Goal: Task Accomplishment & Management: Manage account settings

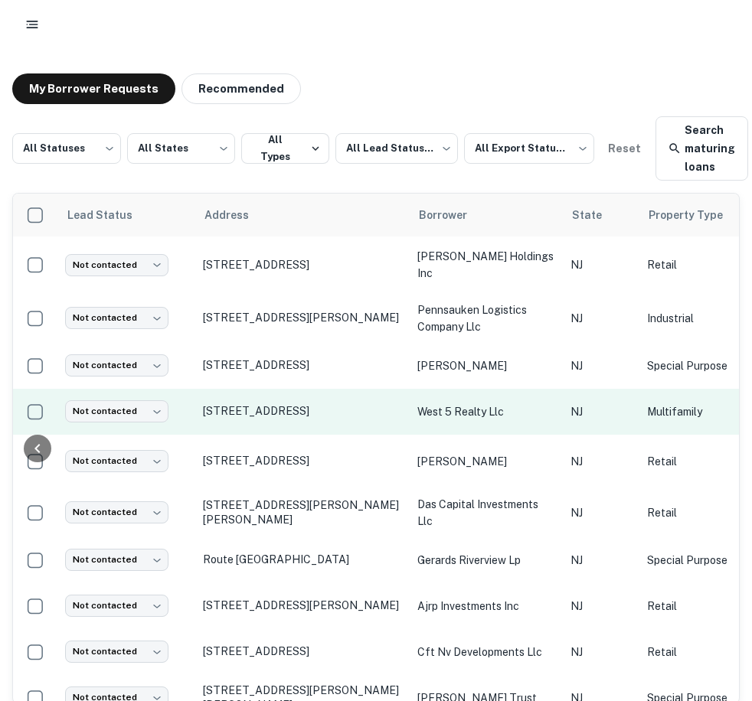
scroll to position [0, 979]
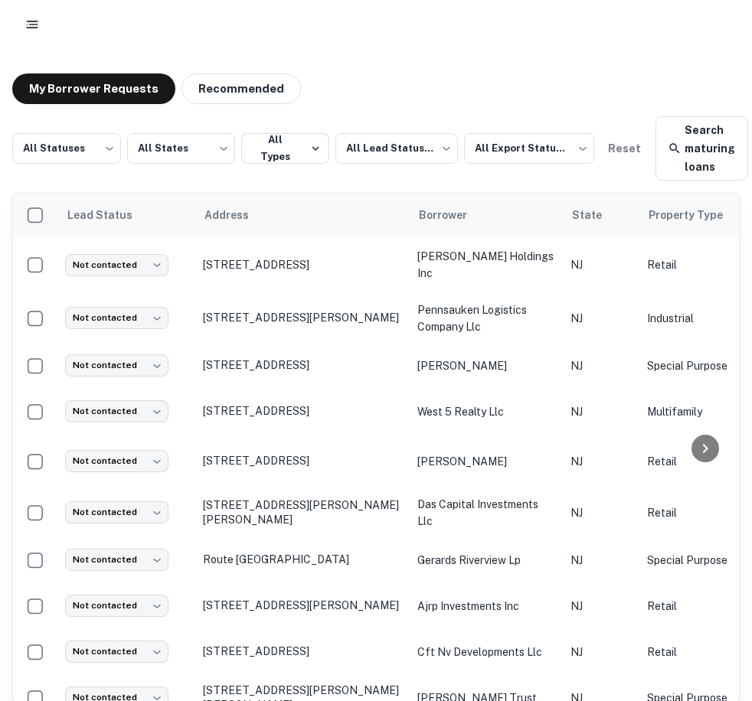
drag, startPoint x: 282, startPoint y: 694, endPoint x: 691, endPoint y: 288, distance: 577.0
click at [691, 288] on div at bounding box center [704, 449] width 49 height 510
click at [54, 89] on button "My Borrower Requests" at bounding box center [93, 88] width 163 height 31
click at [35, 30] on icon "button" at bounding box center [31, 24] width 15 height 15
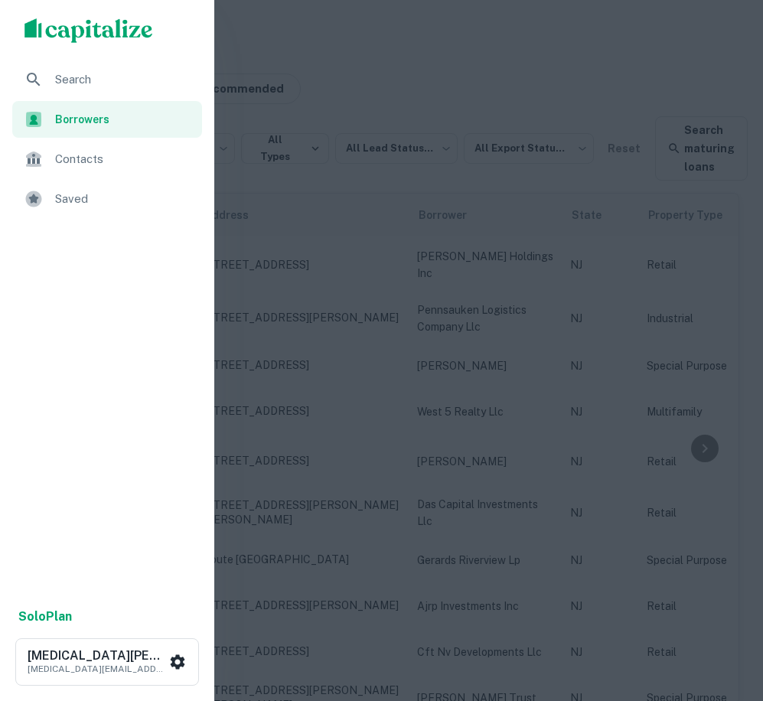
click at [65, 83] on span "Search" at bounding box center [124, 79] width 138 height 18
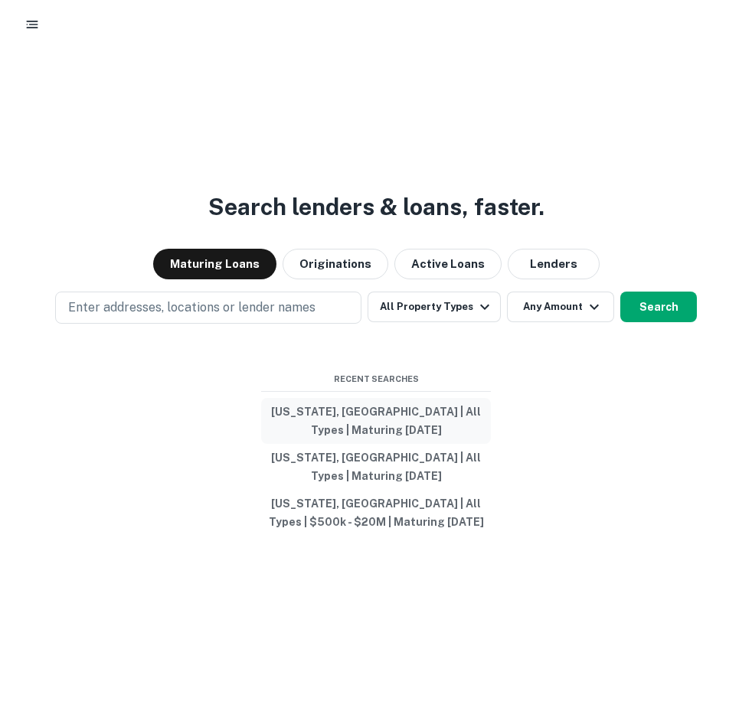
click at [423, 419] on button "New Jersey, USA | All Types | Maturing In 1 Year" at bounding box center [376, 421] width 230 height 46
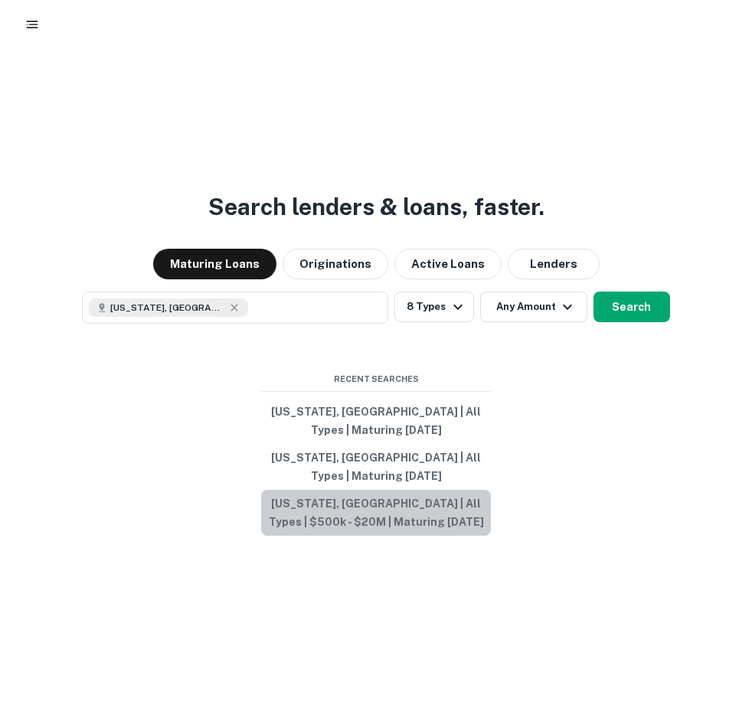
click at [433, 513] on button "New Jersey, USA | All Types | $500k - $20M | Maturing In 1 Year" at bounding box center [376, 513] width 230 height 46
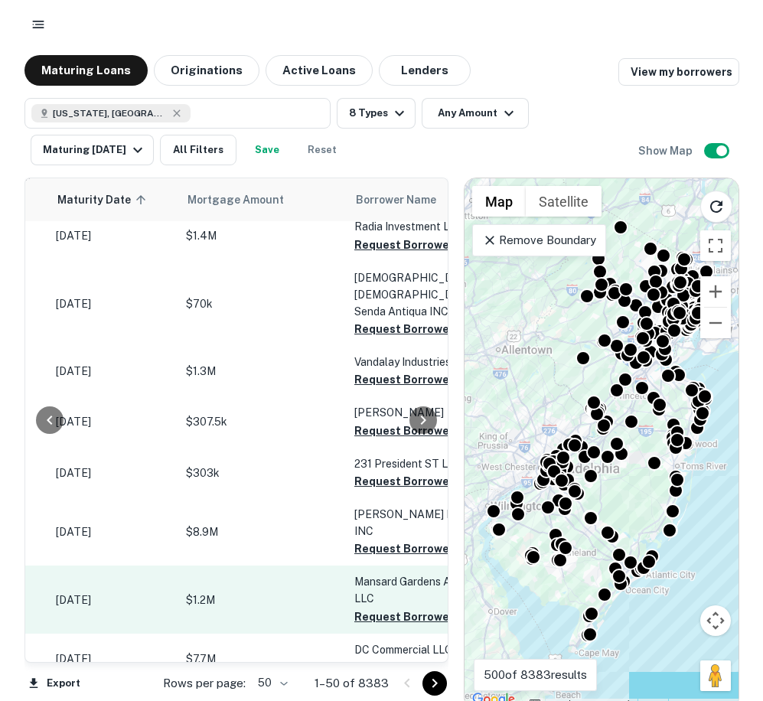
scroll to position [834, 236]
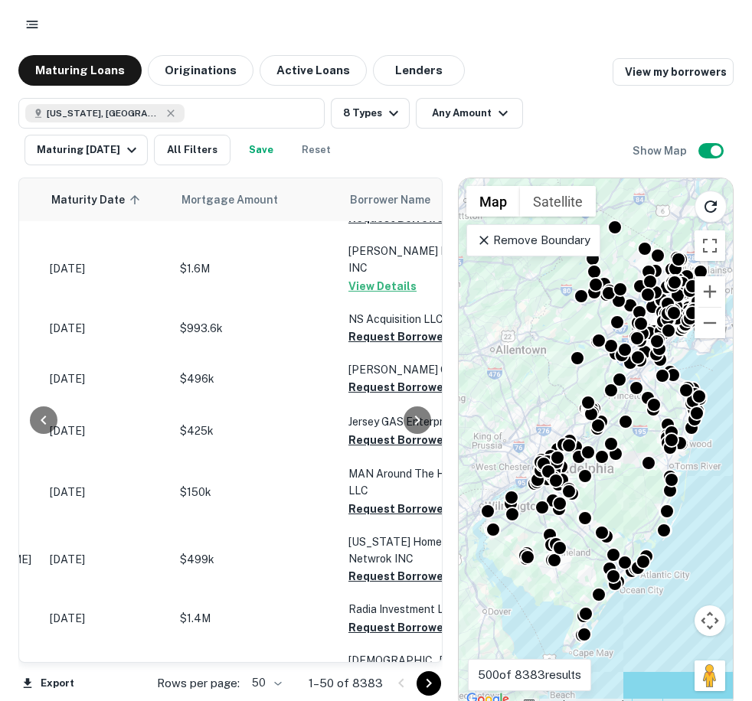
click at [31, 28] on rect "button" at bounding box center [32, 28] width 11 height 2
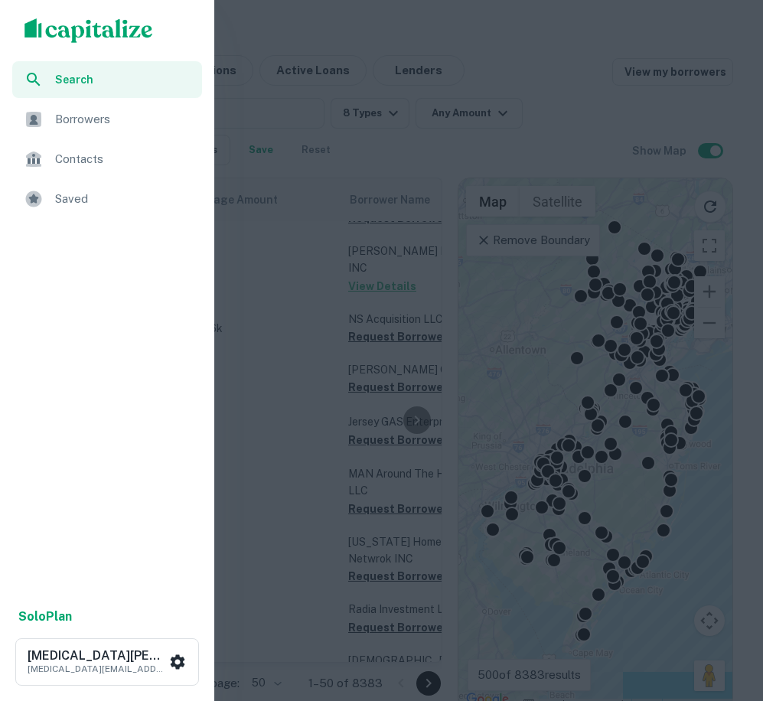
click at [52, 122] on div "Borrowers" at bounding box center [107, 119] width 190 height 37
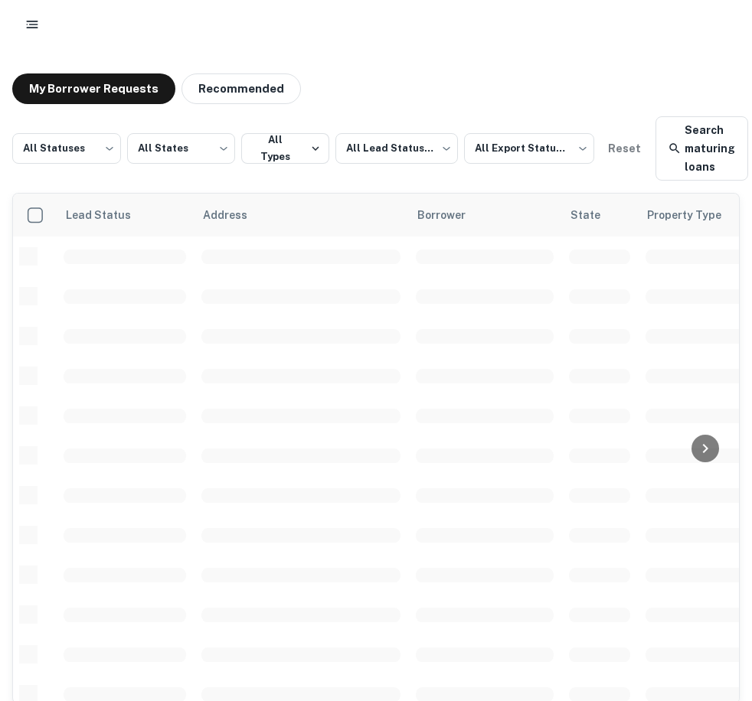
scroll to position [540, 0]
click at [41, 18] on button "button" at bounding box center [32, 25] width 28 height 28
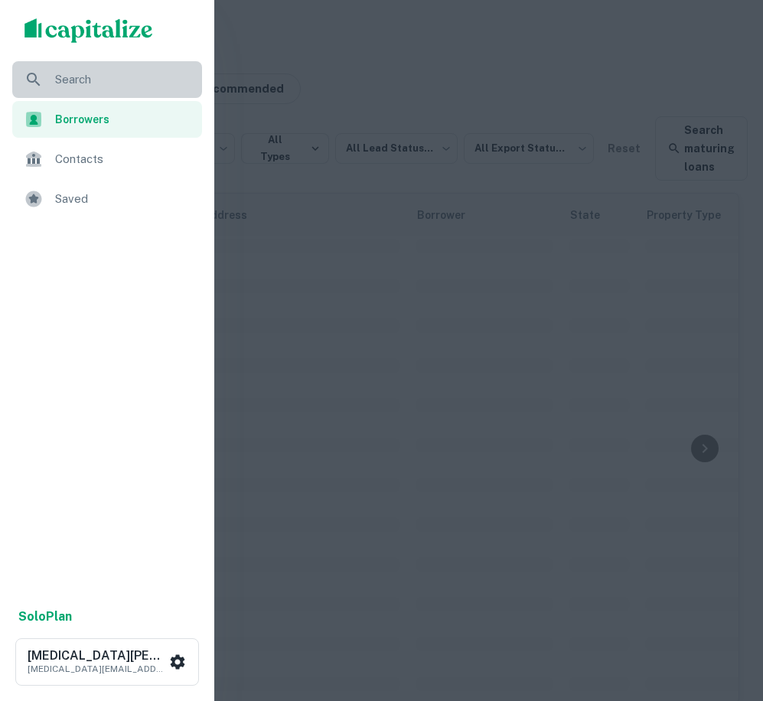
click at [61, 82] on span "Search" at bounding box center [124, 79] width 138 height 18
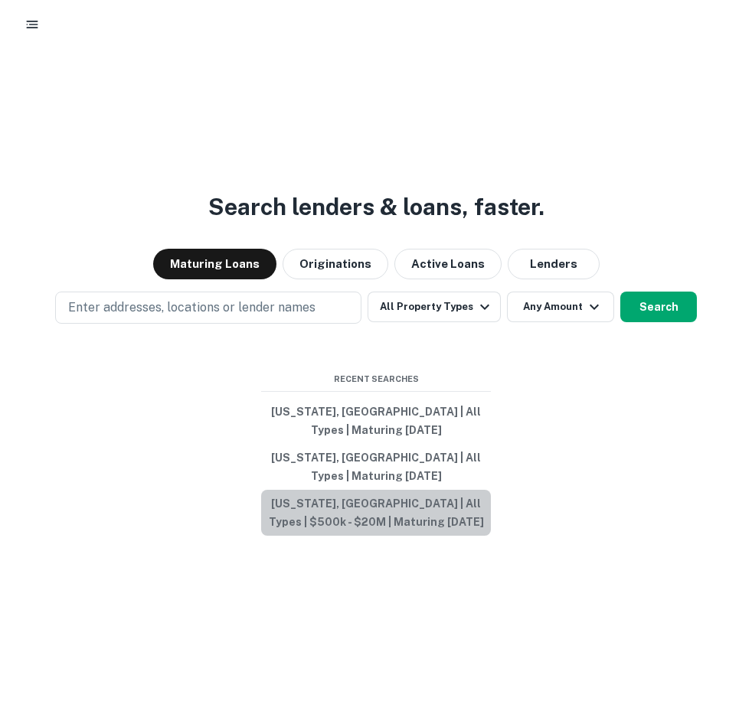
click at [372, 510] on button "[US_STATE], [GEOGRAPHIC_DATA] | All Types | $500k - $20M | Maturing [DATE]" at bounding box center [376, 513] width 230 height 46
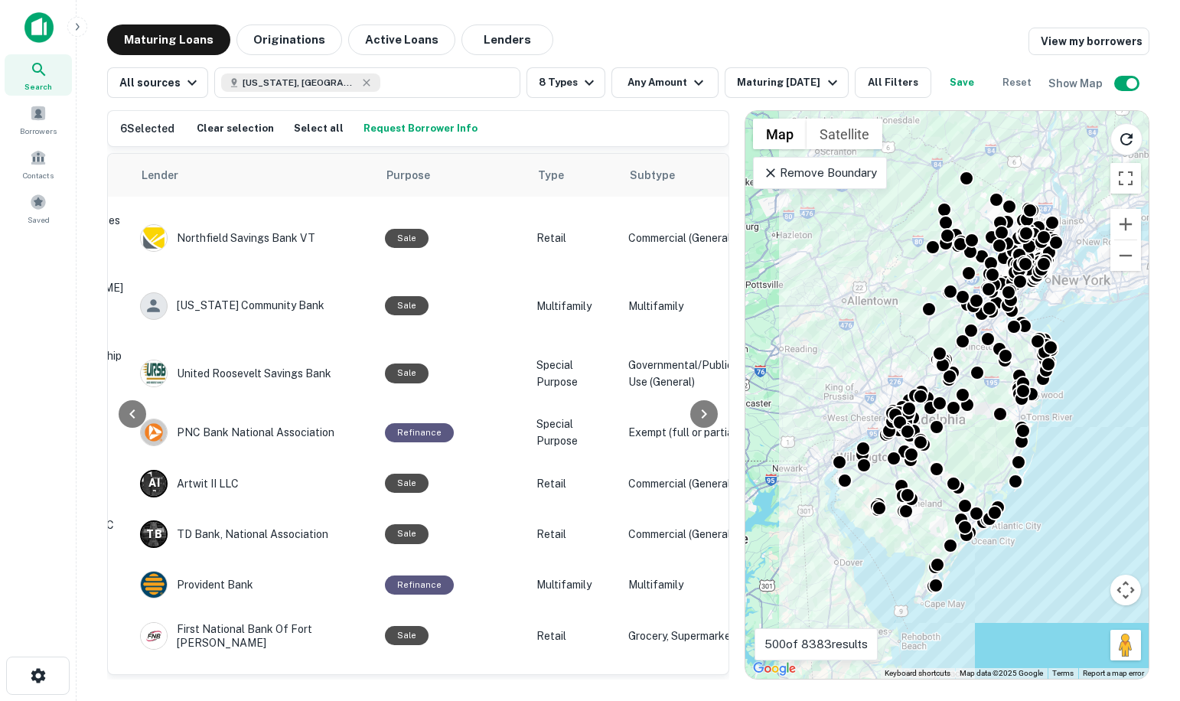
scroll to position [2067, 745]
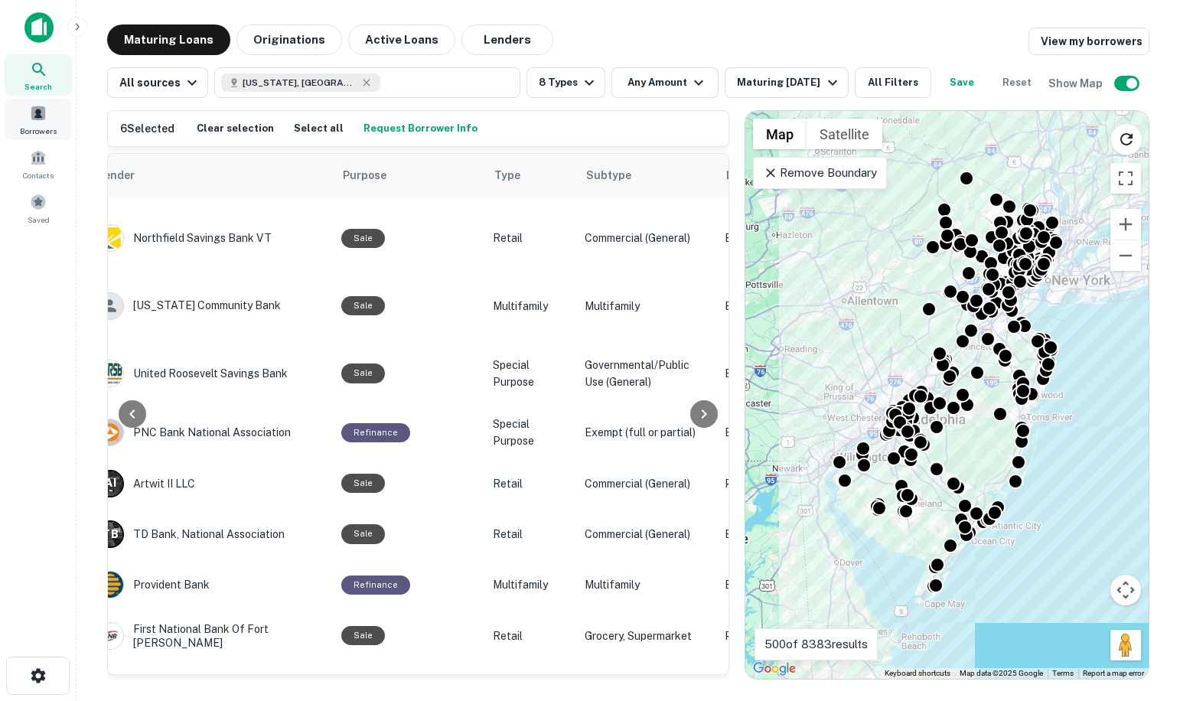
click at [39, 122] on div "Borrowers" at bounding box center [38, 119] width 67 height 41
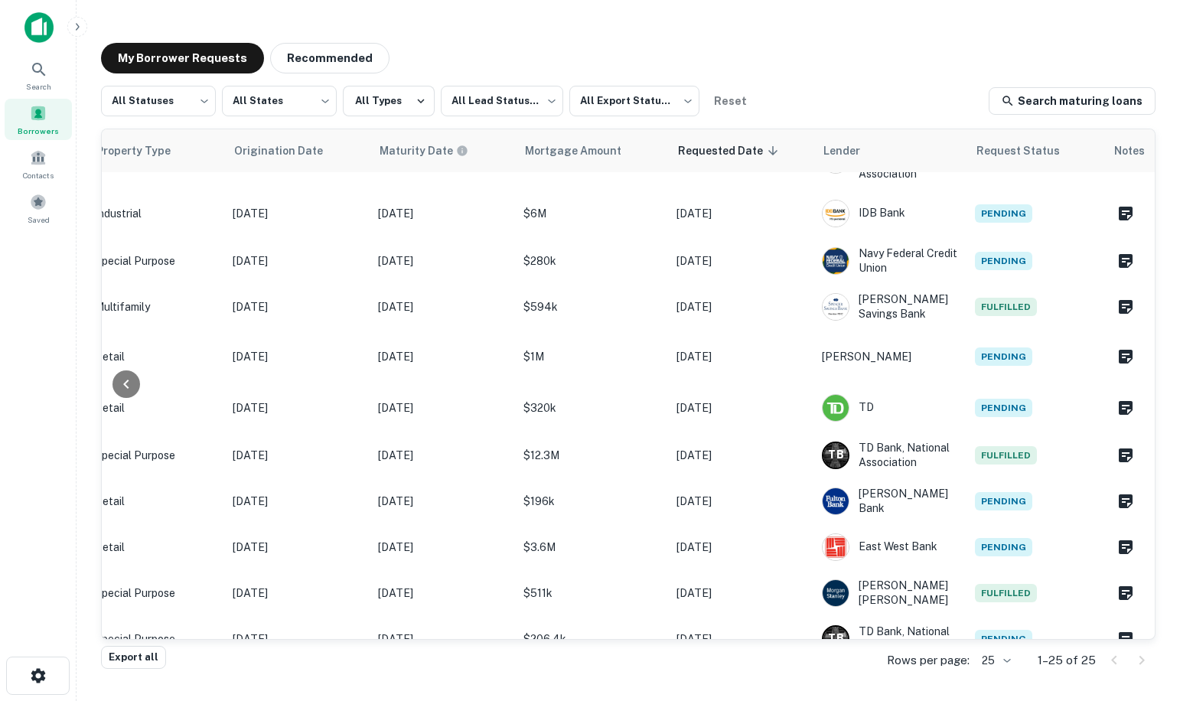
scroll to position [0, 651]
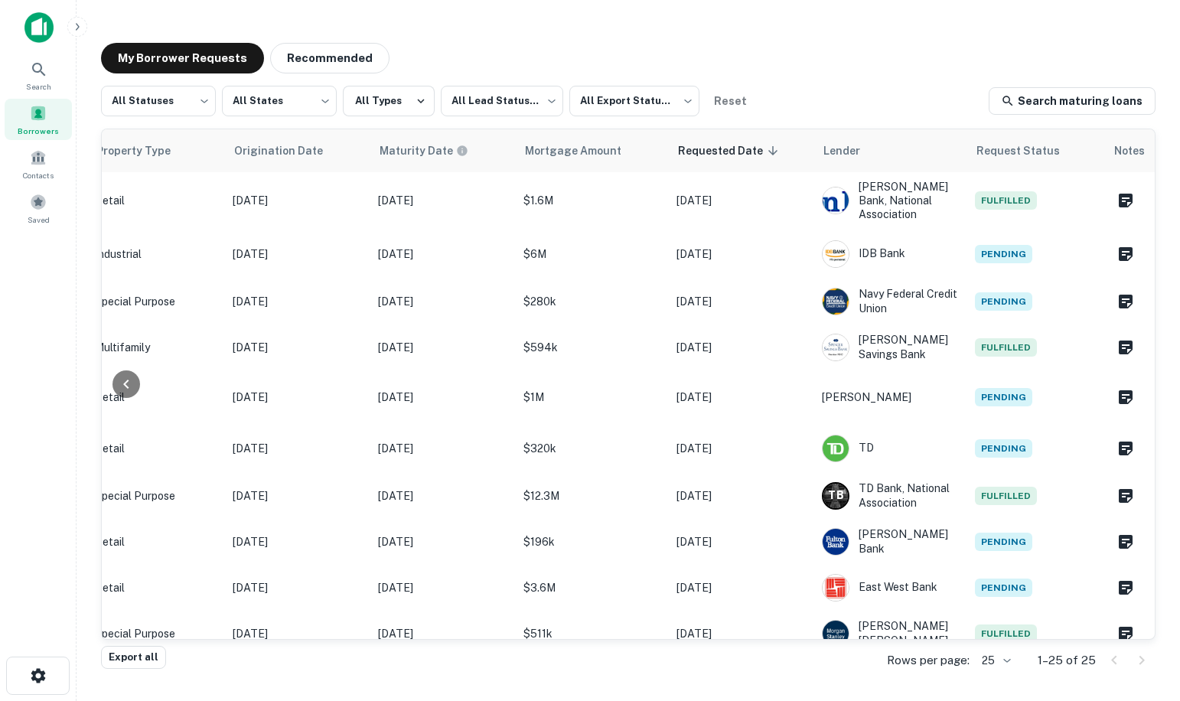
drag, startPoint x: 553, startPoint y: 641, endPoint x: 515, endPoint y: 642, distance: 37.5
click at [515, 642] on div "Export all Rows per page: 25 ** 1–25 of 25" at bounding box center [628, 660] width 1055 height 41
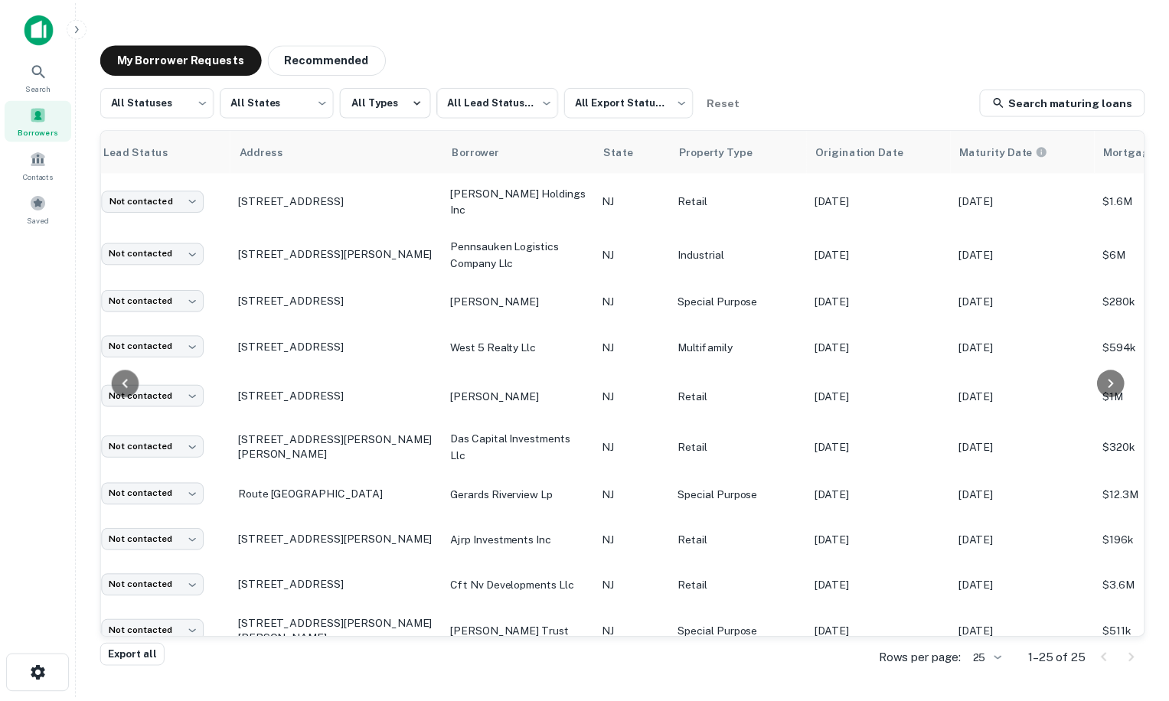
scroll to position [0, 0]
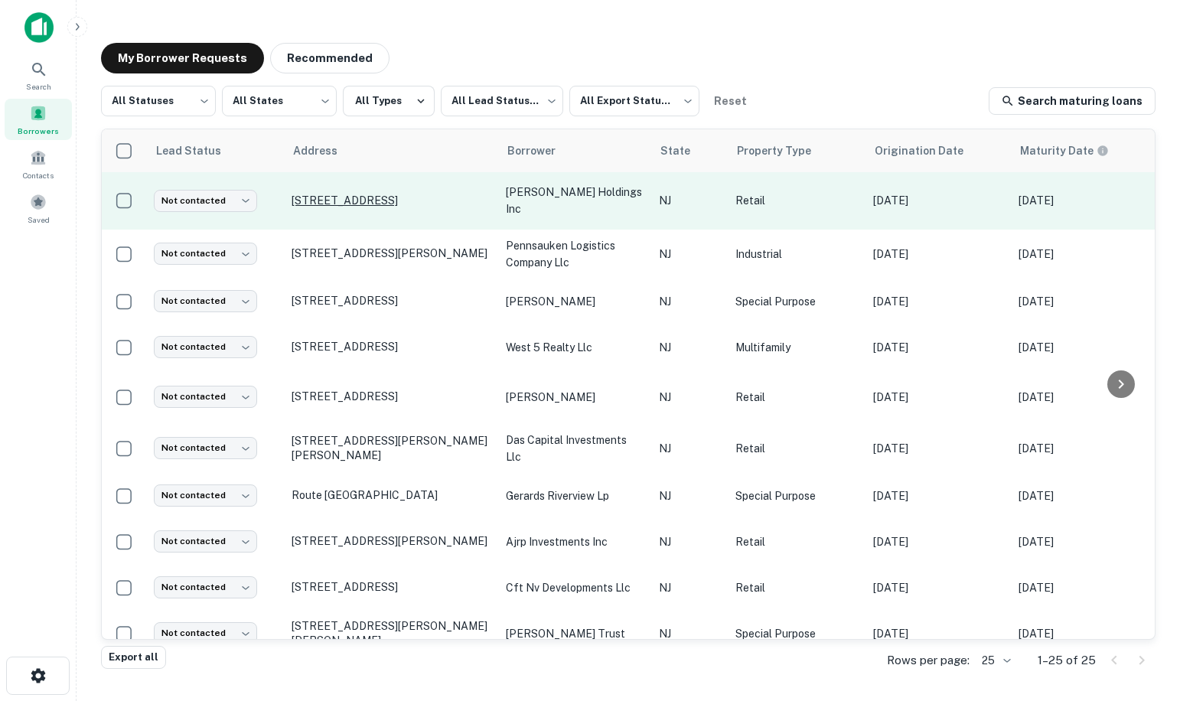
click at [327, 201] on p "[STREET_ADDRESS]" at bounding box center [391, 201] width 199 height 14
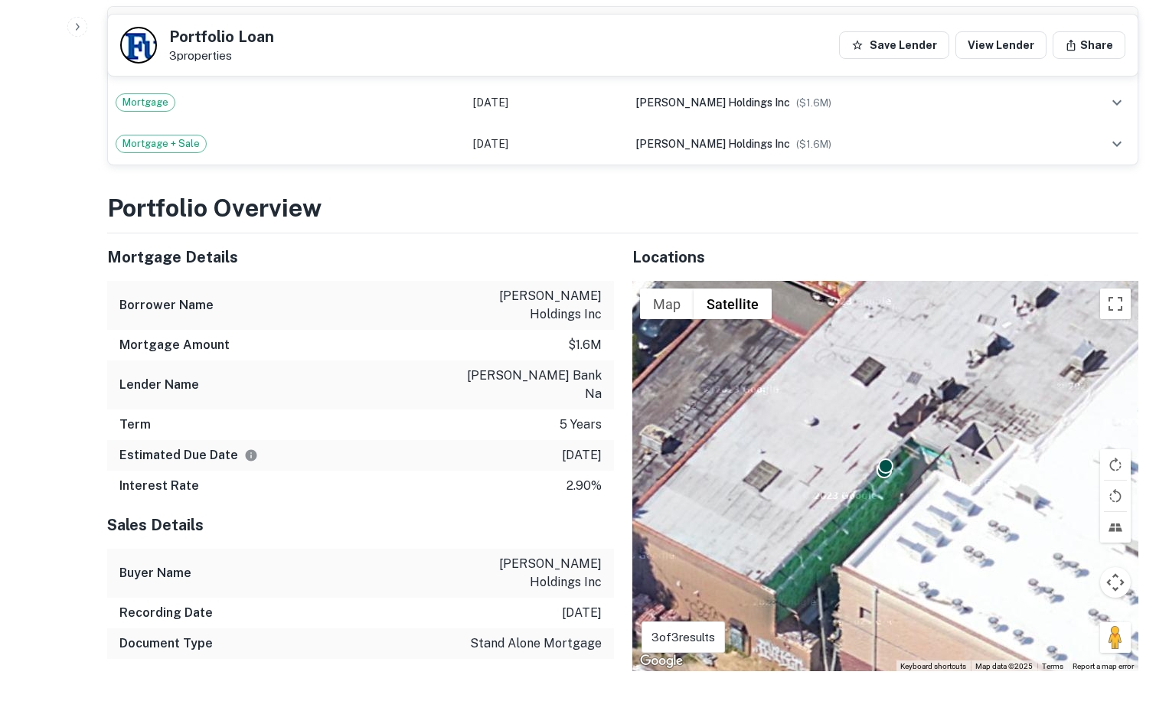
scroll to position [585, 0]
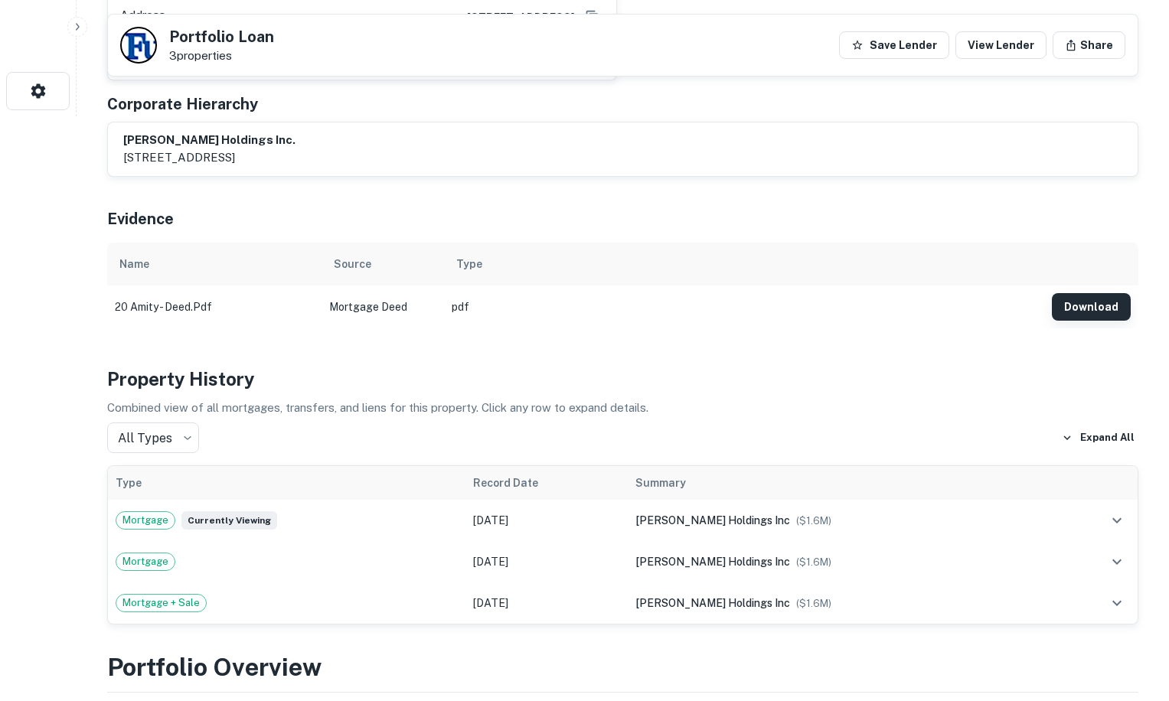
click at [1094, 293] on button "Download" at bounding box center [1091, 307] width 79 height 28
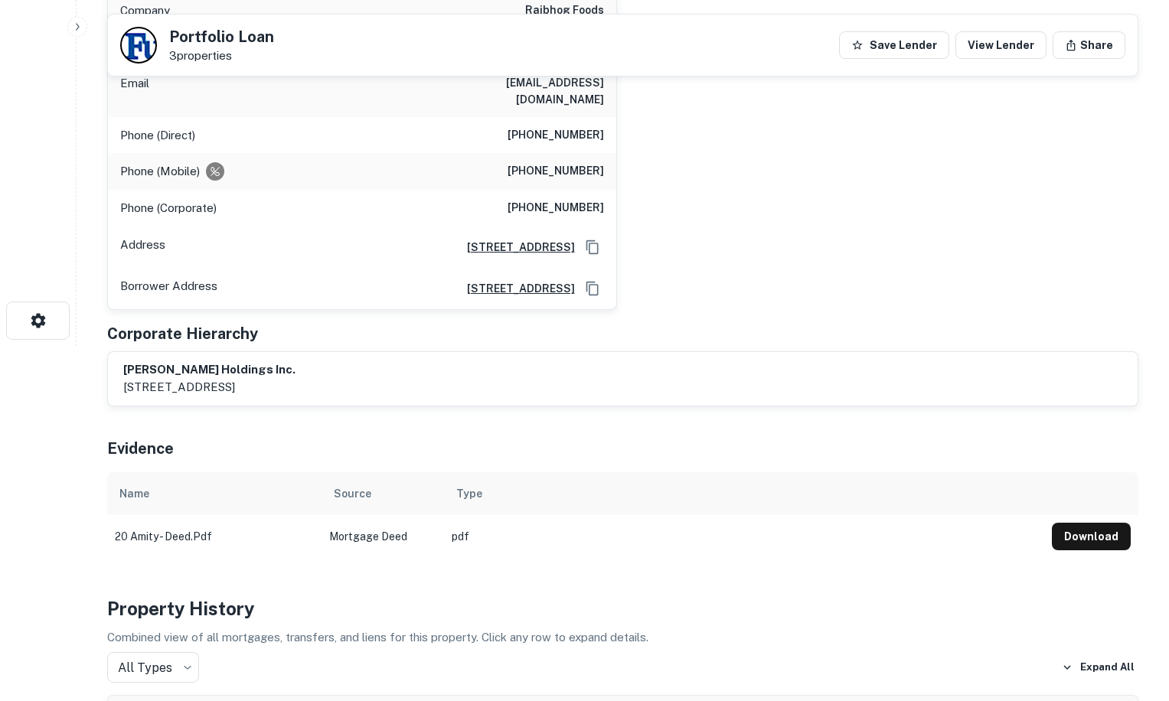
scroll to position [126, 0]
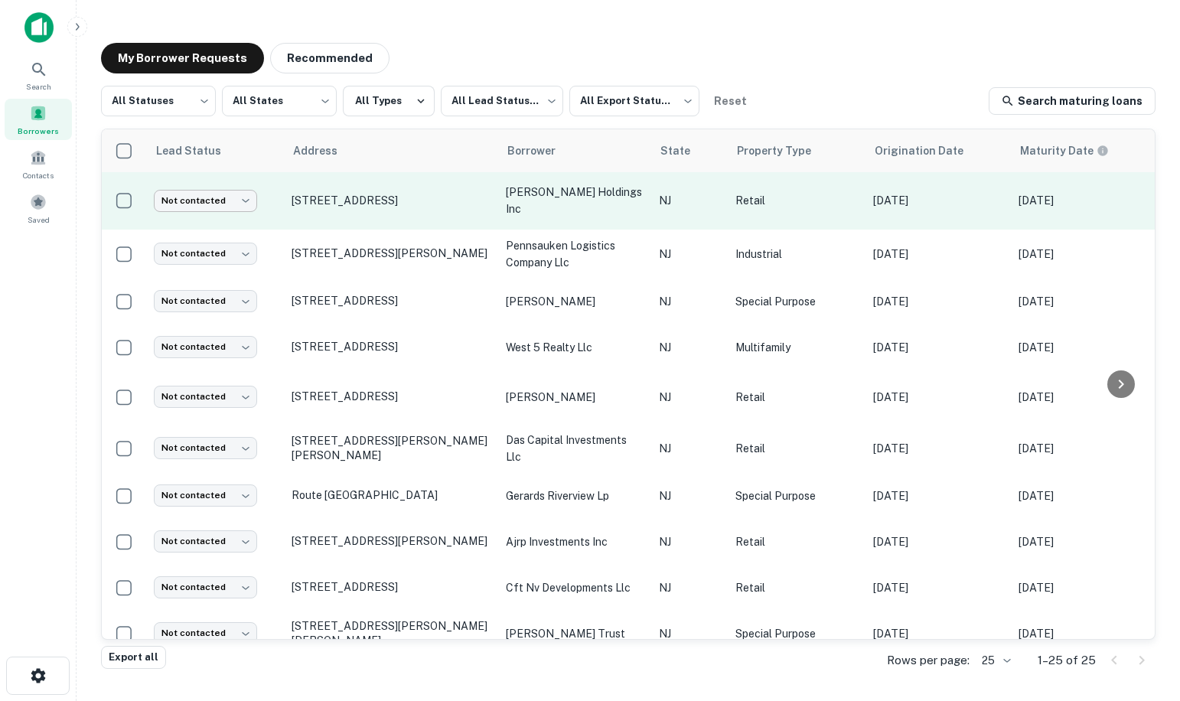
click at [215, 203] on body "Search Borrowers Contacts Saved My Borrower Requests Recommended All Statuses *…" at bounding box center [590, 350] width 1180 height 701
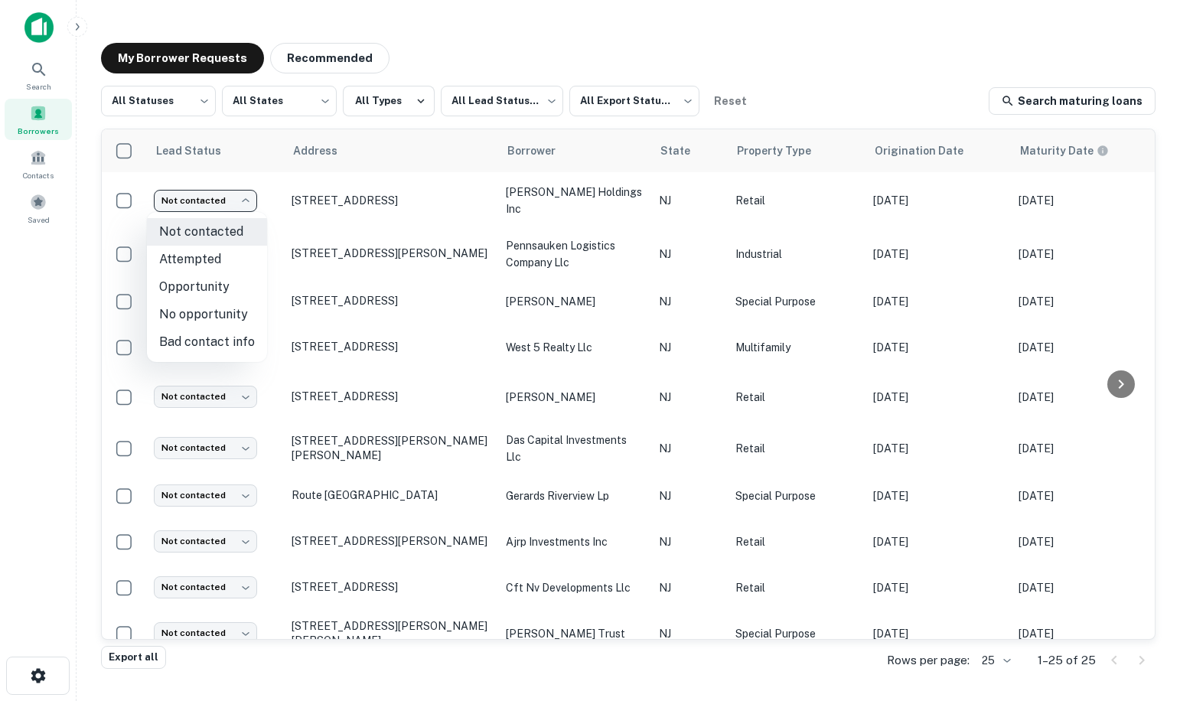
click at [201, 259] on li "Attempted" at bounding box center [207, 260] width 120 height 28
type input "*********"
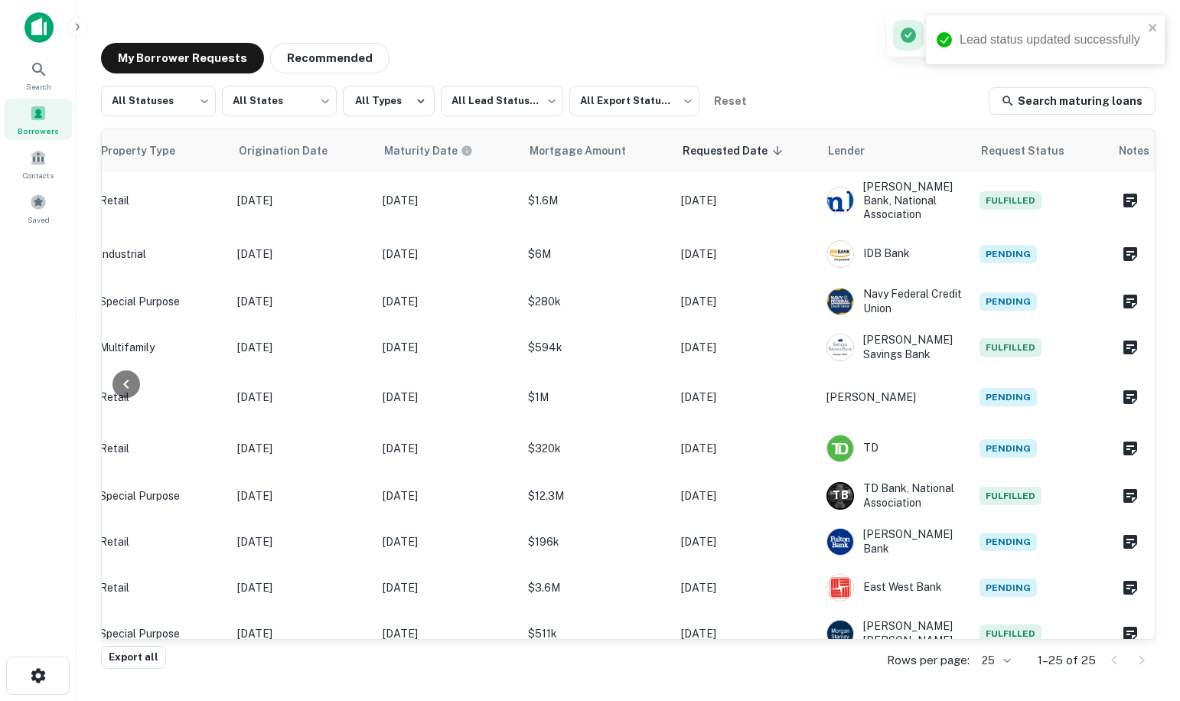
scroll to position [0, 651]
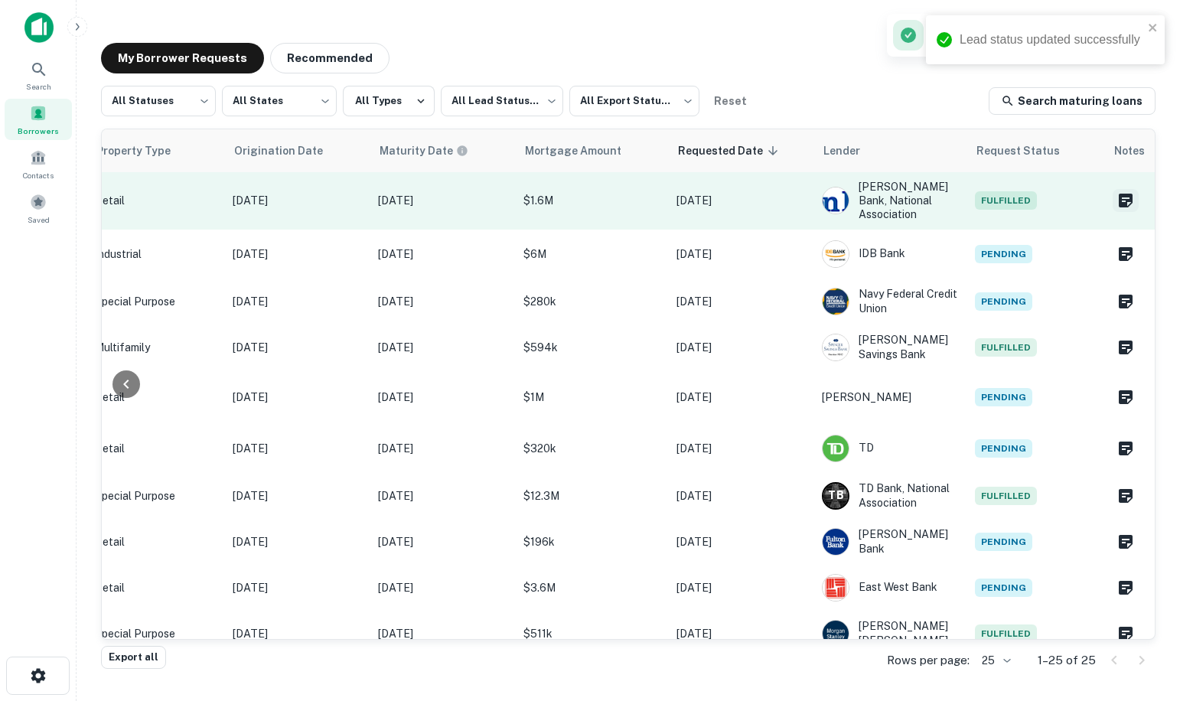
click at [1117, 194] on icon "Create a note for this borrower request" at bounding box center [1126, 200] width 18 height 18
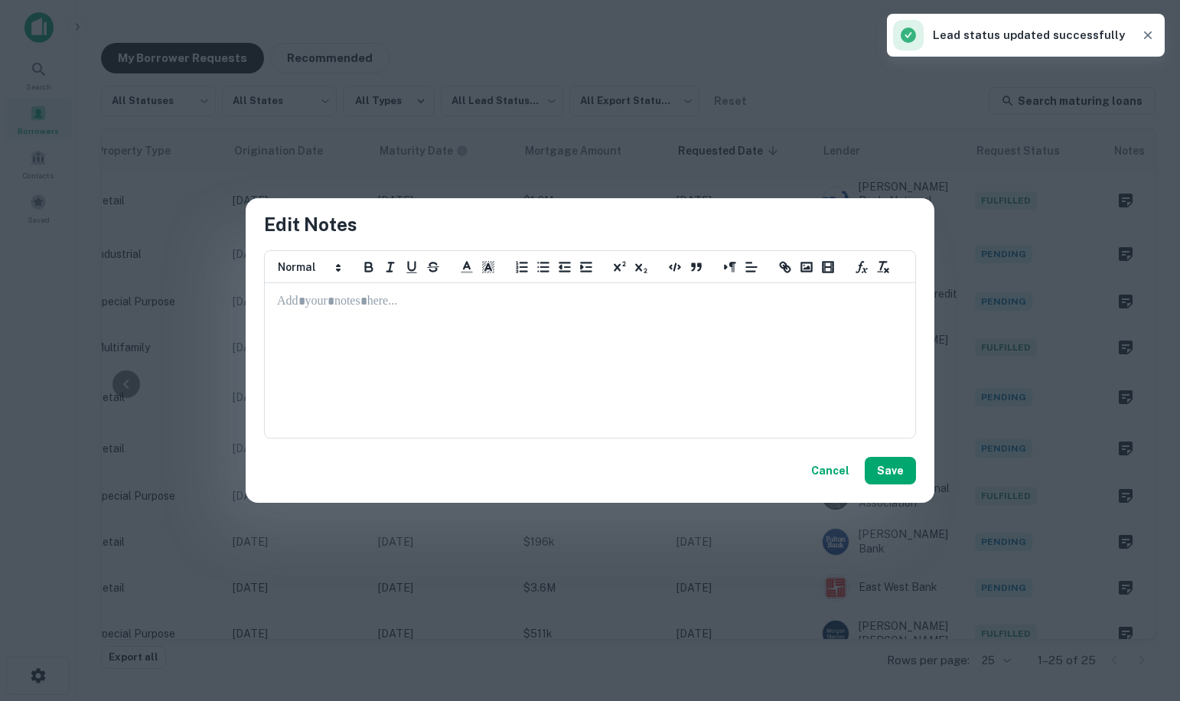
click at [437, 314] on div at bounding box center [590, 360] width 649 height 153
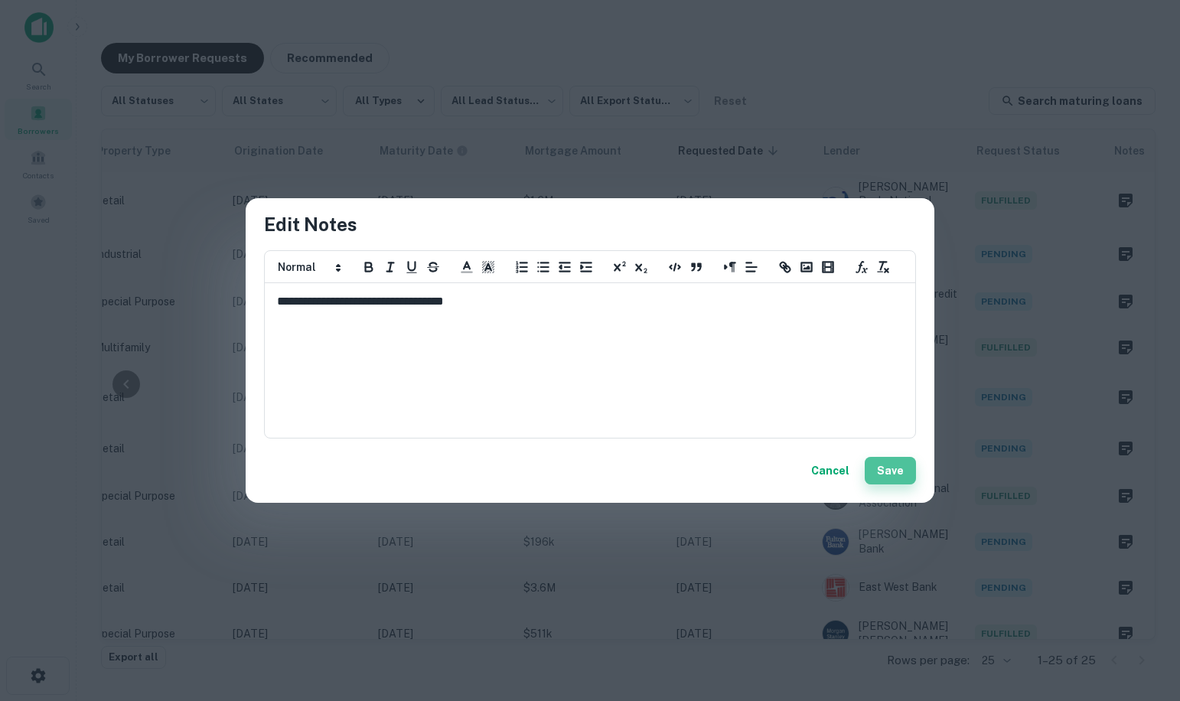
click at [896, 472] on button "Save" at bounding box center [890, 471] width 51 height 28
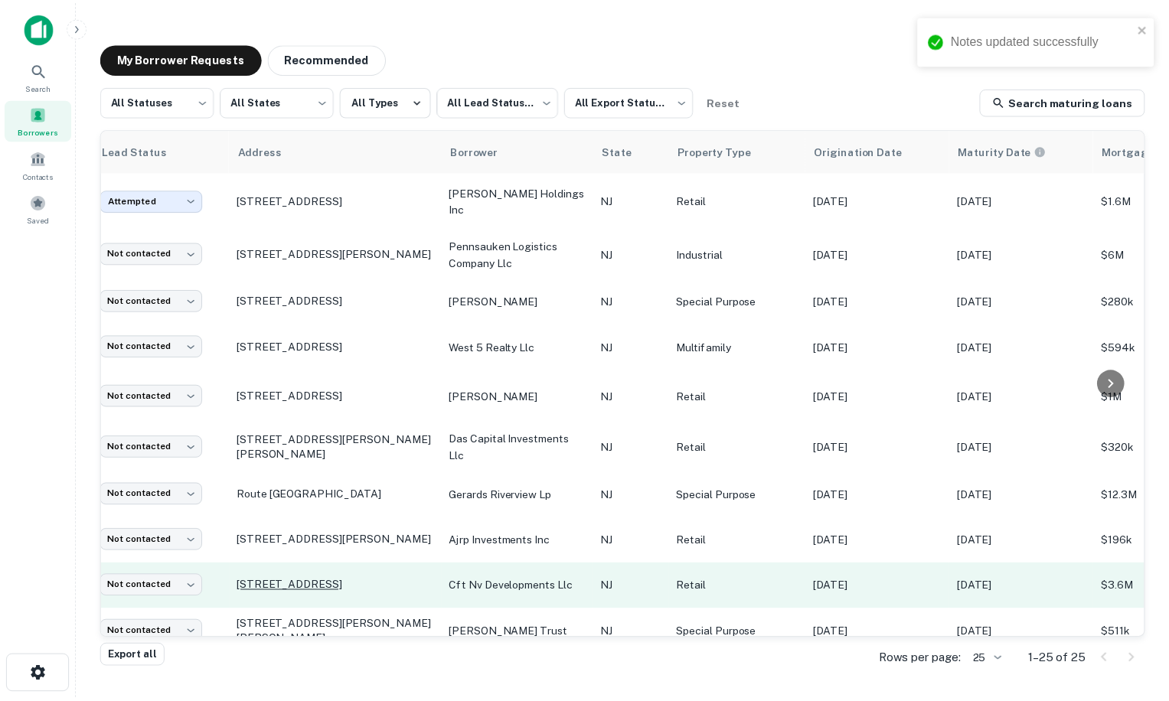
scroll to position [0, 0]
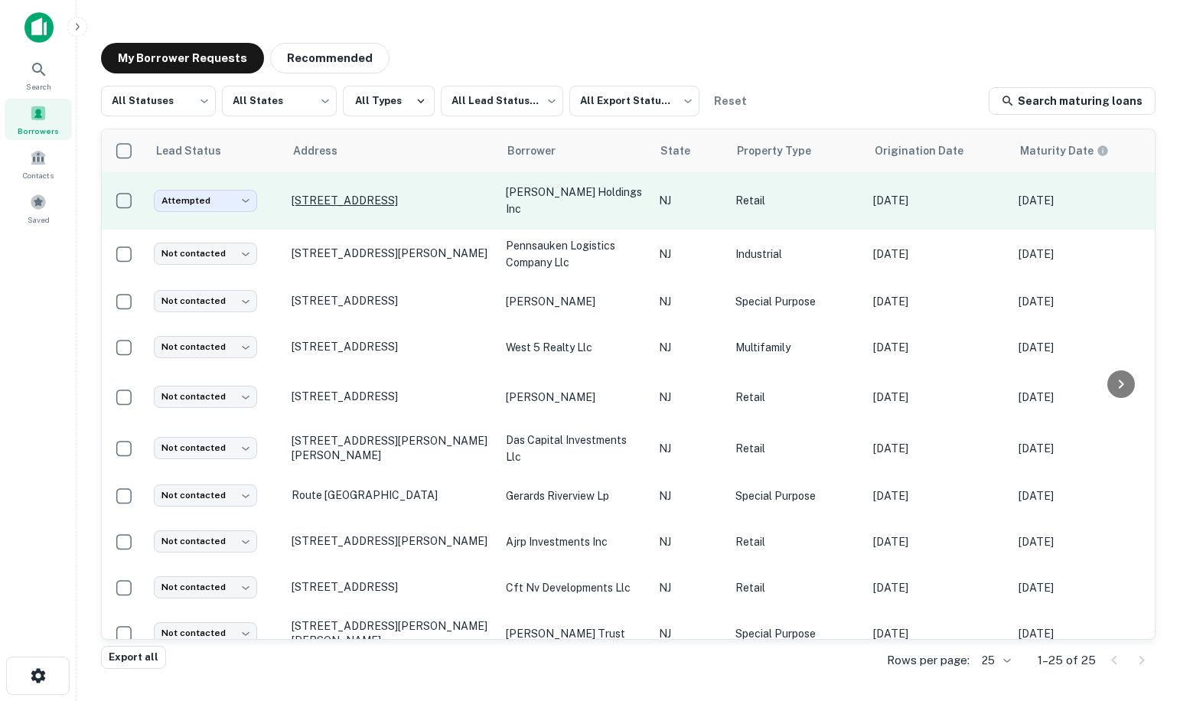
click at [357, 200] on p "[STREET_ADDRESS]" at bounding box center [391, 201] width 199 height 14
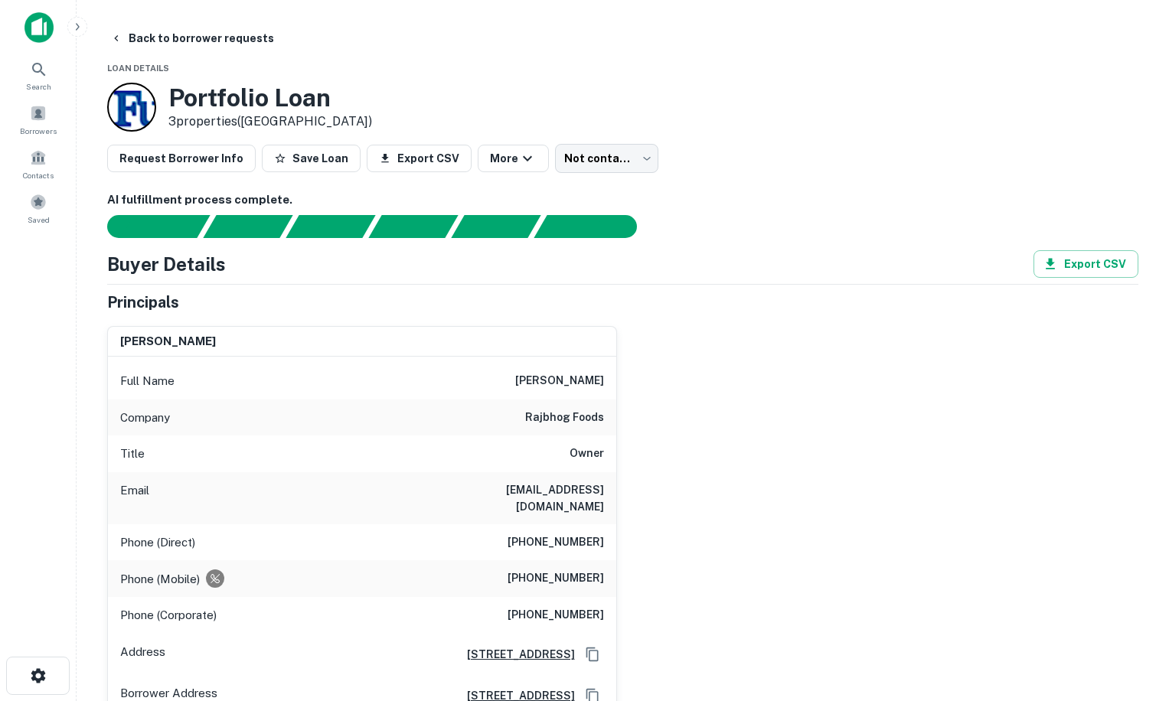
type input "*********"
drag, startPoint x: 472, startPoint y: 490, endPoint x: 608, endPoint y: 497, distance: 136.4
click at [608, 497] on div "Email sanjivmody@rajbhog.com" at bounding box center [362, 498] width 508 height 52
drag, startPoint x: 608, startPoint y: 497, endPoint x: 592, endPoint y: 493, distance: 16.5
copy h6 "[EMAIL_ADDRESS][DOMAIN_NAME]"
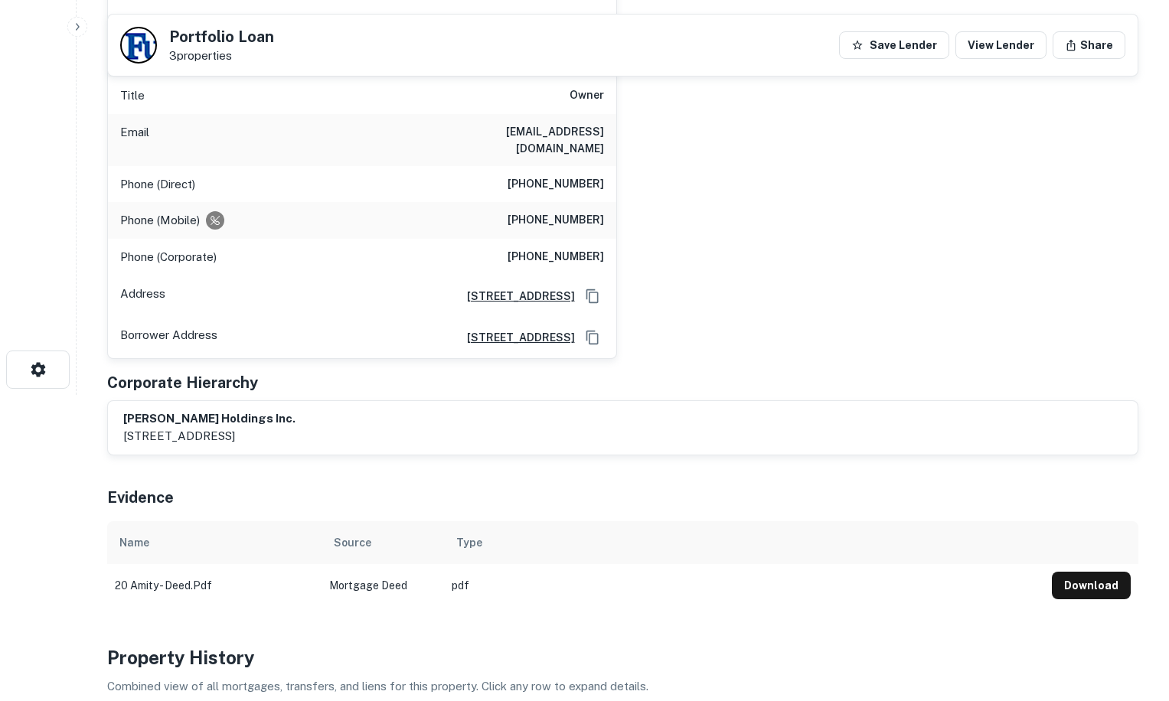
scroll to position [383, 0]
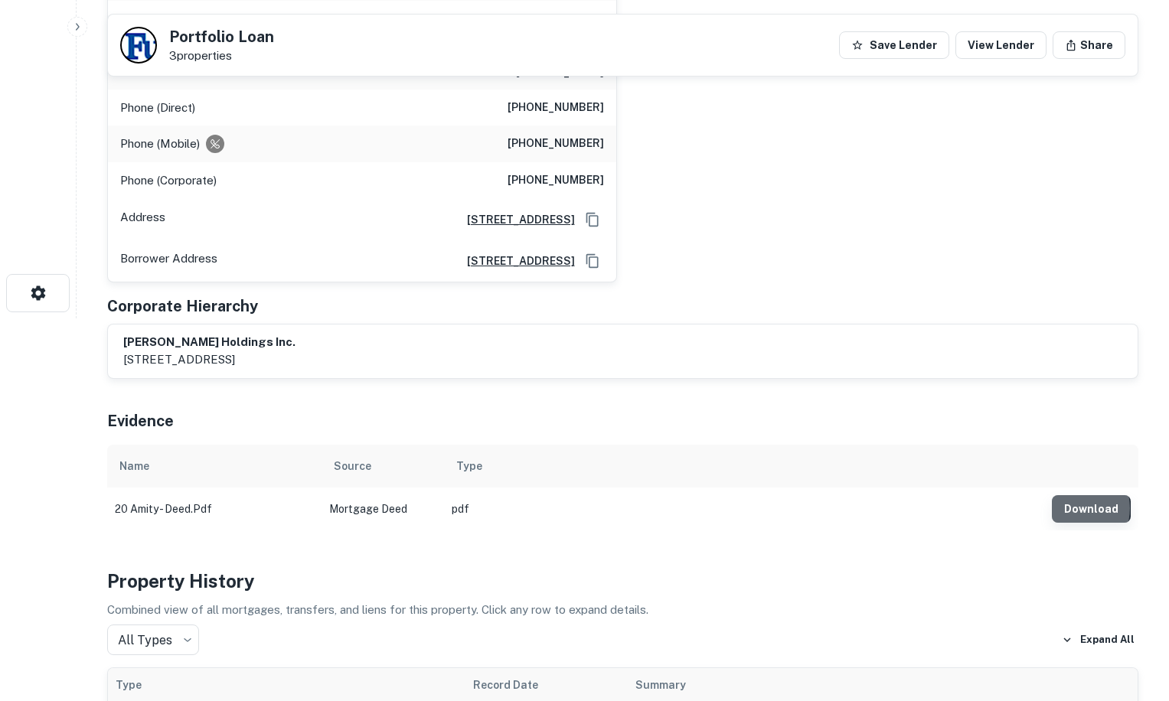
click at [1075, 495] on button "Download" at bounding box center [1091, 509] width 79 height 28
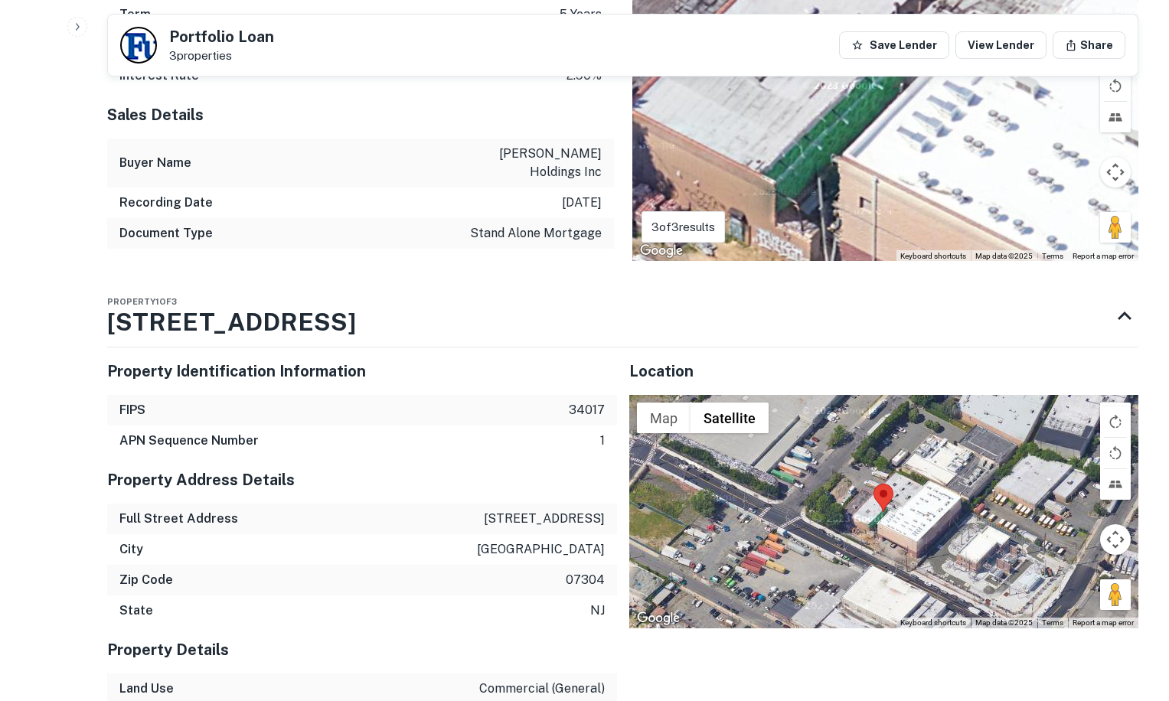
scroll to position [1531, 0]
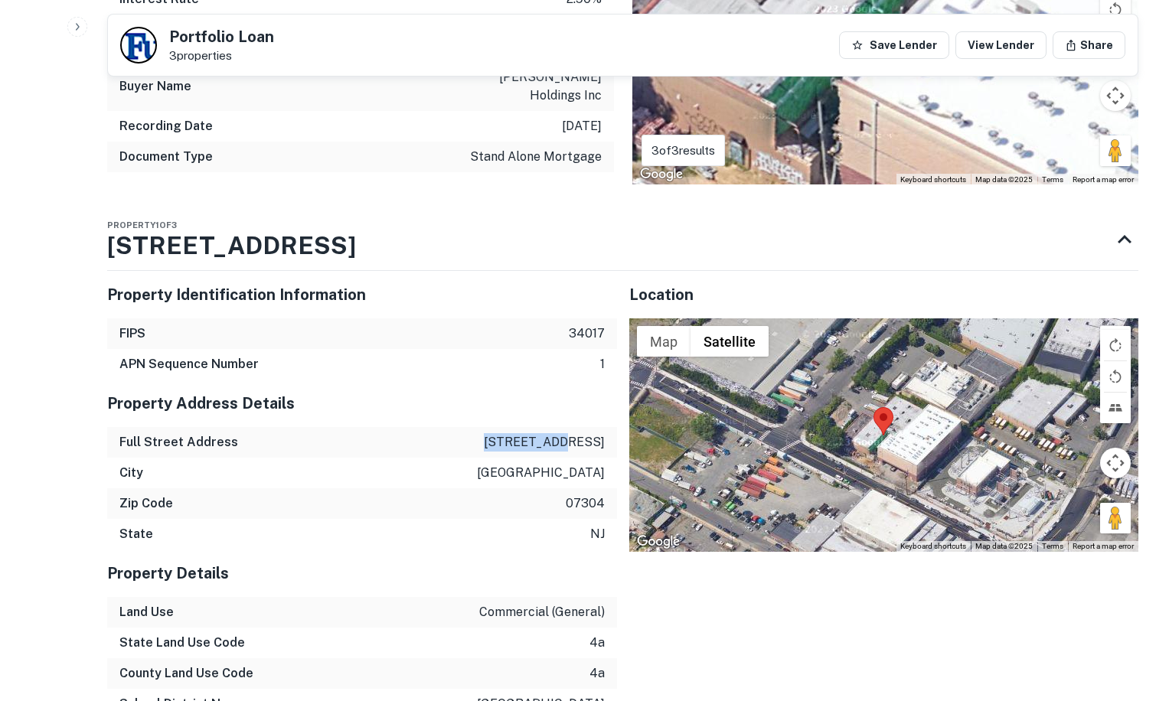
drag, startPoint x: 529, startPoint y: 373, endPoint x: 607, endPoint y: 374, distance: 78.1
click at [607, 427] on div "Full Street Address 20 amity st" at bounding box center [362, 442] width 510 height 31
click at [890, 407] on img at bounding box center [883, 421] width 20 height 28
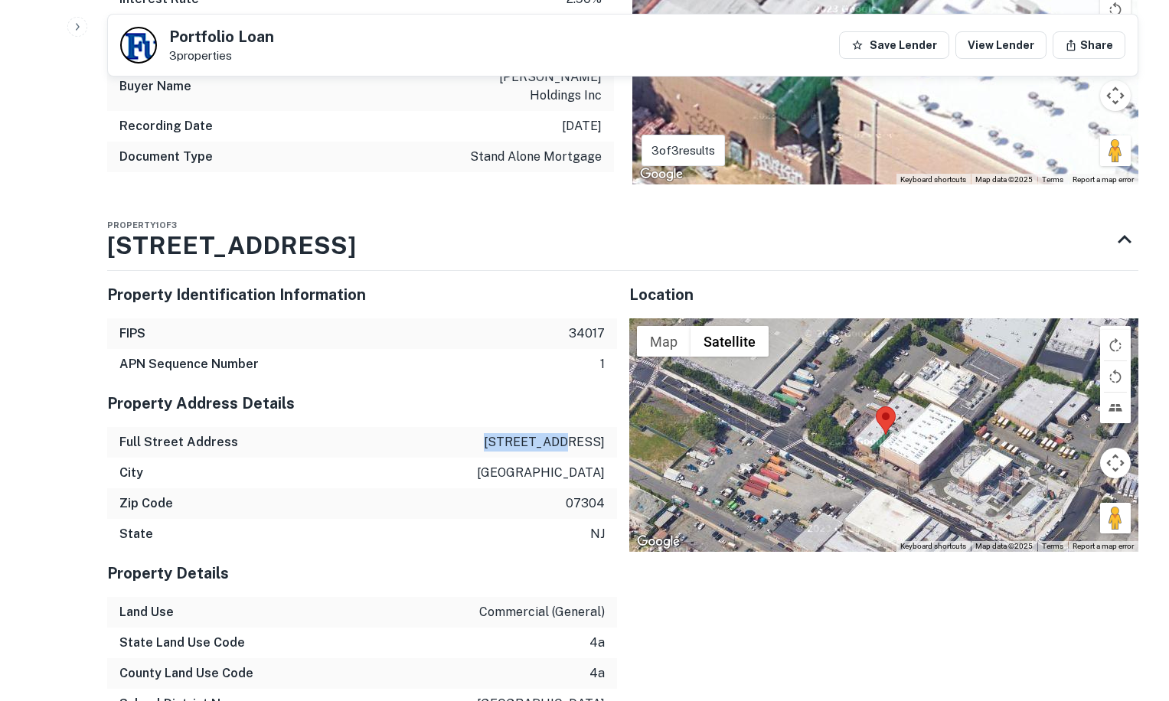
click at [886, 406] on img at bounding box center [886, 420] width 20 height 28
click at [661, 326] on button "Map" at bounding box center [664, 341] width 54 height 31
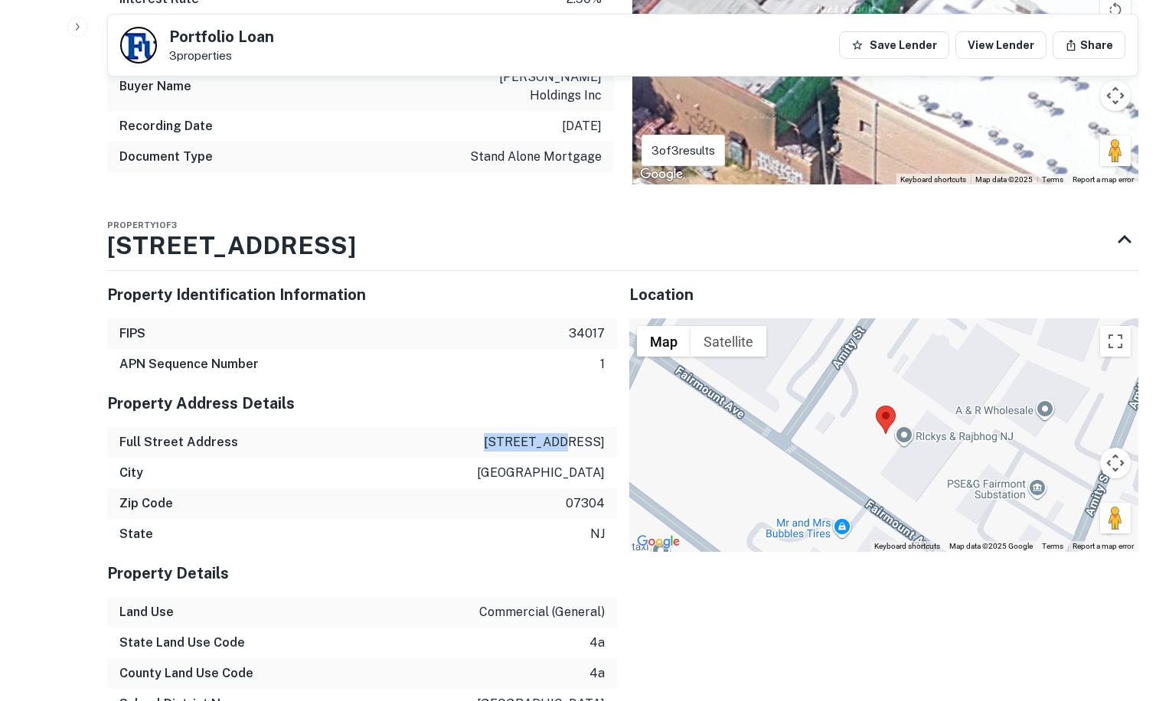
click at [570, 433] on p "20 amity st" at bounding box center [544, 442] width 121 height 18
drag, startPoint x: 569, startPoint y: 371, endPoint x: 531, endPoint y: 372, distance: 38.3
click at [531, 427] on div "Full Street Address 20 amity st" at bounding box center [362, 442] width 510 height 31
drag, startPoint x: 536, startPoint y: 371, endPoint x: 612, endPoint y: 371, distance: 76.5
click at [612, 427] on div "Full Street Address 20 amity st" at bounding box center [362, 442] width 510 height 31
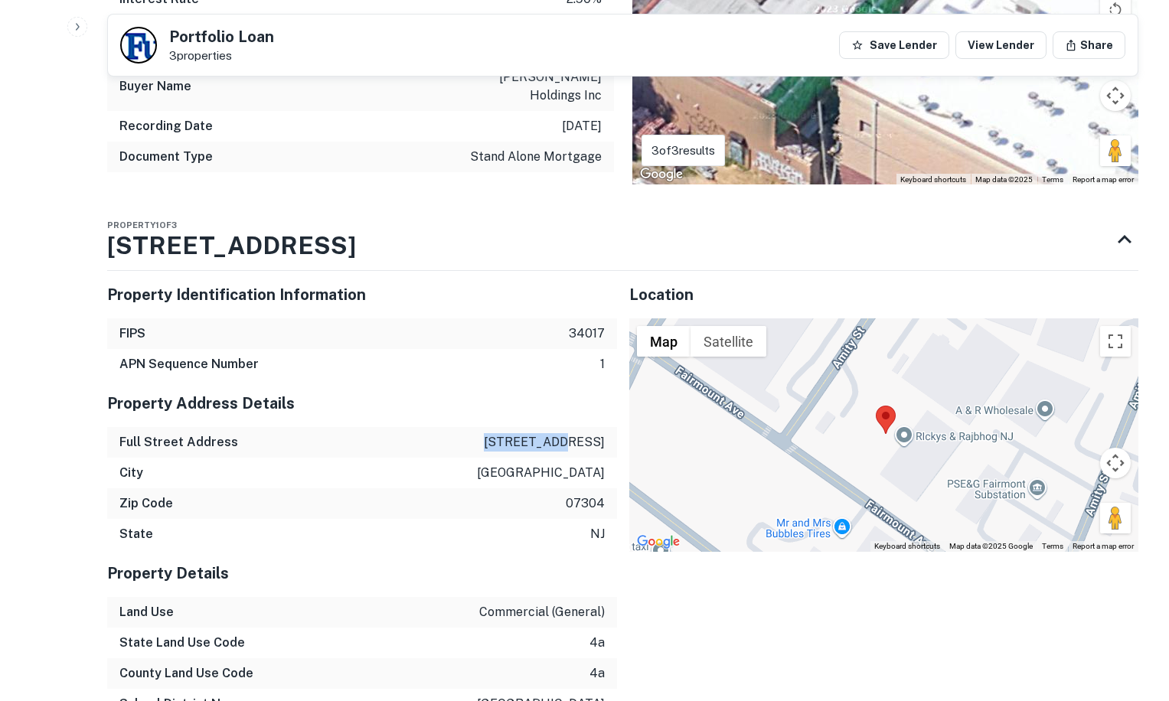
drag, startPoint x: 612, startPoint y: 371, endPoint x: 586, endPoint y: 371, distance: 26.0
copy p "20 amity st"
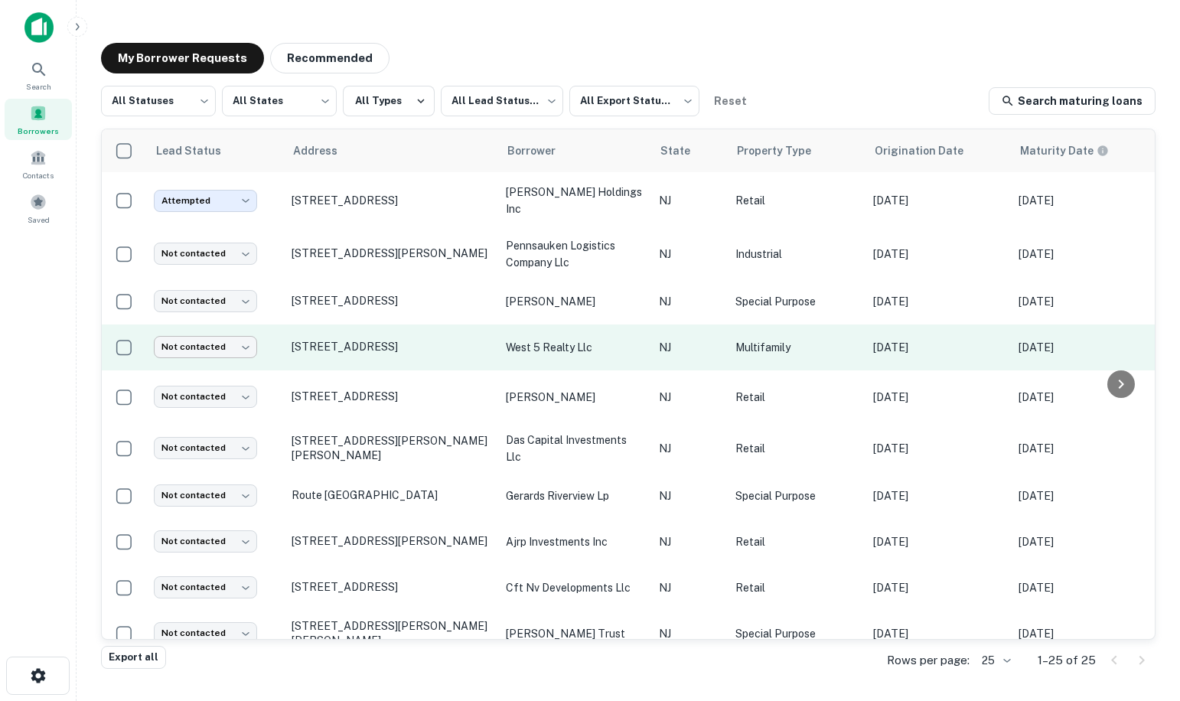
click at [203, 350] on body "Search Borrowers Contacts Saved My Borrower Requests Recommended All Statuses *…" at bounding box center [590, 350] width 1180 height 701
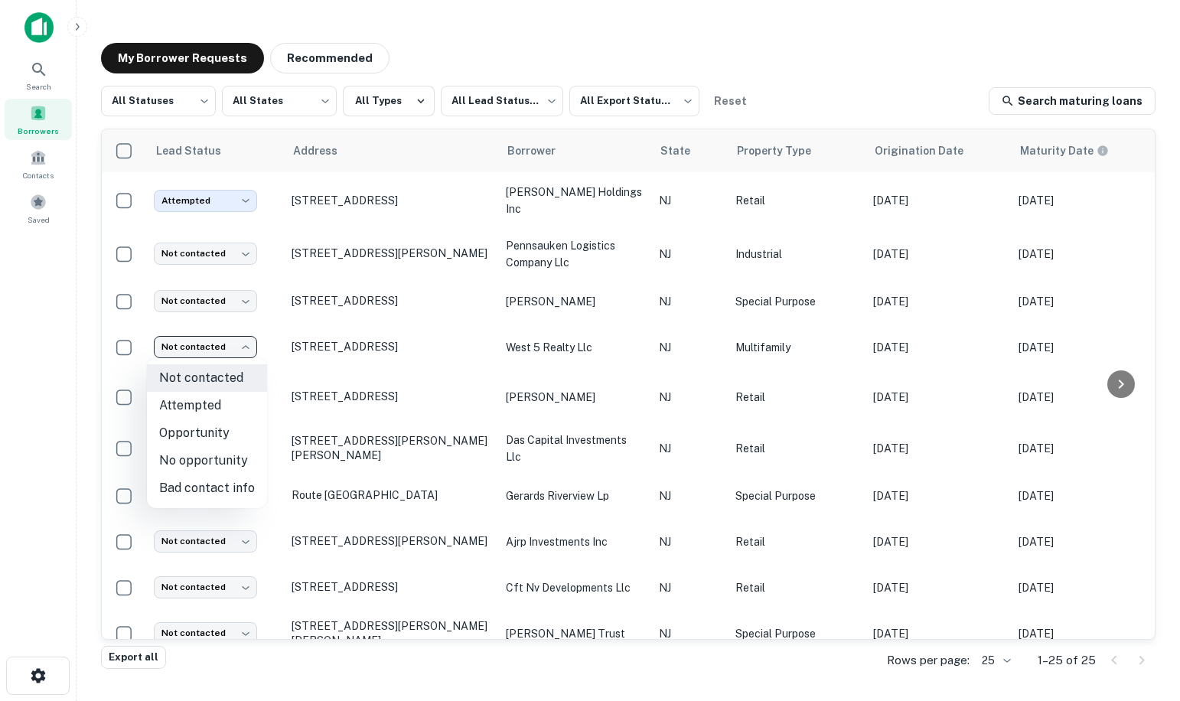
click at [337, 347] on div at bounding box center [590, 350] width 1180 height 701
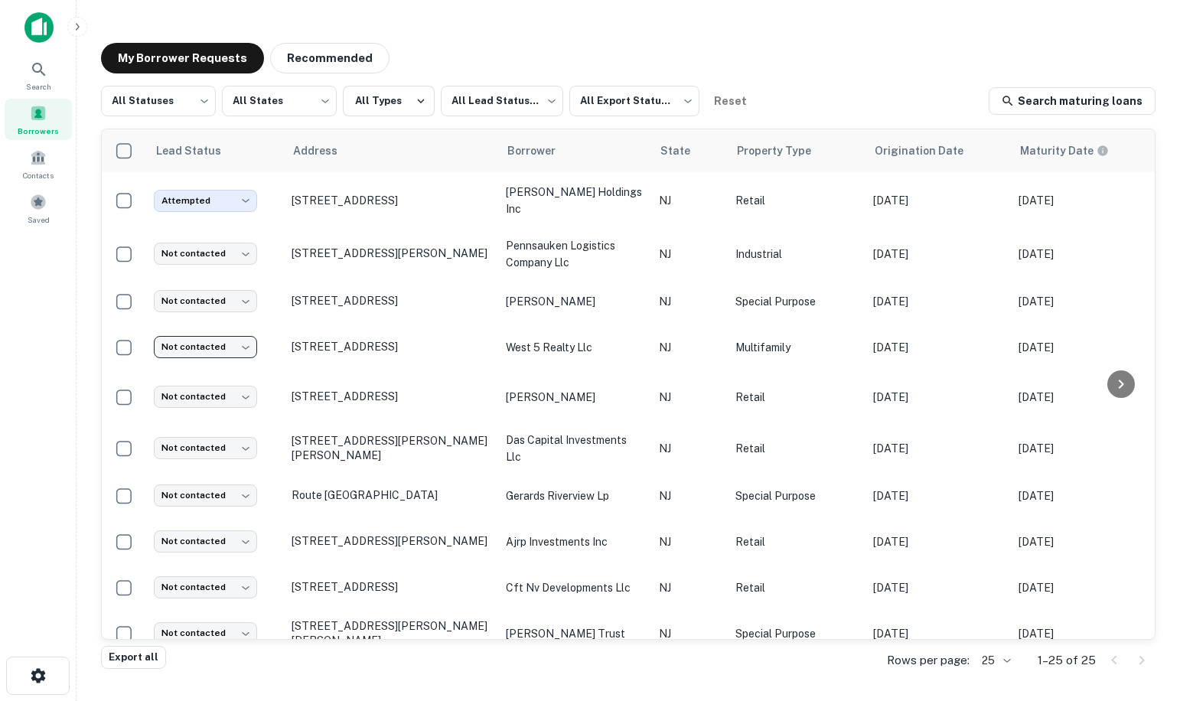
click at [337, 346] on p "[STREET_ADDRESS]" at bounding box center [391, 347] width 199 height 14
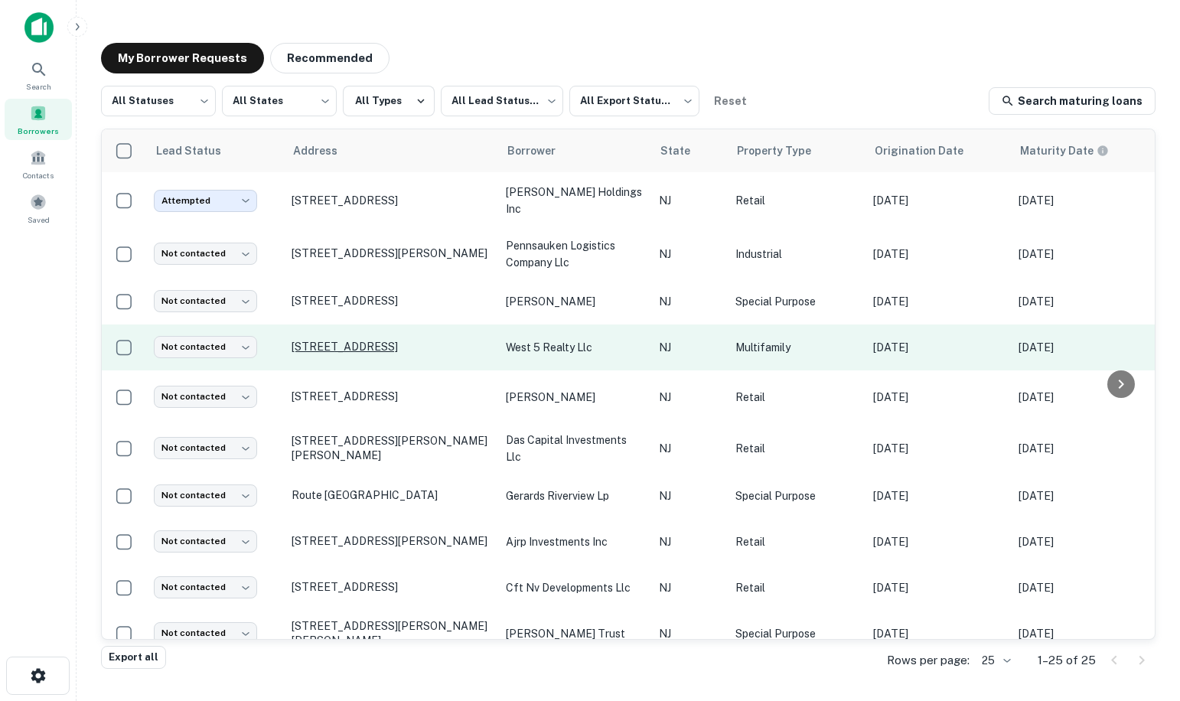
click at [326, 349] on p "[STREET_ADDRESS]" at bounding box center [391, 347] width 199 height 14
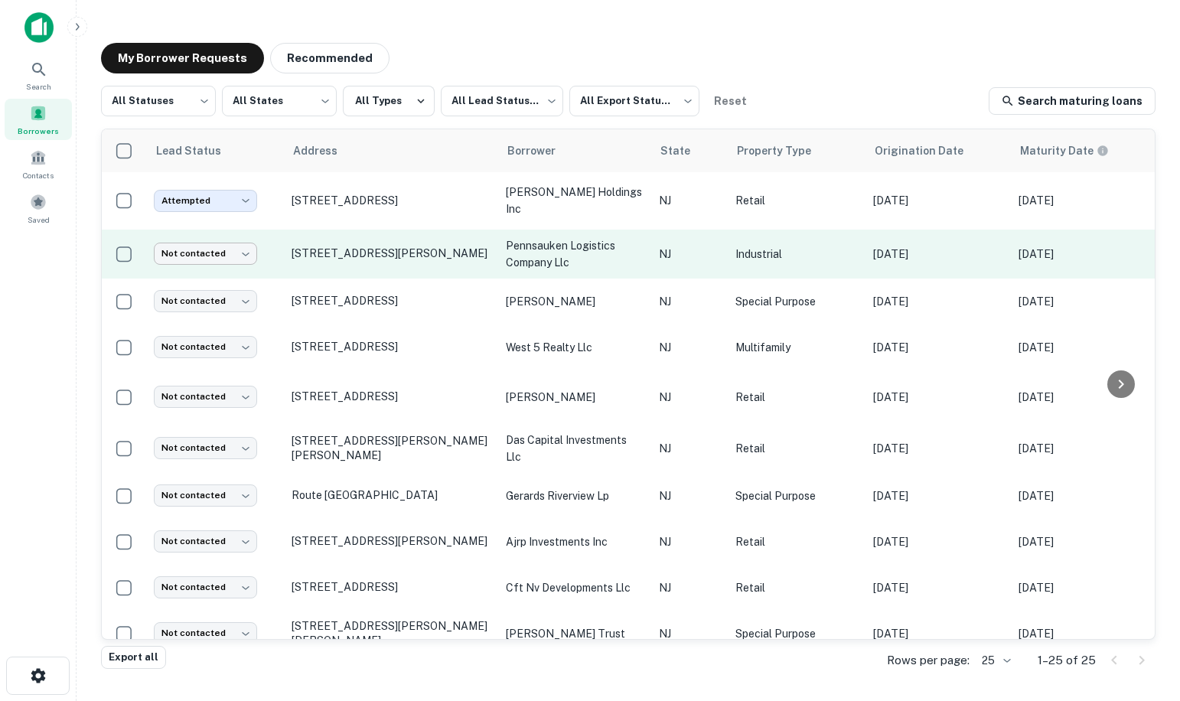
click at [214, 257] on body "Search Borrowers Contacts Saved My Borrower Requests Recommended All Statuses *…" at bounding box center [590, 350] width 1180 height 701
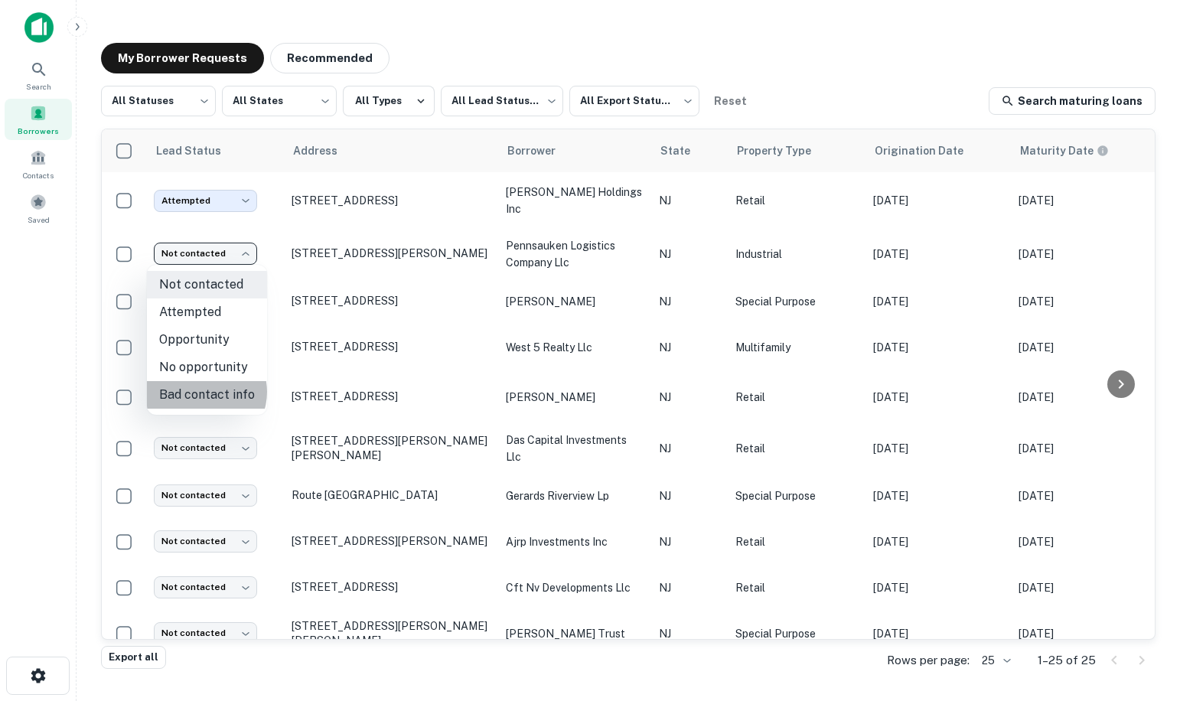
click at [202, 392] on li "Bad contact info" at bounding box center [207, 395] width 120 height 28
type input "**********"
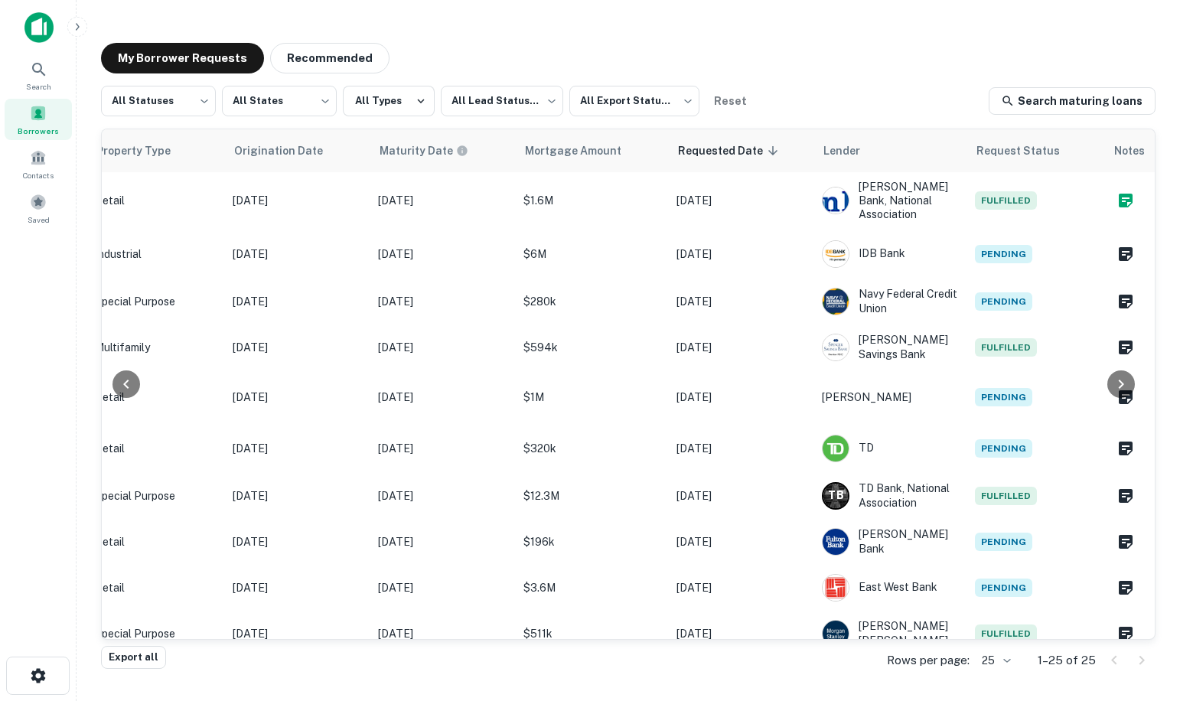
scroll to position [0, 651]
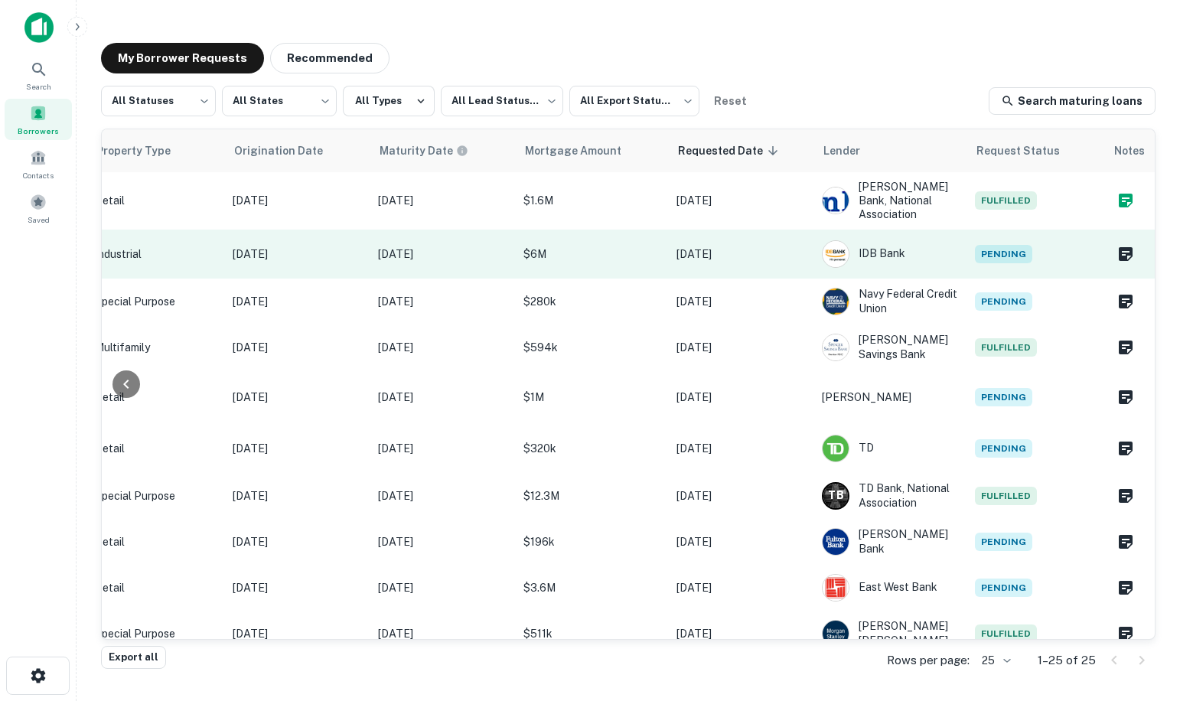
click at [1000, 257] on span "Pending" at bounding box center [1003, 254] width 57 height 18
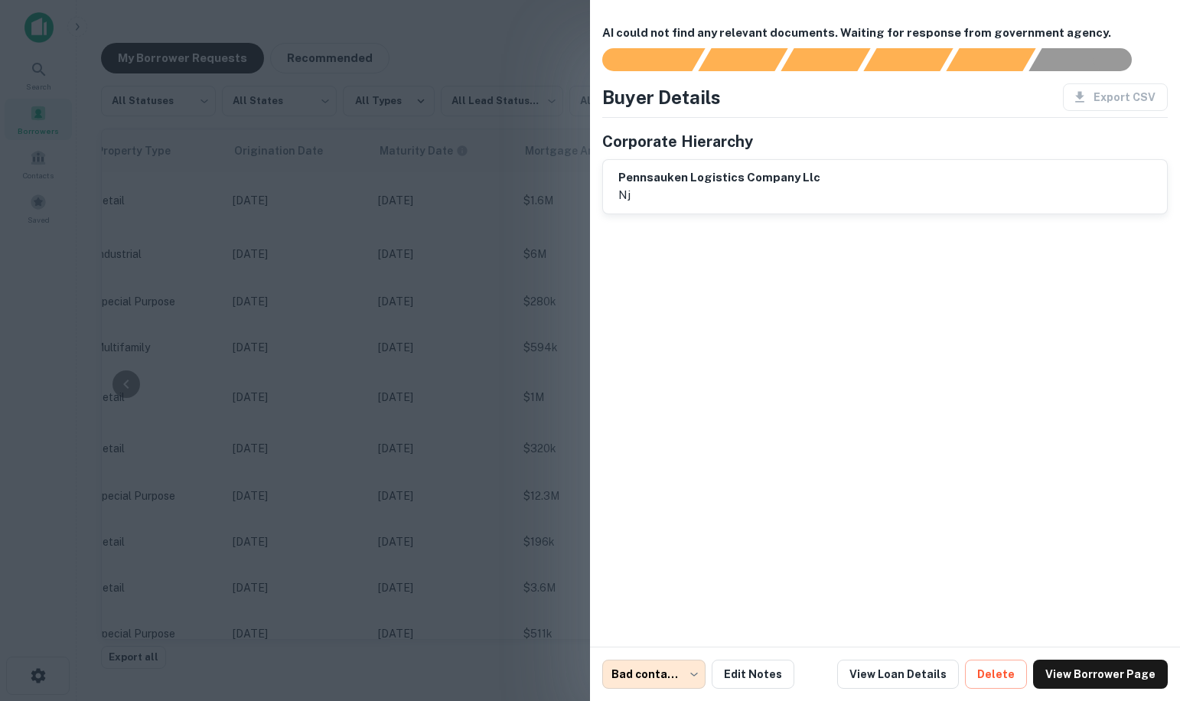
click at [465, 450] on div at bounding box center [590, 350] width 1180 height 701
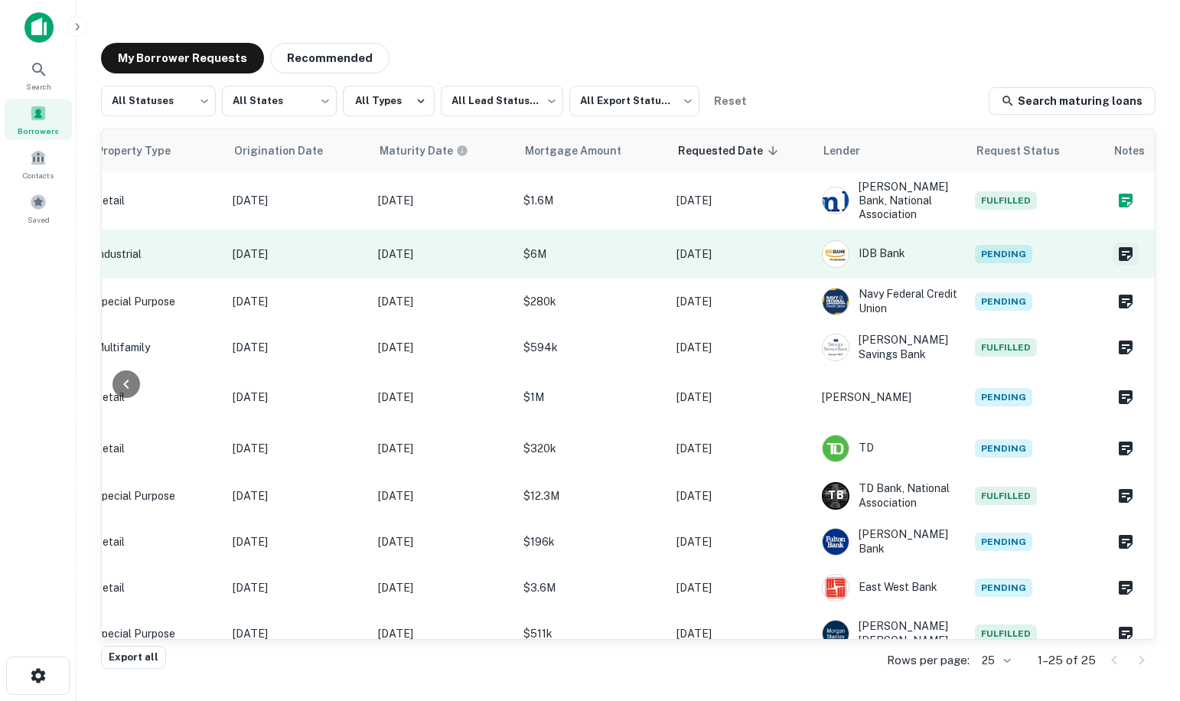
click at [1118, 256] on icon "Create a note for this borrower request" at bounding box center [1126, 254] width 18 height 18
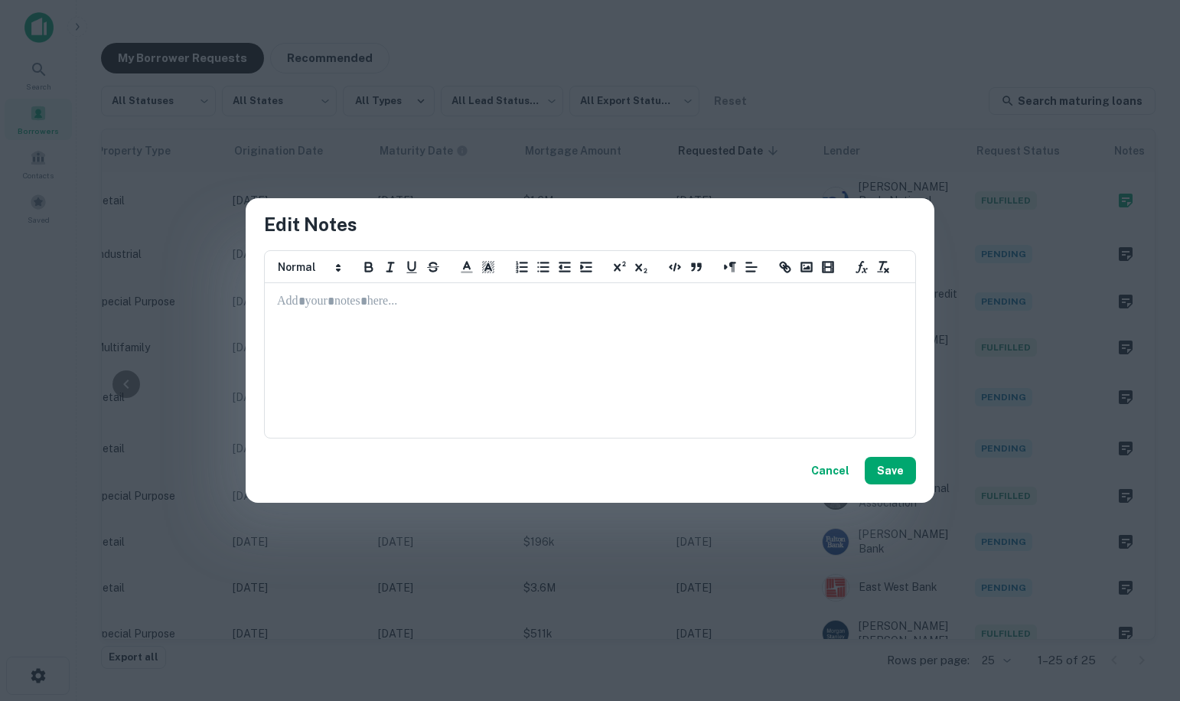
click at [429, 302] on p at bounding box center [590, 302] width 626 height 18
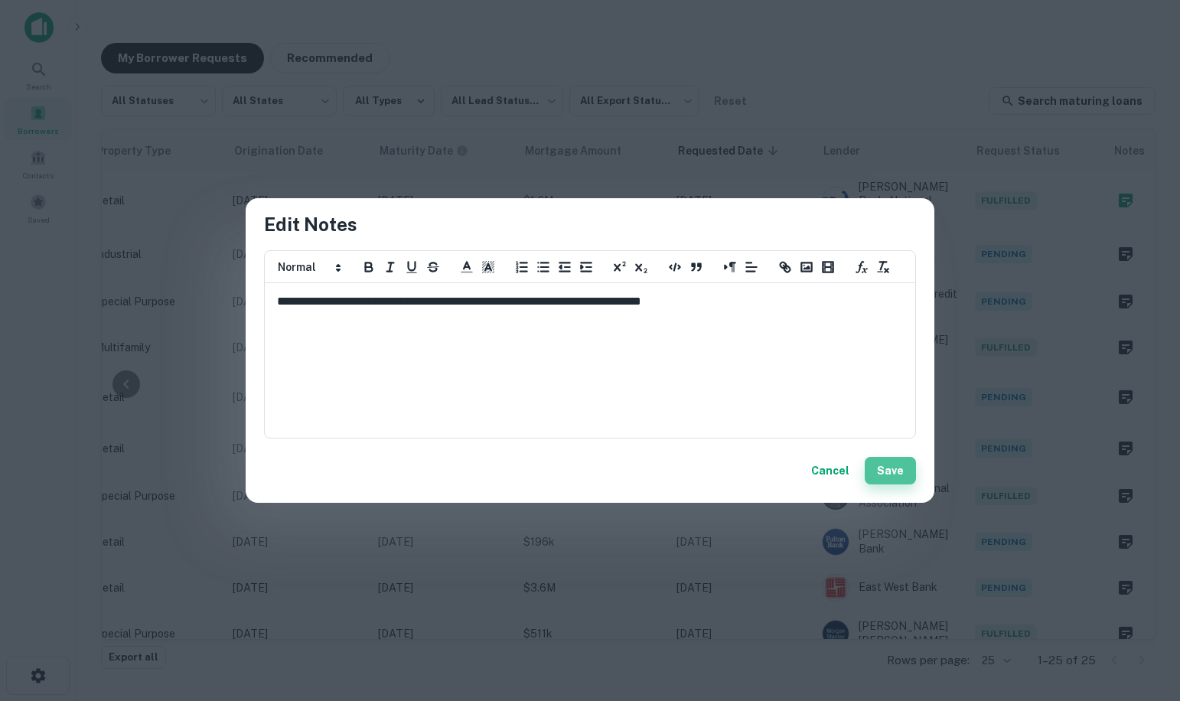
click at [894, 462] on button "Save" at bounding box center [890, 471] width 51 height 28
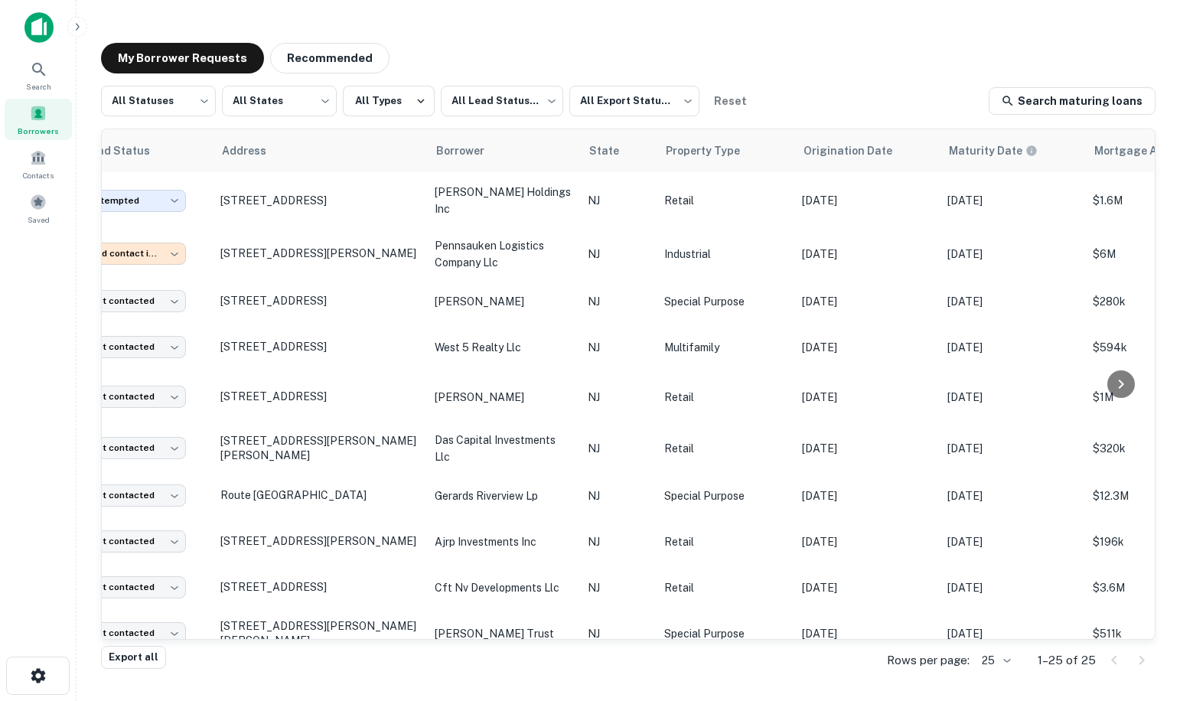
scroll to position [0, 0]
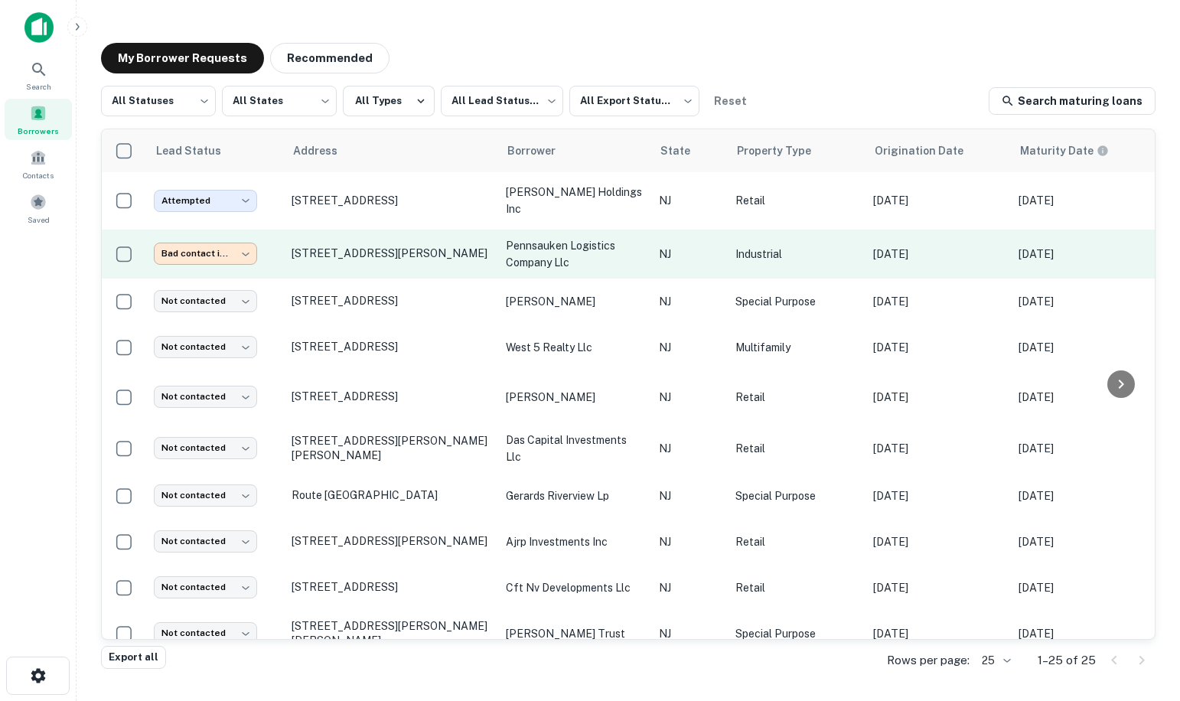
click at [168, 251] on body "**********" at bounding box center [590, 350] width 1180 height 701
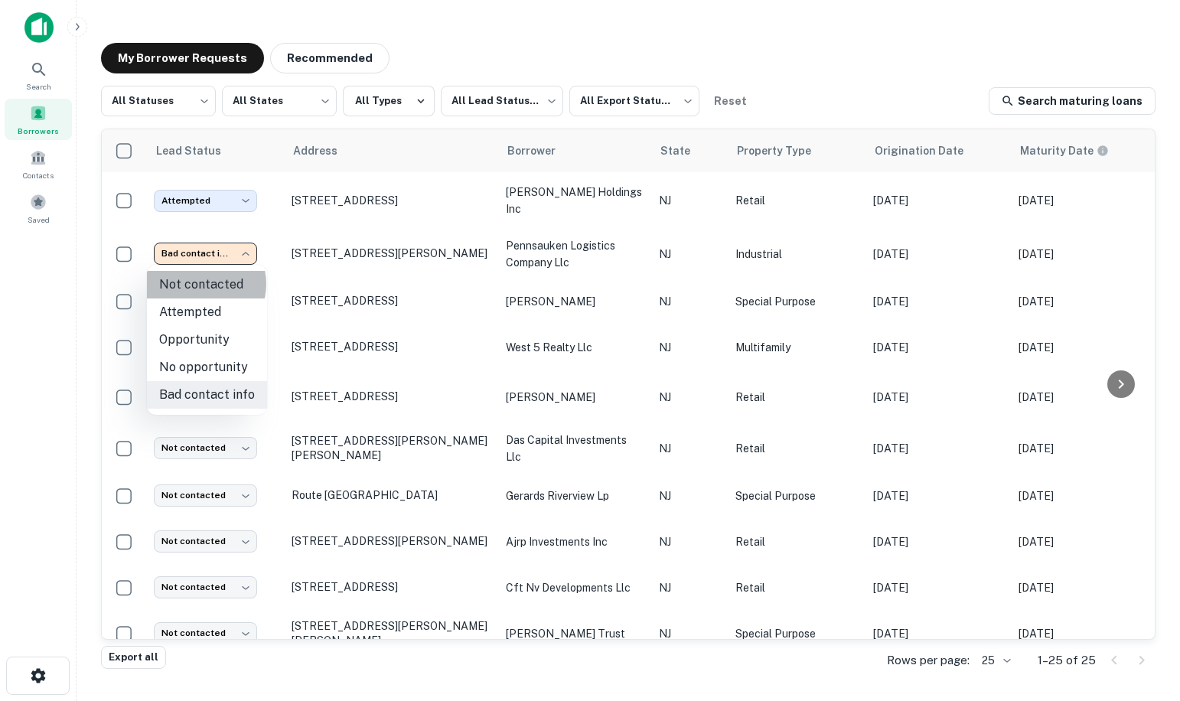
click at [203, 284] on li "Not contacted" at bounding box center [207, 285] width 120 height 28
type input "****"
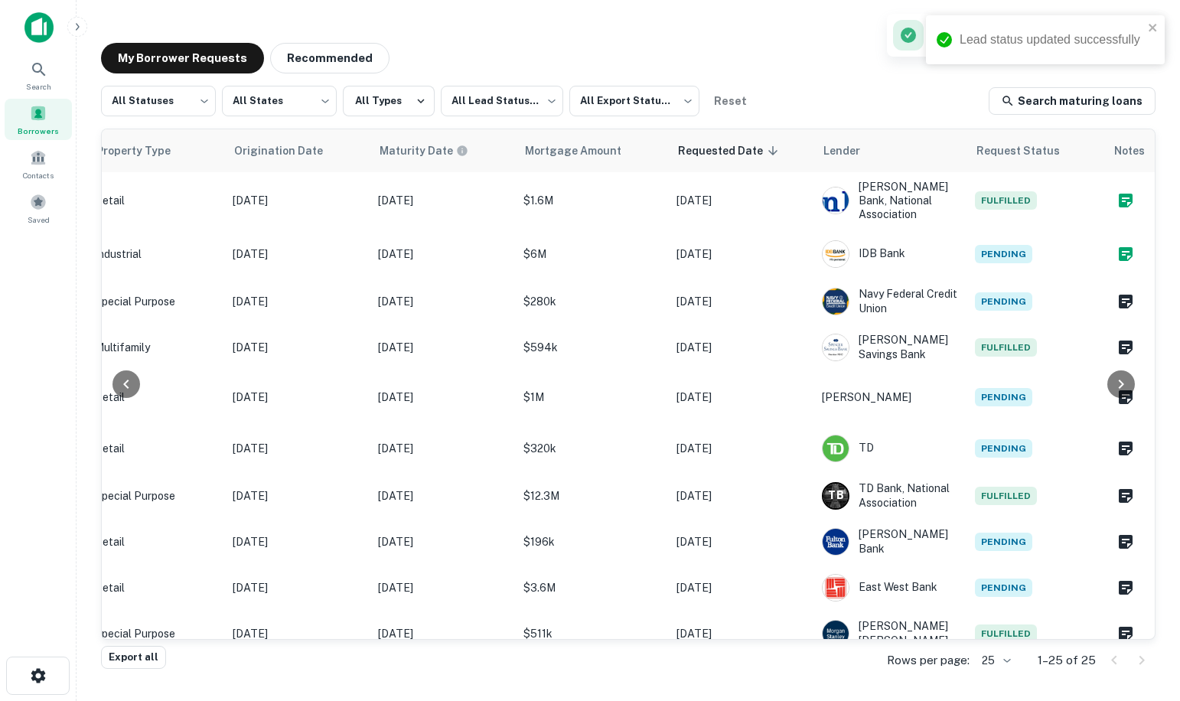
scroll to position [0, 651]
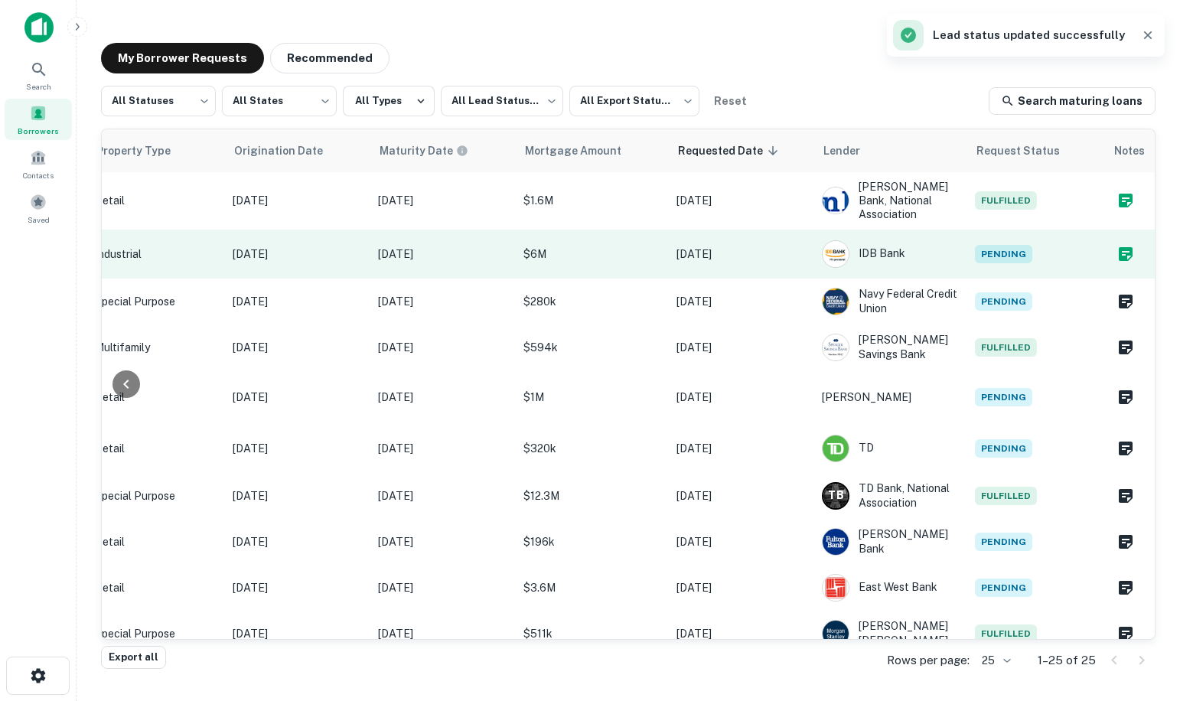
click at [1117, 253] on icon "Create a note for this borrower request" at bounding box center [1126, 254] width 18 height 18
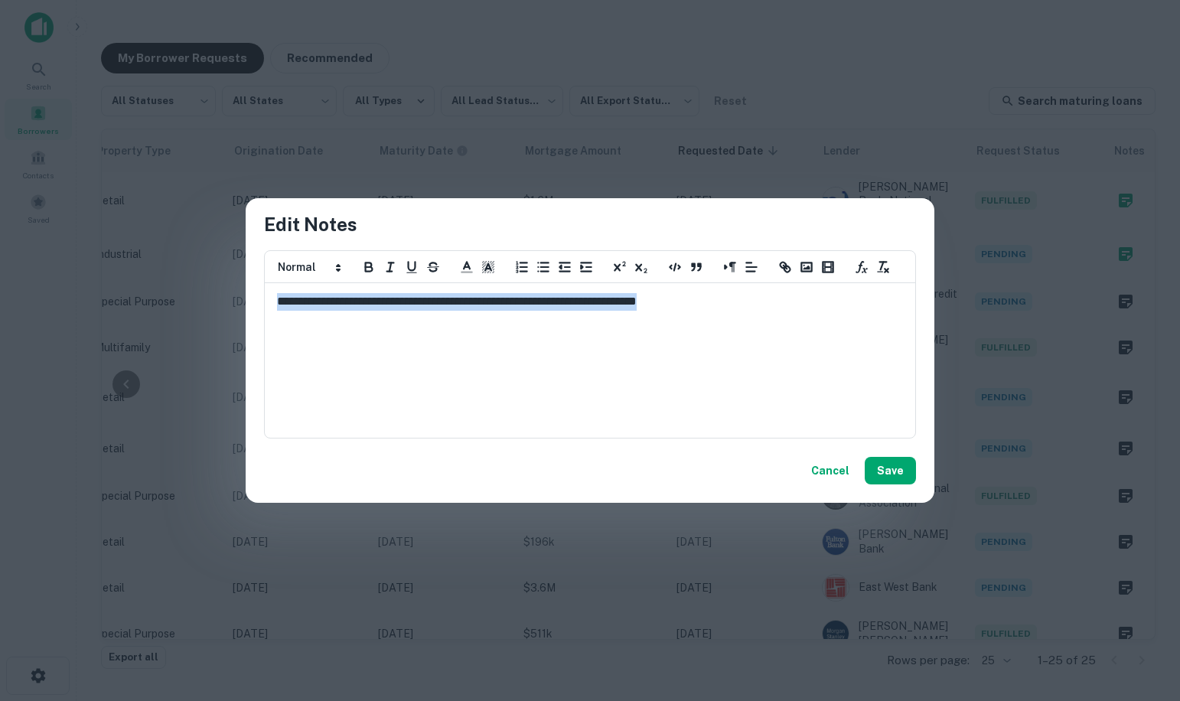
drag, startPoint x: 746, startPoint y: 309, endPoint x: 260, endPoint y: 305, distance: 486.1
click at [260, 305] on div "**********" at bounding box center [590, 318] width 689 height 240
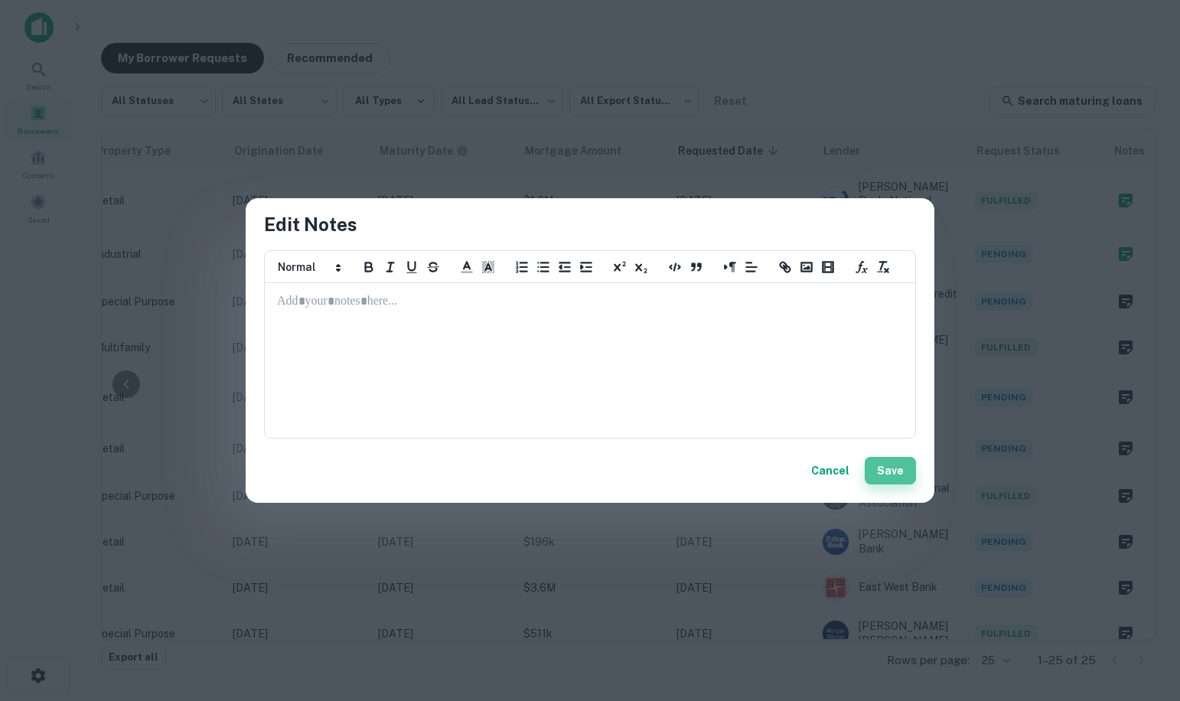
click at [908, 474] on button "Save" at bounding box center [890, 471] width 51 height 28
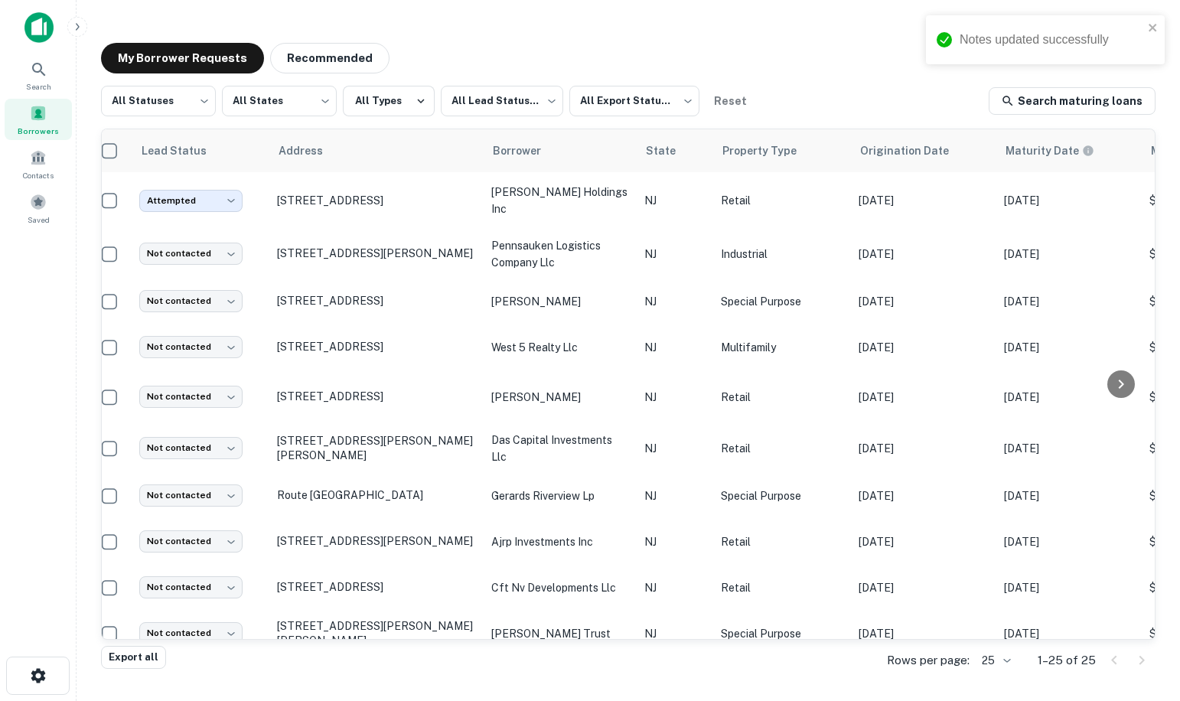
scroll to position [0, 0]
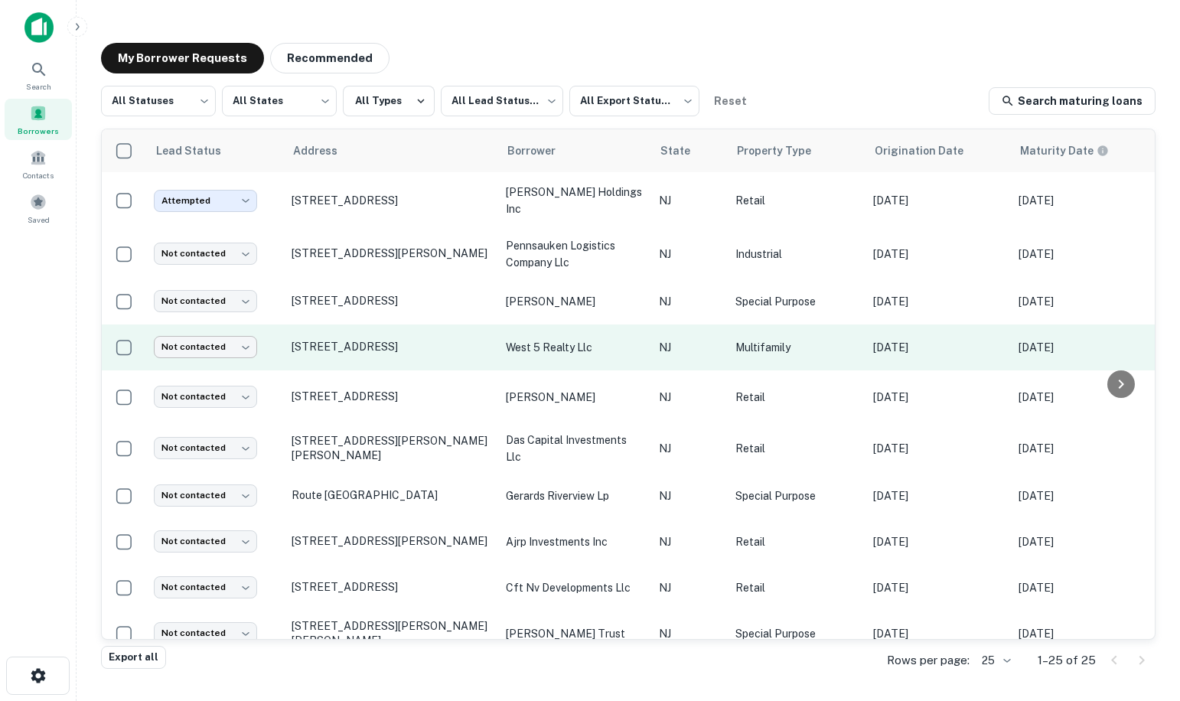
click at [215, 345] on body "Search Borrowers Contacts Saved My Borrower Requests Recommended All Statuses *…" at bounding box center [590, 350] width 1180 height 701
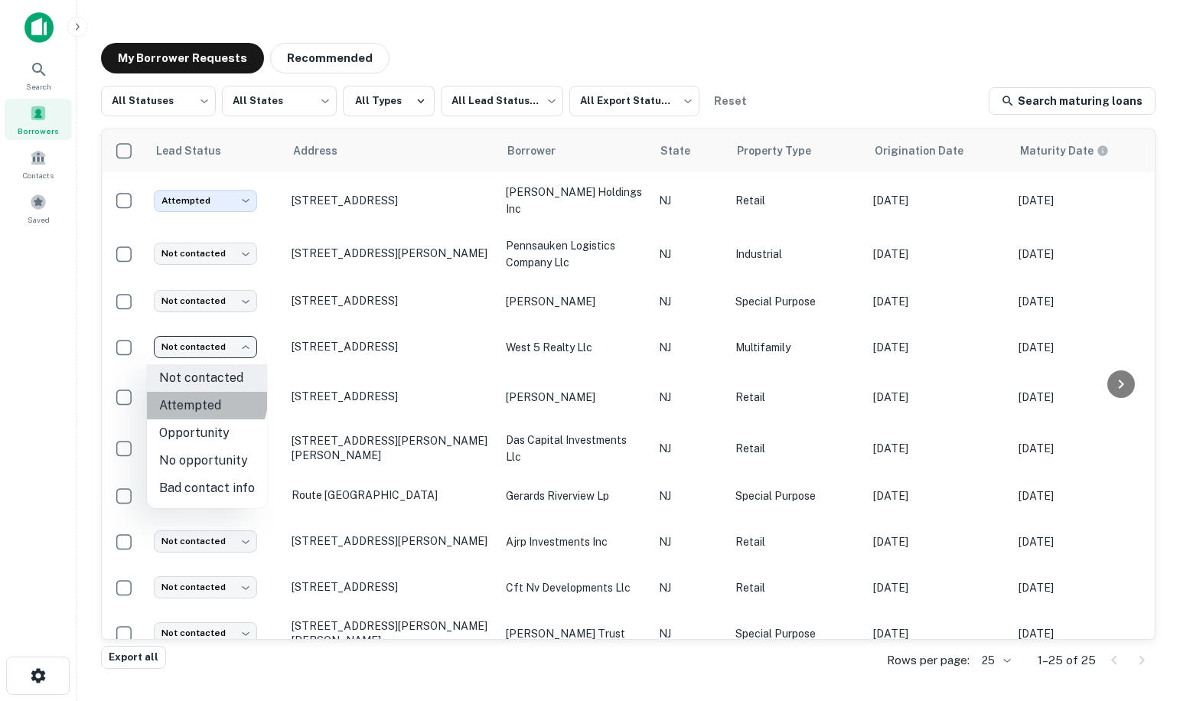
click at [203, 400] on li "Attempted" at bounding box center [207, 406] width 120 height 28
type input "*********"
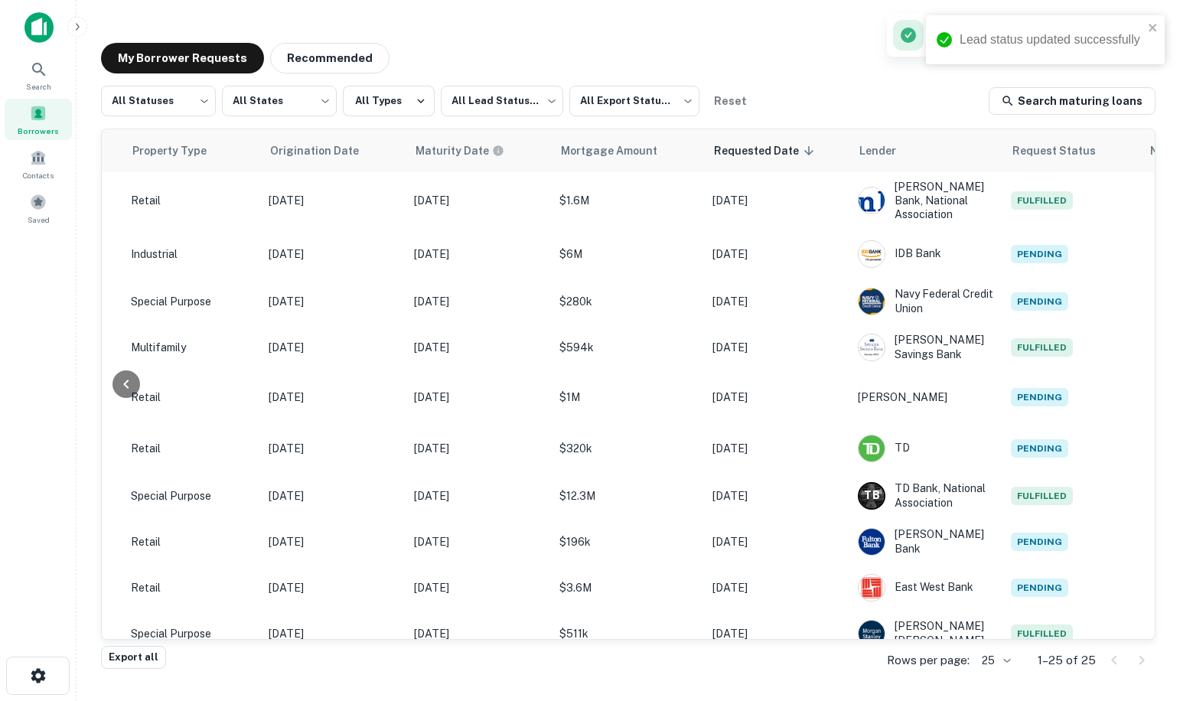
scroll to position [0, 651]
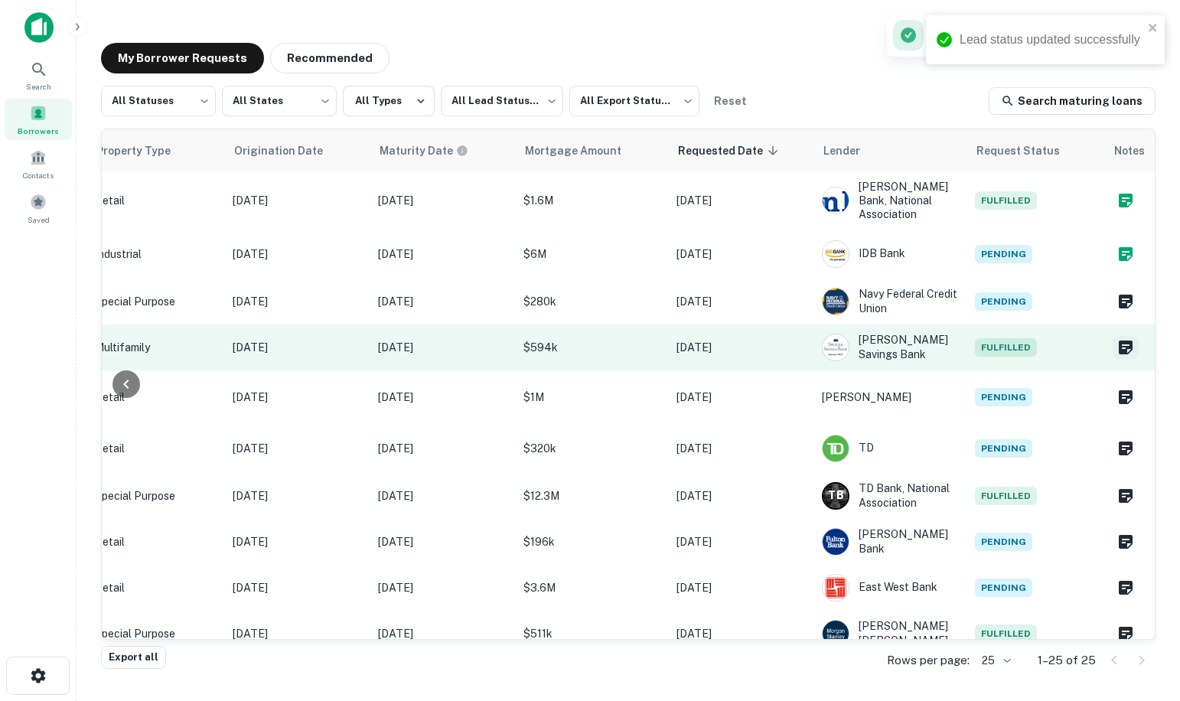
click at [1119, 346] on icon "Create a note for this borrower request" at bounding box center [1126, 348] width 14 height 14
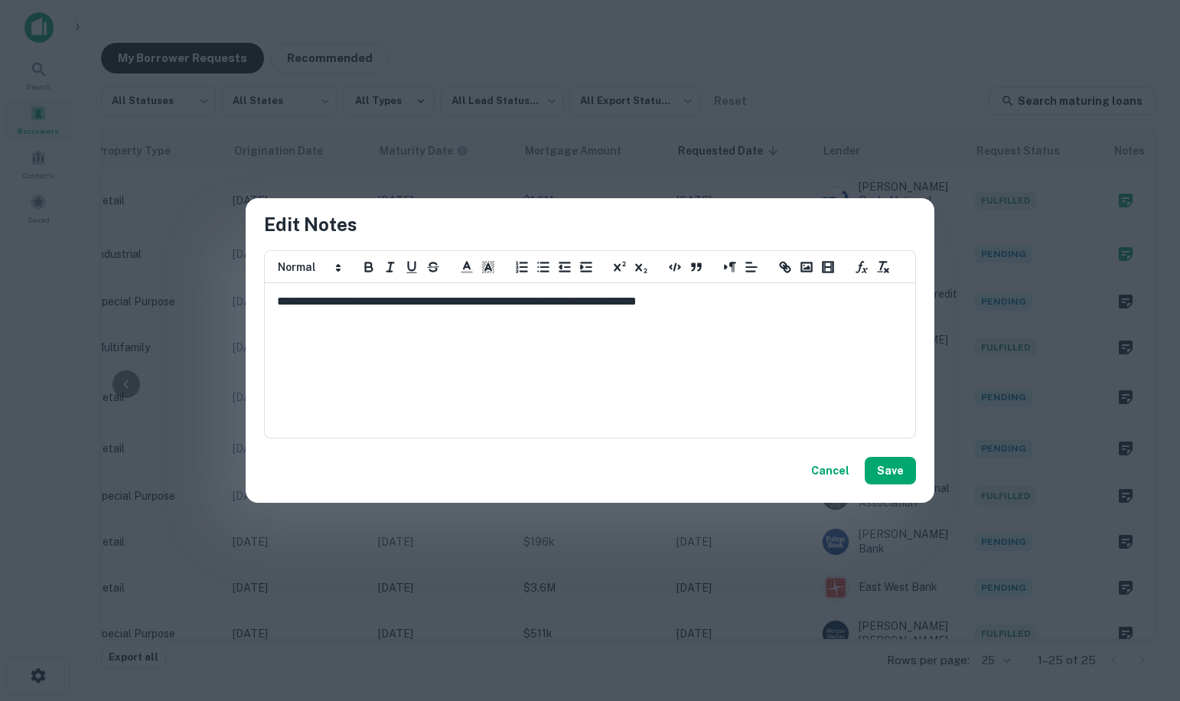
scroll to position [0, 0]
click at [901, 475] on button "Save" at bounding box center [890, 471] width 51 height 28
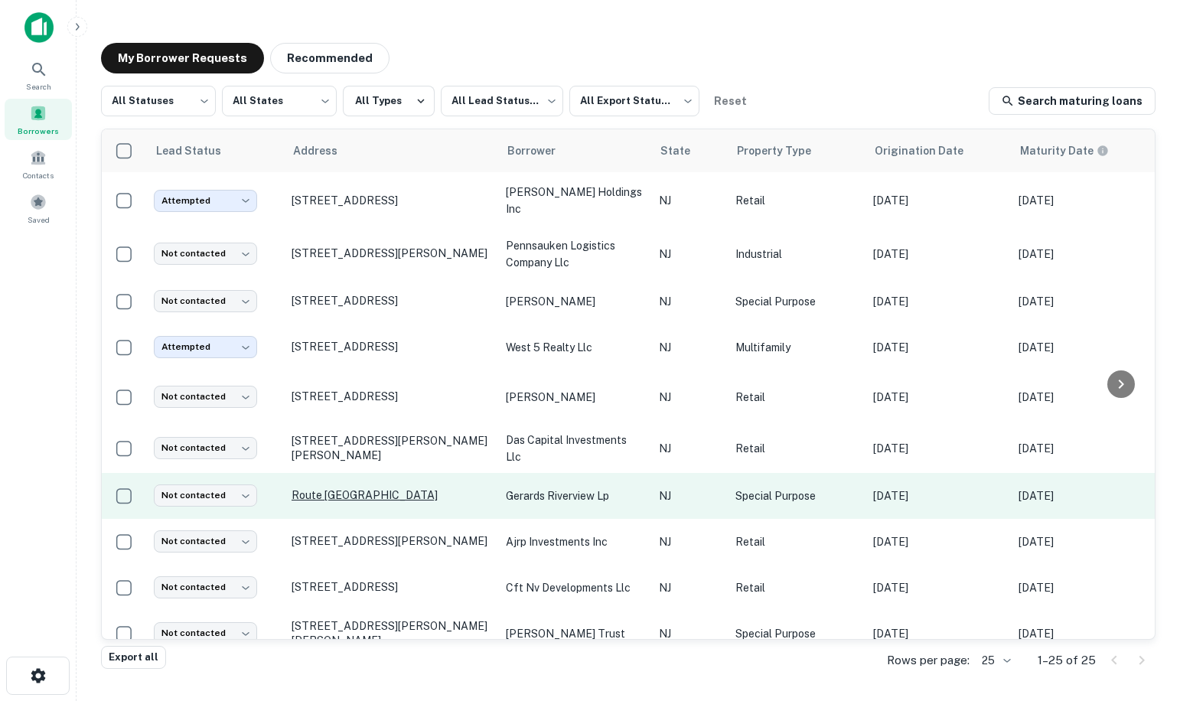
click at [349, 494] on p "Route [GEOGRAPHIC_DATA]" at bounding box center [391, 495] width 199 height 14
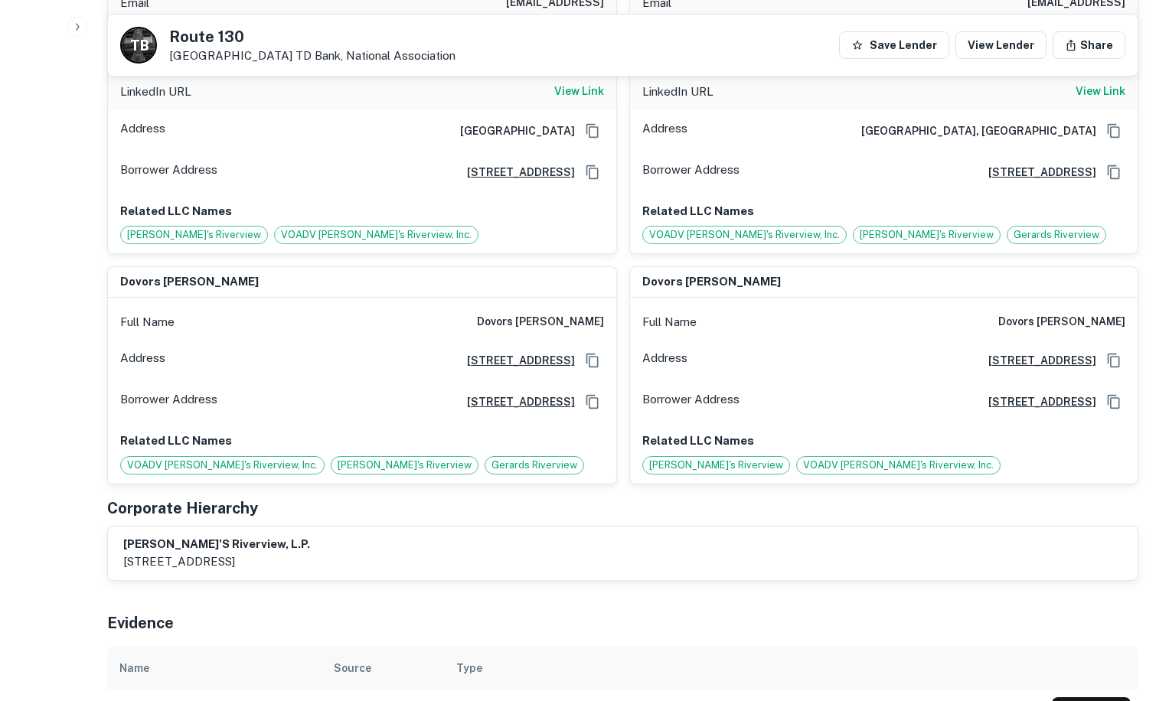
scroll to position [1225, 0]
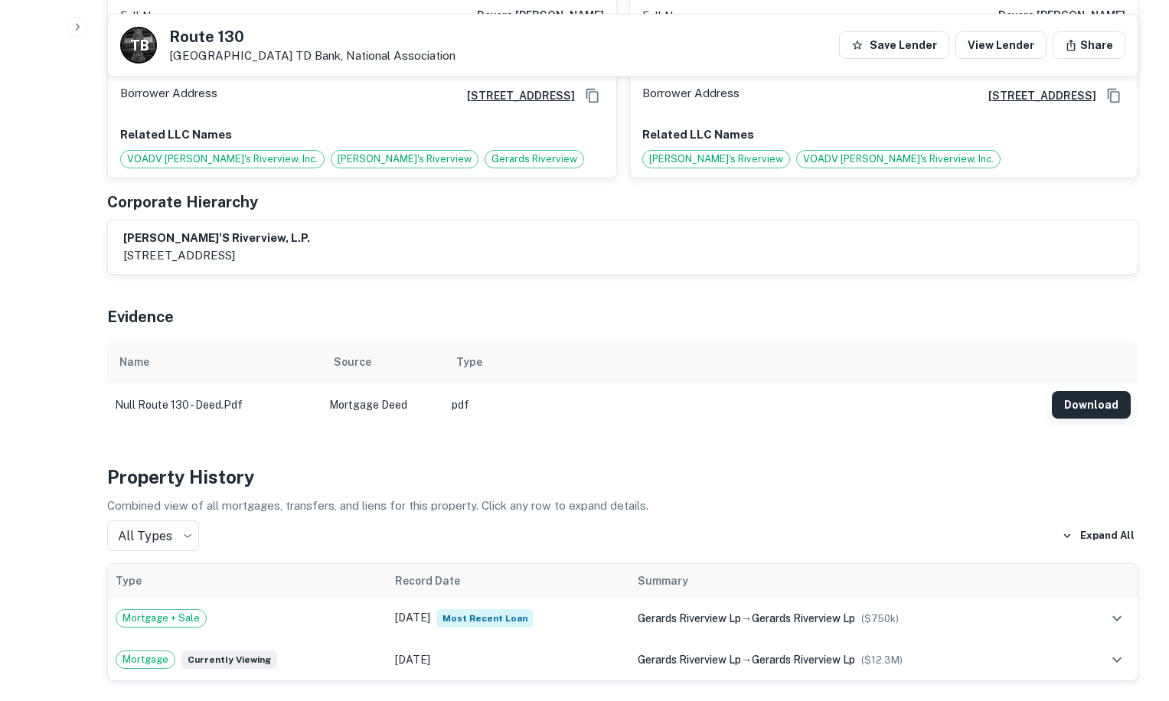
click at [1098, 391] on button "Download" at bounding box center [1091, 405] width 79 height 28
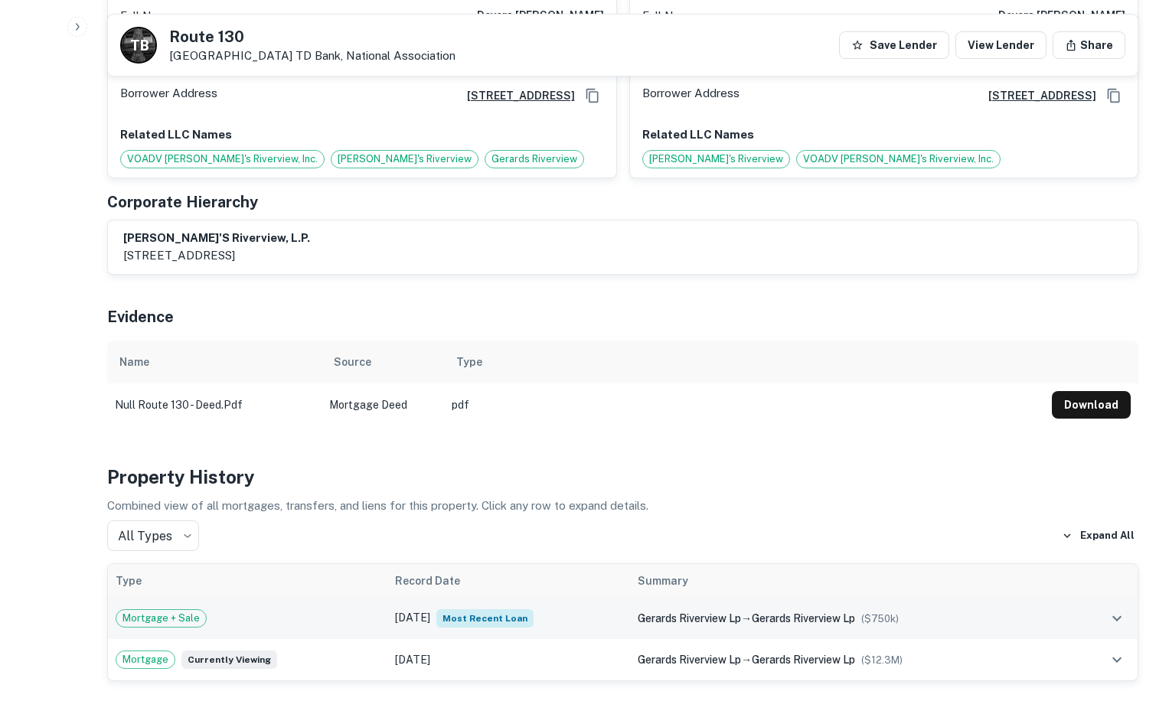
click at [486, 609] on span "Most Recent Loan" at bounding box center [484, 618] width 97 height 18
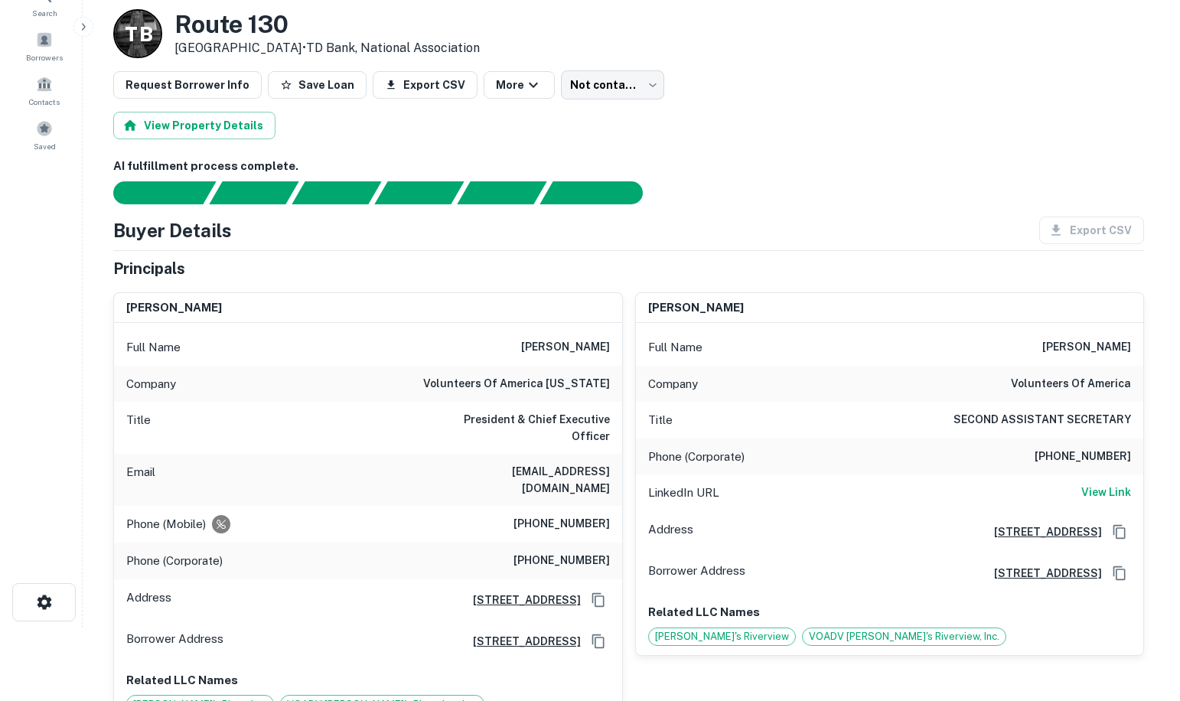
scroll to position [0, 0]
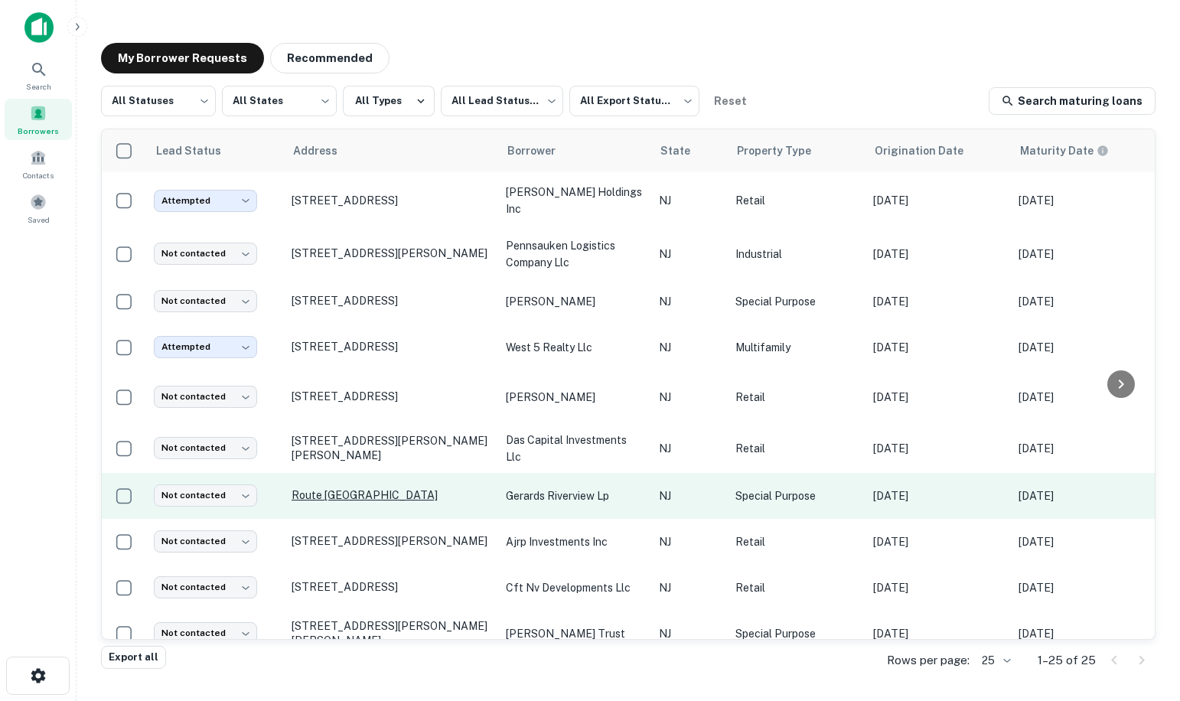
click at [330, 497] on p "Route [GEOGRAPHIC_DATA]" at bounding box center [391, 495] width 199 height 14
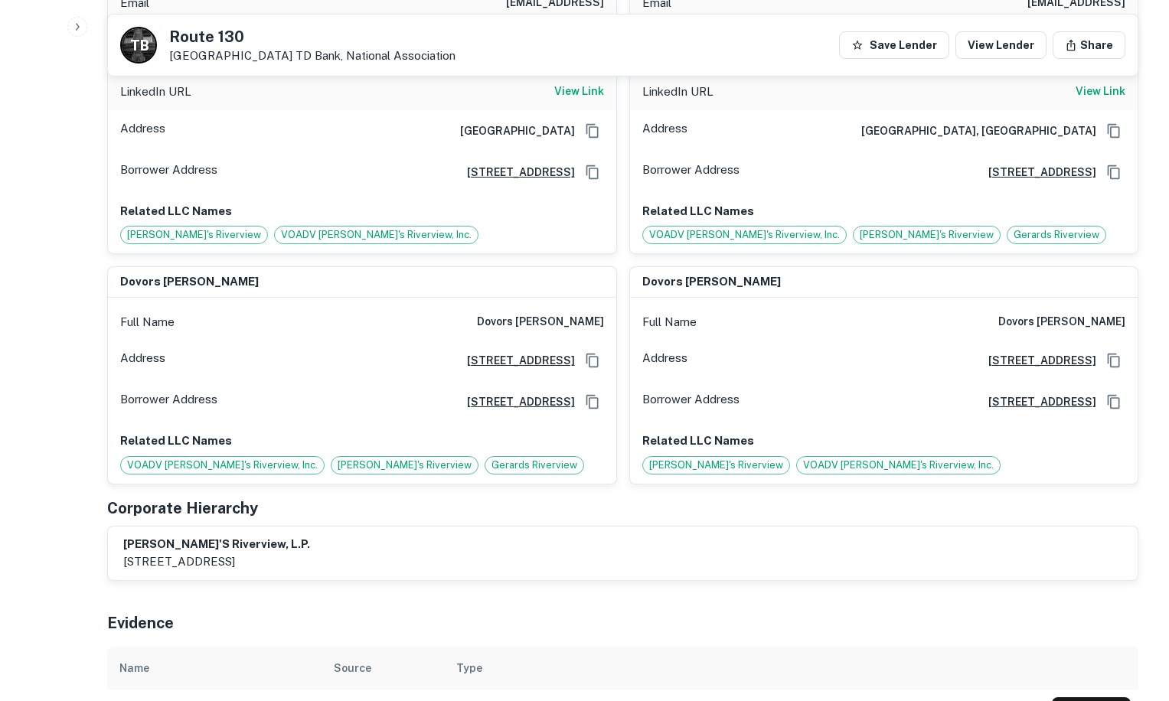
scroll to position [1378, 0]
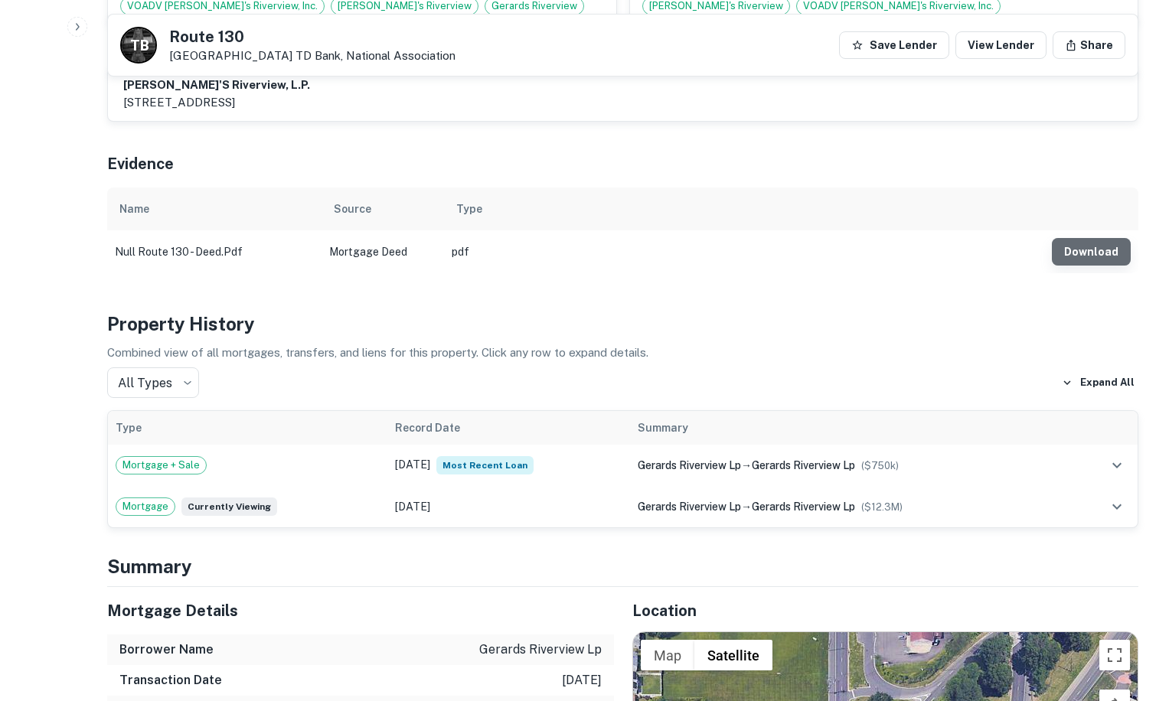
click at [1105, 238] on button "Download" at bounding box center [1091, 252] width 79 height 28
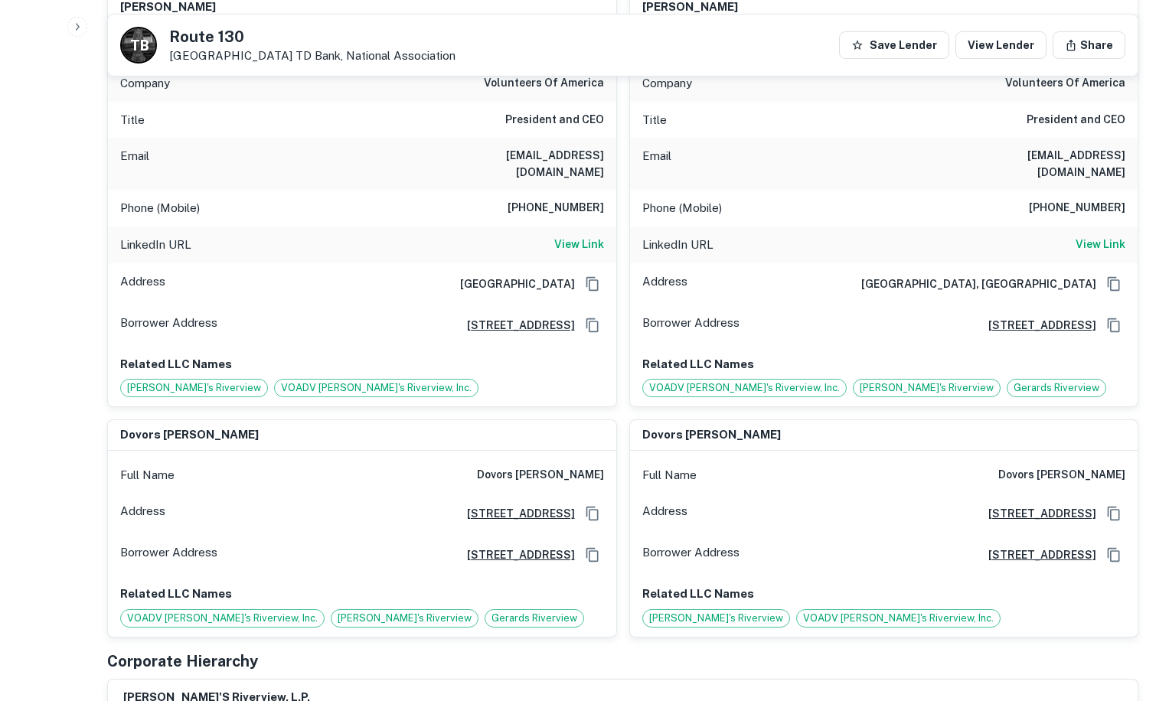
scroll to position [536, 0]
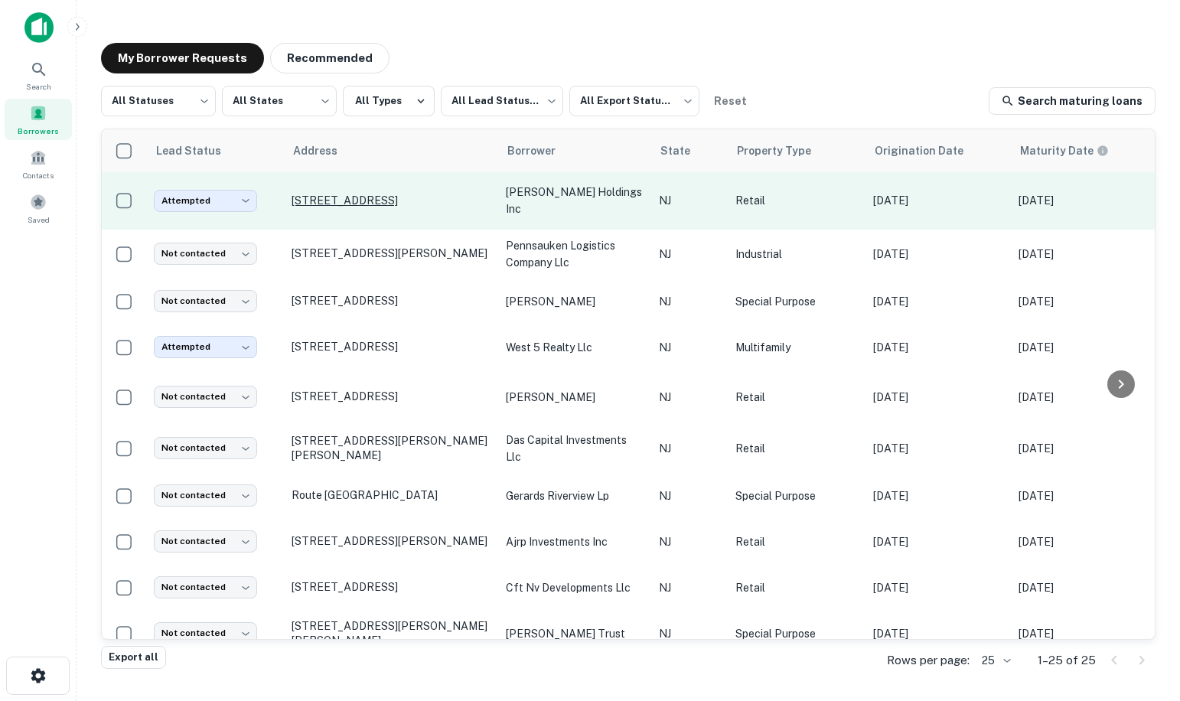
click at [379, 202] on p "[STREET_ADDRESS]" at bounding box center [391, 201] width 199 height 14
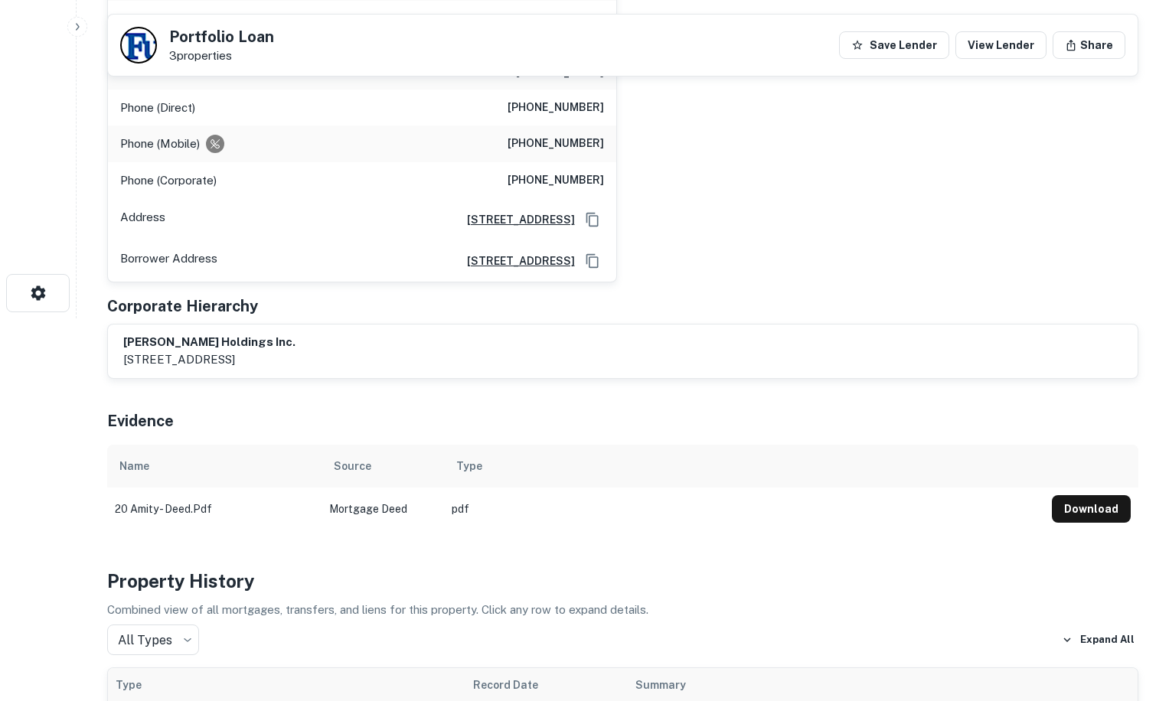
scroll to position [77, 0]
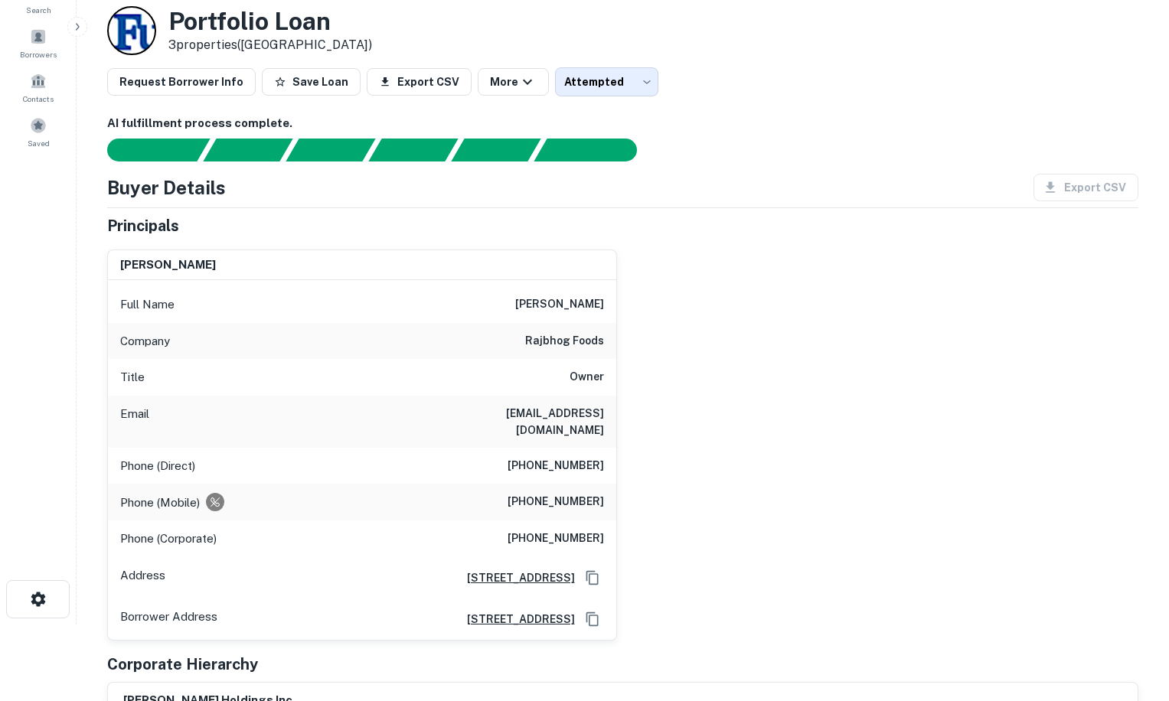
click at [455, 611] on h6 "20 amity street, jersey city, NJ, 07304" at bounding box center [515, 619] width 120 height 17
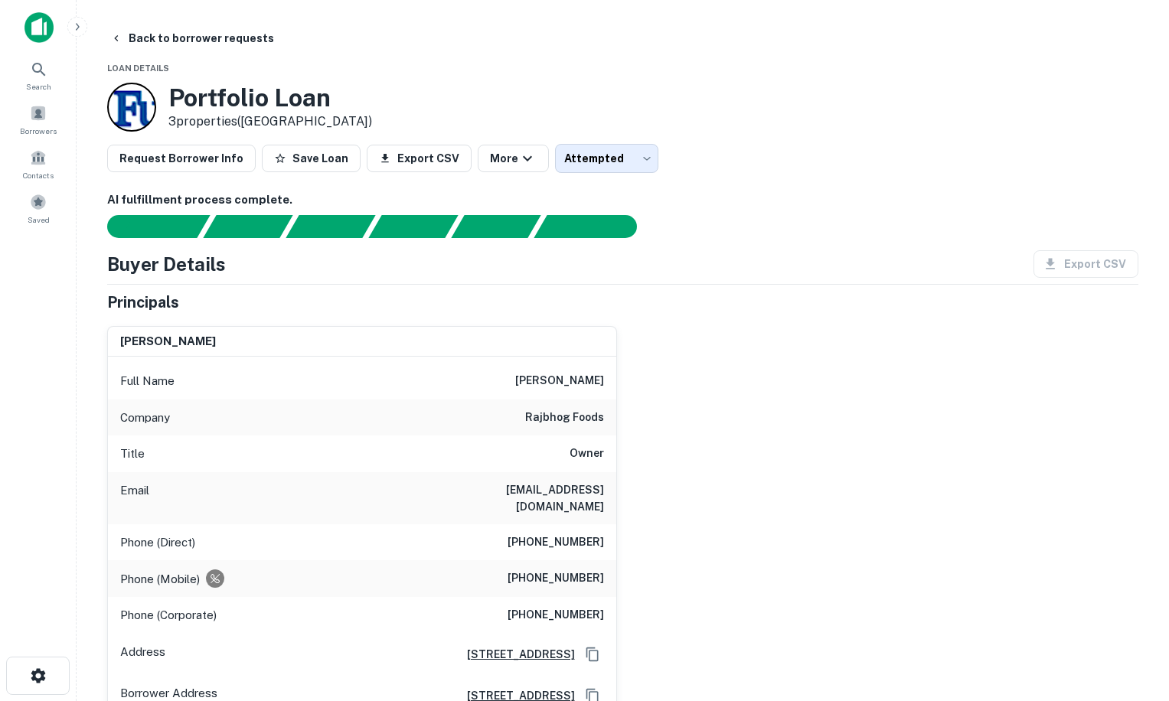
scroll to position [153, 0]
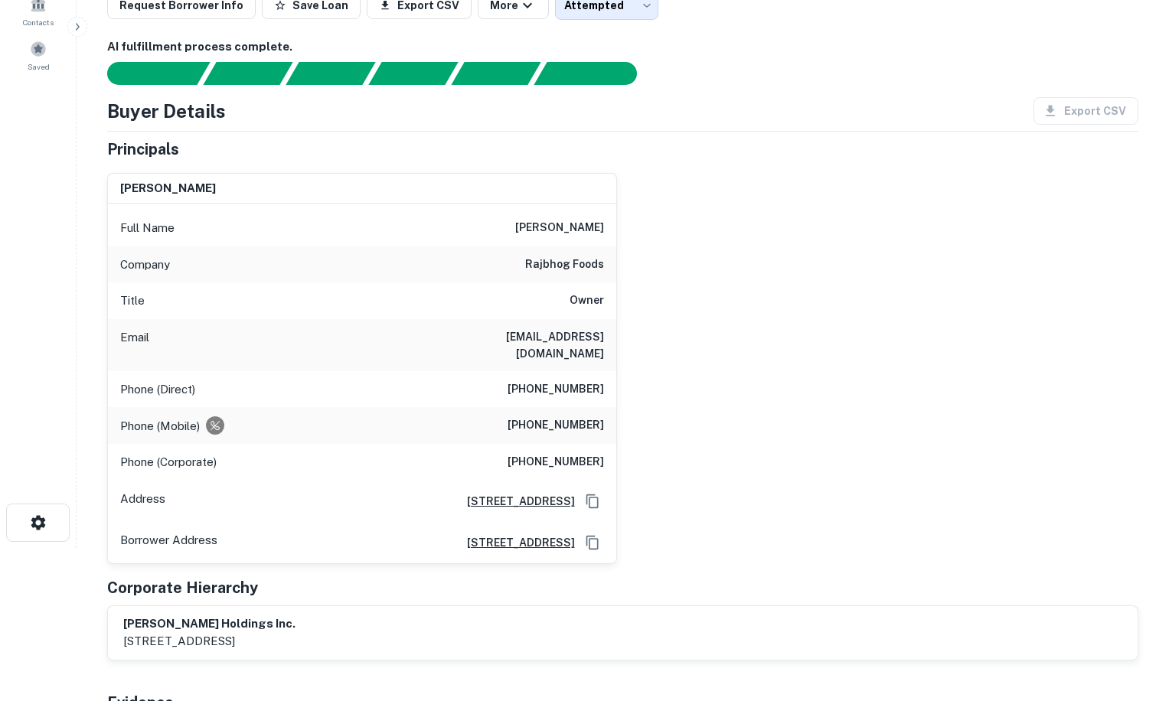
click at [469, 493] on h6 "60 Amity St, Jersey City, NJ" at bounding box center [515, 501] width 120 height 17
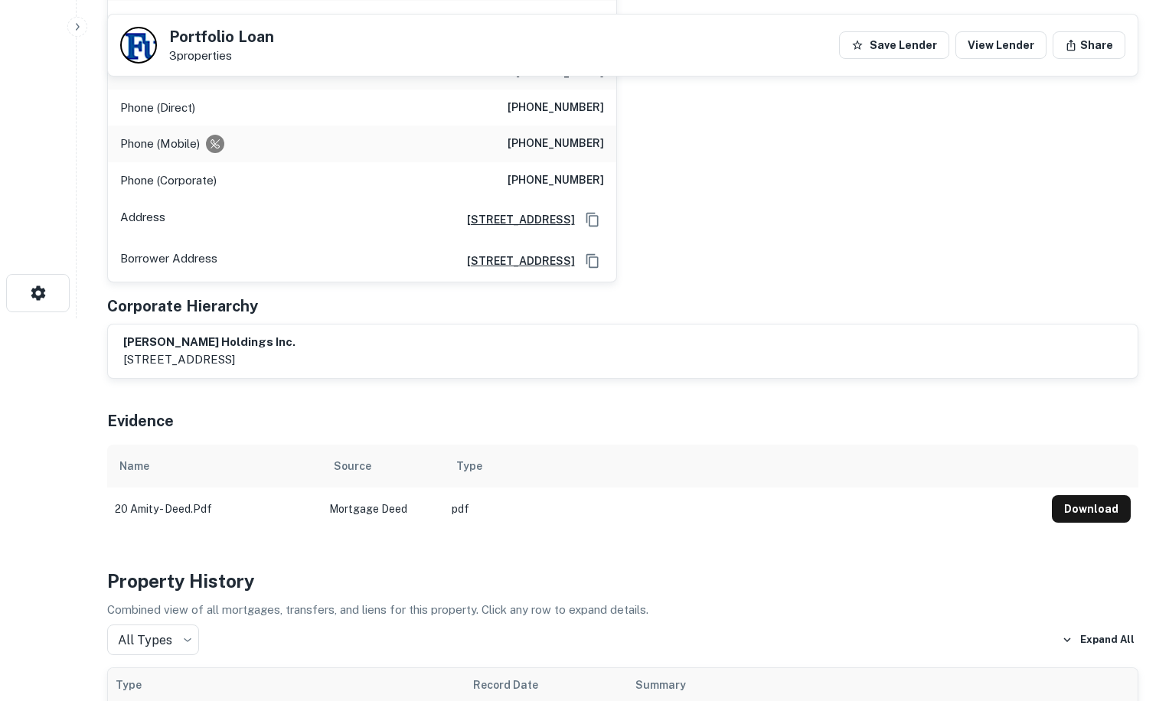
scroll to position [612, 0]
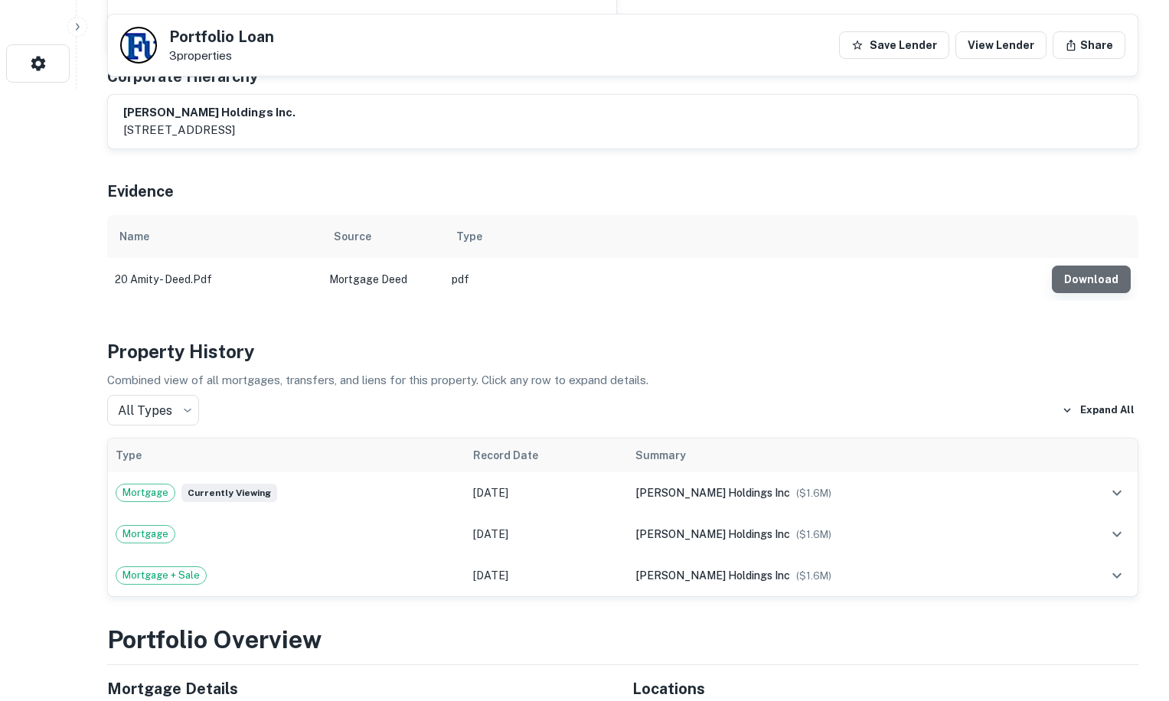
click at [1092, 269] on button "Download" at bounding box center [1091, 280] width 79 height 28
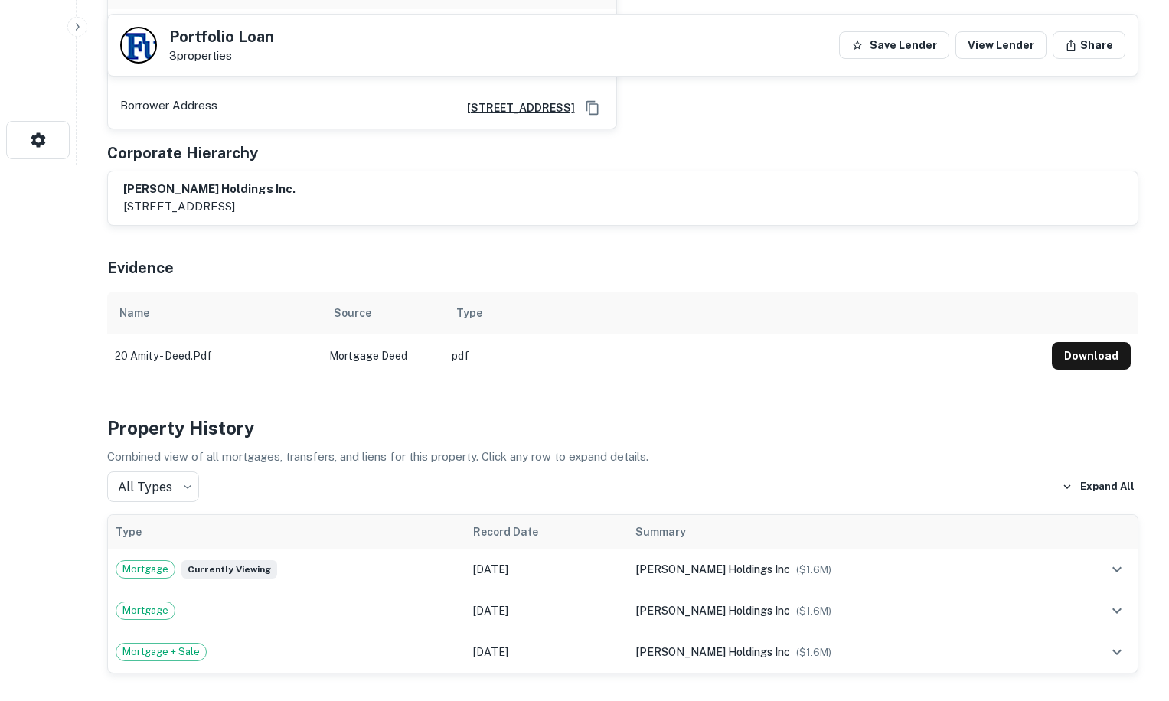
click at [217, 59] on p "3 properties" at bounding box center [221, 56] width 105 height 14
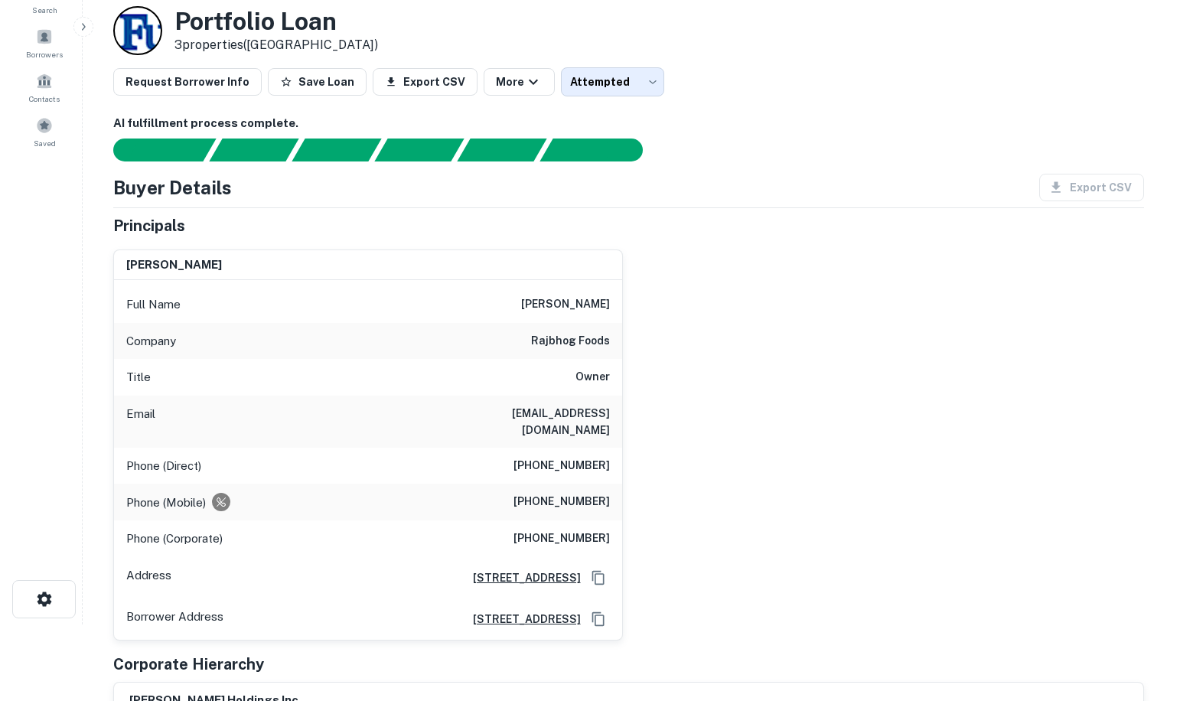
scroll to position [0, 0]
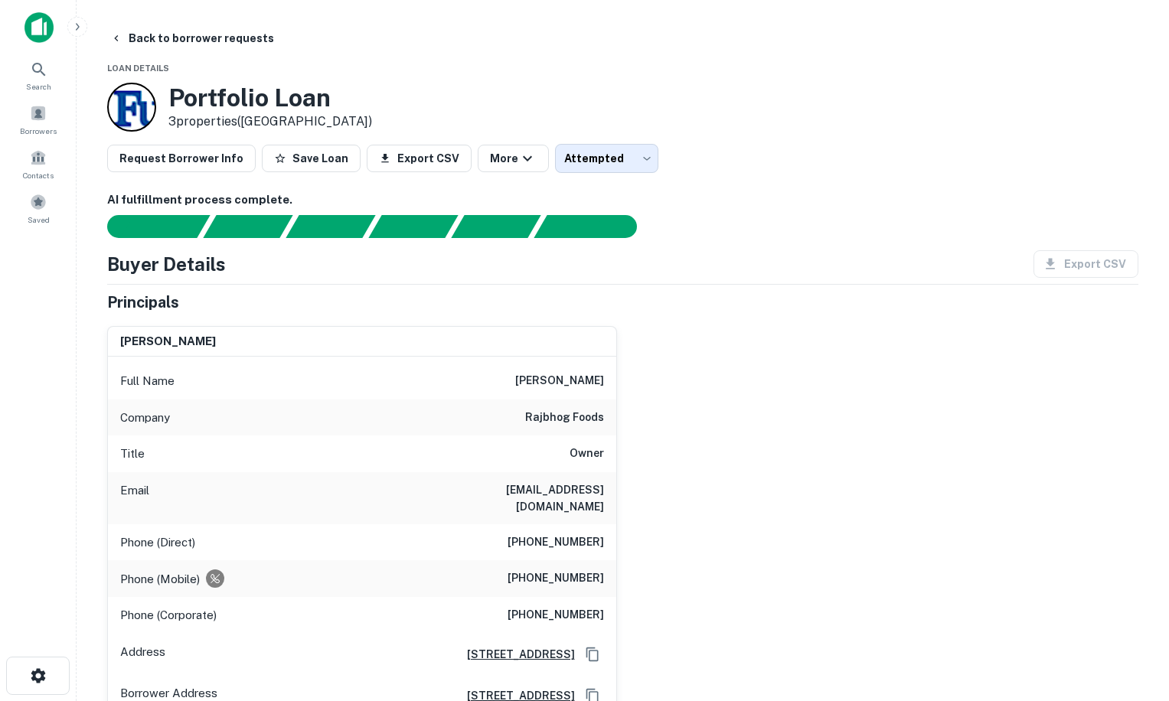
click at [228, 123] on p "3 properties (NJ)" at bounding box center [270, 122] width 204 height 18
drag, startPoint x: 228, startPoint y: 123, endPoint x: 157, endPoint y: 159, distance: 79.8
click at [157, 159] on button "Request Borrower Info" at bounding box center [181, 159] width 148 height 28
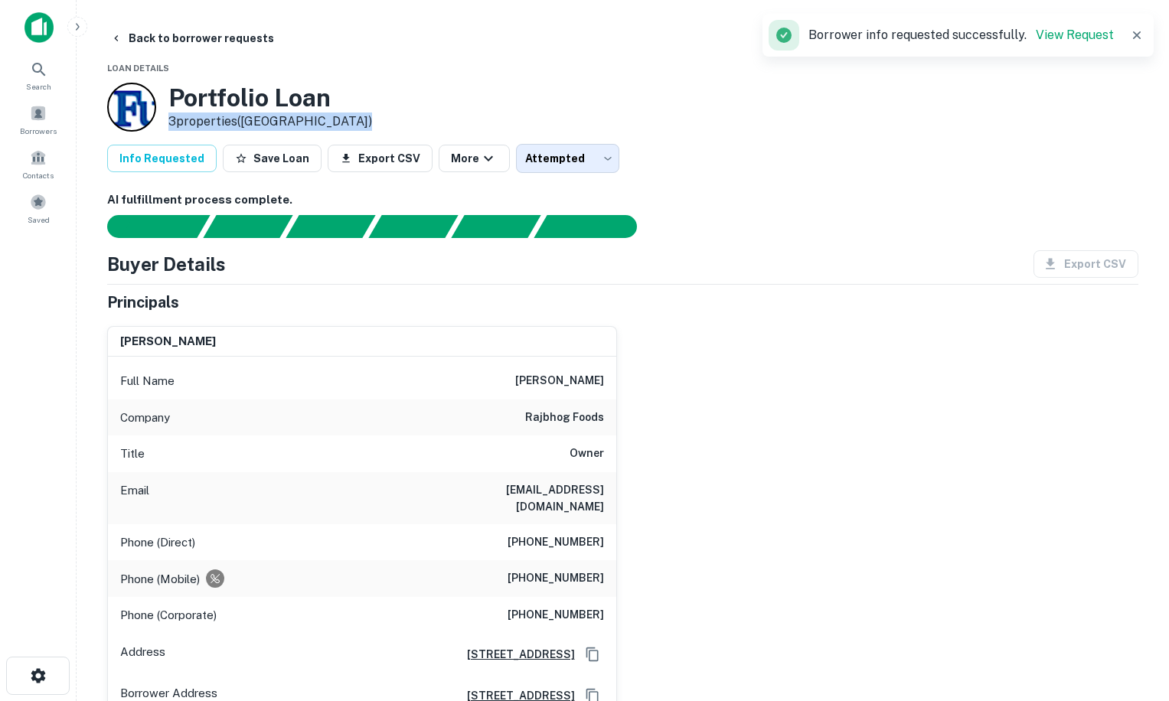
click at [1134, 35] on icon "button" at bounding box center [1136, 35] width 15 height 15
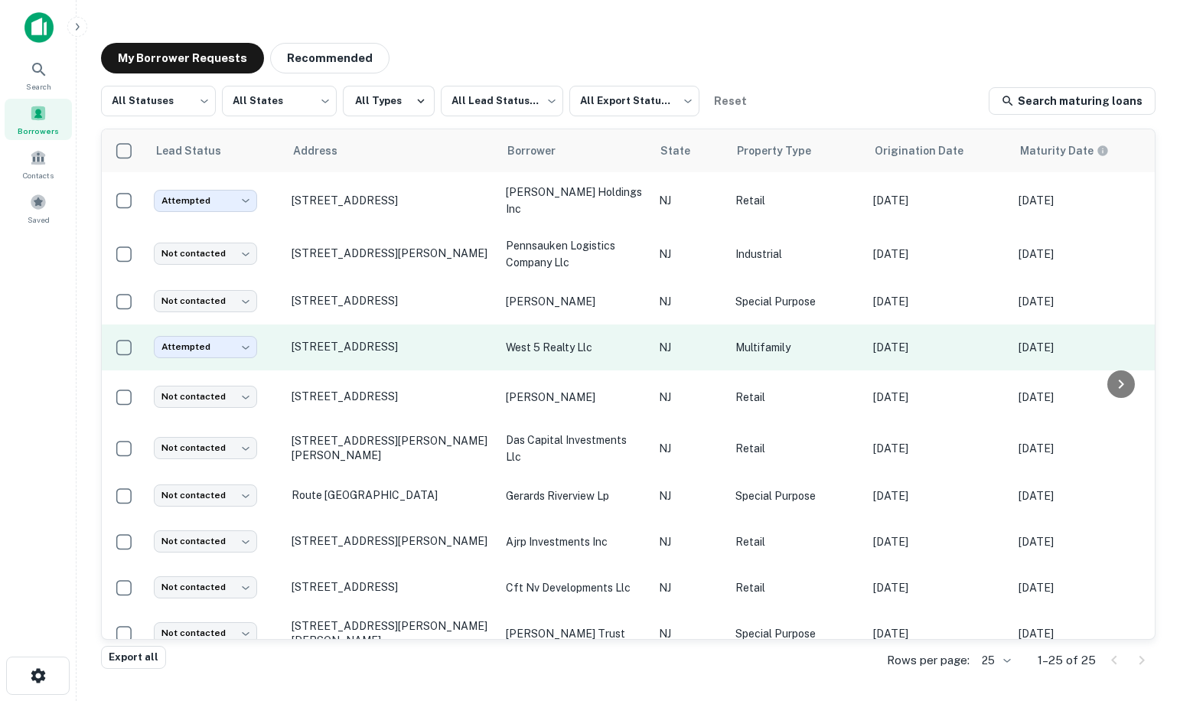
click at [375, 354] on td "[STREET_ADDRESS]" at bounding box center [391, 348] width 214 height 46
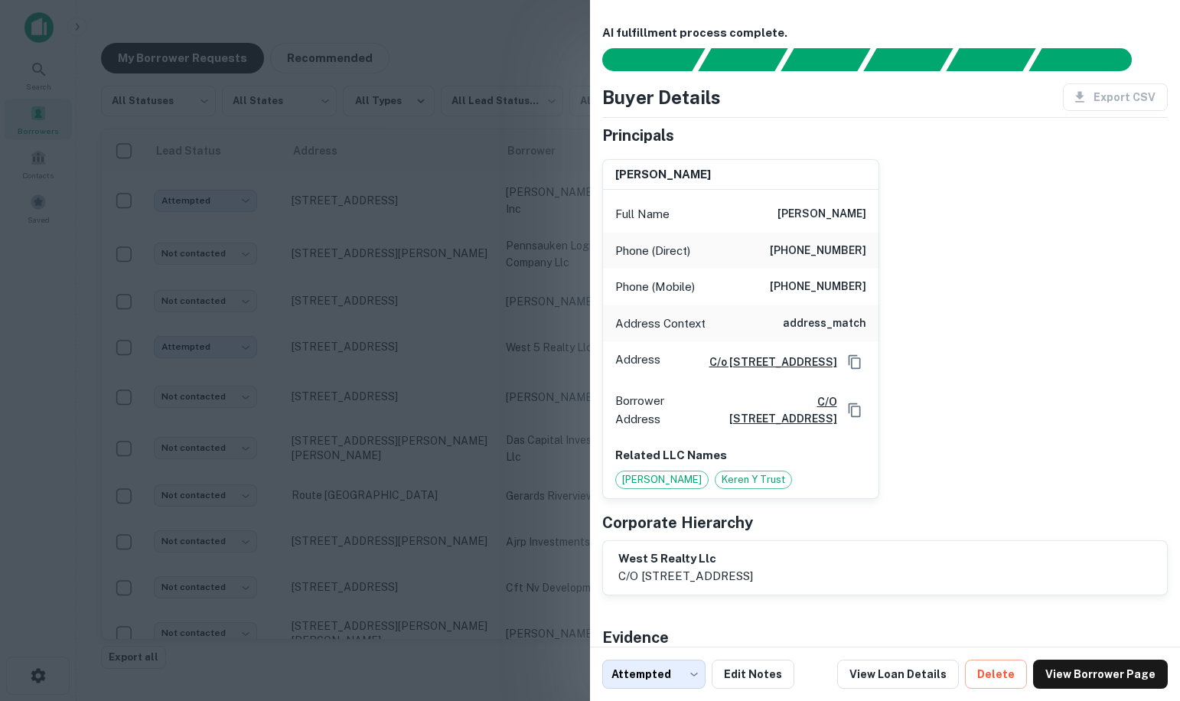
click at [325, 339] on div at bounding box center [590, 350] width 1180 height 701
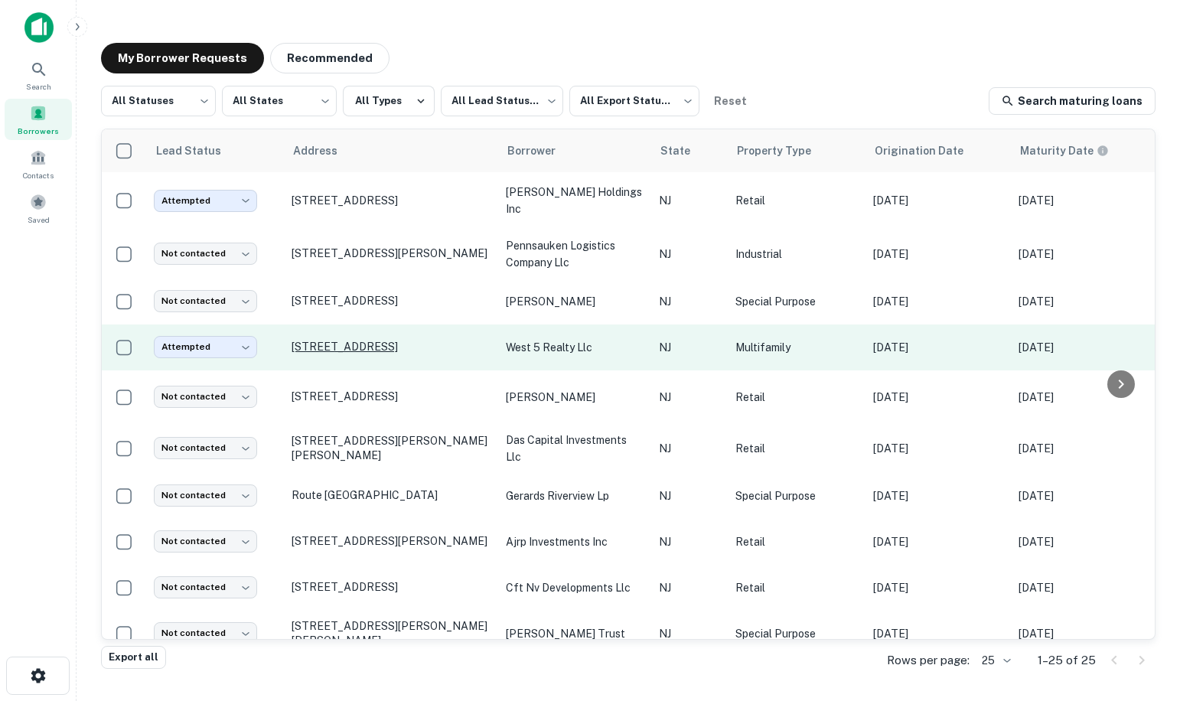
click at [327, 344] on p "[STREET_ADDRESS]" at bounding box center [391, 347] width 199 height 14
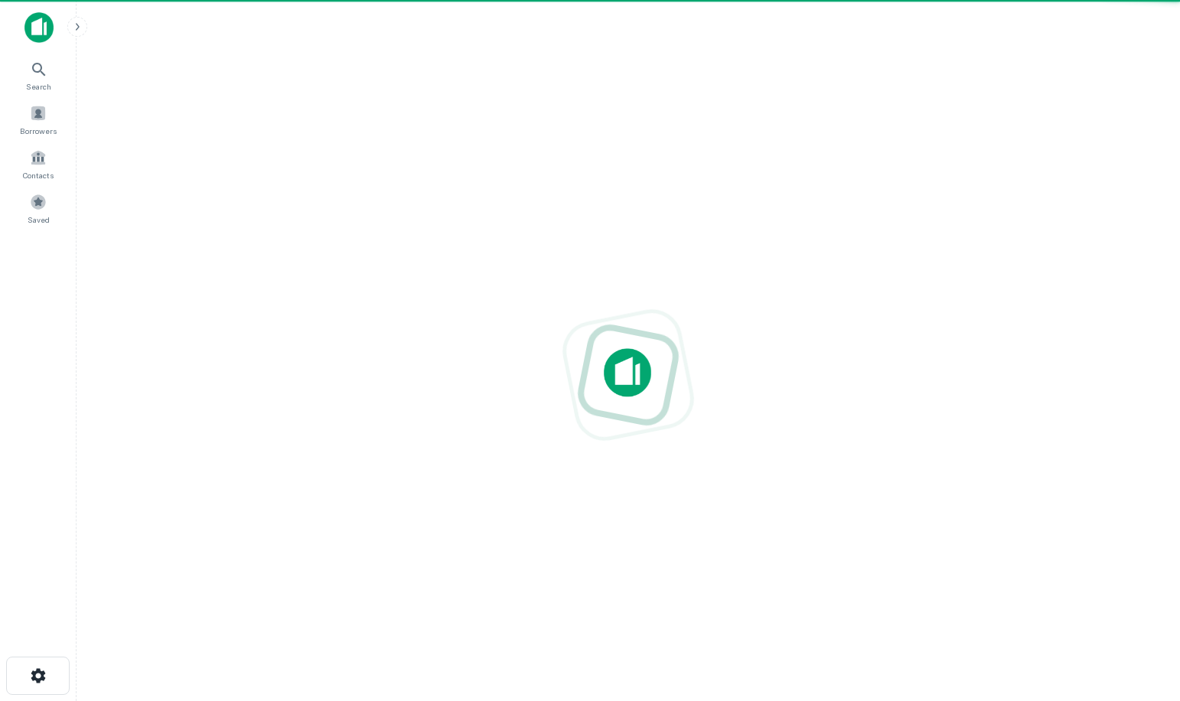
click at [327, 344] on div at bounding box center [628, 375] width 1079 height 456
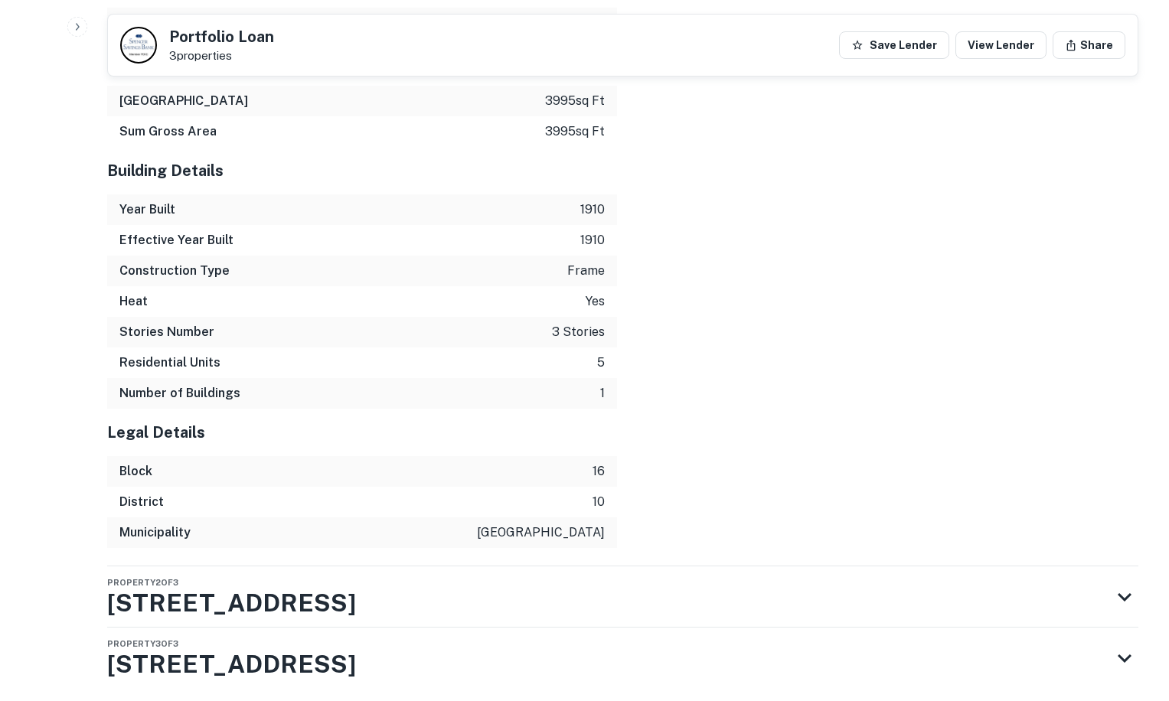
scroll to position [2299, 0]
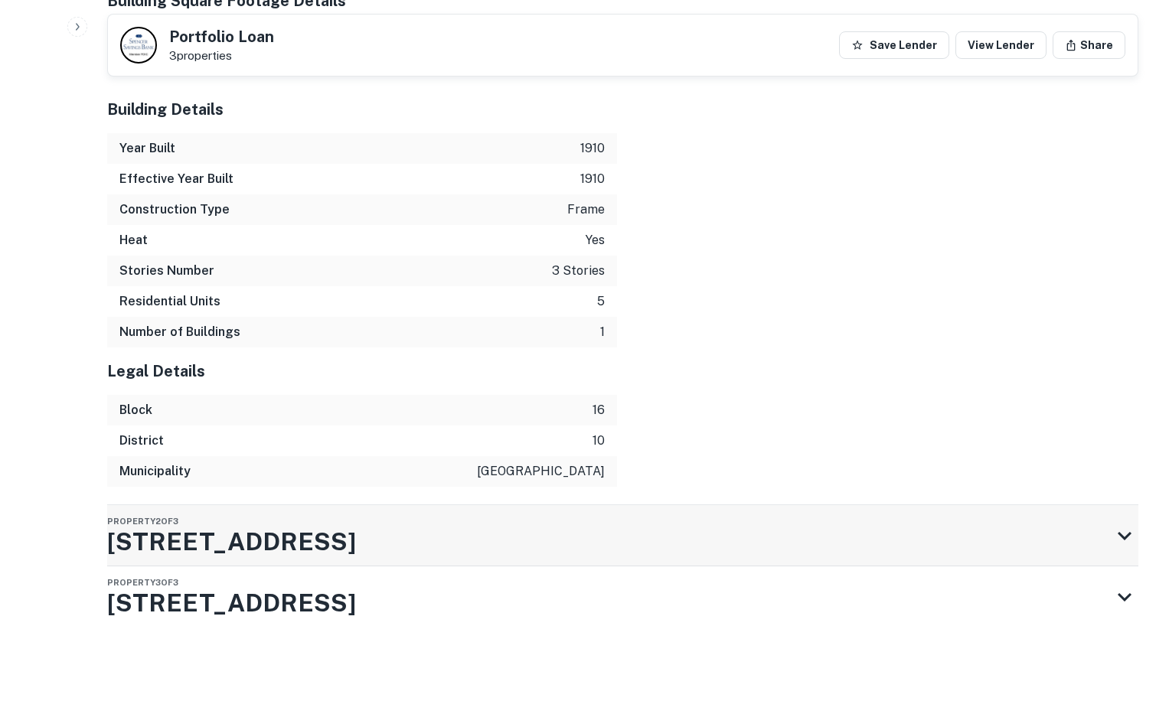
click at [159, 537] on h3 "527 5th St" at bounding box center [231, 542] width 249 height 37
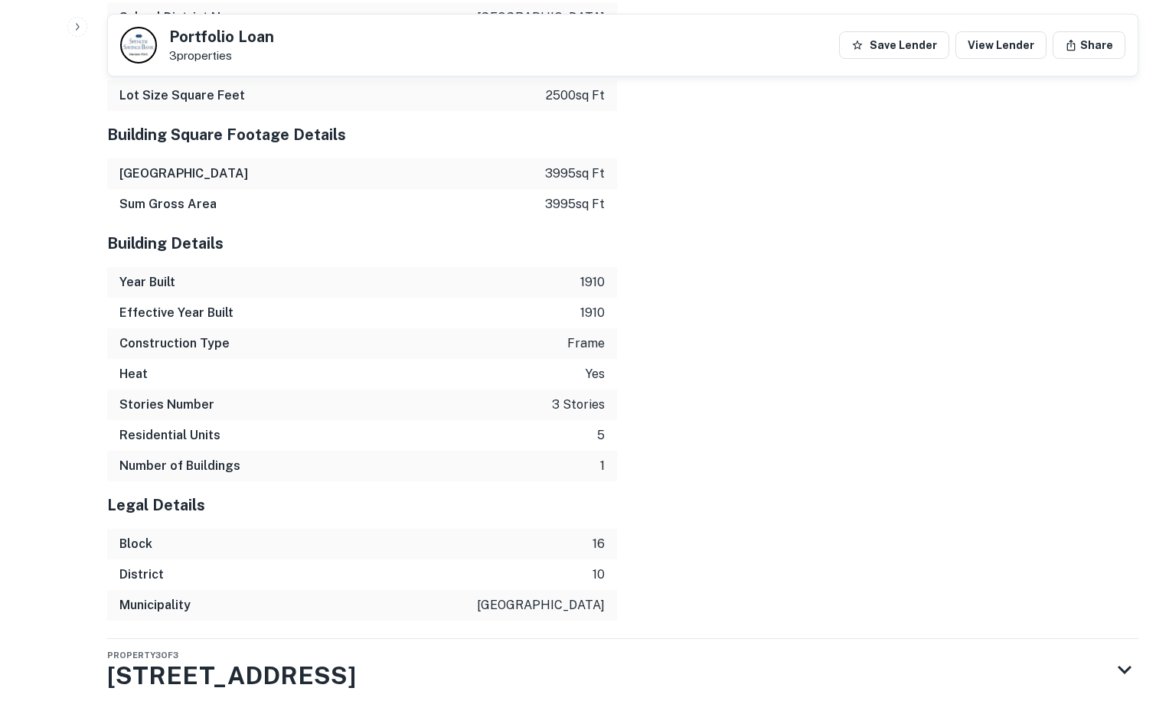
scroll to position [3404, 0]
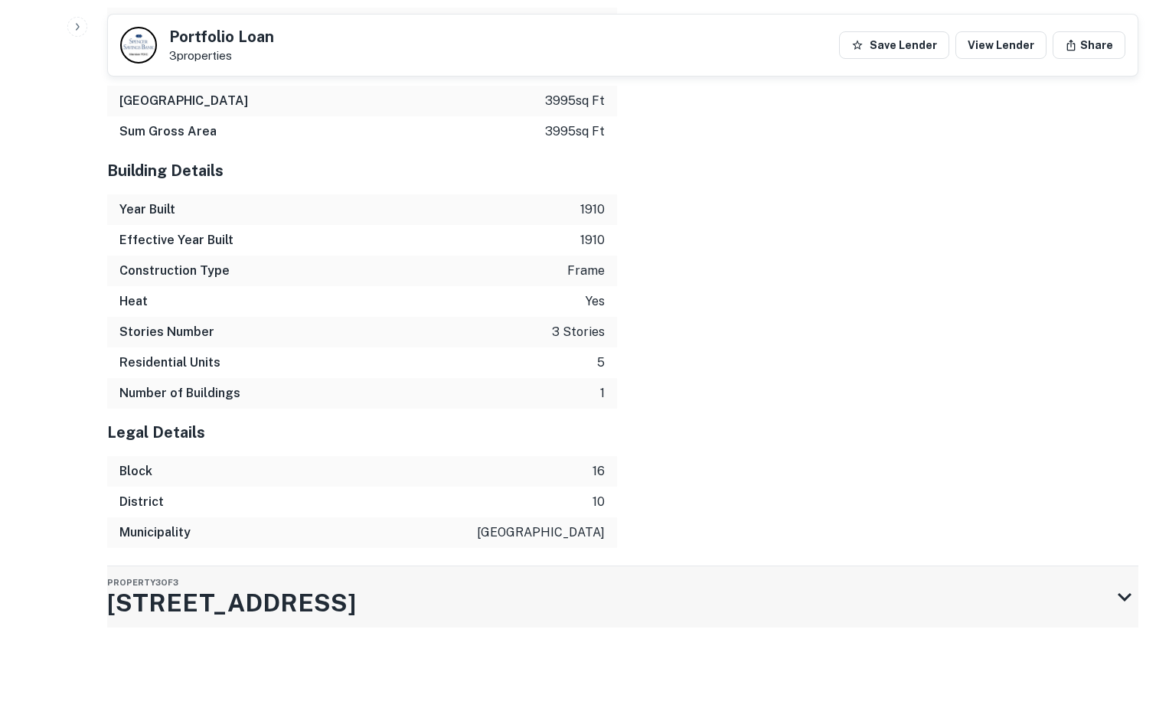
click at [136, 606] on h3 "527 5th St" at bounding box center [231, 603] width 249 height 37
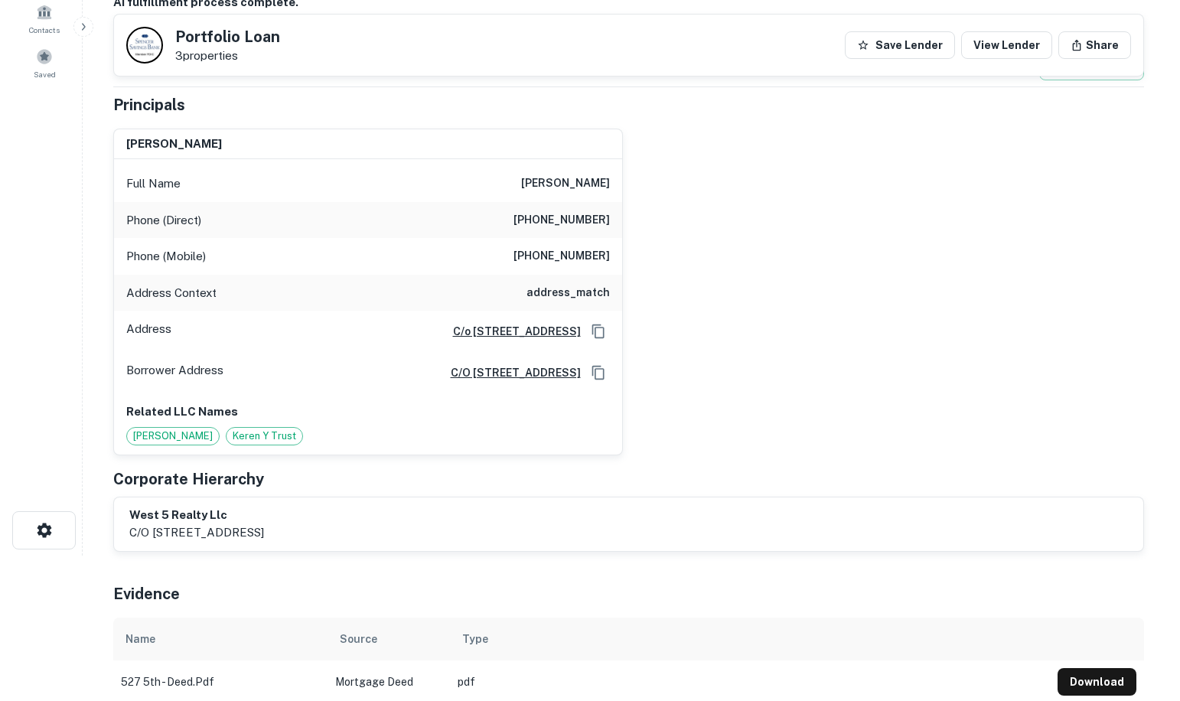
scroll to position [0, 0]
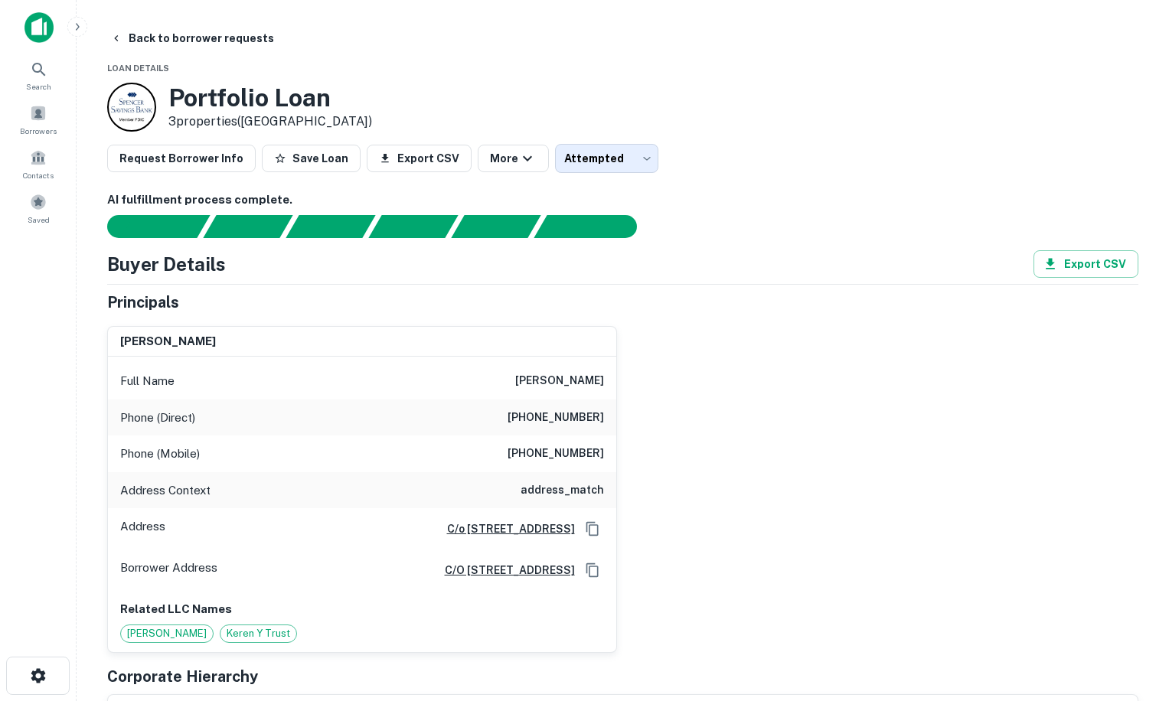
click at [580, 493] on h6 "address_match" at bounding box center [561, 490] width 83 height 18
click at [146, 529] on p "Address" at bounding box center [142, 528] width 45 height 23
click at [171, 377] on p "Full Name" at bounding box center [147, 381] width 54 height 18
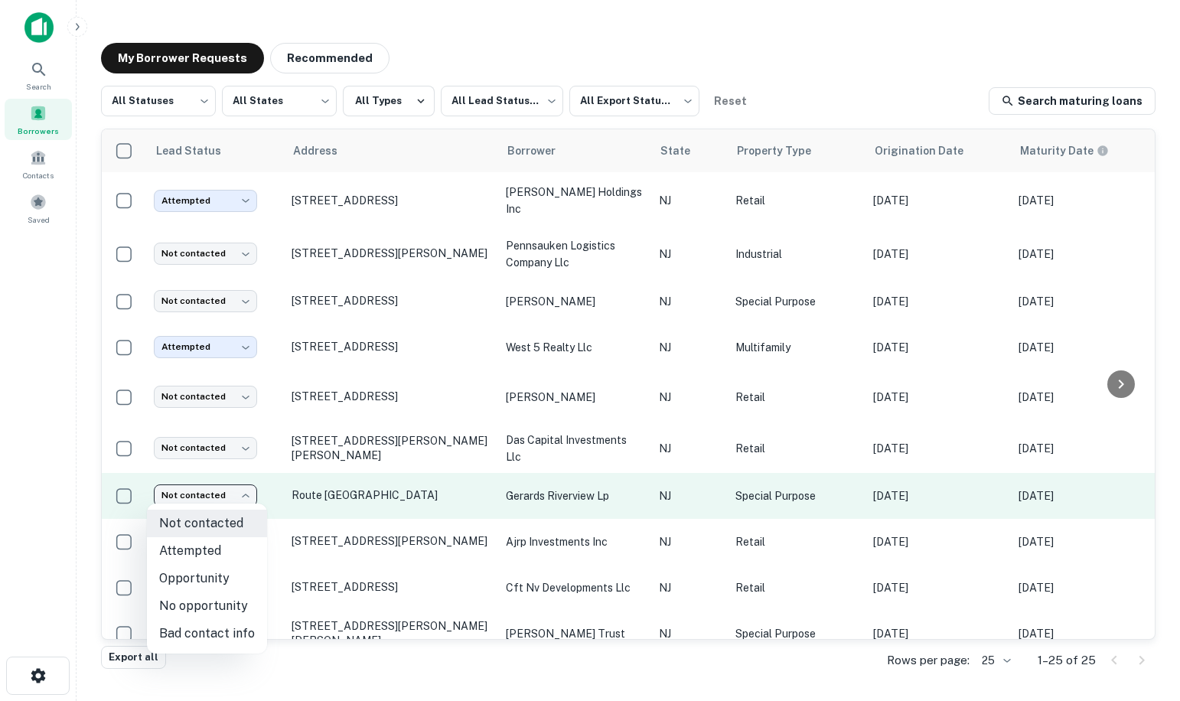
click at [230, 496] on body "Search Borrowers Contacts Saved My Borrower Requests Recommended All Statuses *…" at bounding box center [590, 350] width 1180 height 701
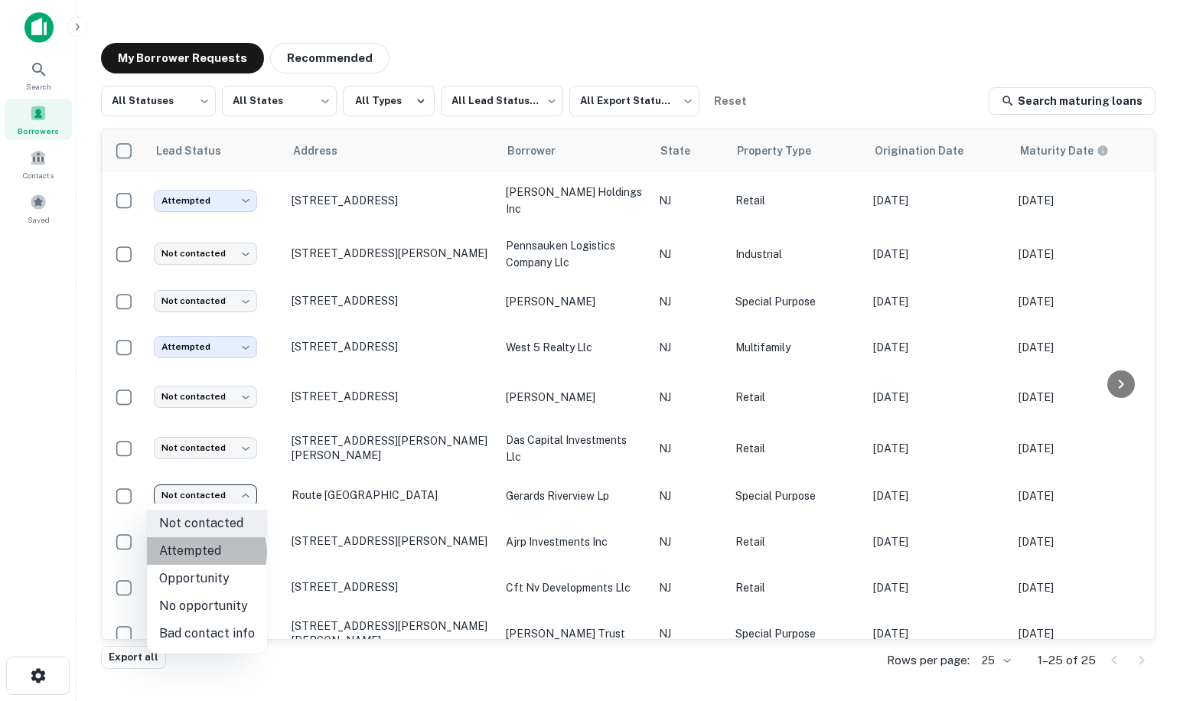
click at [204, 552] on li "Attempted" at bounding box center [207, 551] width 120 height 28
type input "*********"
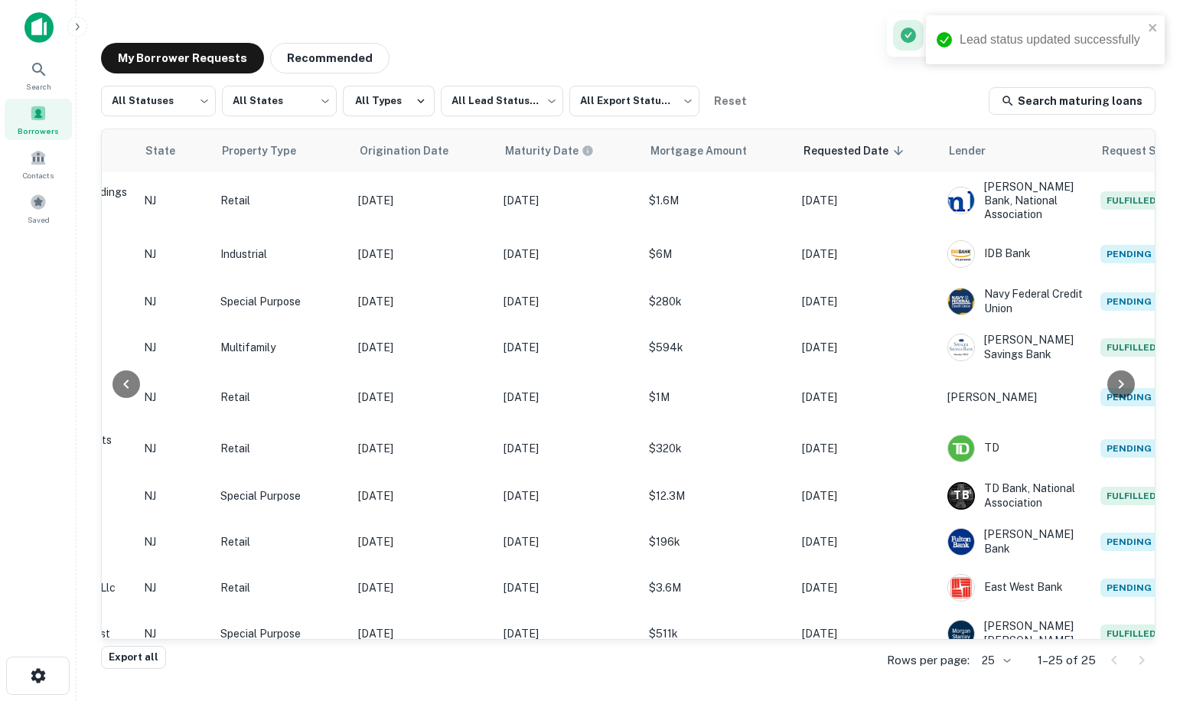
scroll to position [0, 651]
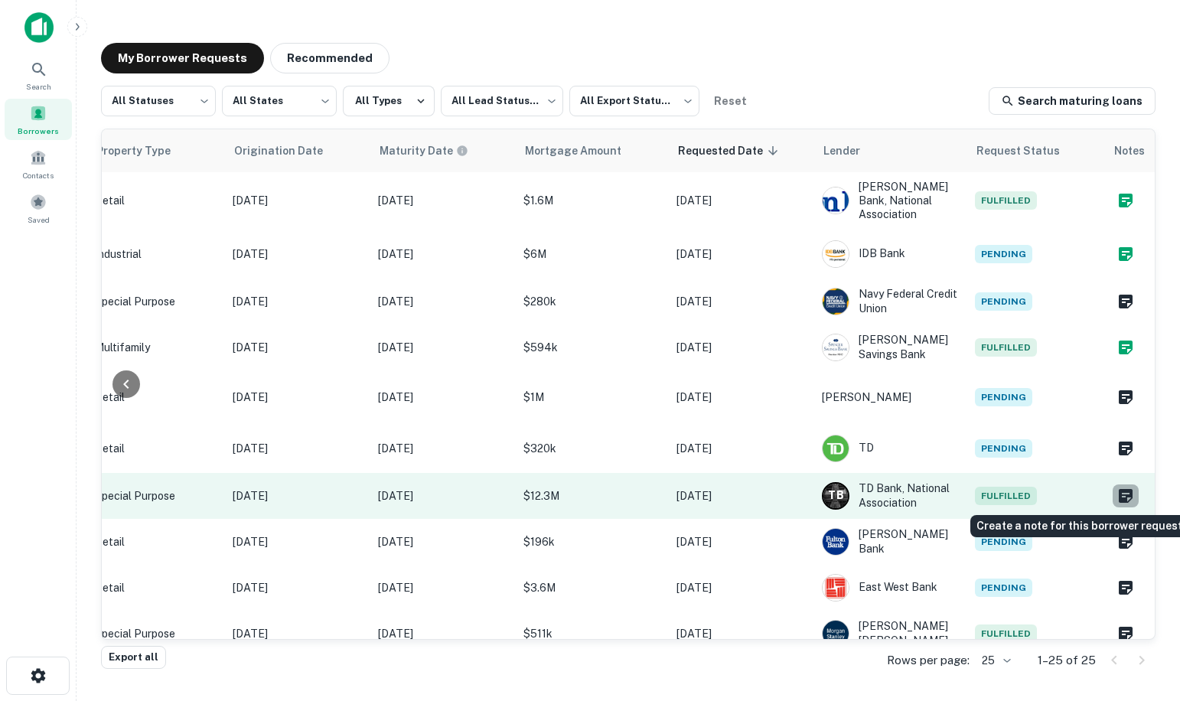
click at [1121, 495] on icon "Create a note for this borrower request" at bounding box center [1126, 496] width 14 height 14
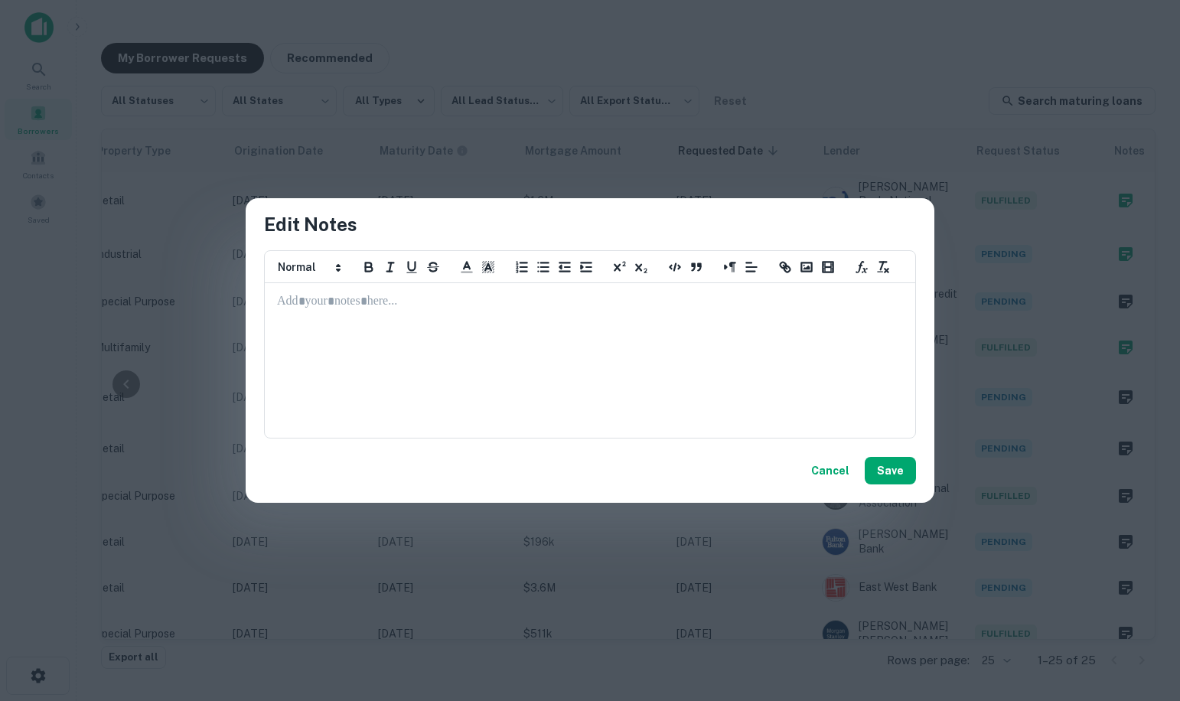
click at [453, 320] on div at bounding box center [590, 360] width 649 height 153
click at [275, 299] on div "**********" at bounding box center [590, 360] width 649 height 153
click at [905, 471] on button "Save" at bounding box center [890, 471] width 51 height 28
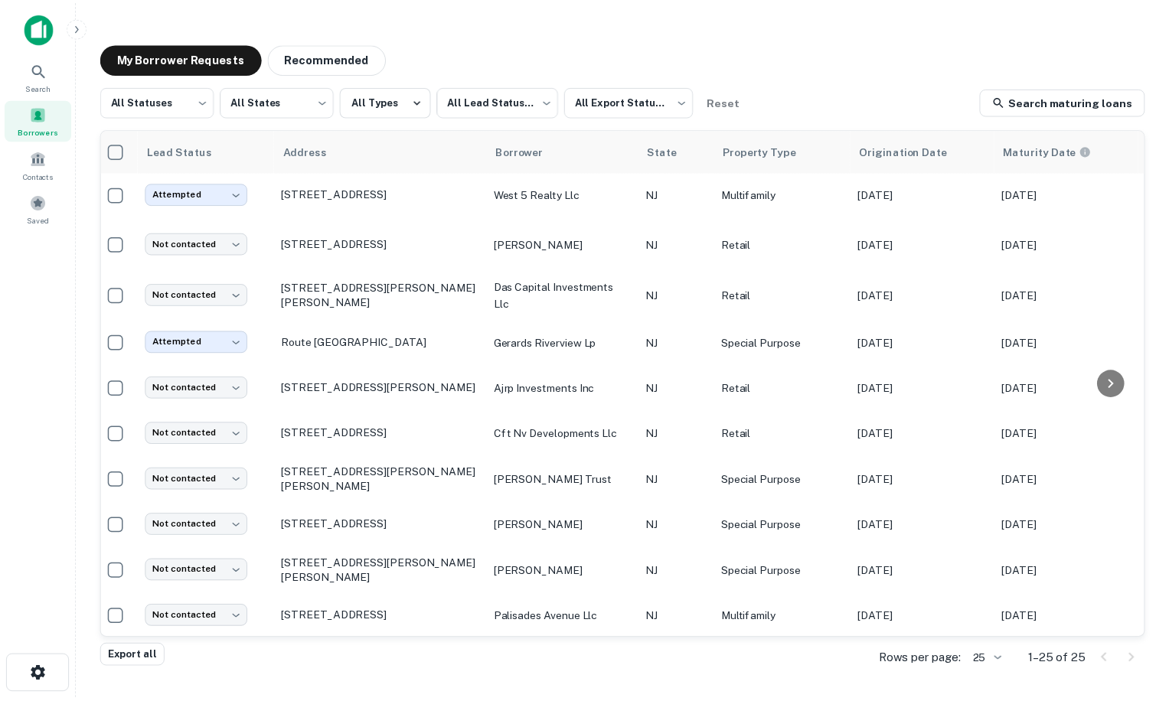
scroll to position [153, 0]
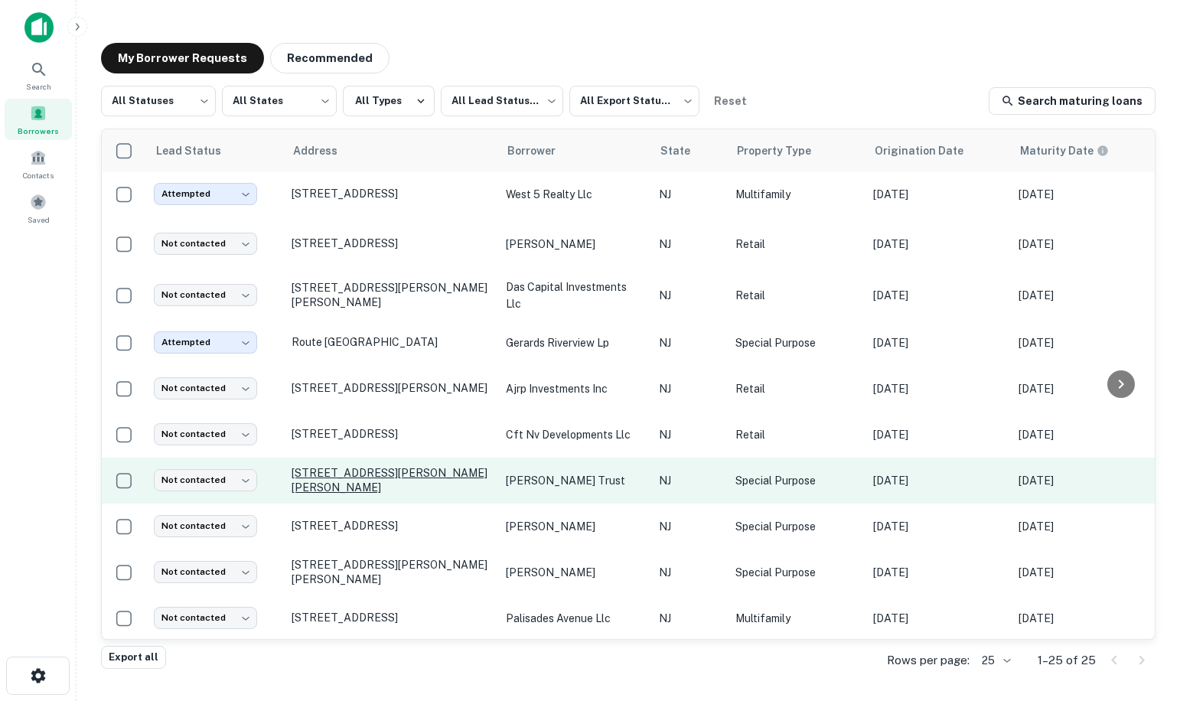
click at [329, 481] on p "14 Langton Dr Holmdel, NJ 07733" at bounding box center [391, 480] width 199 height 28
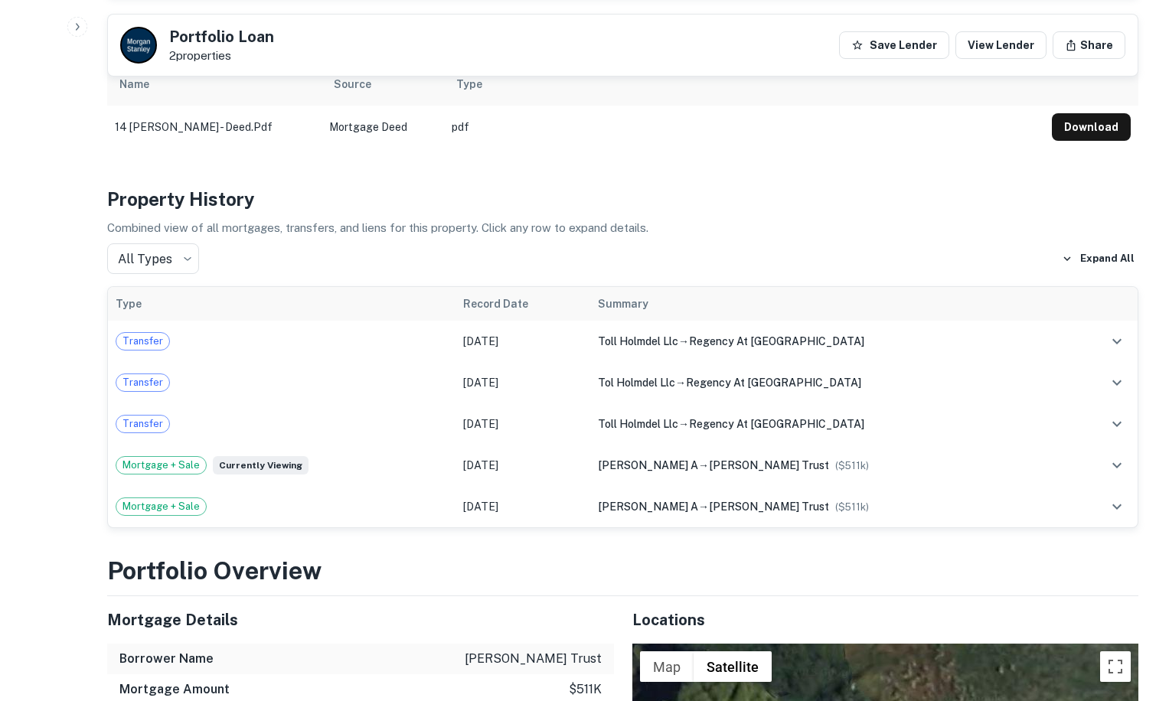
scroll to position [652, 0]
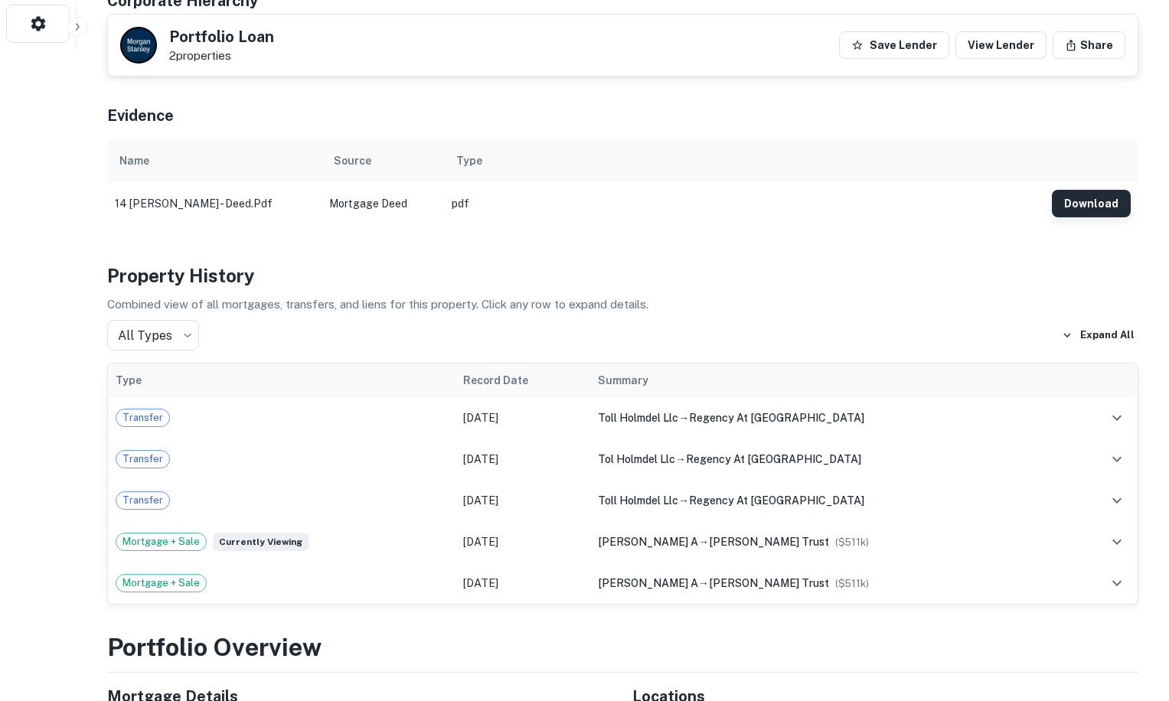
click at [1101, 190] on button "Download" at bounding box center [1091, 204] width 79 height 28
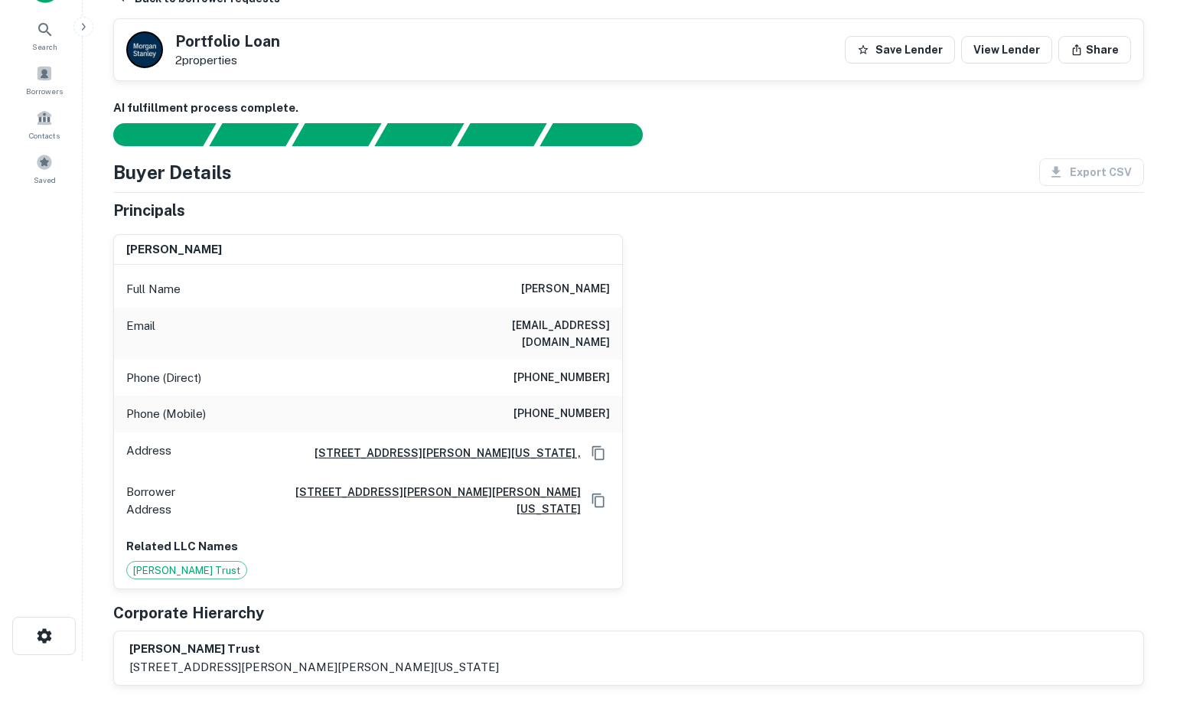
scroll to position [0, 0]
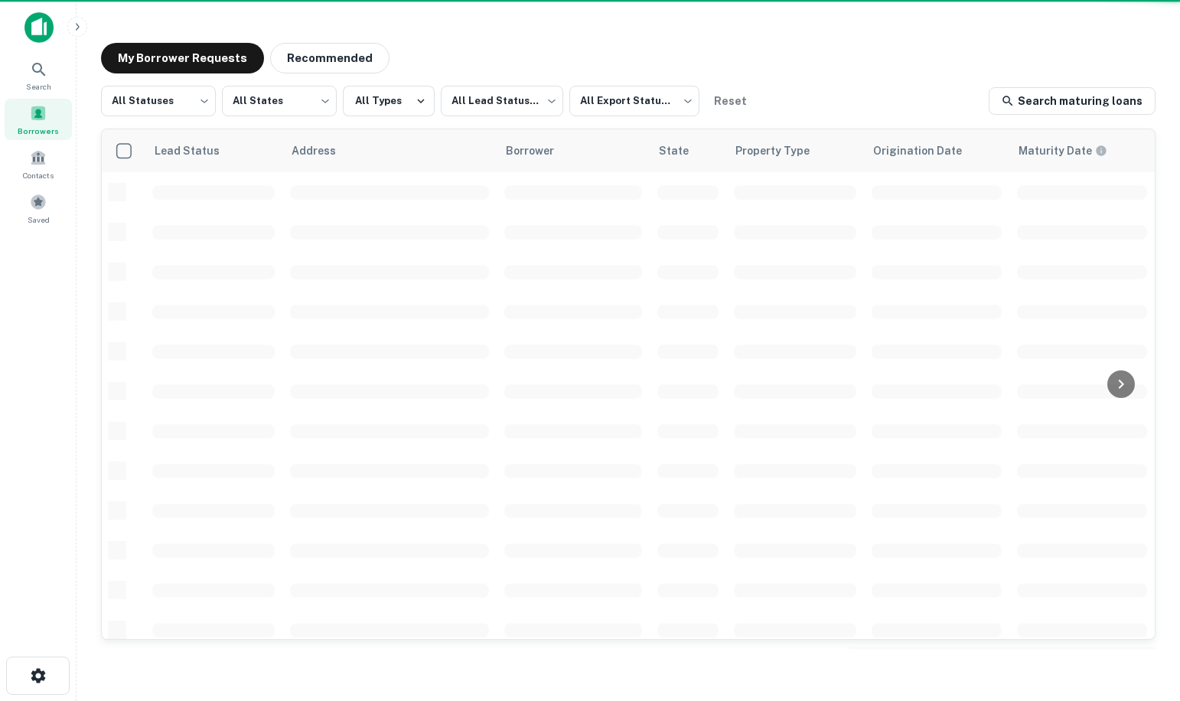
scroll to position [153, 0]
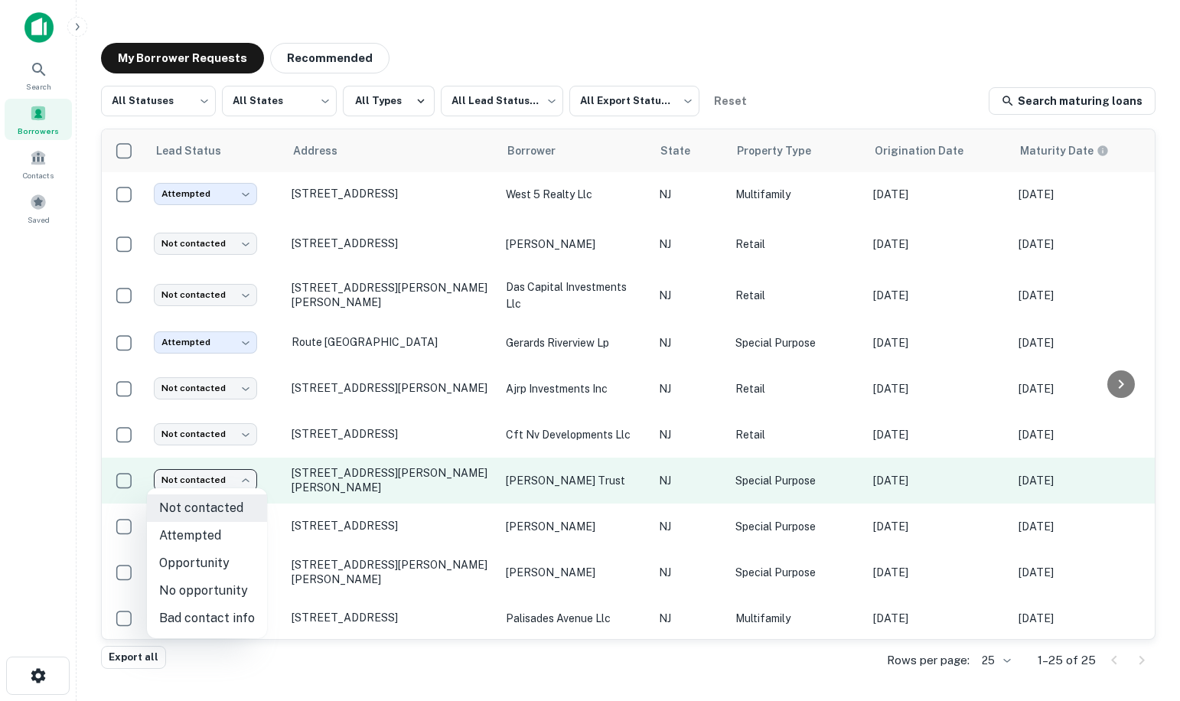
click at [216, 479] on body "Search Borrowers Contacts Saved My Borrower Requests Recommended All Statuses *…" at bounding box center [590, 350] width 1180 height 701
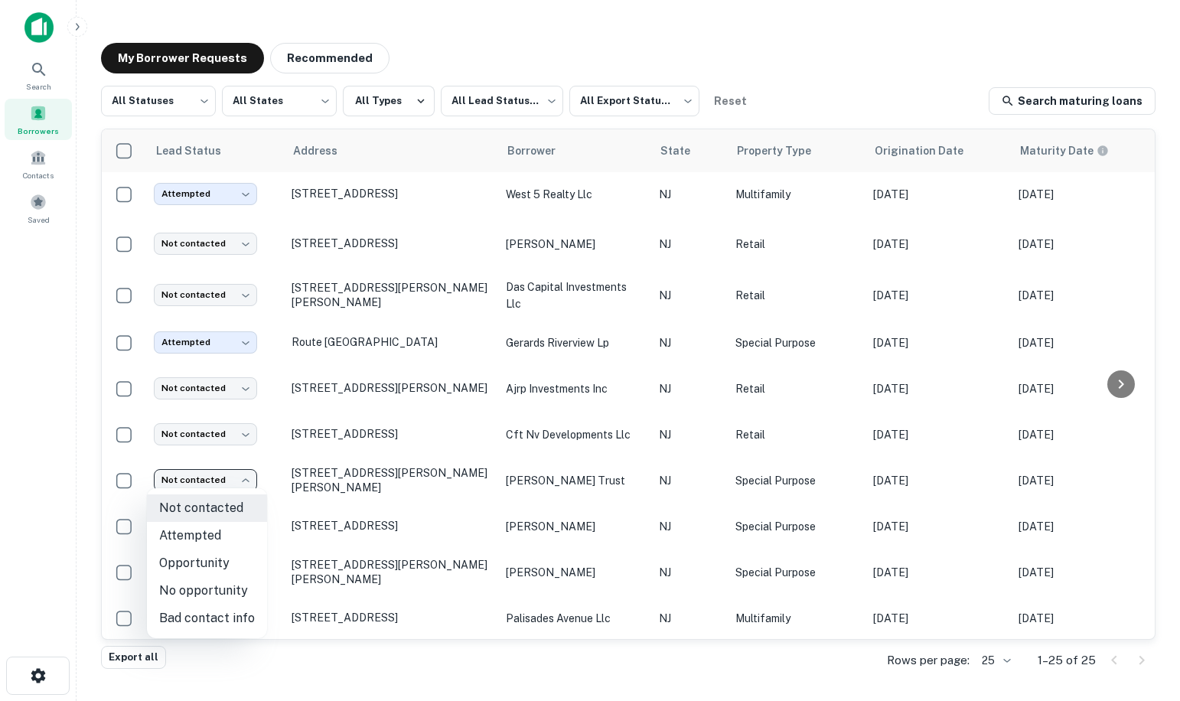
click at [197, 614] on li "Bad contact info" at bounding box center [207, 619] width 120 height 28
type input "**********"
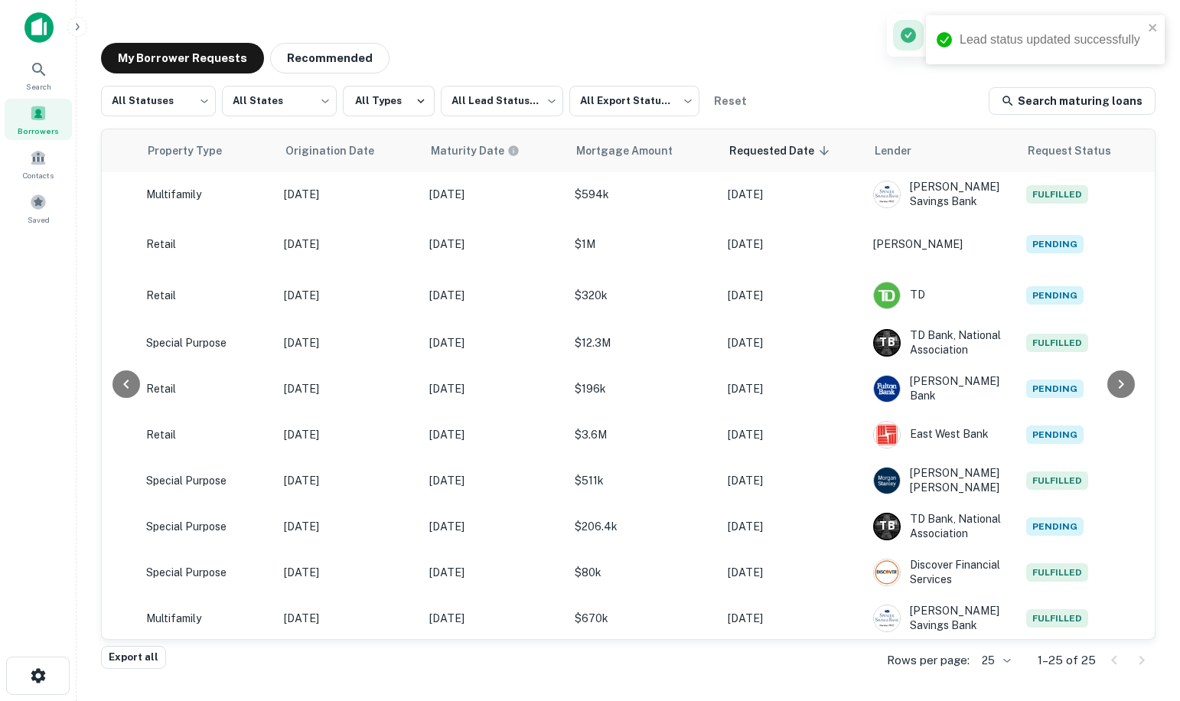
scroll to position [153, 651]
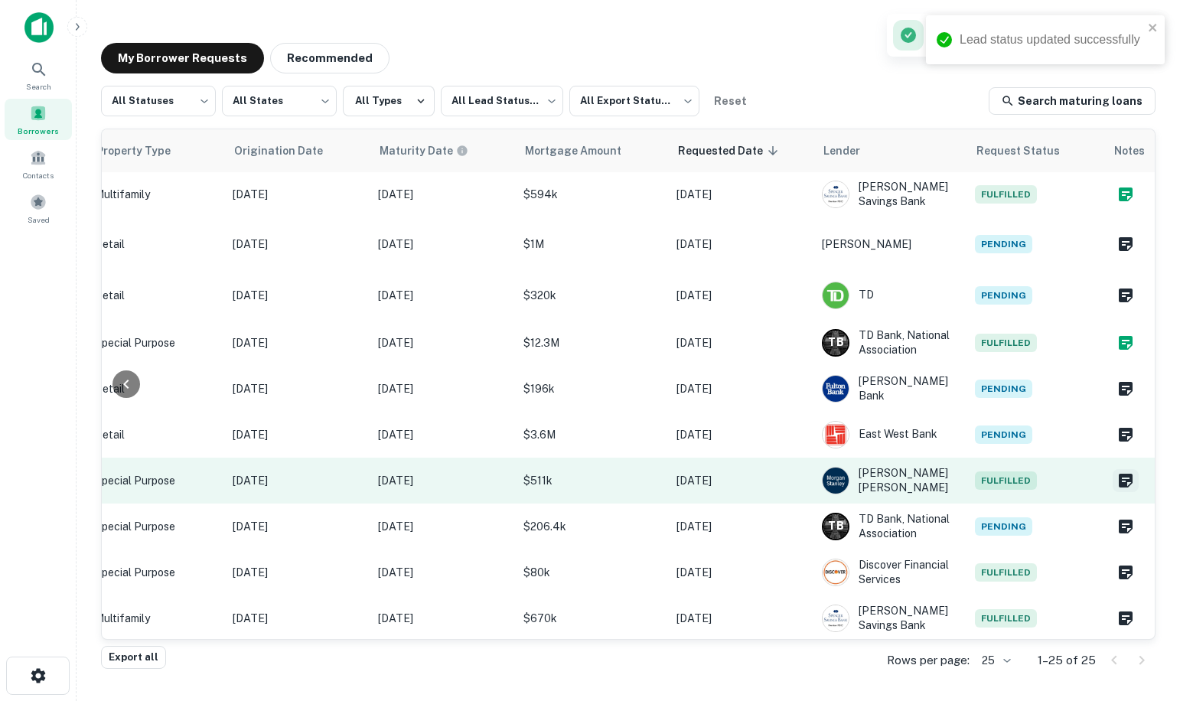
click at [1119, 481] on icon "Create a note for this borrower request" at bounding box center [1126, 481] width 14 height 14
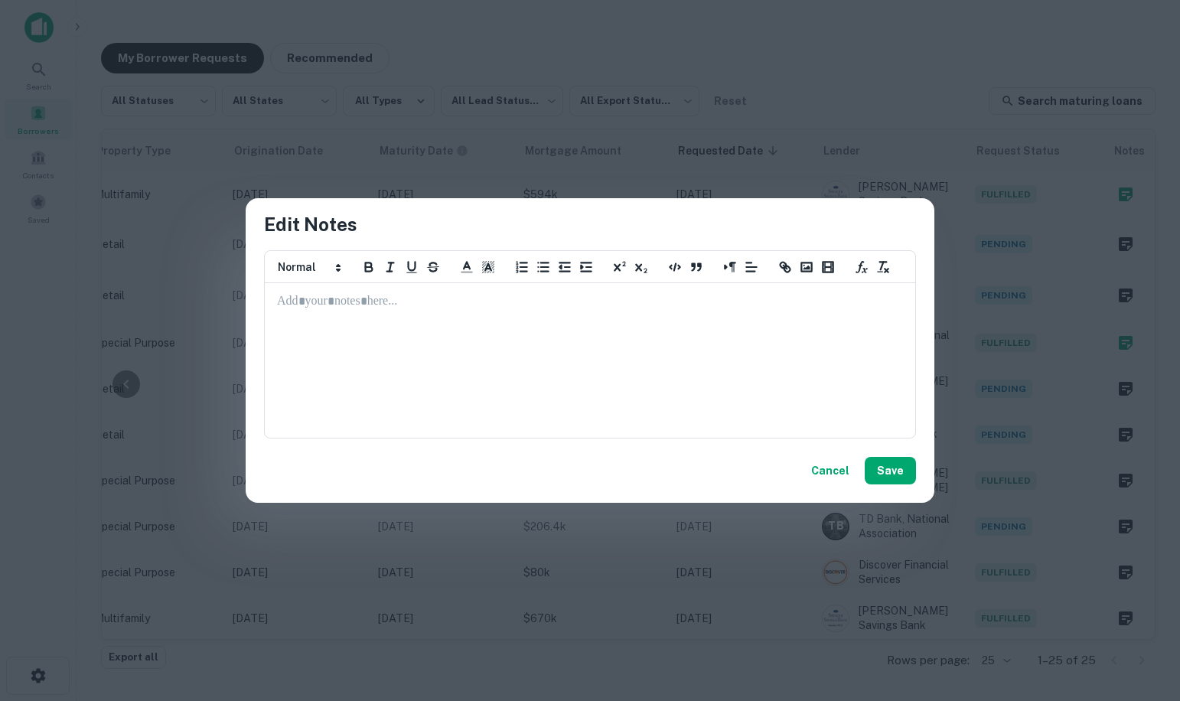
click at [468, 332] on div at bounding box center [590, 360] width 649 height 153
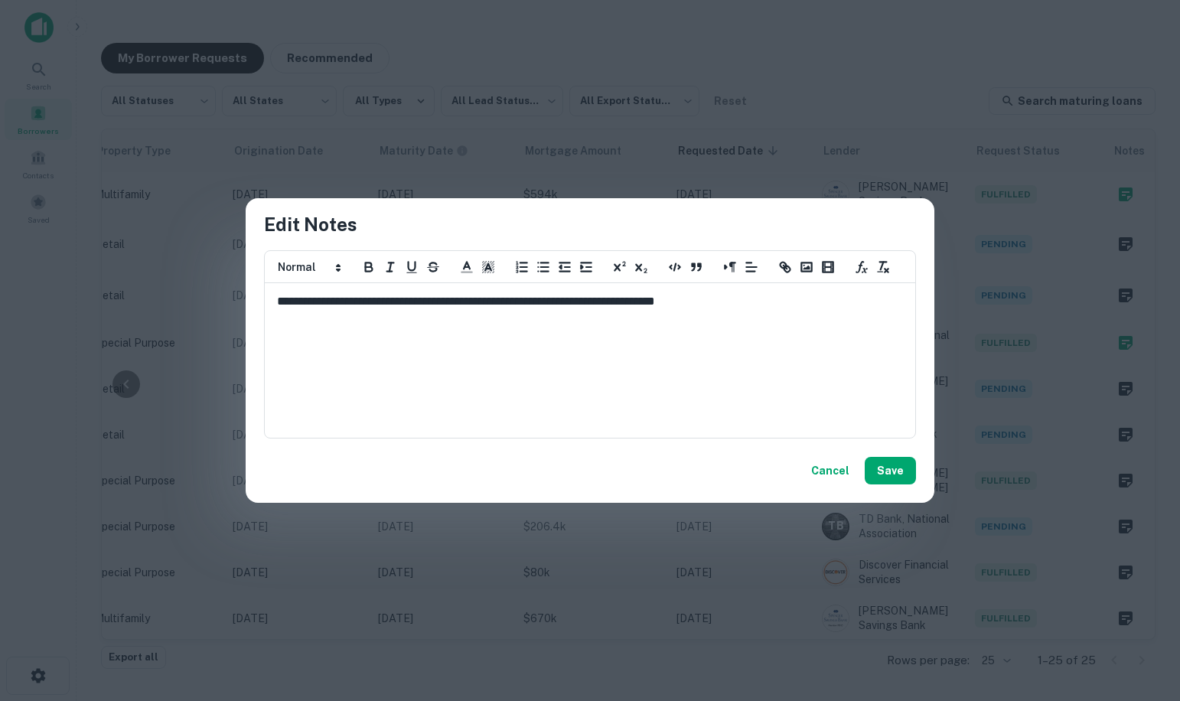
click at [280, 300] on p "**********" at bounding box center [590, 302] width 626 height 18
click at [905, 469] on button "Save" at bounding box center [890, 471] width 51 height 28
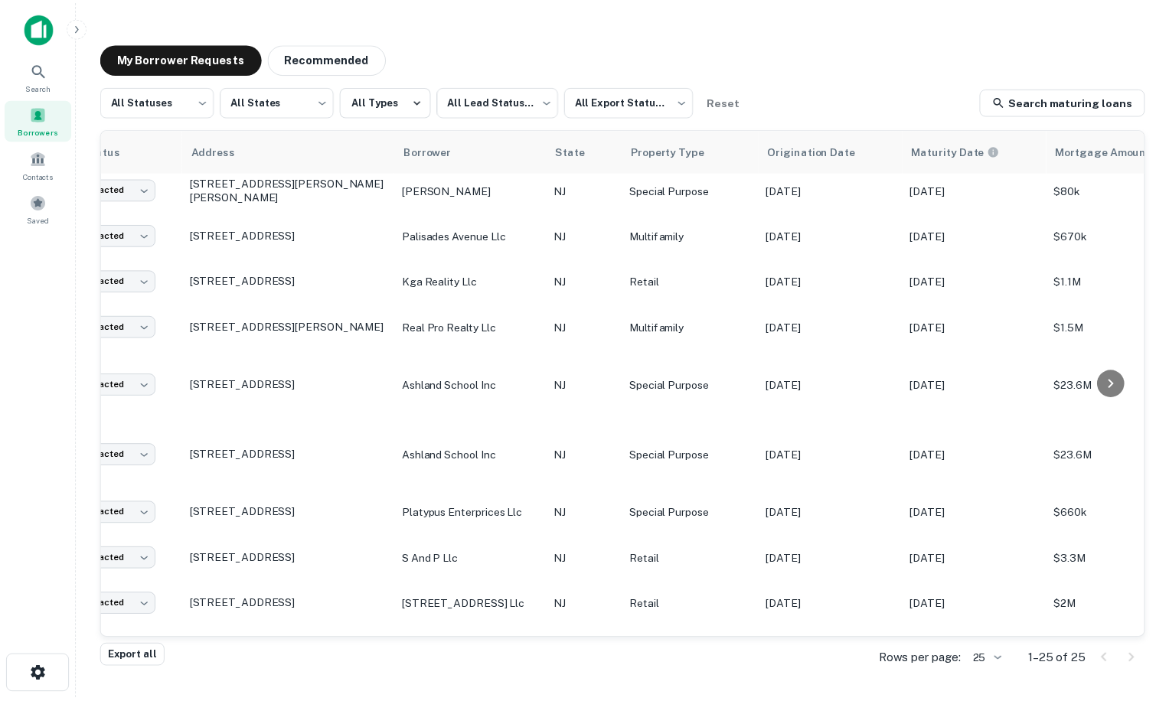
scroll to position [536, 0]
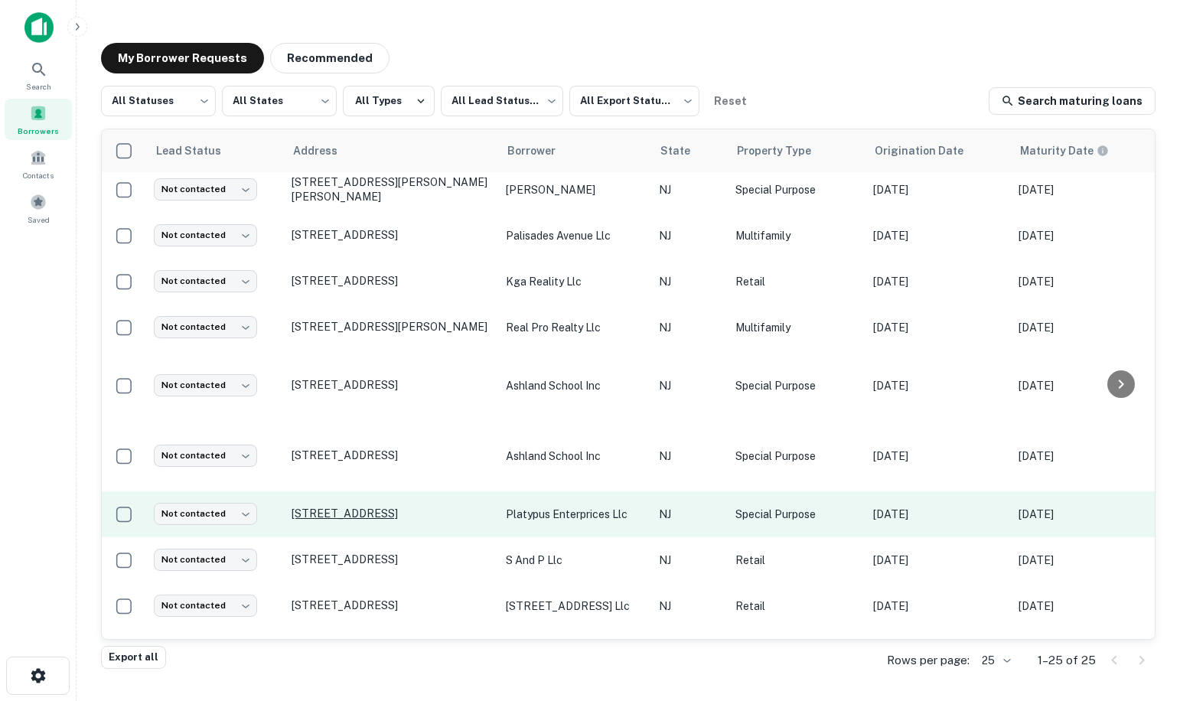
click at [387, 510] on p "1460 Us Highway 22 W Annandale, NJ 08801" at bounding box center [391, 514] width 199 height 14
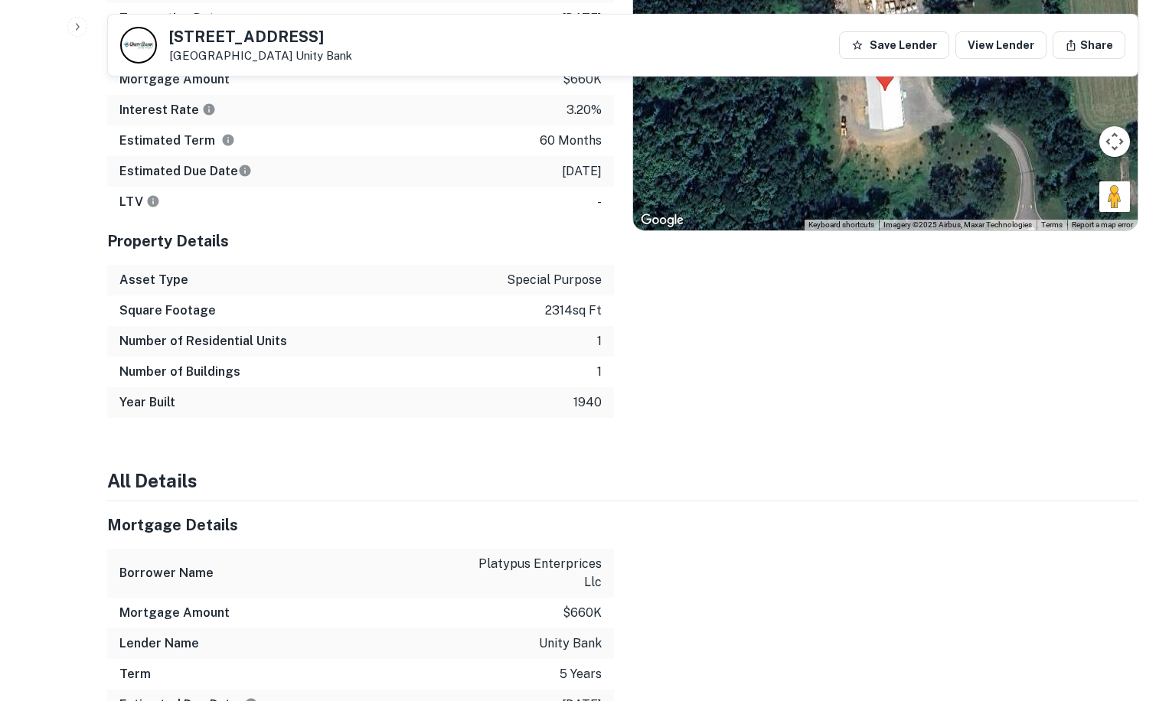
scroll to position [1531, 0]
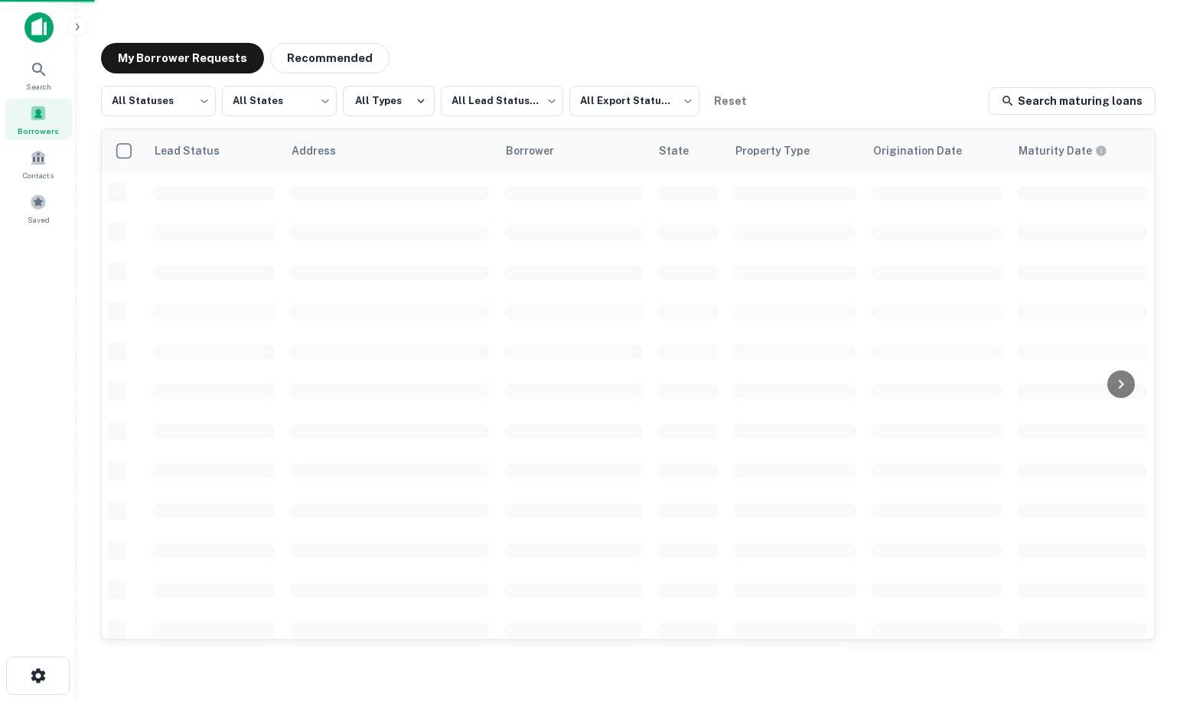
scroll to position [536, 0]
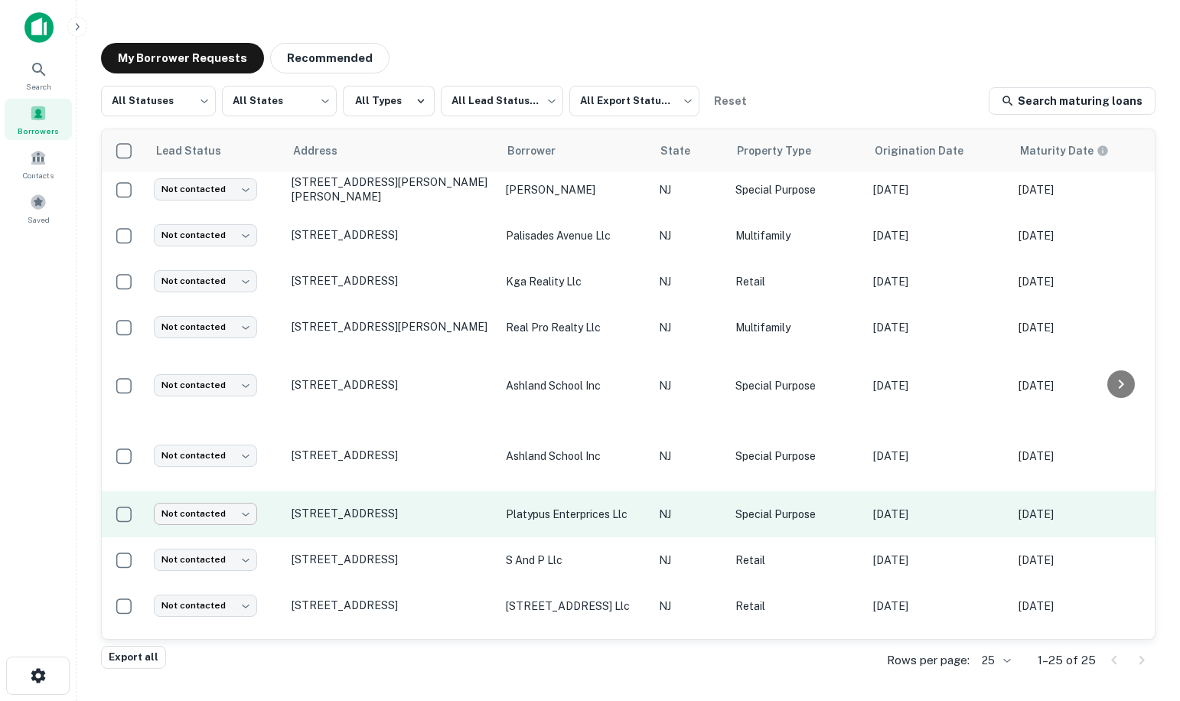
click at [232, 513] on body "Search Borrowers Contacts Saved My Borrower Requests Recommended All Statuses *…" at bounding box center [590, 350] width 1180 height 701
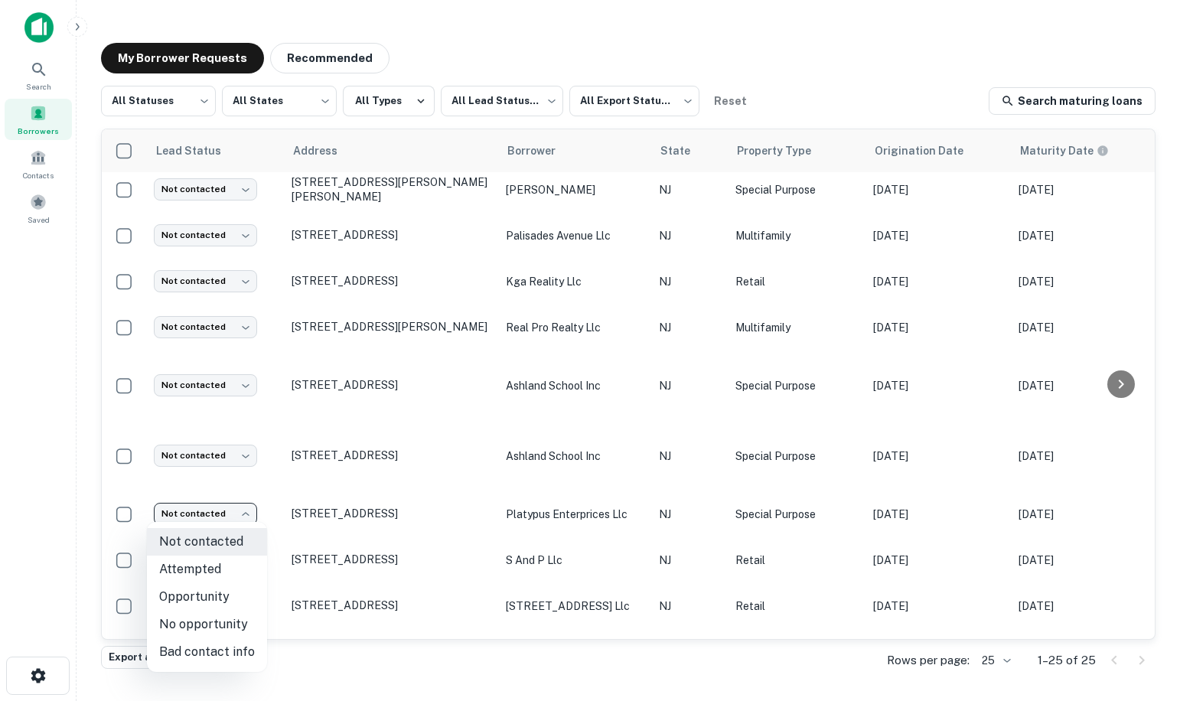
click at [224, 570] on li "Attempted" at bounding box center [207, 570] width 120 height 28
type input "*********"
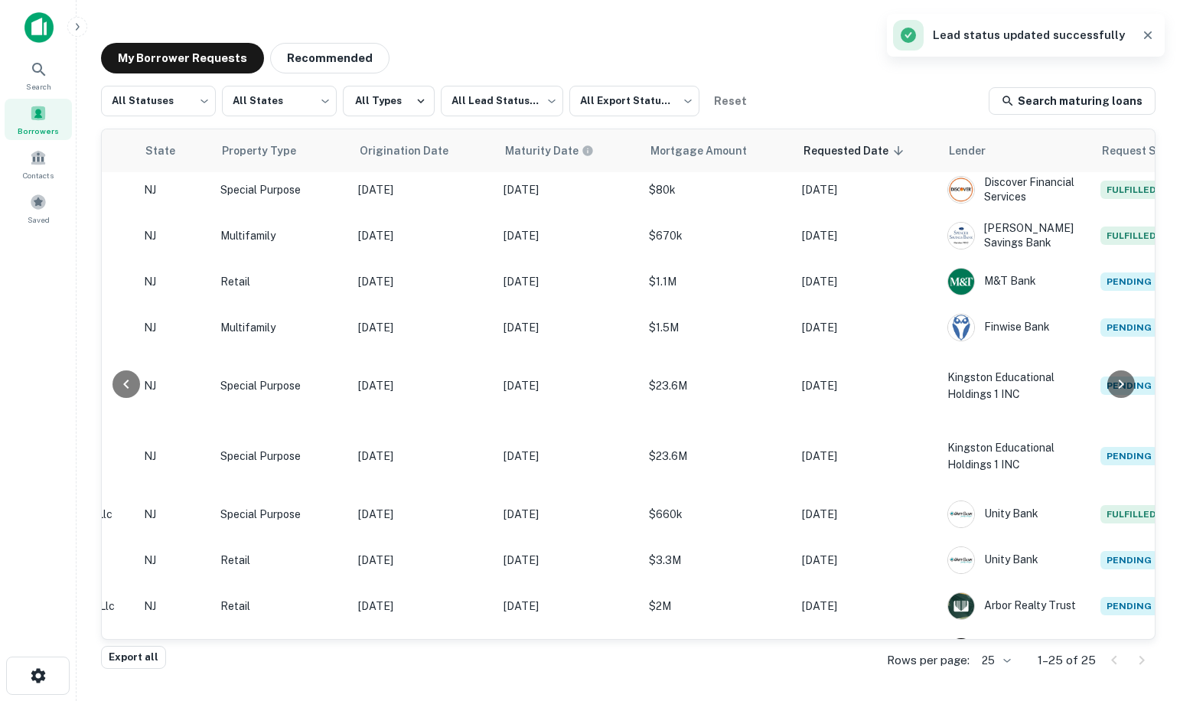
scroll to position [536, 651]
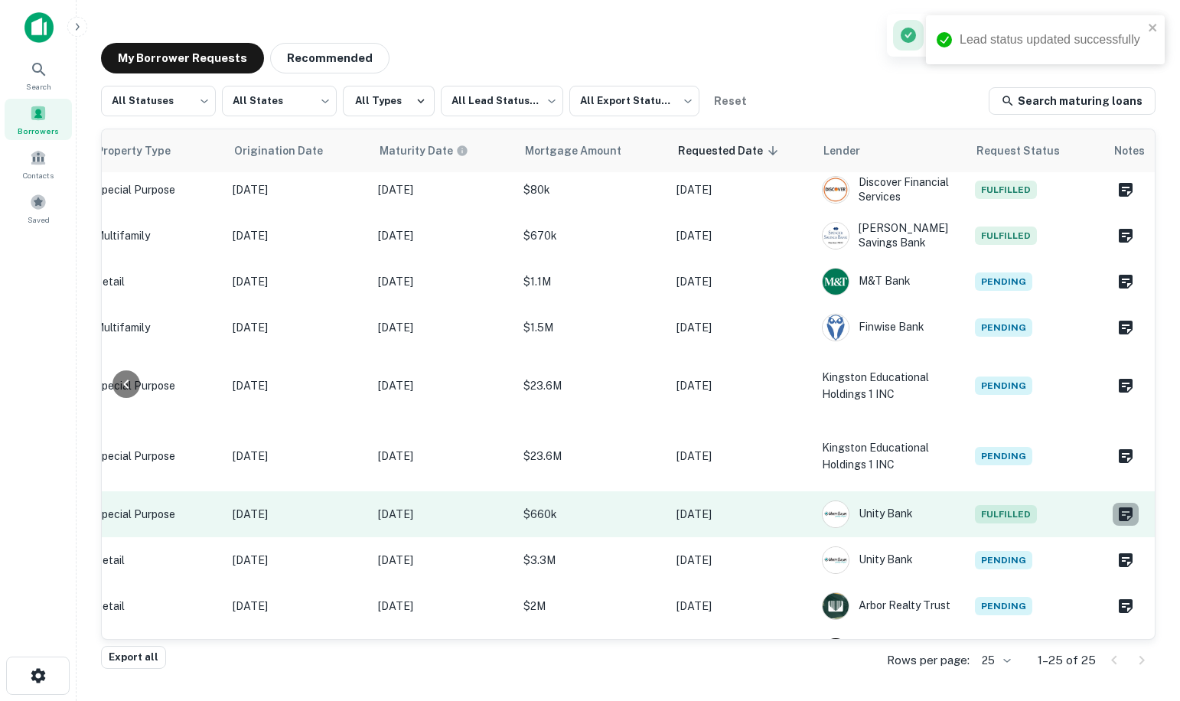
click at [1119, 509] on icon "Create a note for this borrower request" at bounding box center [1126, 514] width 14 height 14
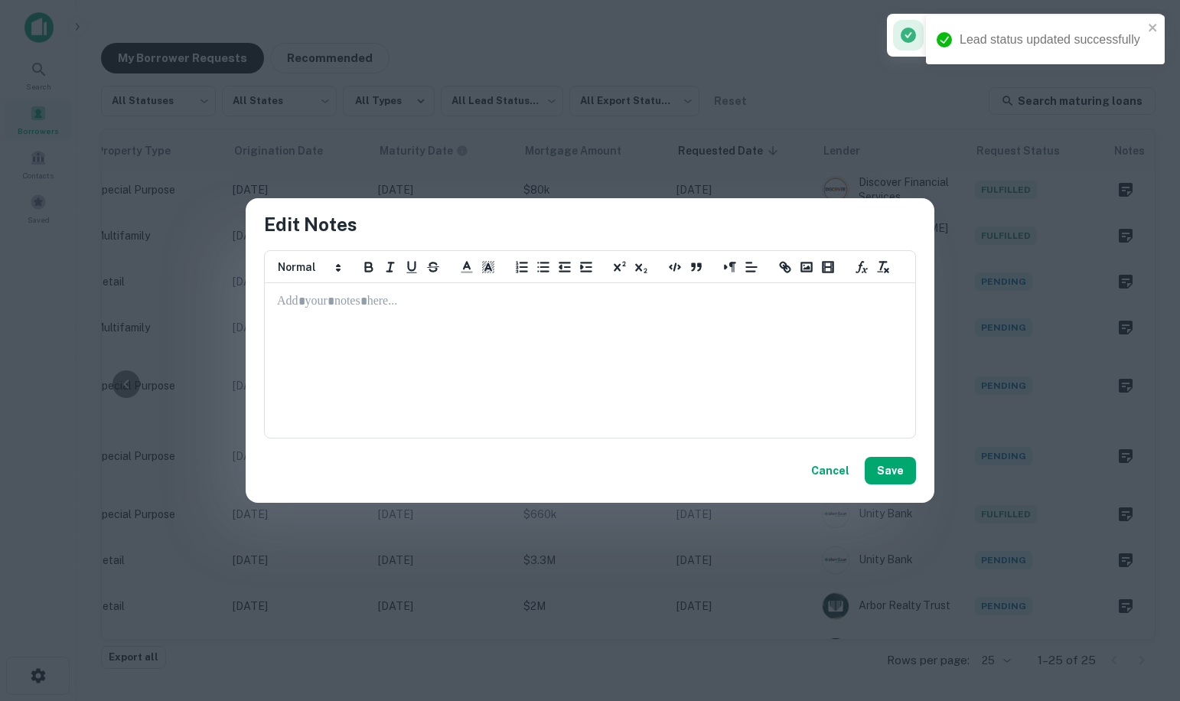
click at [443, 315] on div at bounding box center [590, 360] width 649 height 153
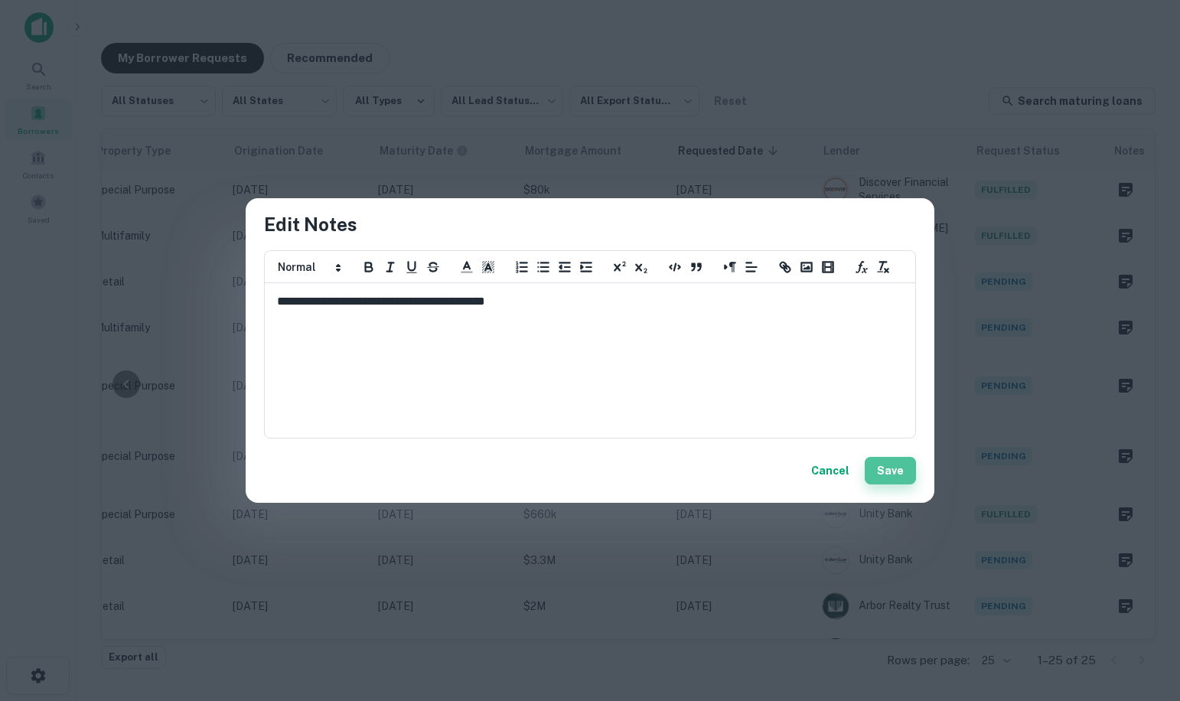
click at [892, 471] on button "Save" at bounding box center [890, 471] width 51 height 28
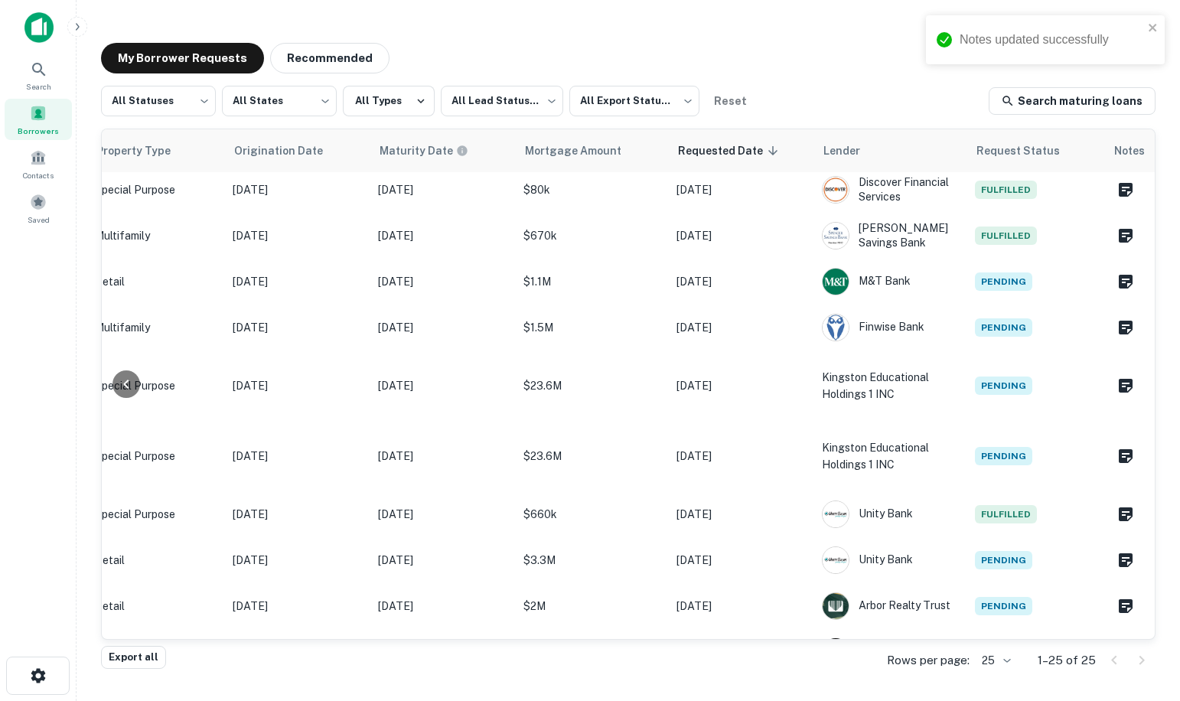
drag, startPoint x: 1155, startPoint y: 488, endPoint x: 1155, endPoint y: 514, distance: 26.0
click at [1155, 514] on div "Lead Status Address Borrower State Property Type Origination Date Maturity Date…" at bounding box center [628, 384] width 1055 height 511
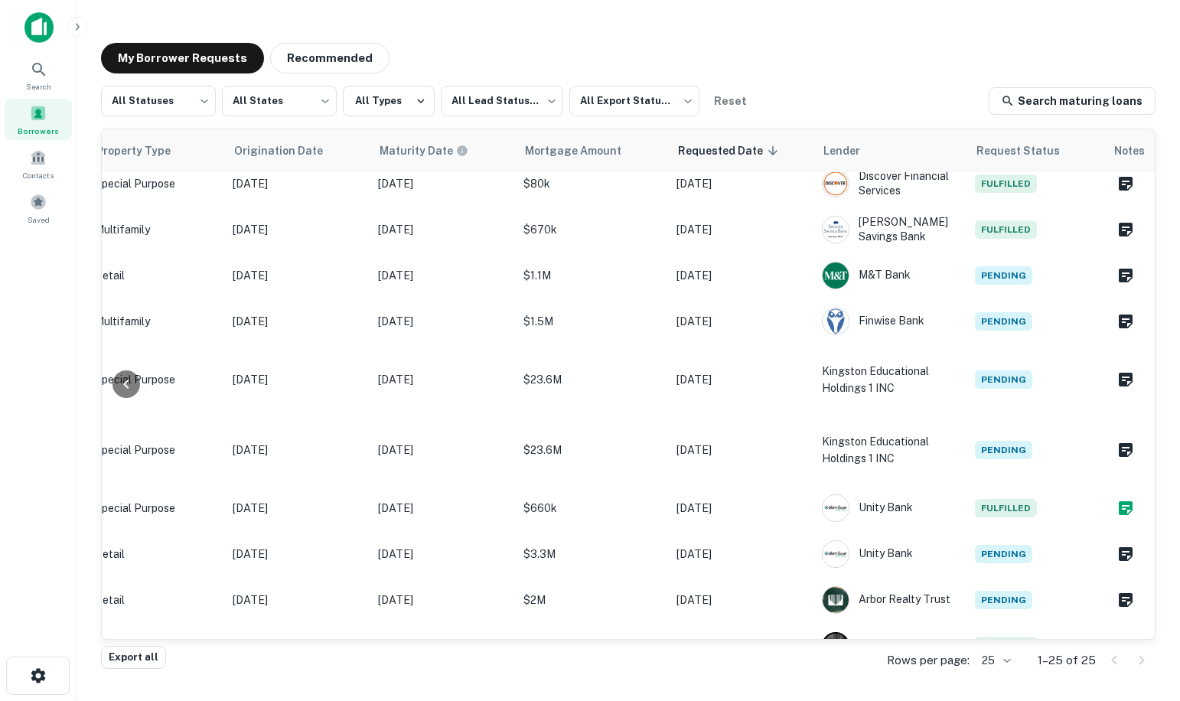
scroll to position [527, 651]
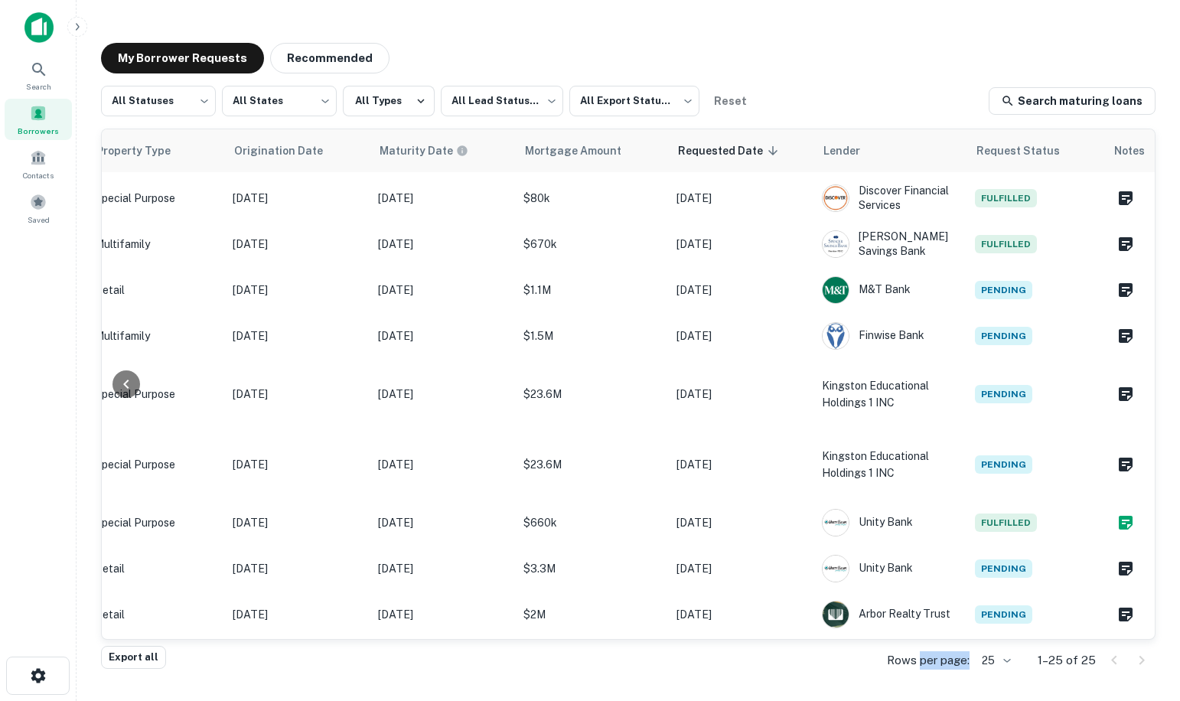
drag, startPoint x: 977, startPoint y: 640, endPoint x: 925, endPoint y: 645, distance: 52.3
click at [925, 645] on div "Rows per page: 25 ** 1–25 of 25" at bounding box center [1012, 660] width 287 height 41
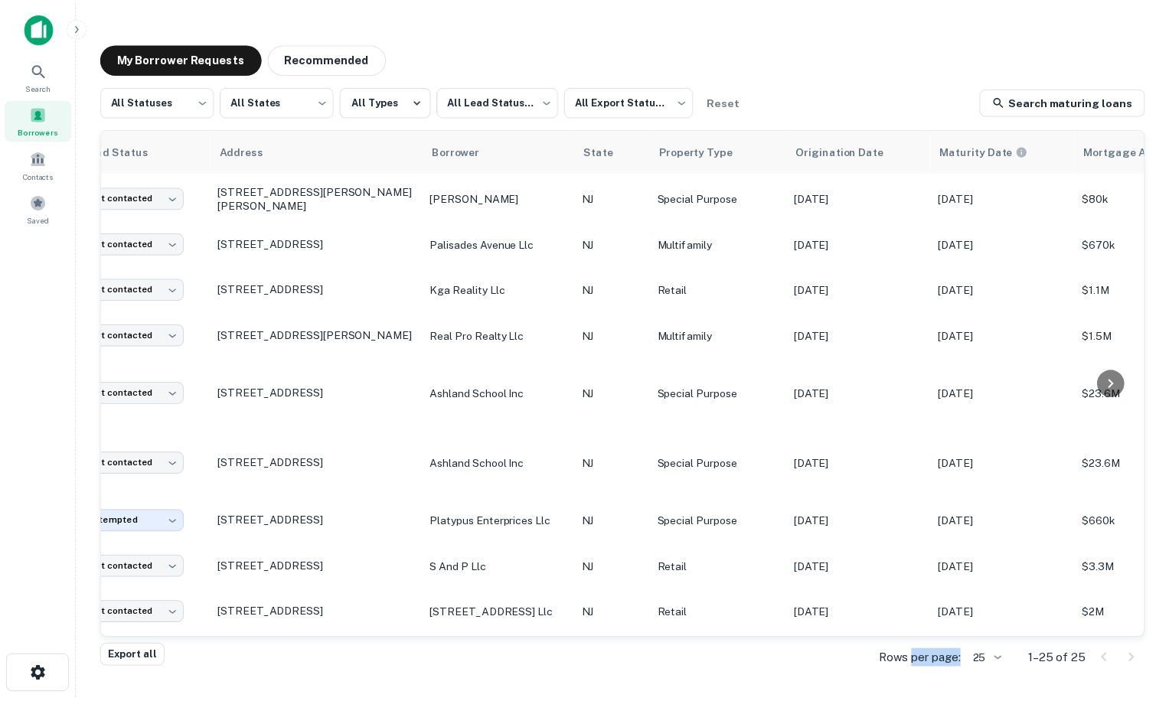
scroll to position [527, 0]
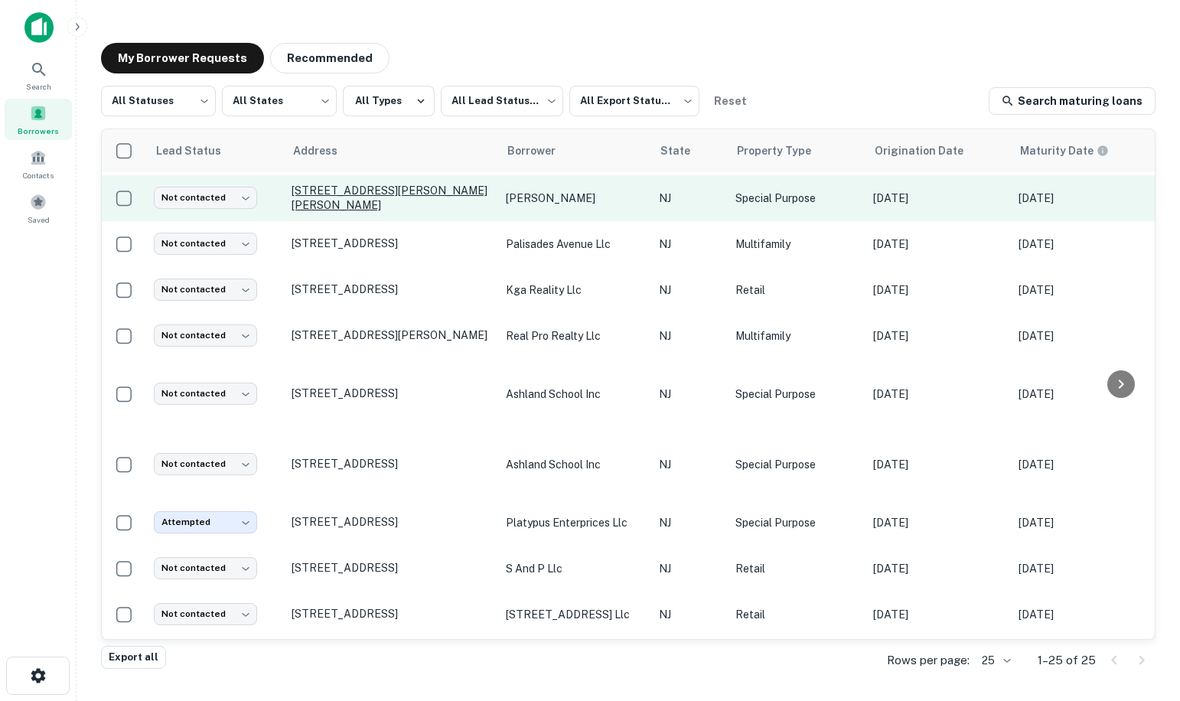
click at [338, 197] on p "5 Fletcher Dr Morganville, NJ 07751" at bounding box center [391, 198] width 199 height 28
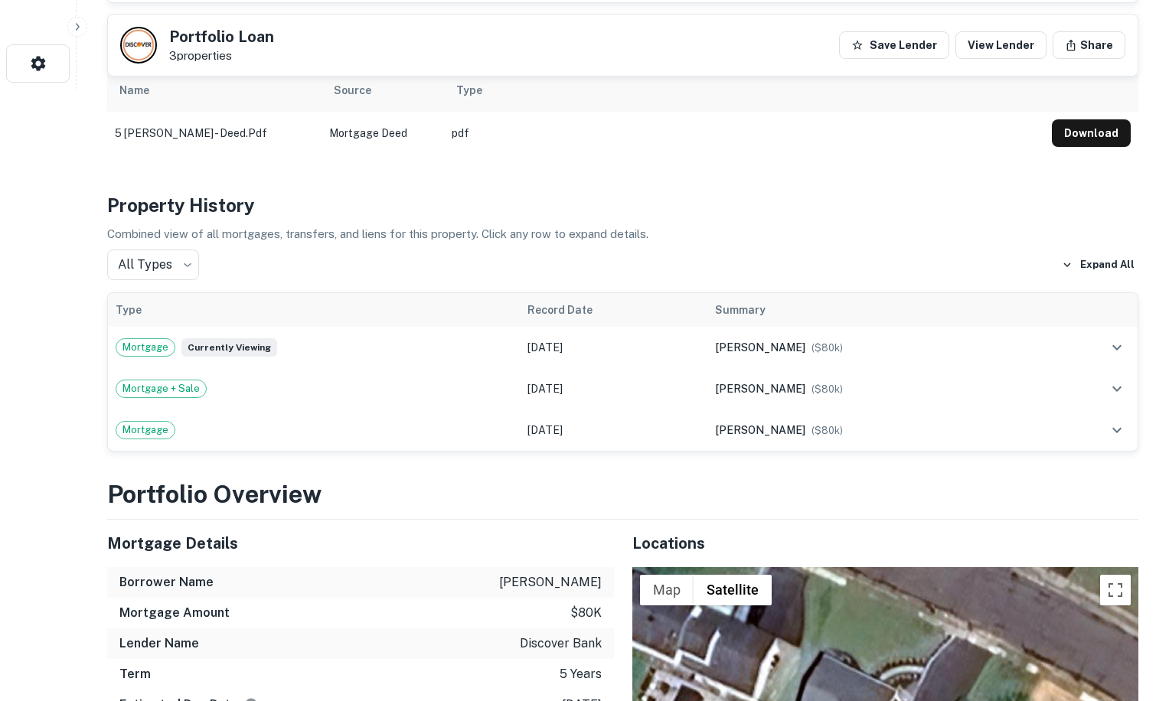
scroll to position [536, 0]
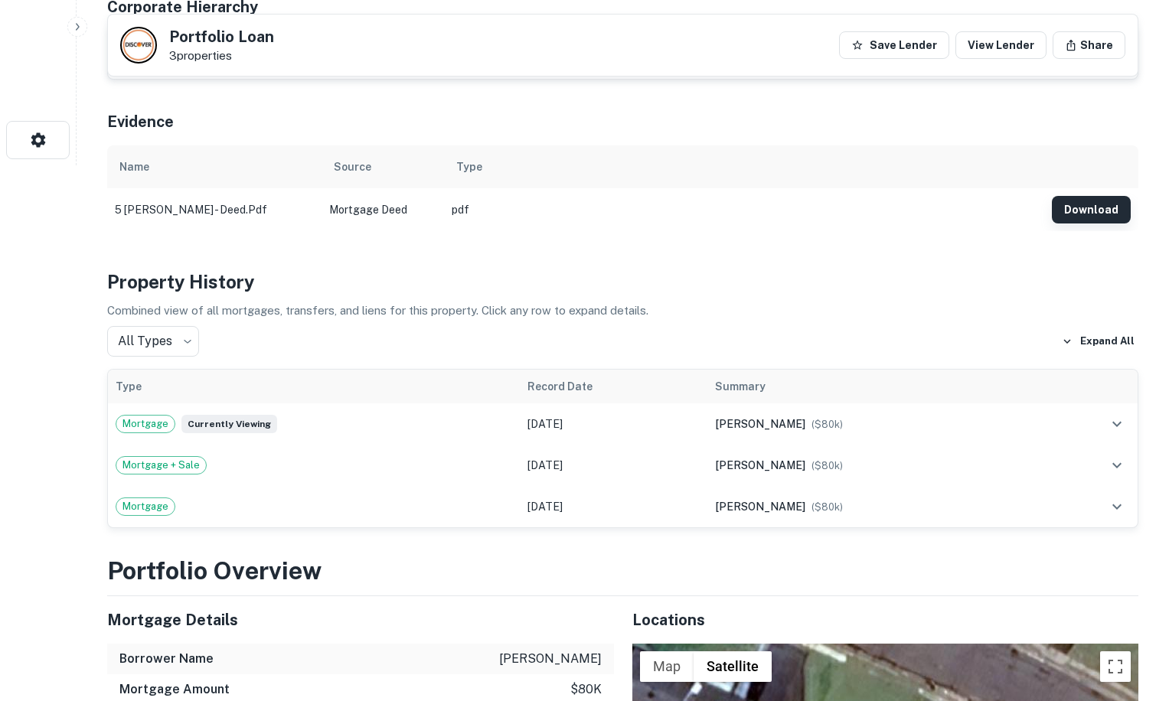
click at [1094, 197] on button "Download" at bounding box center [1091, 210] width 79 height 28
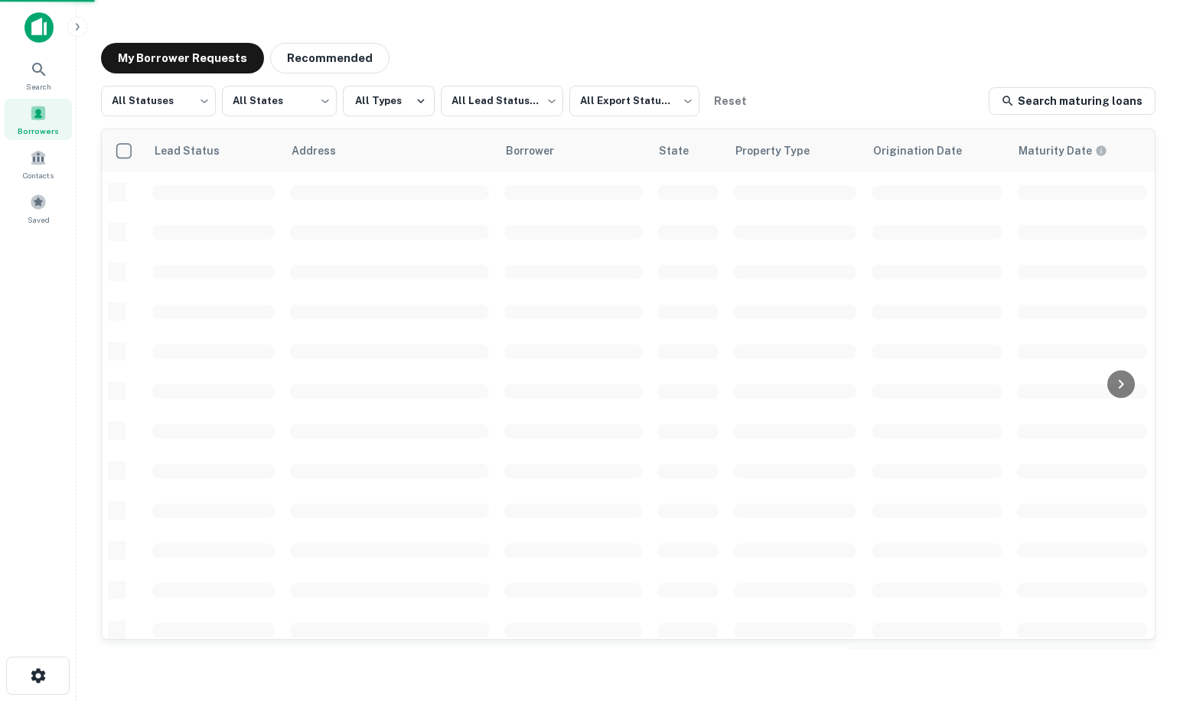
scroll to position [527, 0]
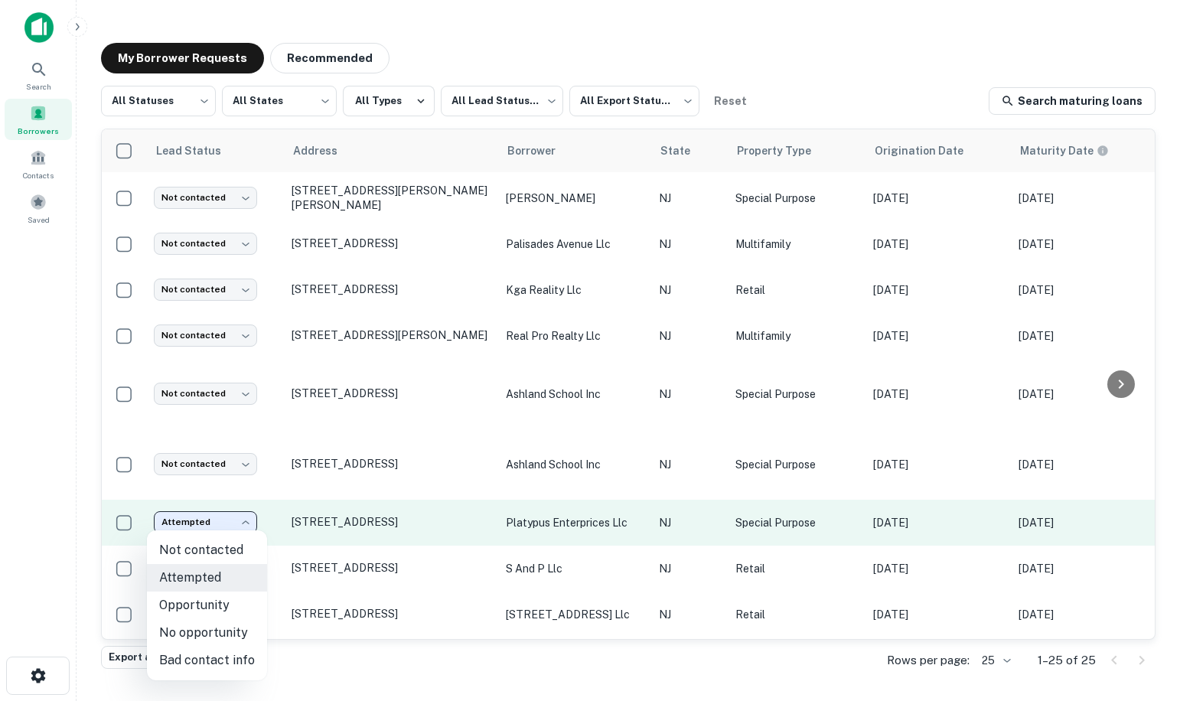
click at [249, 518] on body "Search Borrowers Contacts Saved My Borrower Requests Recommended All Statuses *…" at bounding box center [590, 350] width 1180 height 701
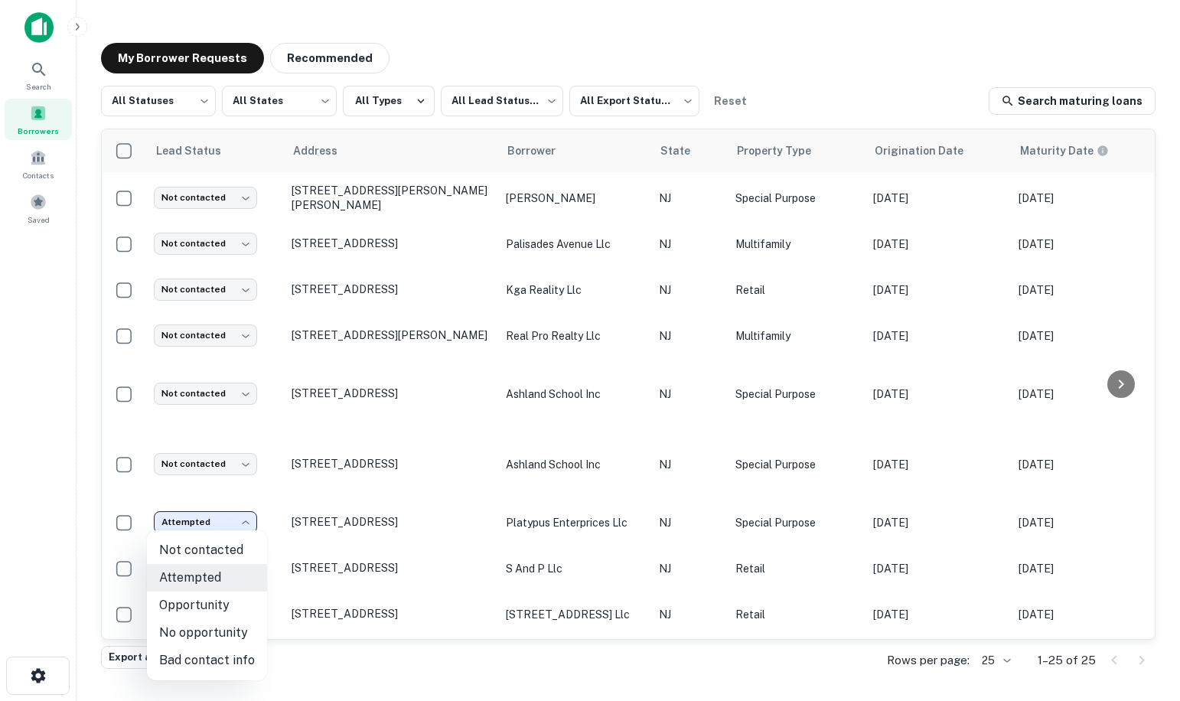
click at [194, 638] on li "No opportunity" at bounding box center [207, 633] width 120 height 28
type input "**********"
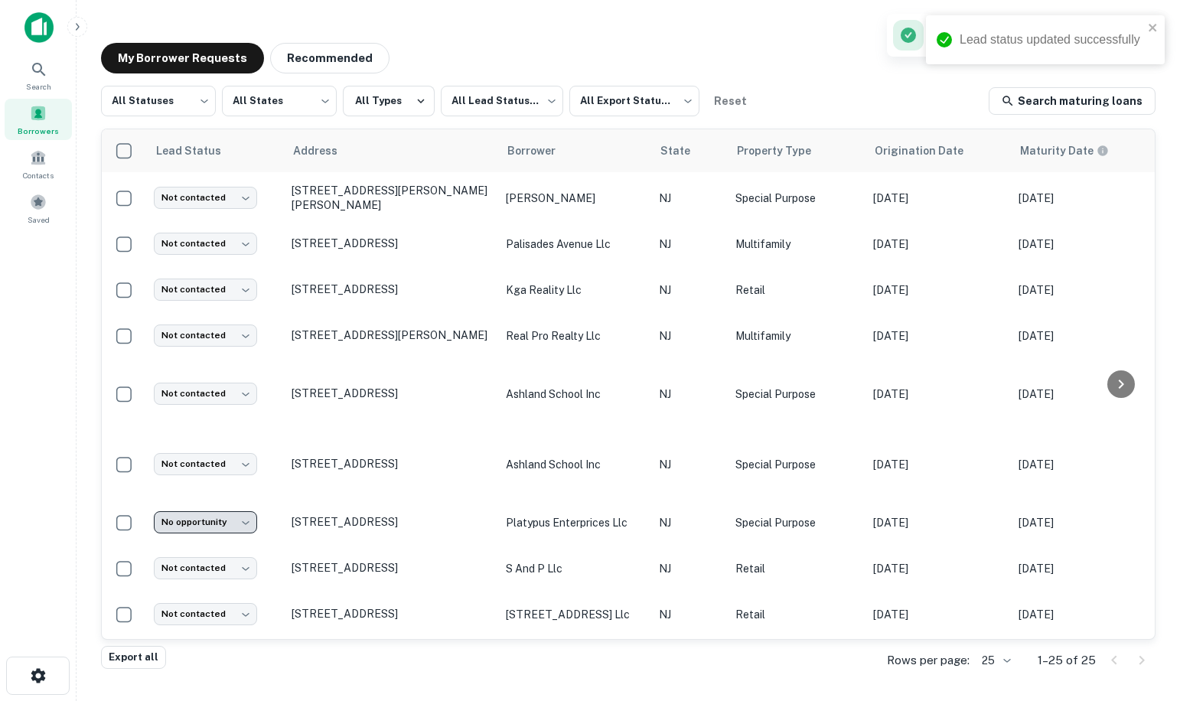
scroll to position [527, 6]
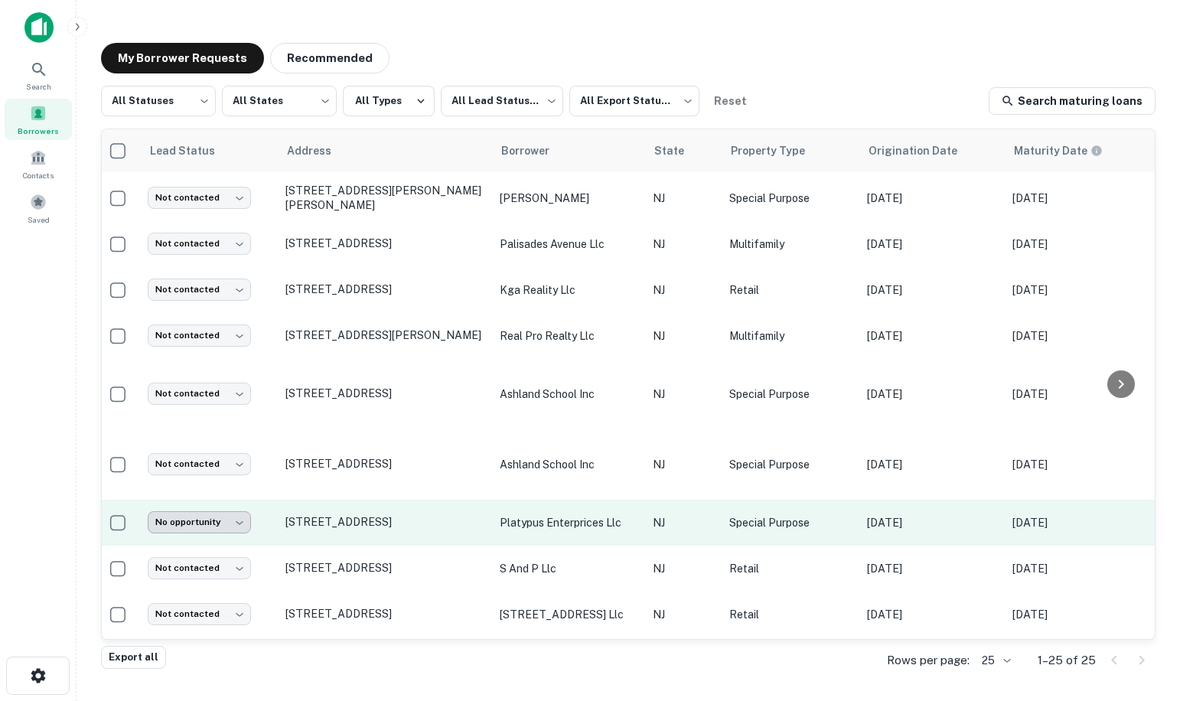
click at [240, 518] on body "Search Borrowers Contacts Saved My Borrower Requests Recommended All Statuses *…" at bounding box center [590, 350] width 1180 height 701
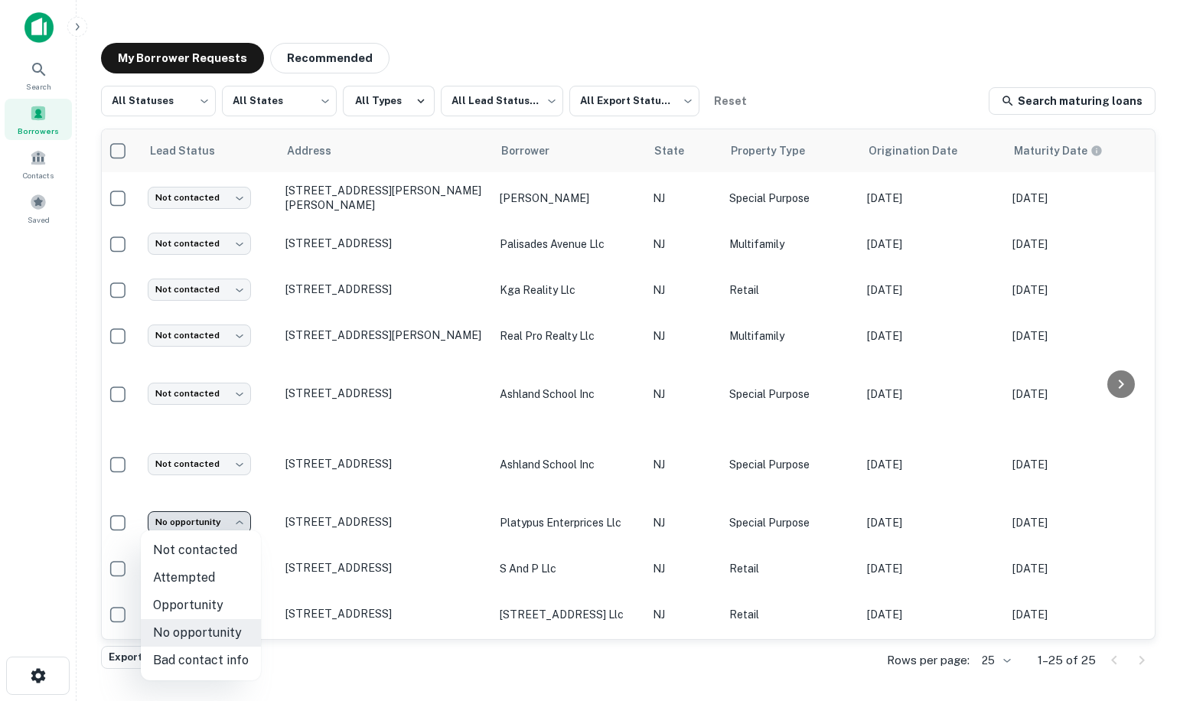
click at [237, 515] on div at bounding box center [590, 350] width 1180 height 701
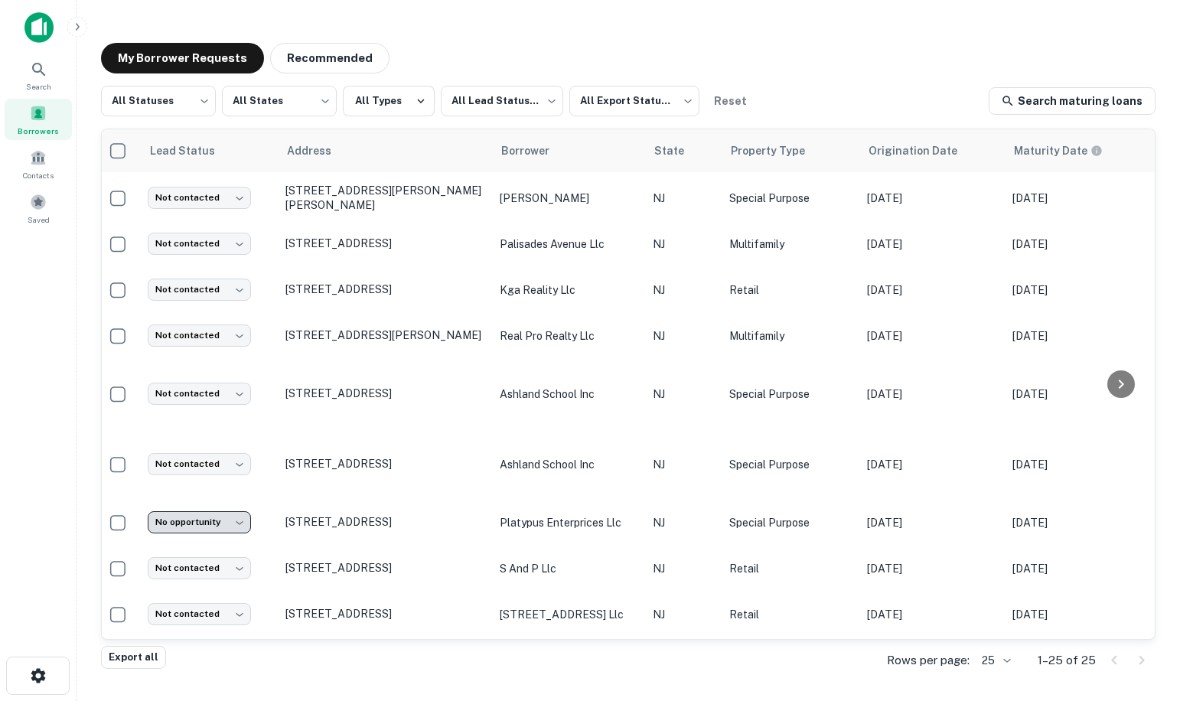
click at [237, 515] on body "Search Borrowers Contacts Saved My Borrower Requests Recommended All Statuses *…" at bounding box center [590, 350] width 1180 height 701
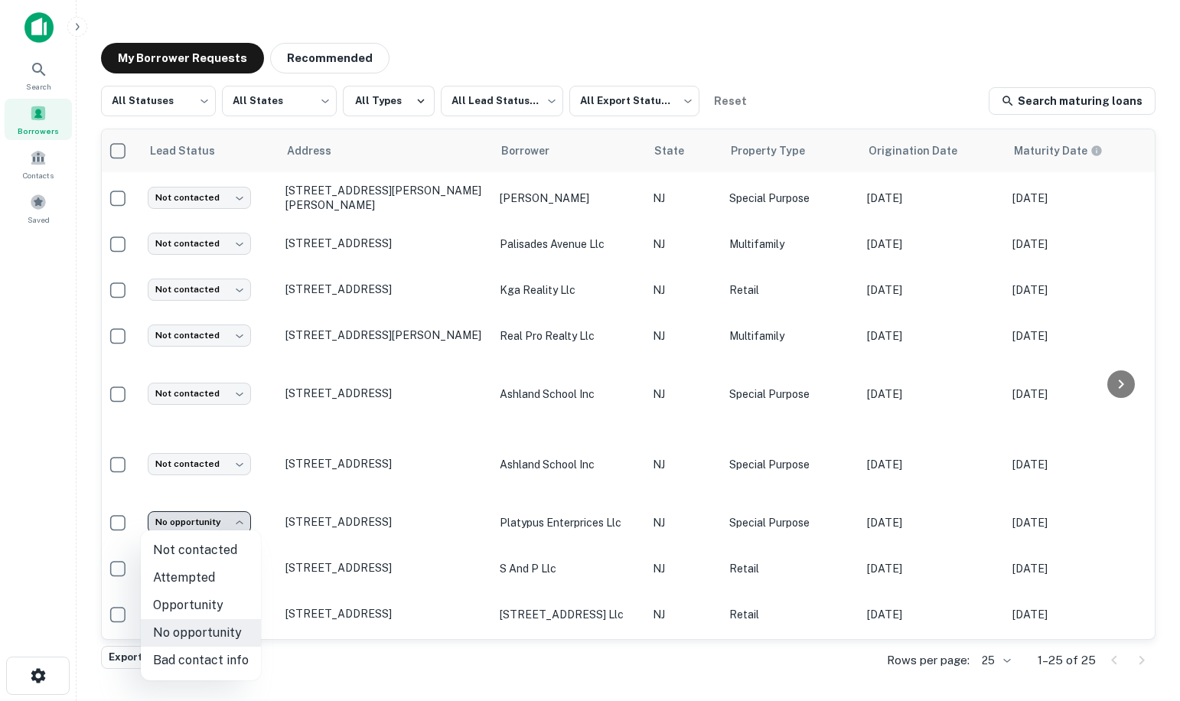
click at [197, 576] on li "Attempted" at bounding box center [201, 578] width 120 height 28
type input "*********"
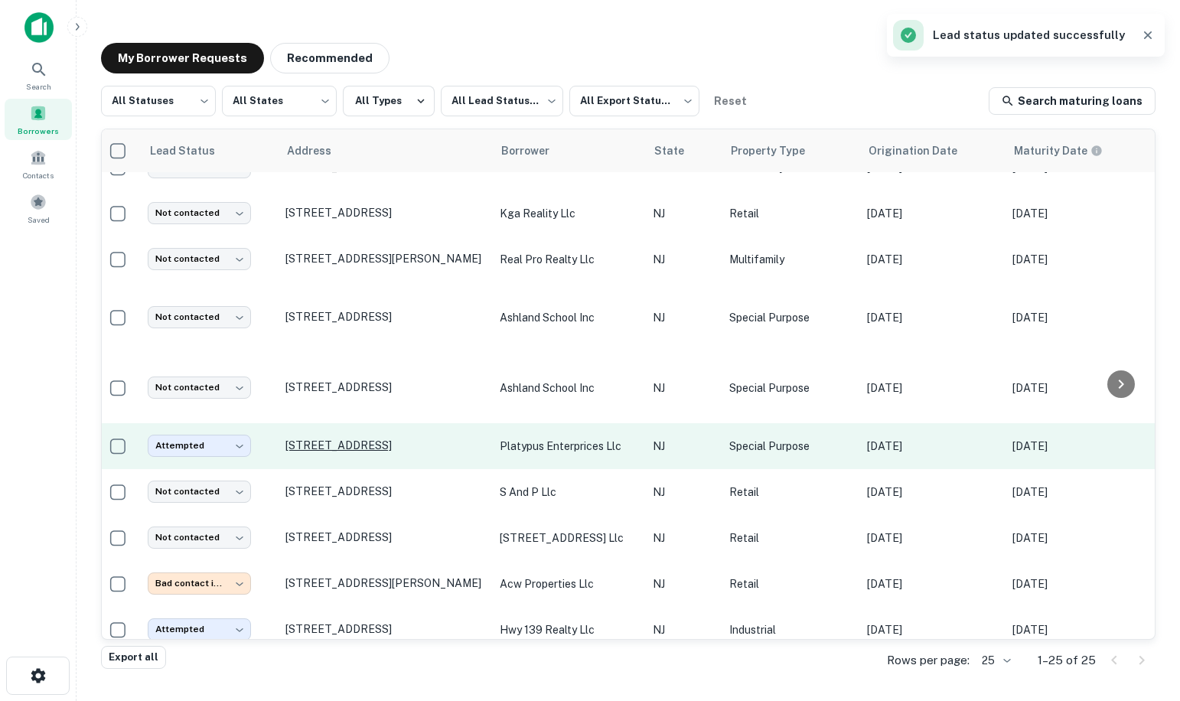
scroll to position [451, 6]
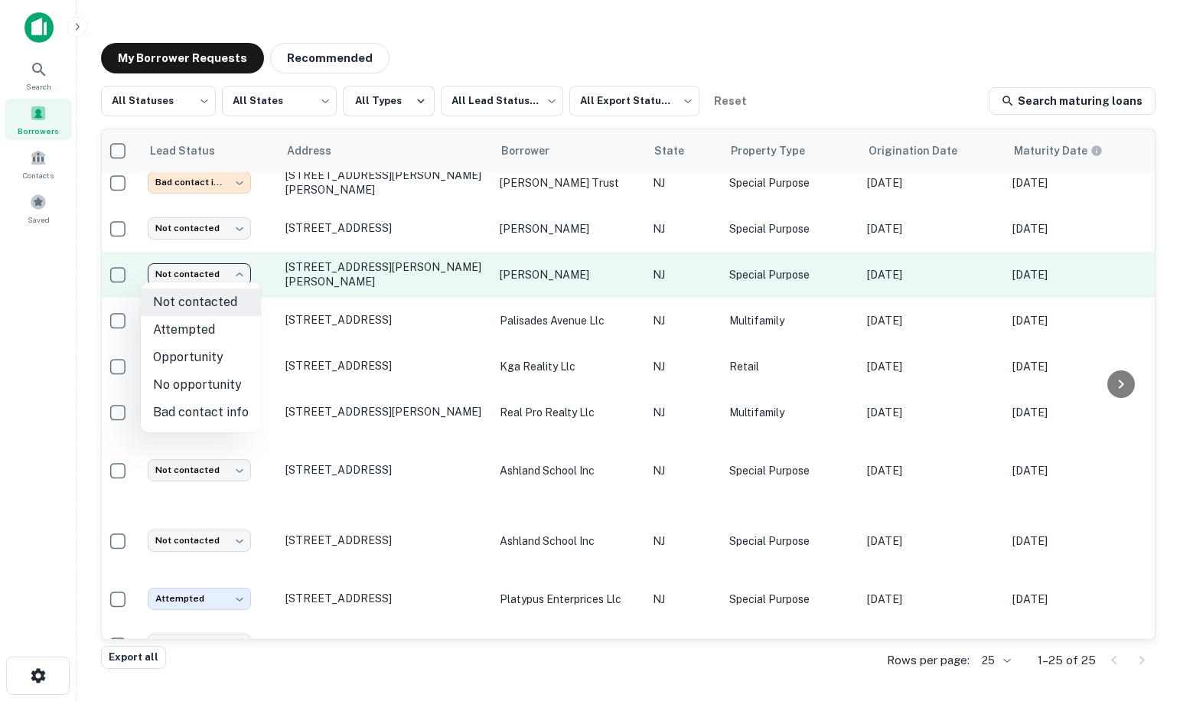
click at [241, 272] on body "Search Borrowers Contacts Saved My Borrower Requests Recommended All Statuses *…" at bounding box center [590, 350] width 1180 height 701
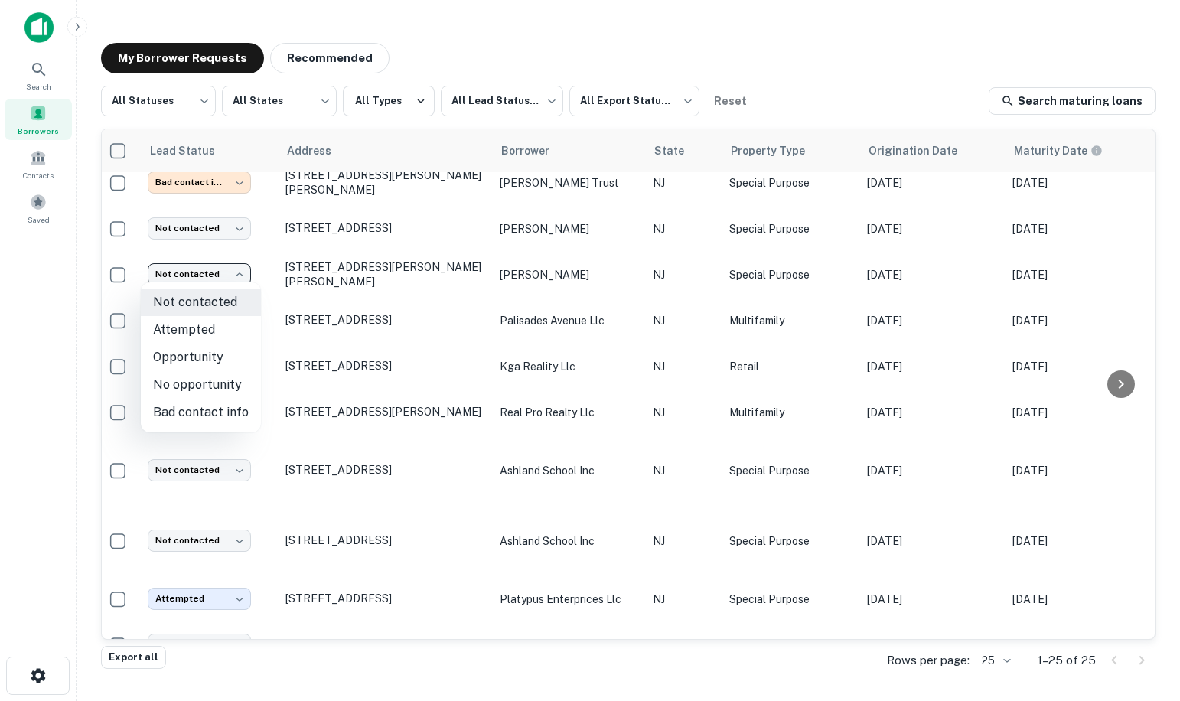
click at [207, 380] on li "No opportunity" at bounding box center [201, 385] width 120 height 28
type input "**********"
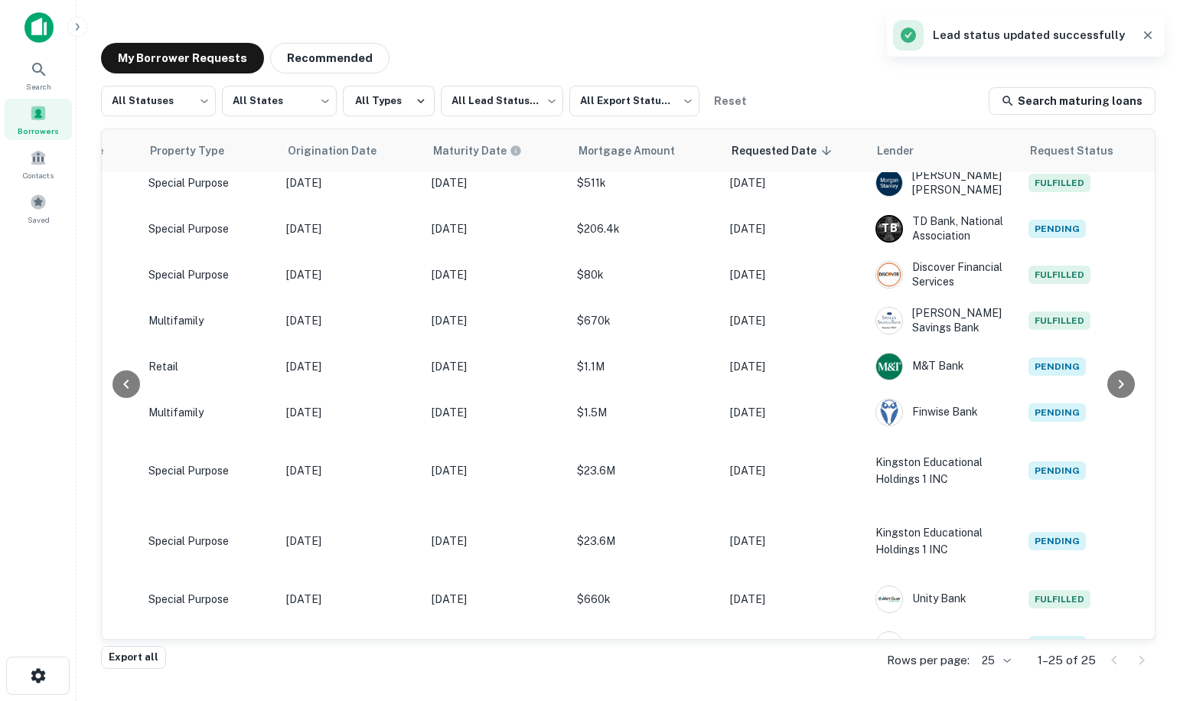
scroll to position [451, 651]
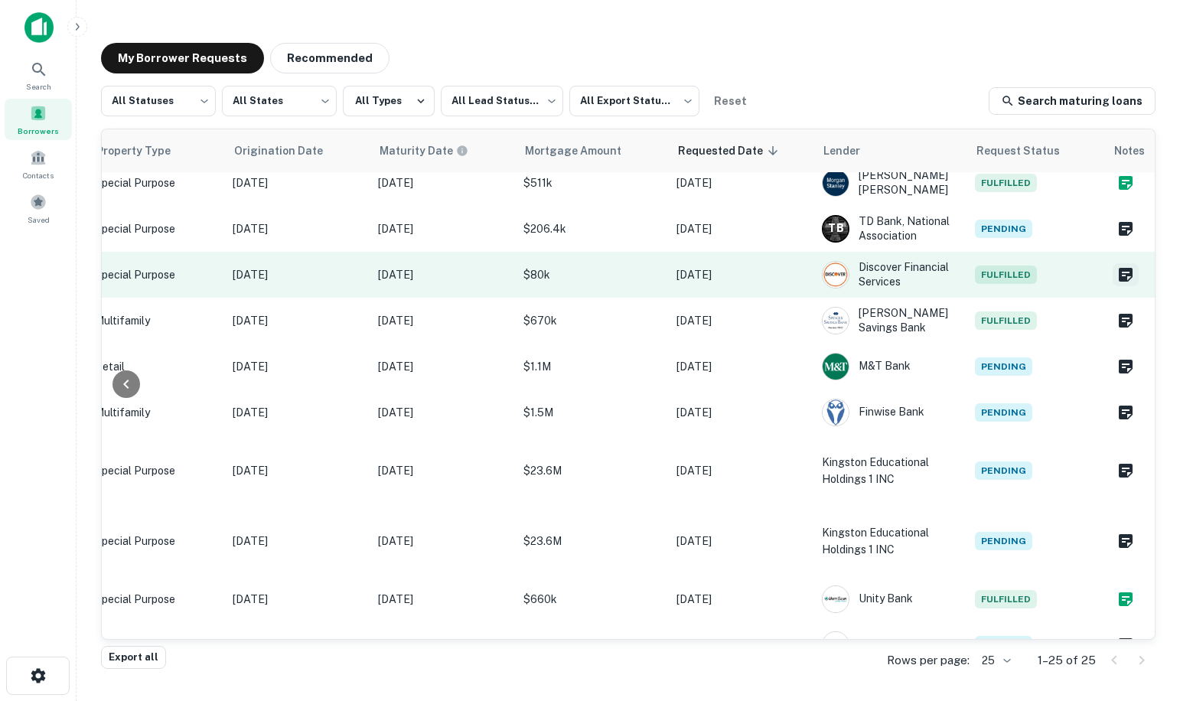
click at [1117, 272] on icon "Create a note for this borrower request" at bounding box center [1126, 275] width 18 height 18
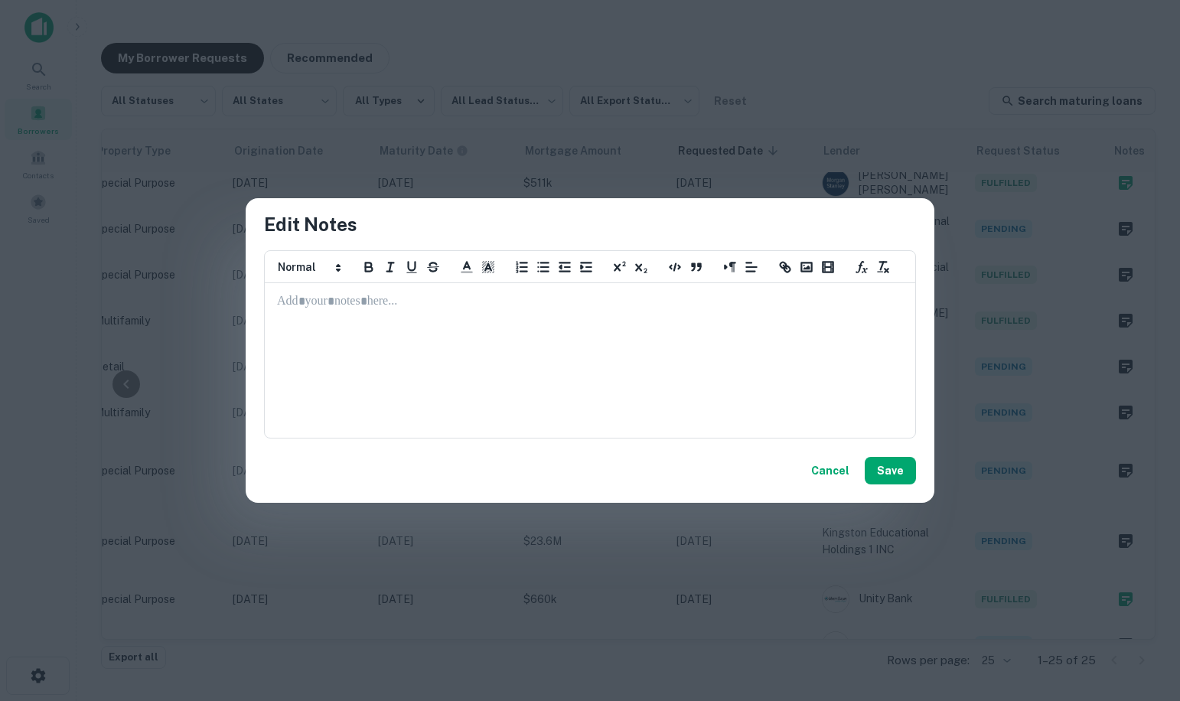
click at [483, 305] on p at bounding box center [590, 302] width 626 height 18
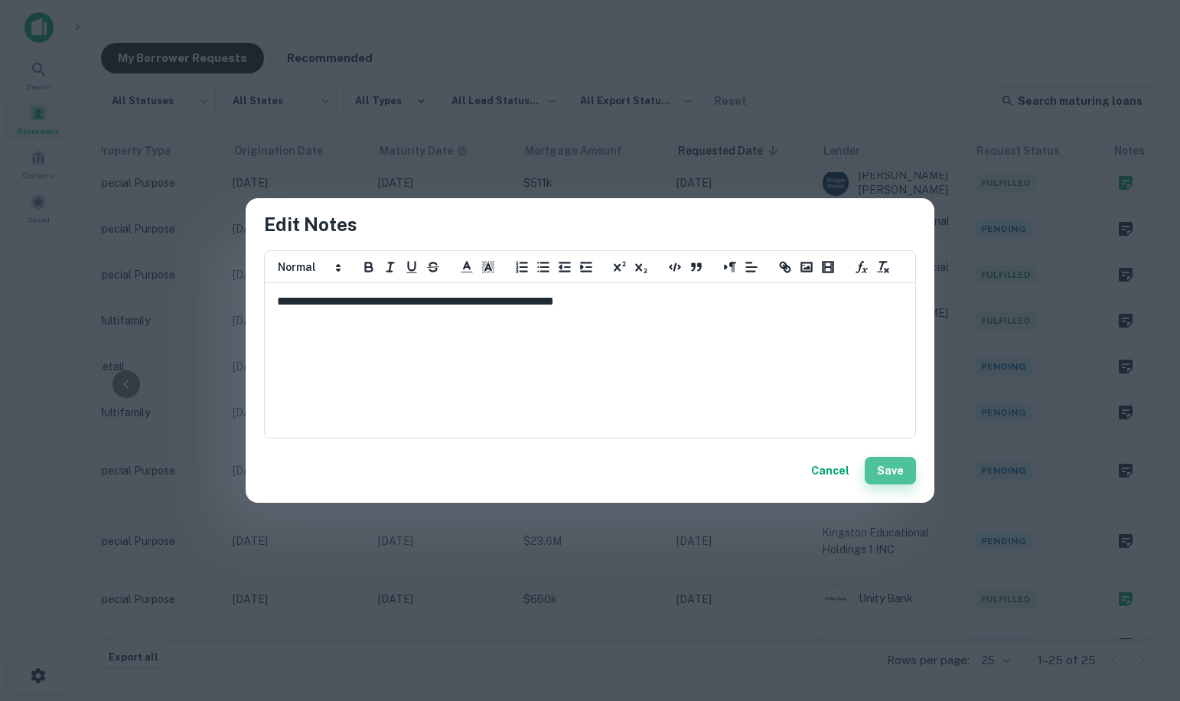
click at [904, 465] on button "Save" at bounding box center [890, 471] width 51 height 28
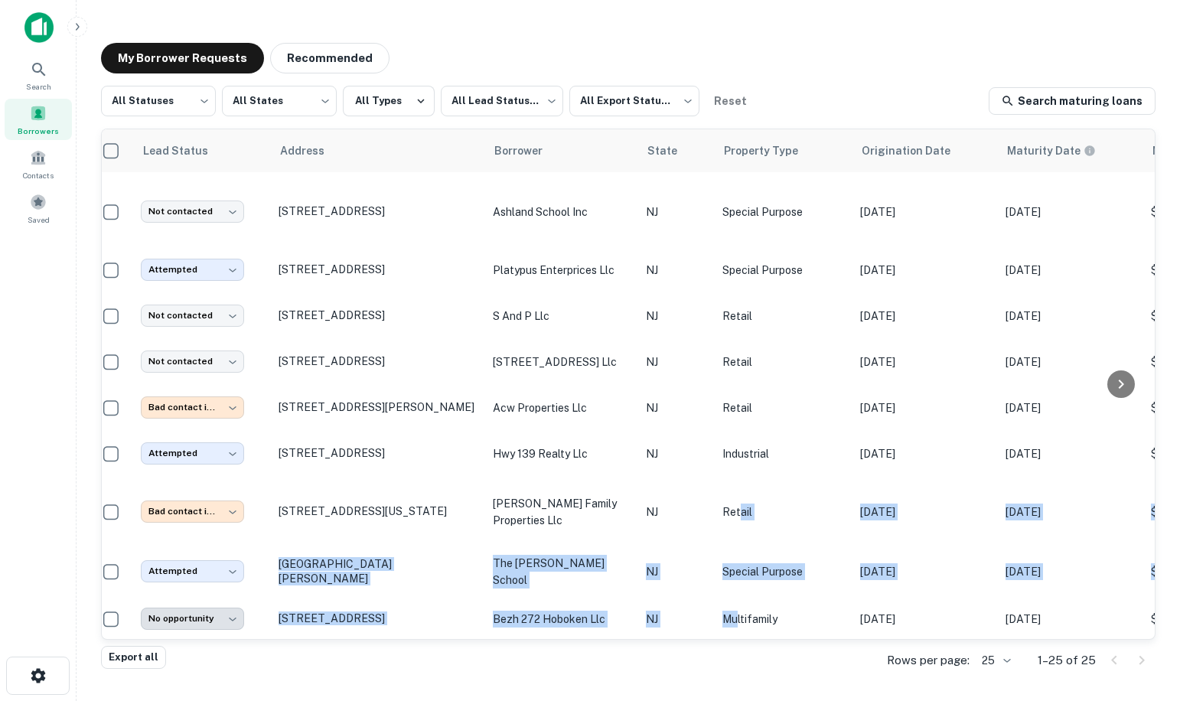
scroll to position [788, 13]
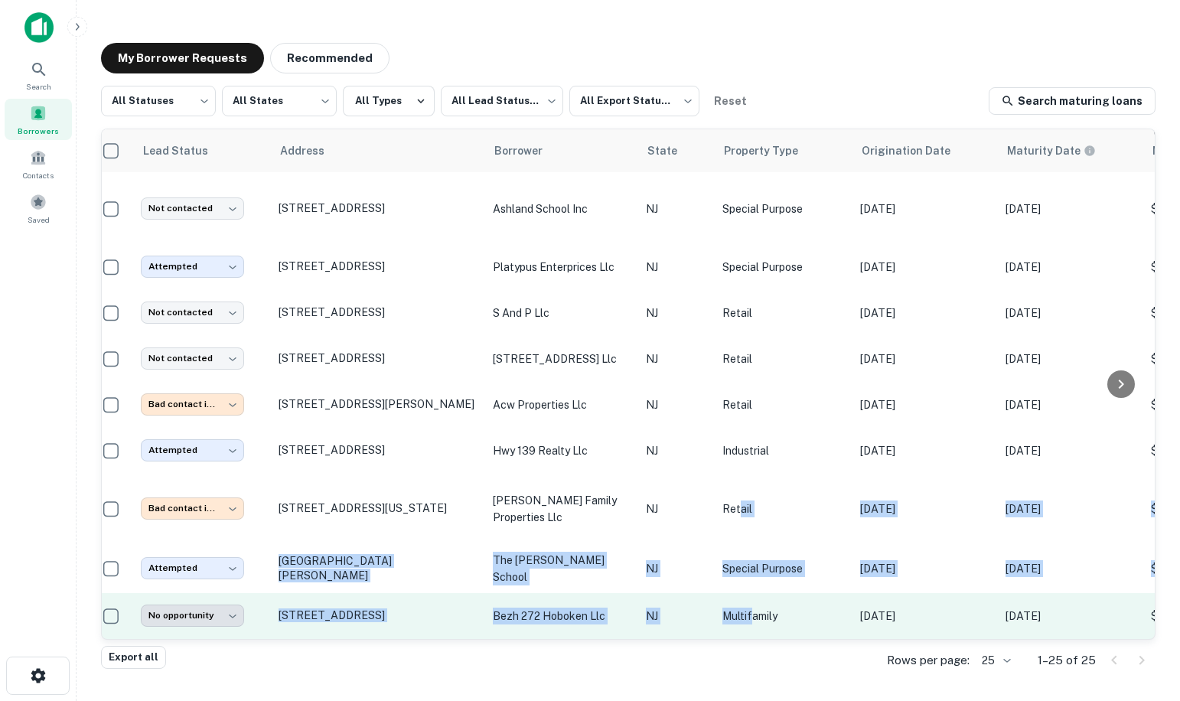
drag, startPoint x: 739, startPoint y: 625, endPoint x: 752, endPoint y: 627, distance: 12.3
click at [752, 627] on tbody "Attempted ********* ​ 20 Amity St Jersey City, NJ 07304 julia mody holdings inc…" at bounding box center [936, 14] width 1694 height 1250
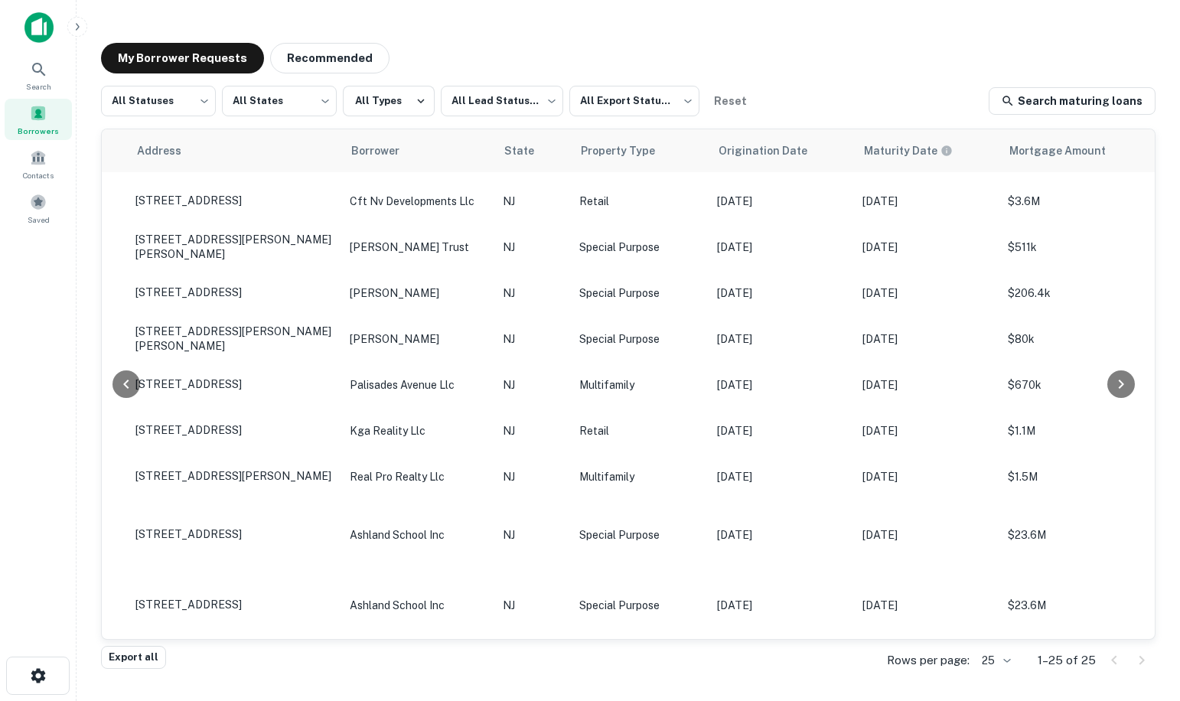
scroll to position [387, 0]
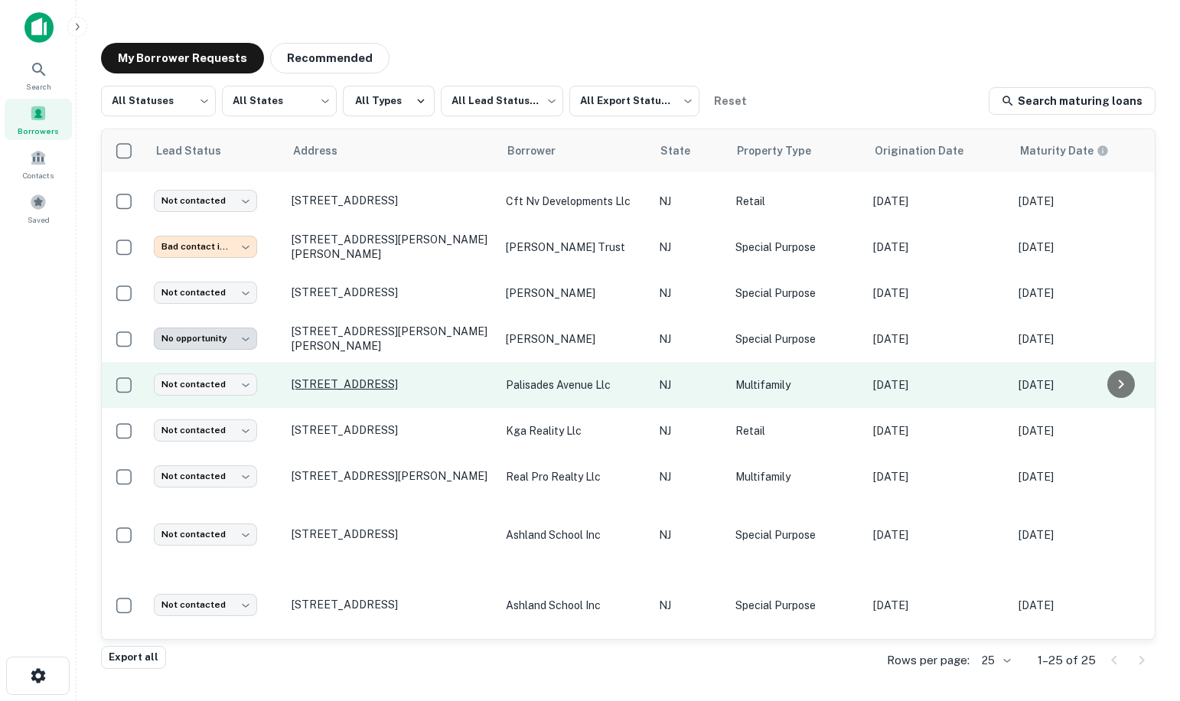
click at [376, 385] on p "253 Palisade Ave Garfield, NJ 07026" at bounding box center [391, 384] width 199 height 14
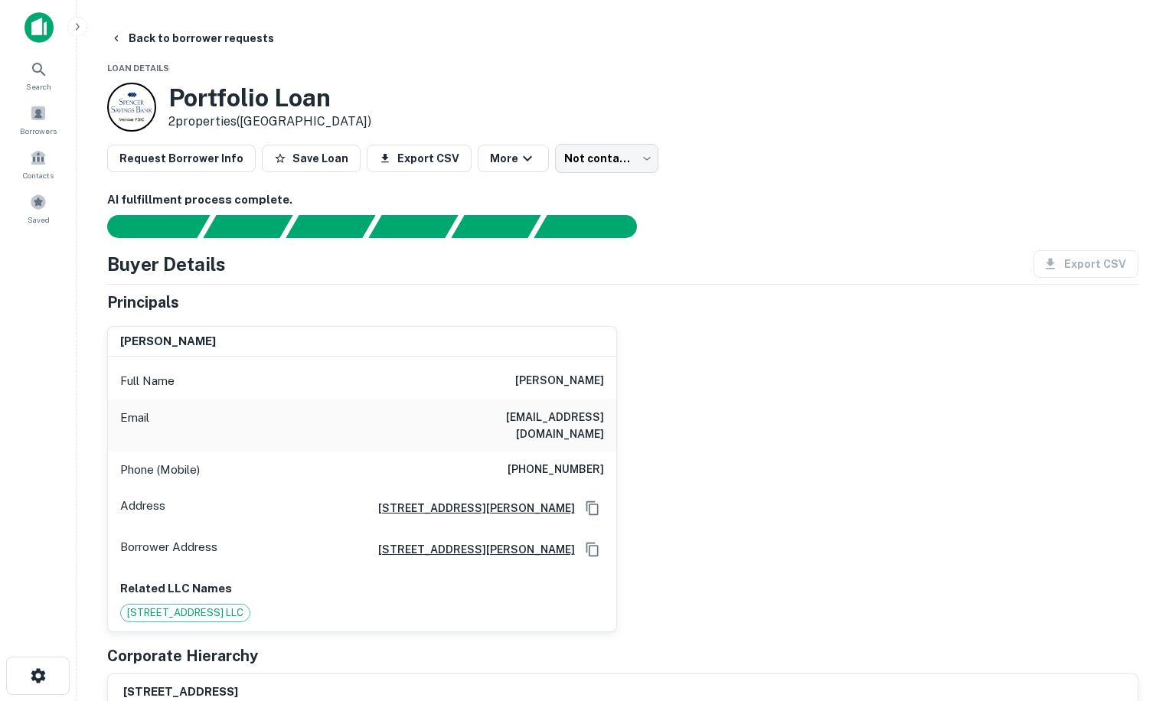
click at [35, 32] on img at bounding box center [38, 27] width 29 height 31
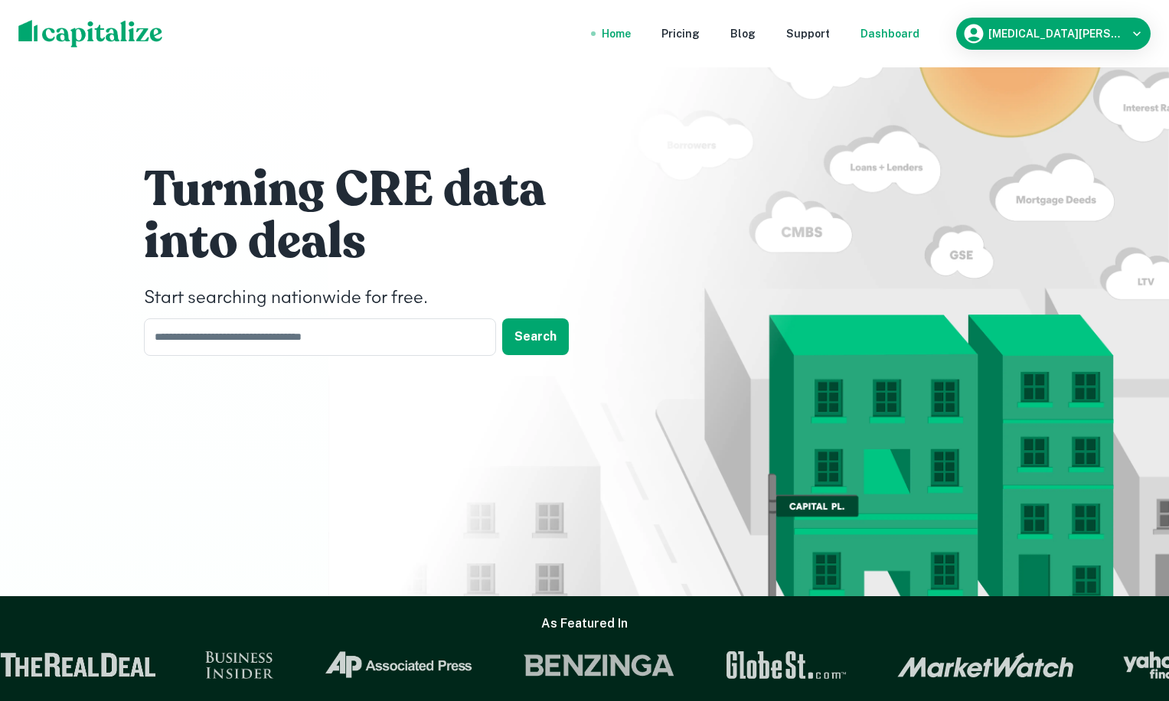
click at [919, 34] on div "Dashboard" at bounding box center [889, 33] width 59 height 17
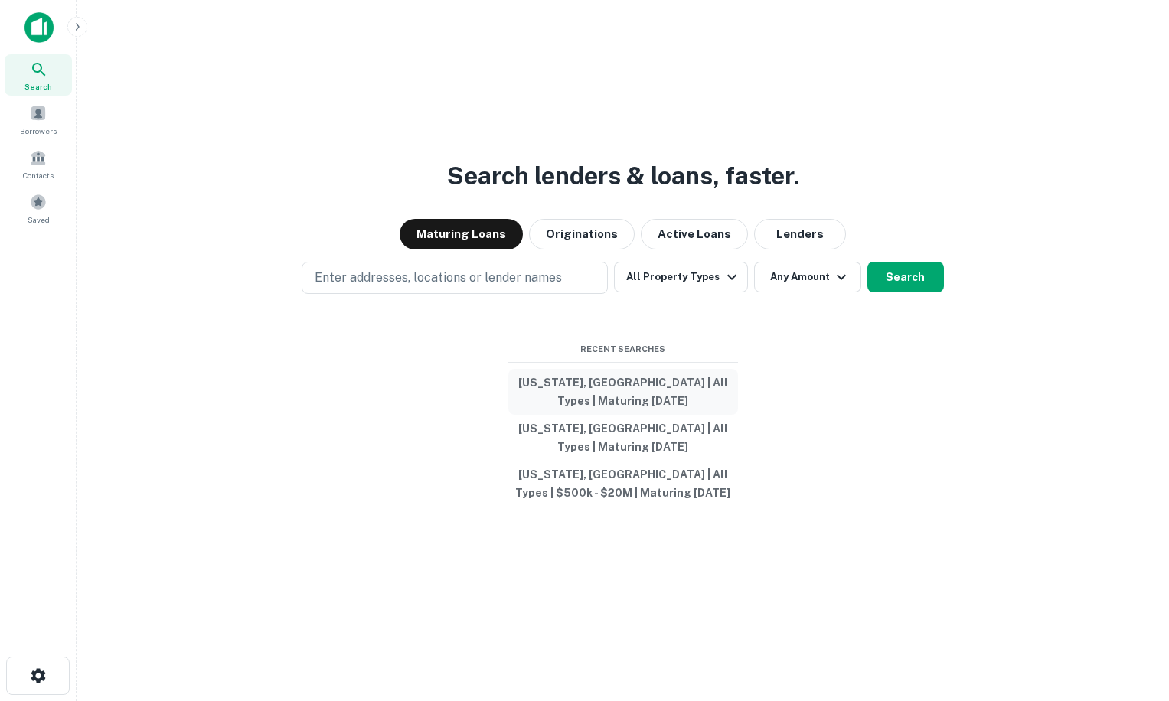
click at [639, 390] on button "New Jersey, USA | All Types | Maturing In 1 Year" at bounding box center [623, 392] width 230 height 46
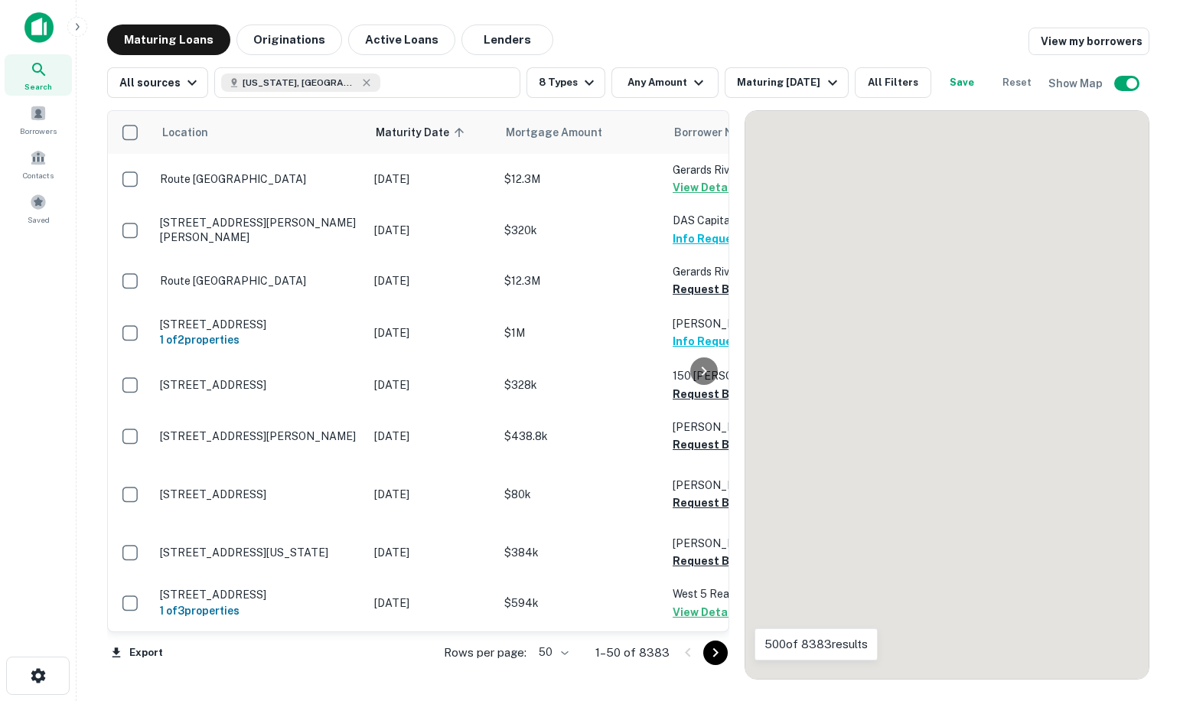
scroll to position [387, 0]
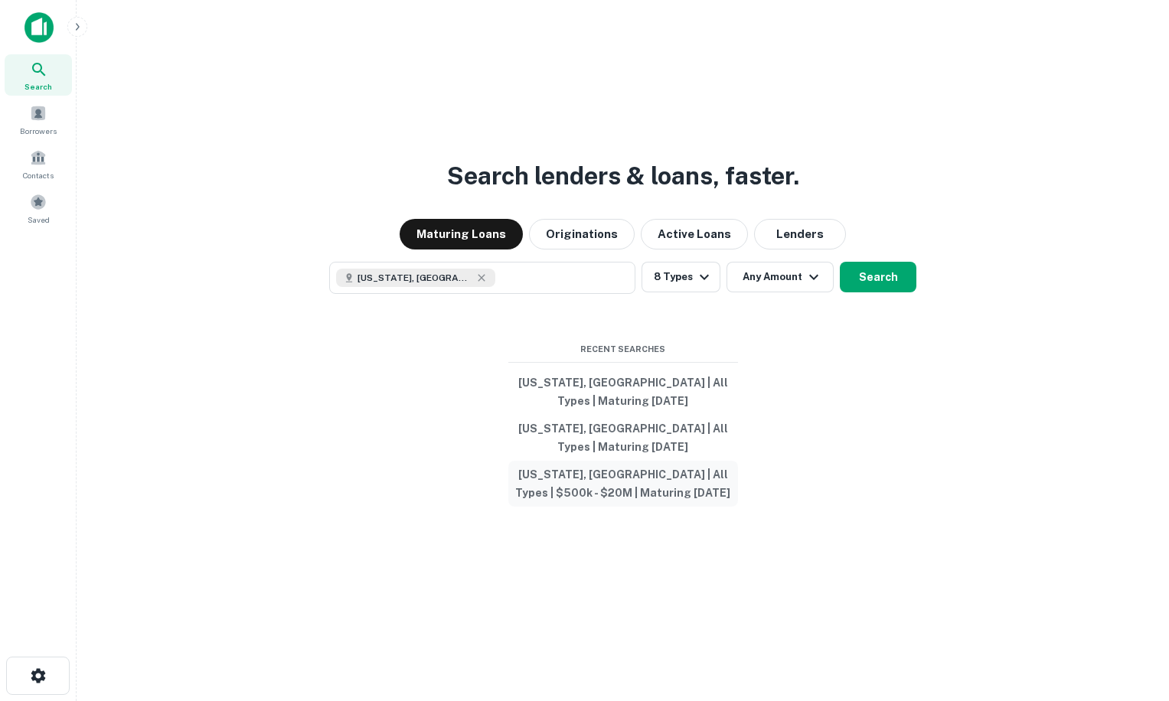
click at [638, 481] on button "New Jersey, USA | All Types | $500k - $20M | Maturing In 1 Year" at bounding box center [623, 484] width 230 height 46
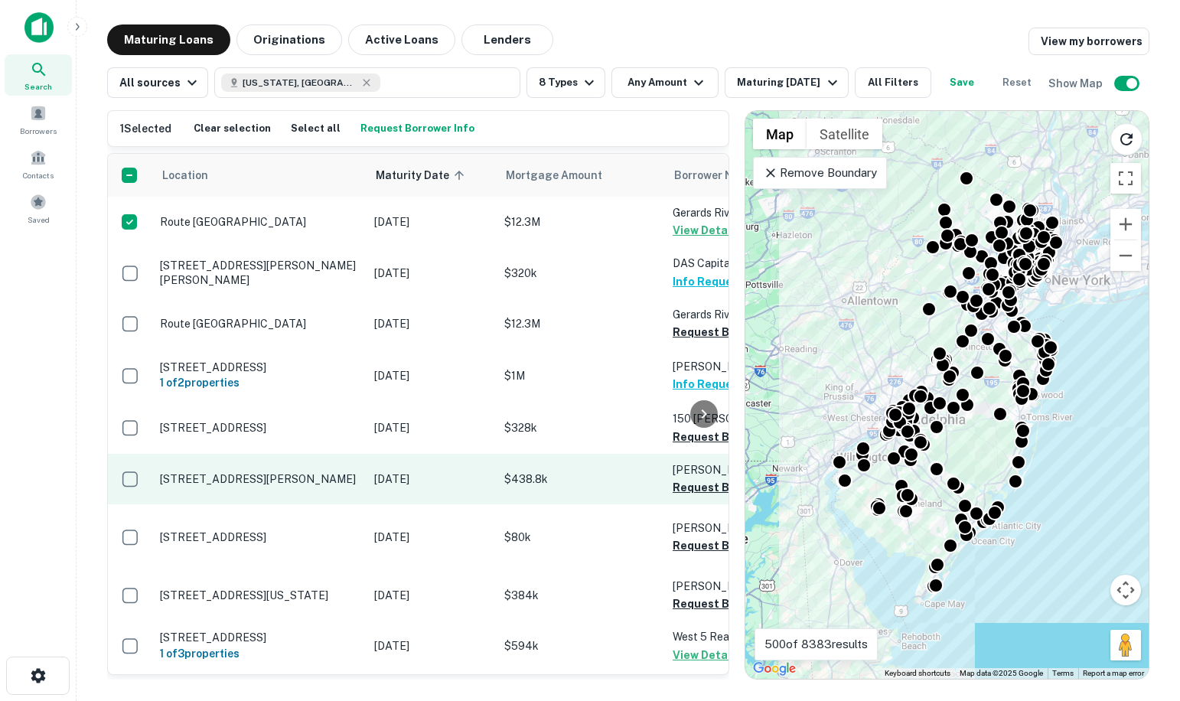
click at [596, 488] on p "$438.8k" at bounding box center [580, 479] width 153 height 17
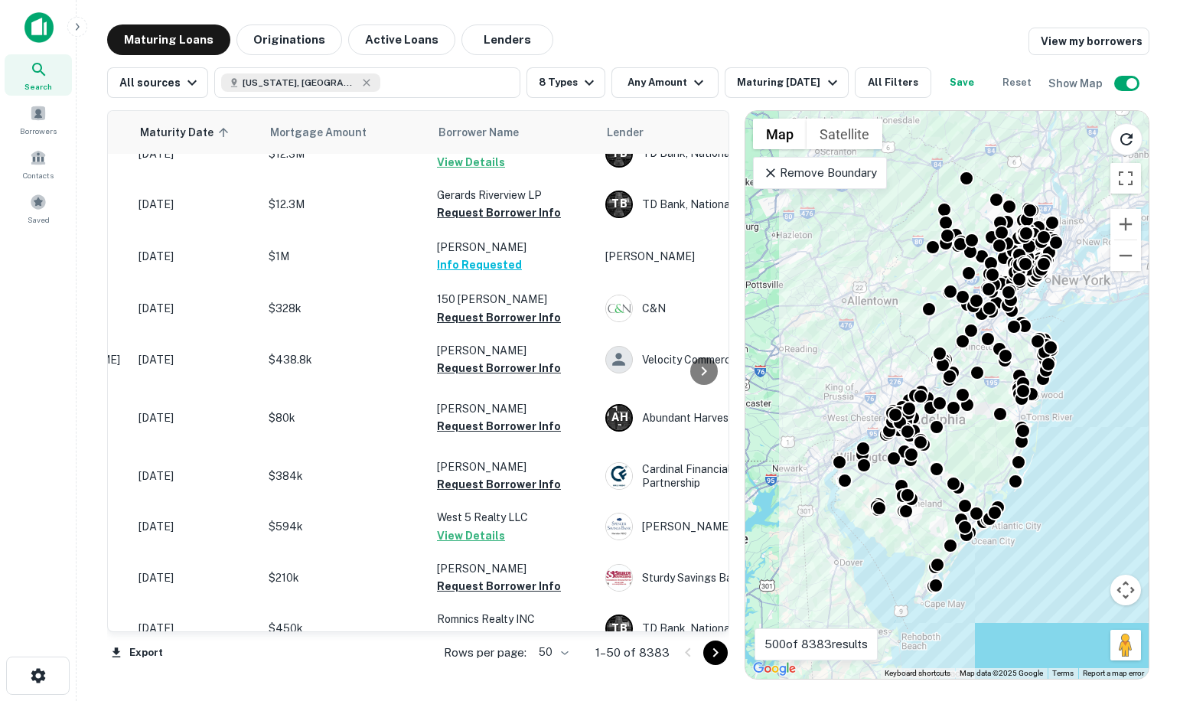
scroll to position [77, 0]
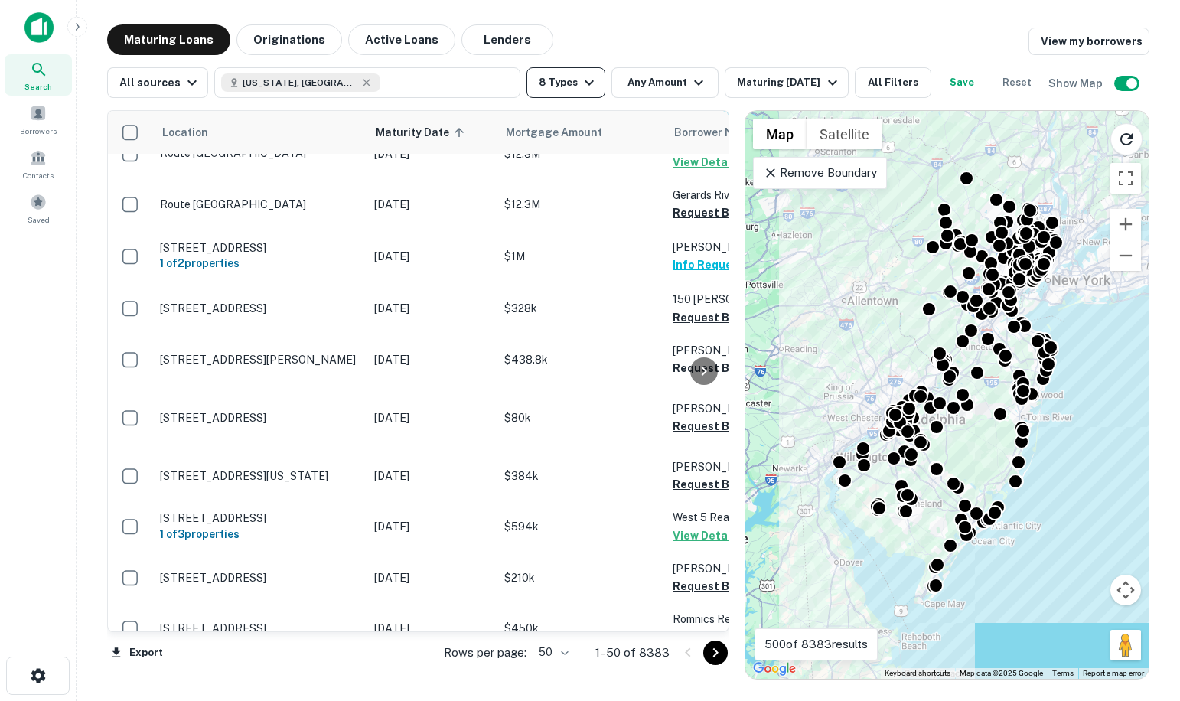
click at [548, 85] on button "8 Types" at bounding box center [566, 82] width 79 height 31
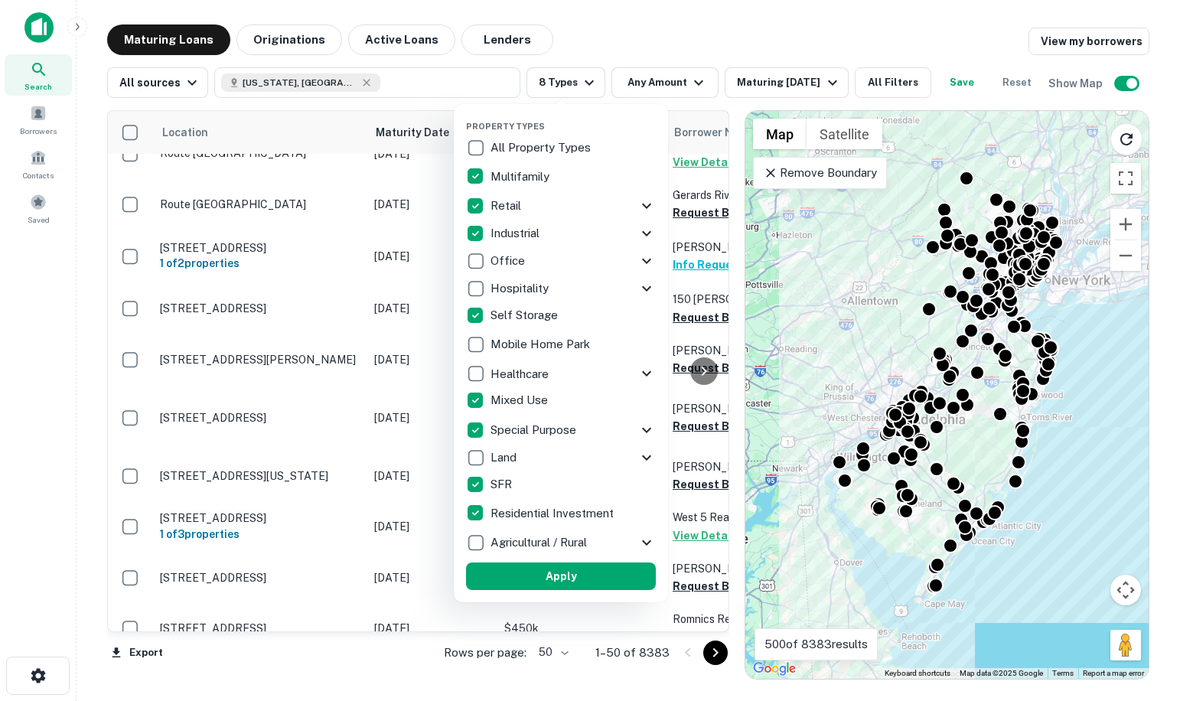
click at [643, 85] on div at bounding box center [590, 350] width 1180 height 701
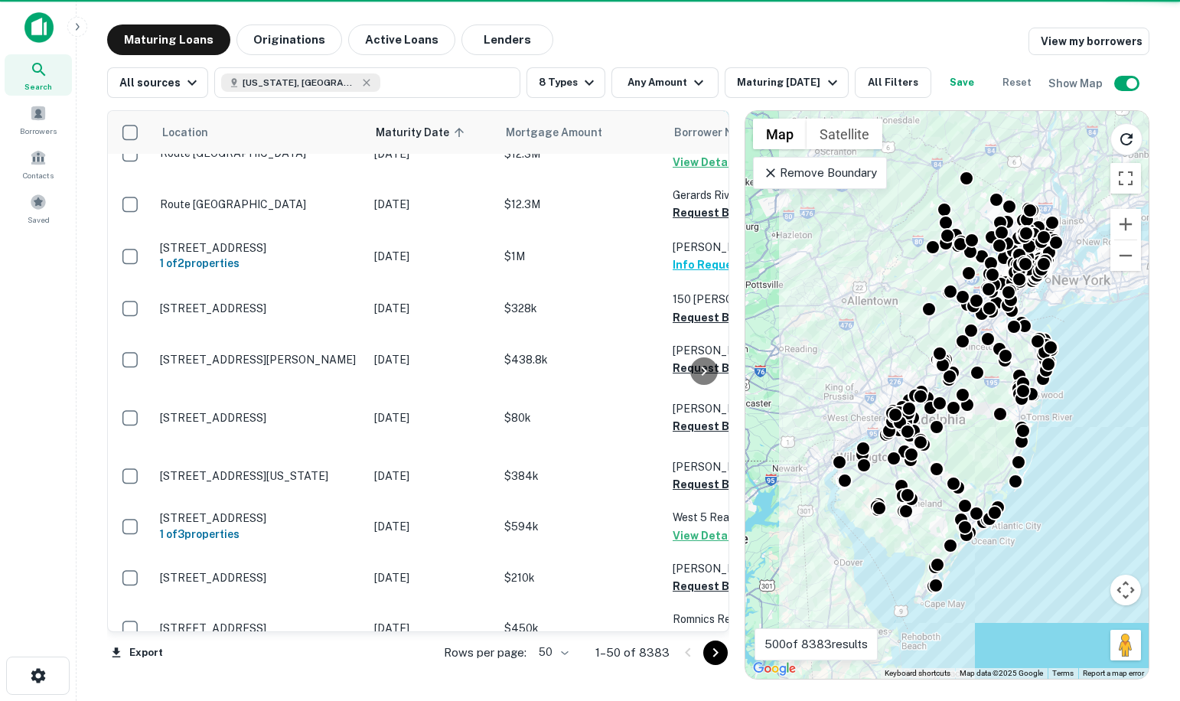
click at [643, 85] on button "Any Amount" at bounding box center [665, 82] width 107 height 31
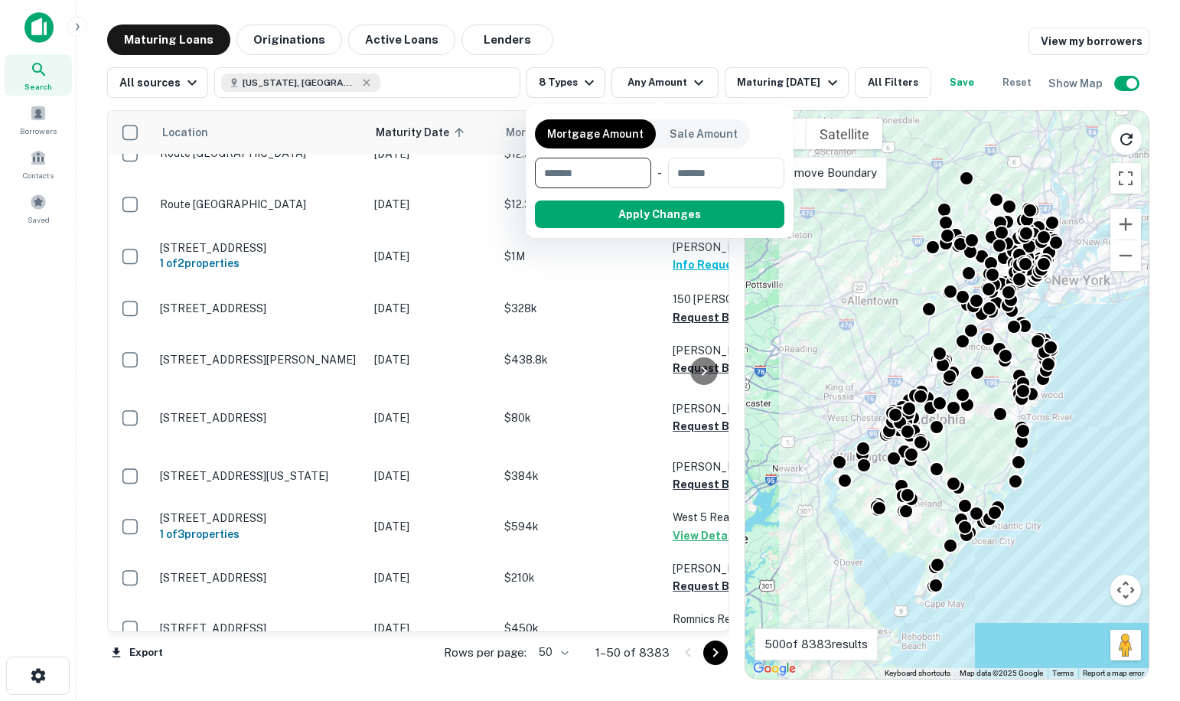
click at [755, 87] on div at bounding box center [590, 350] width 1180 height 701
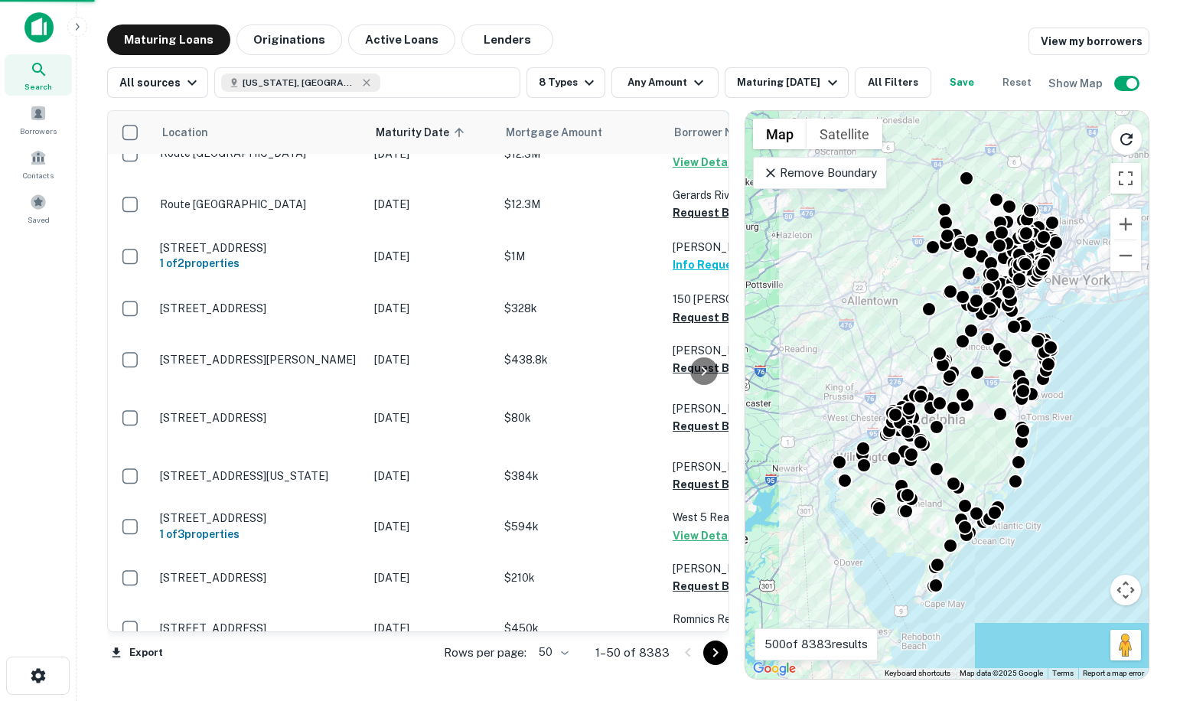
click at [755, 87] on div at bounding box center [590, 350] width 1180 height 701
click at [755, 87] on div "Mortgage Amount Sale Amount ​ - ​ Apply Changes" at bounding box center [590, 350] width 1180 height 701
click at [27, 83] on span "Search" at bounding box center [38, 86] width 28 height 12
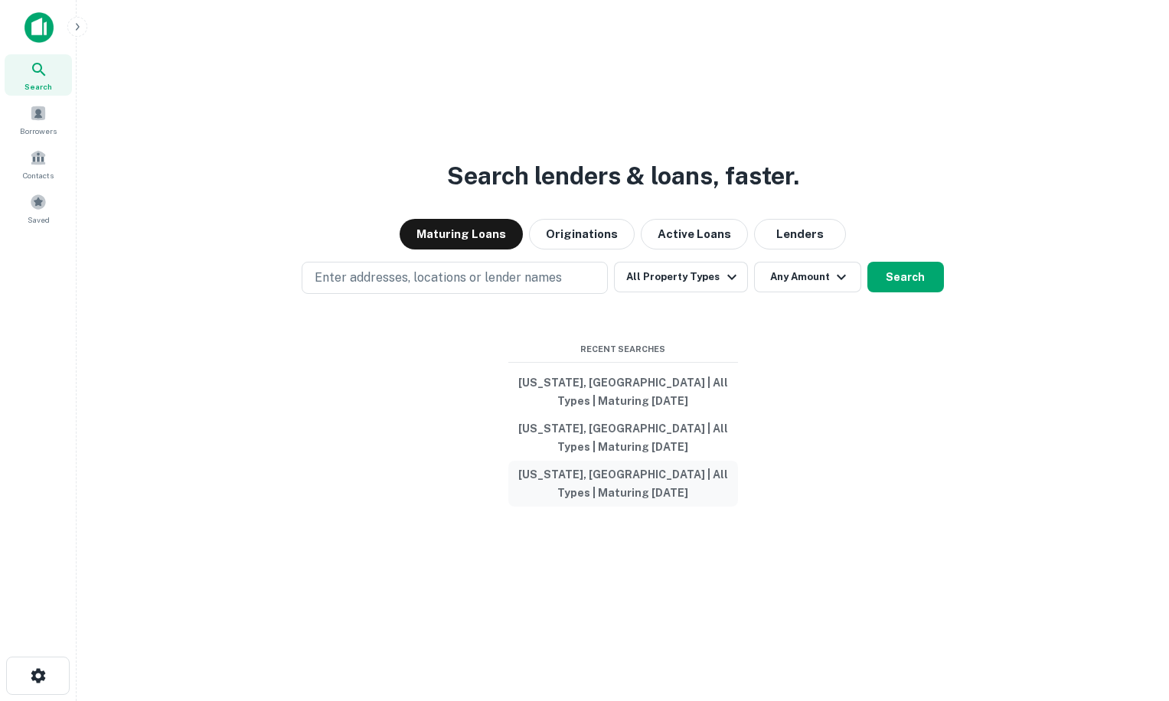
click at [595, 488] on button "[US_STATE], [GEOGRAPHIC_DATA] | All Types | Maturing [DATE]" at bounding box center [623, 484] width 230 height 46
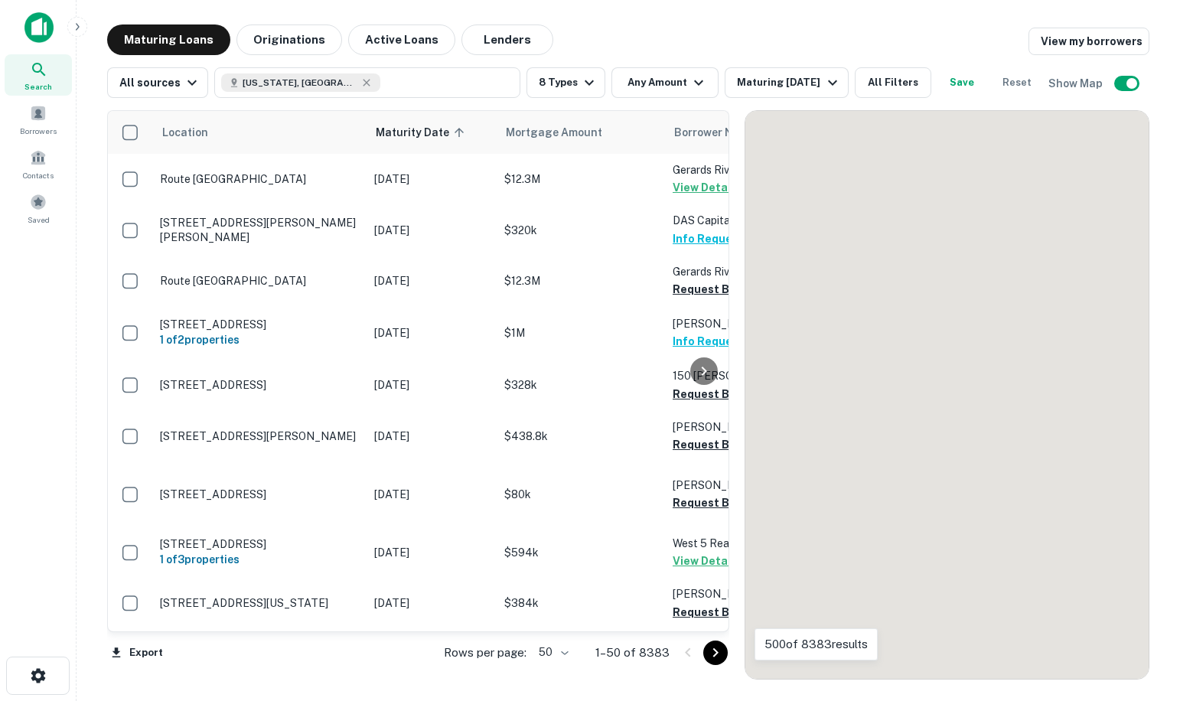
scroll to position [77, 0]
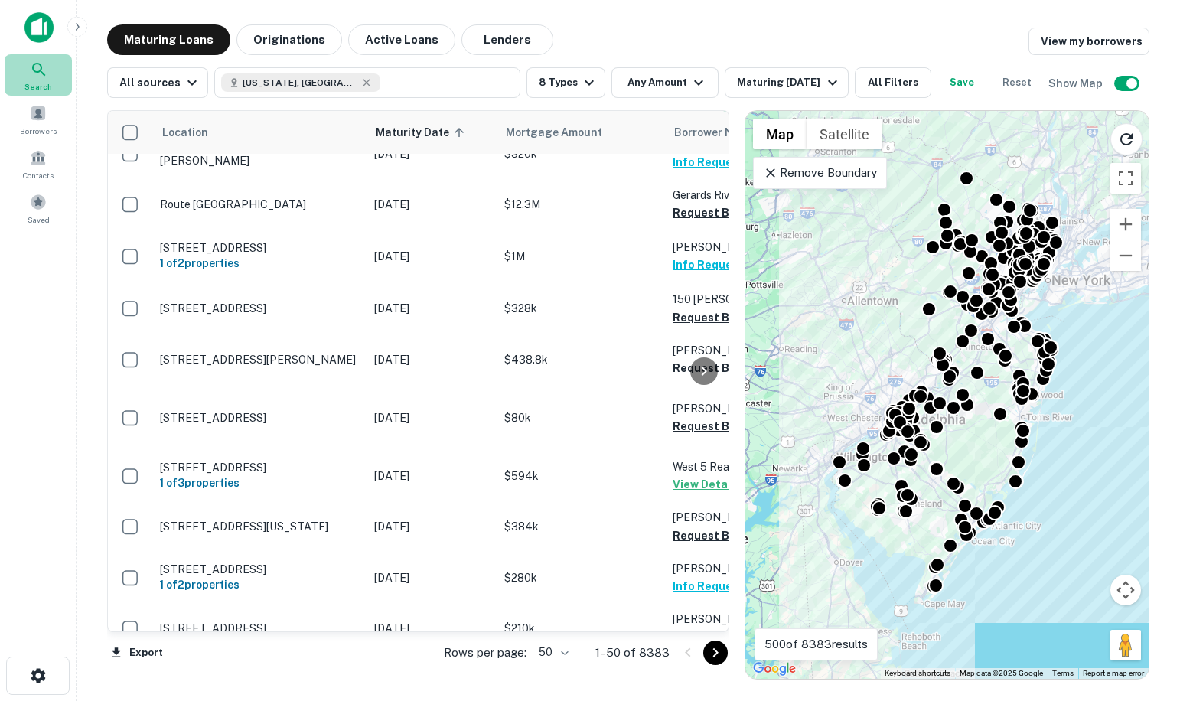
click at [38, 83] on span "Search" at bounding box center [38, 86] width 28 height 12
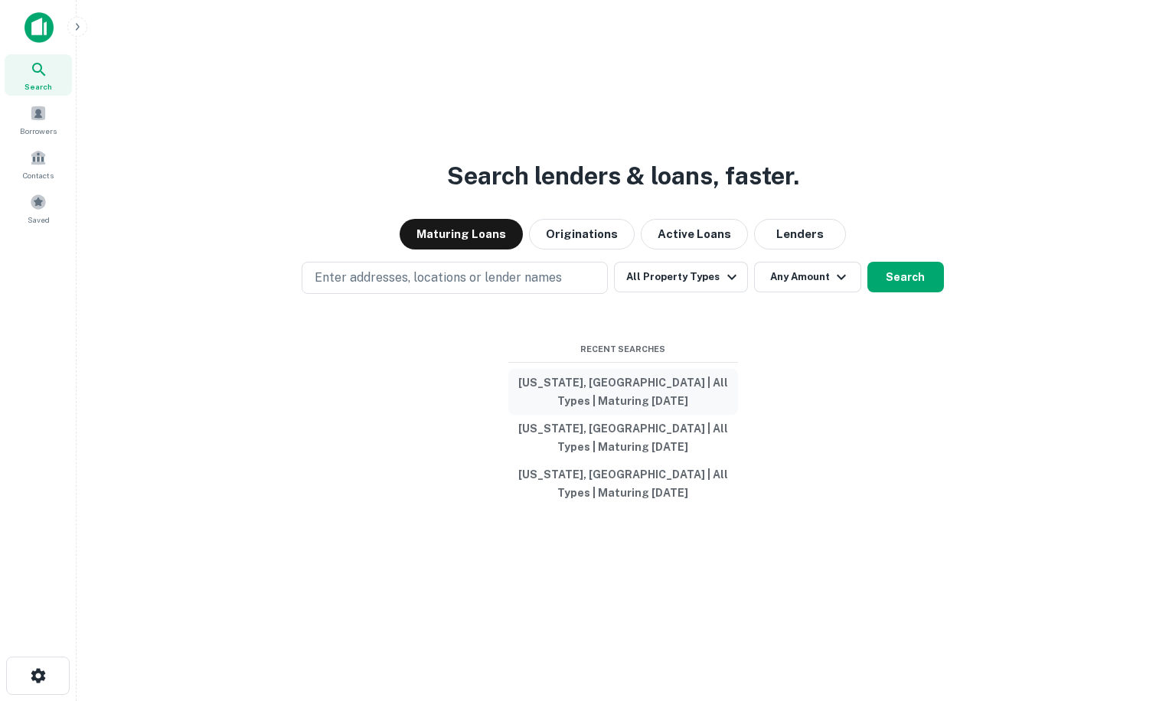
click at [598, 390] on button "[US_STATE], [GEOGRAPHIC_DATA] | All Types | Maturing [DATE]" at bounding box center [623, 392] width 230 height 46
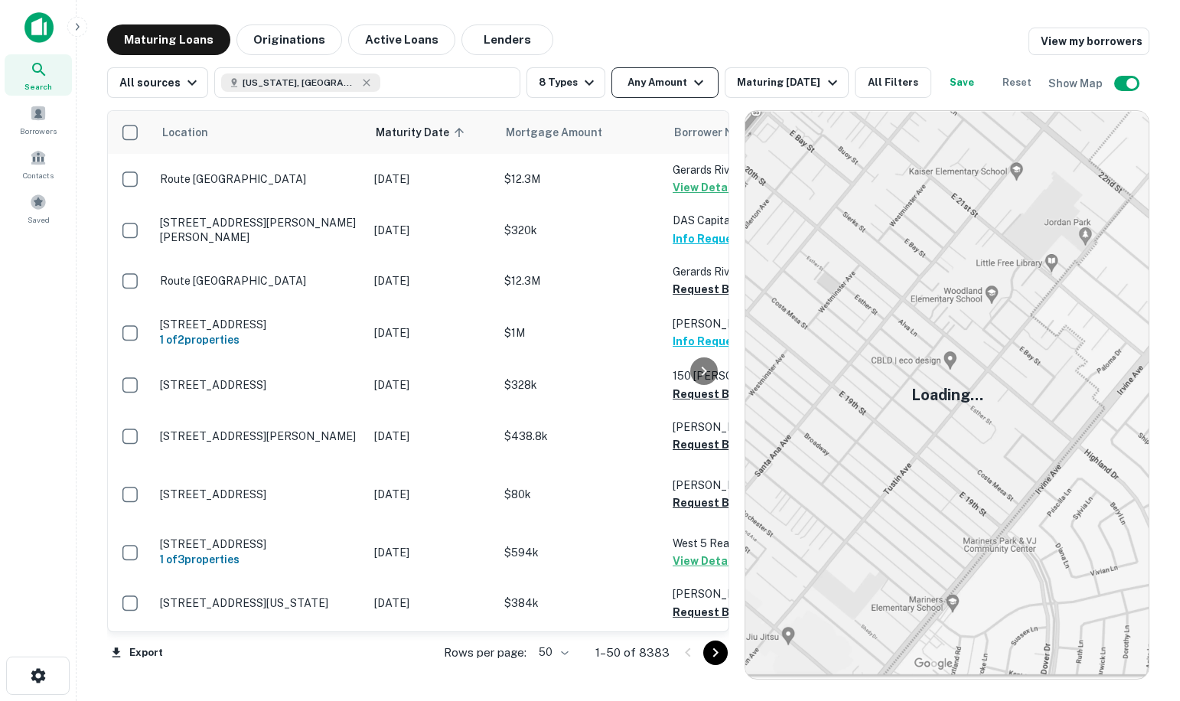
scroll to position [77, 0]
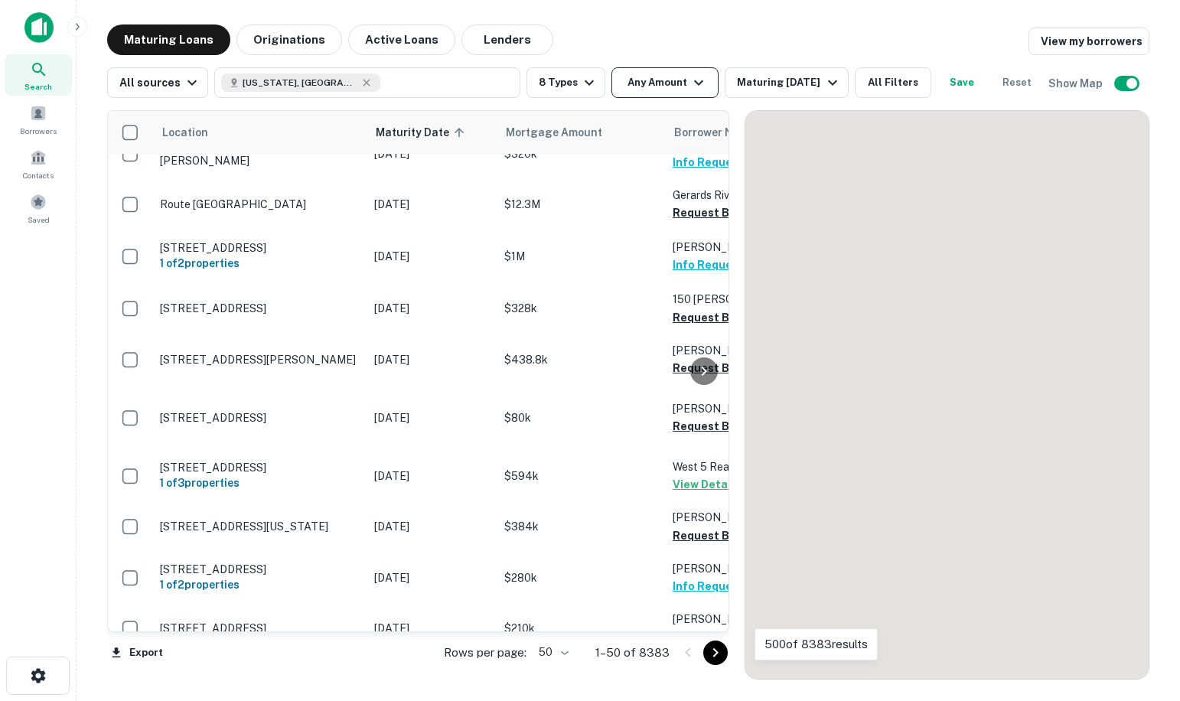
click at [666, 88] on button "Any Amount" at bounding box center [665, 82] width 107 height 31
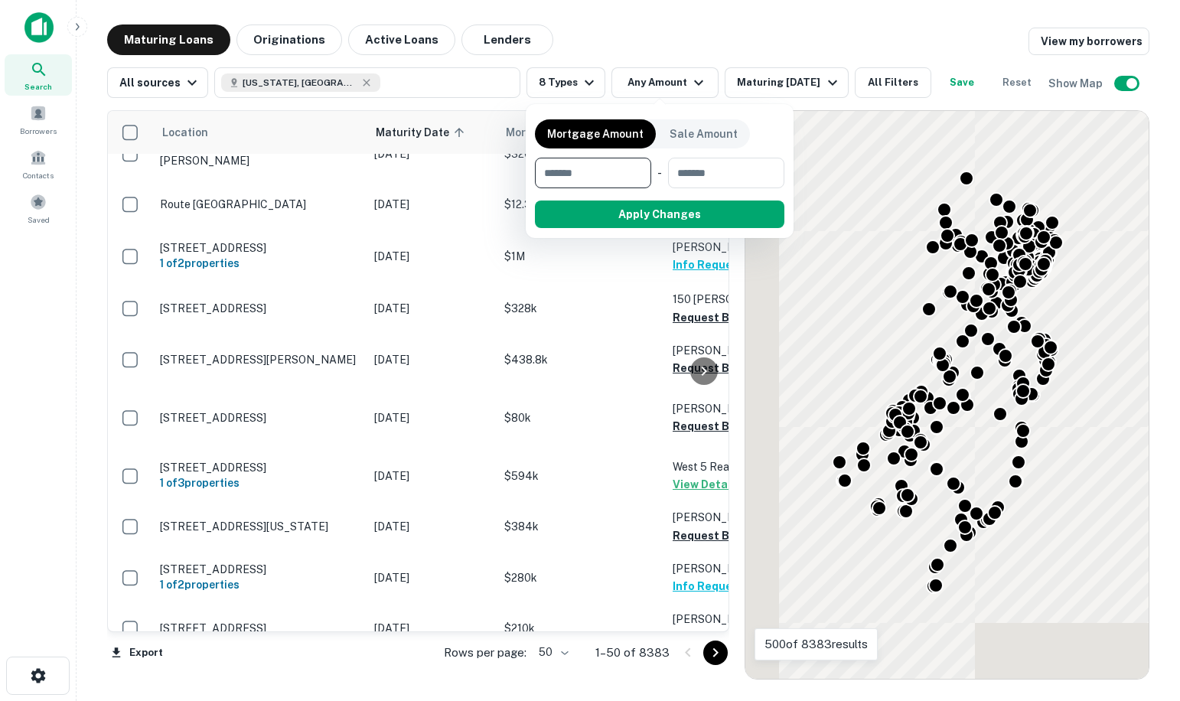
click at [599, 171] on input "number" at bounding box center [588, 173] width 106 height 31
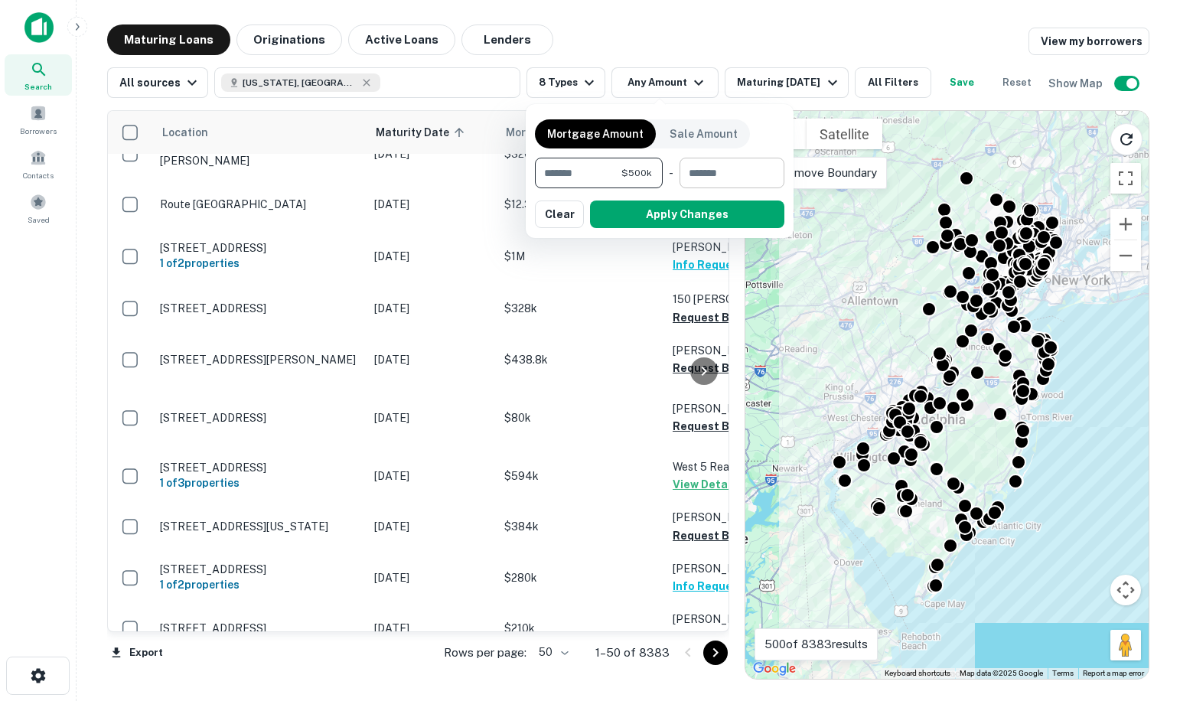
type input "******"
click at [698, 171] on input "number" at bounding box center [727, 173] width 94 height 31
type input "********"
click at [706, 220] on button "Apply Changes" at bounding box center [687, 215] width 194 height 28
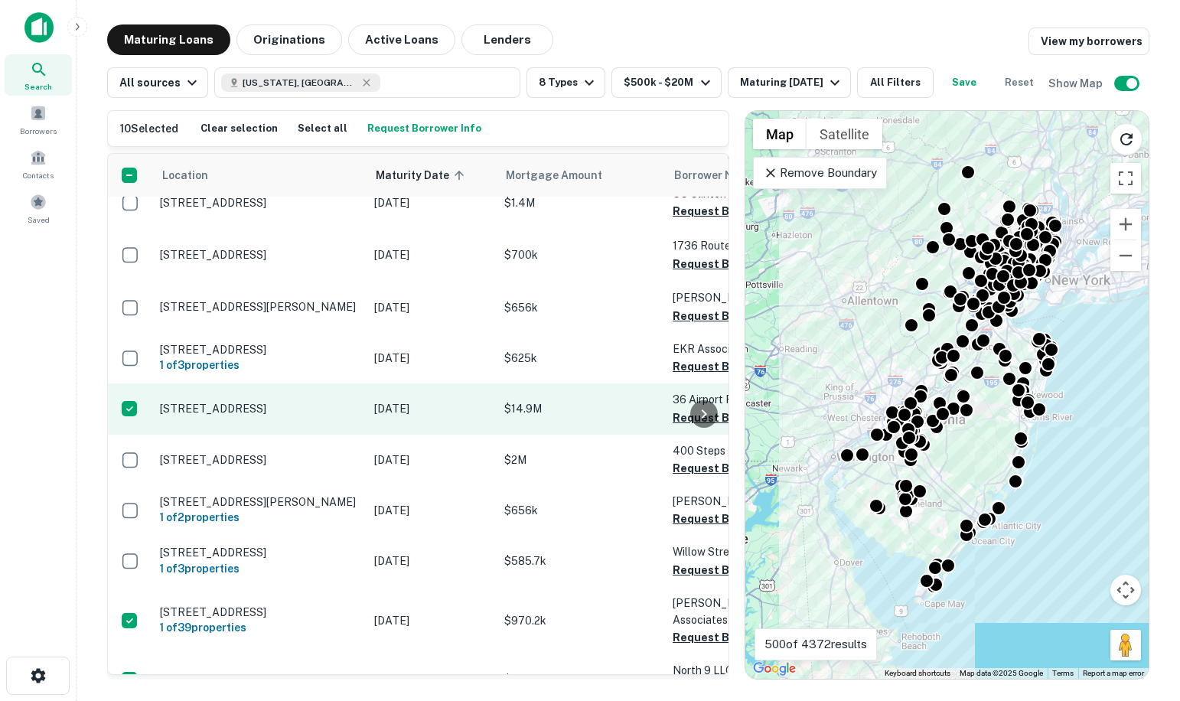
scroll to position [2260, 0]
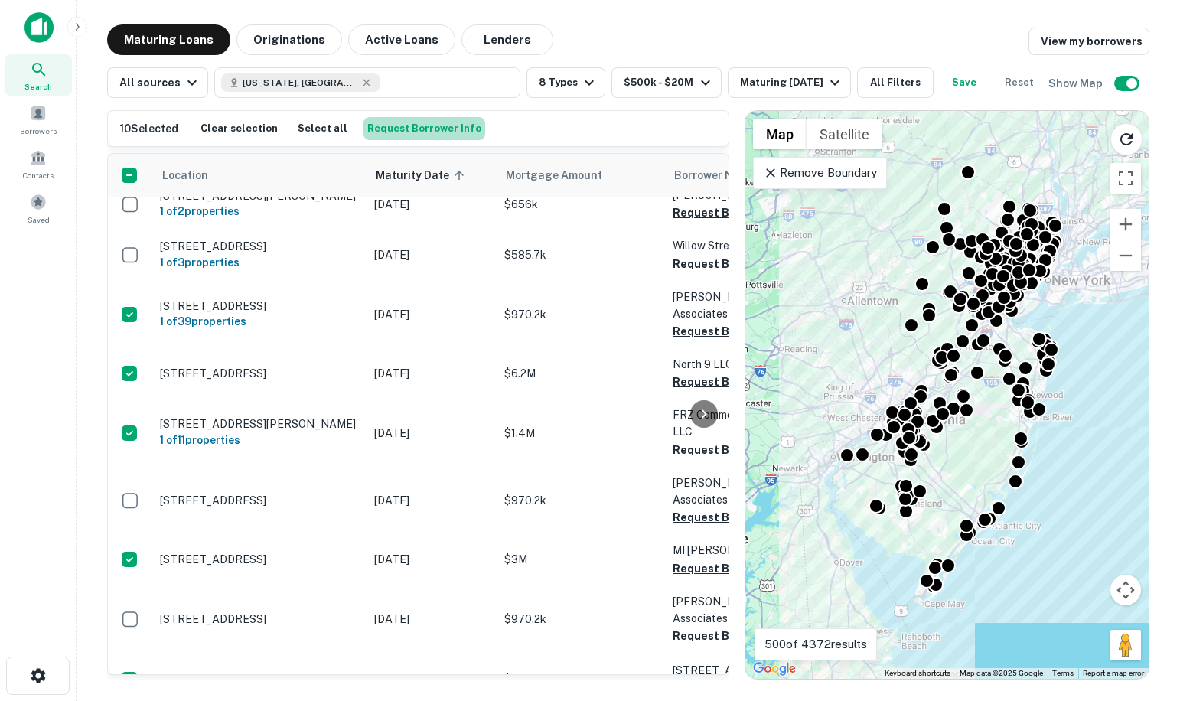
click at [432, 128] on button "Request Borrower Info" at bounding box center [425, 128] width 122 height 23
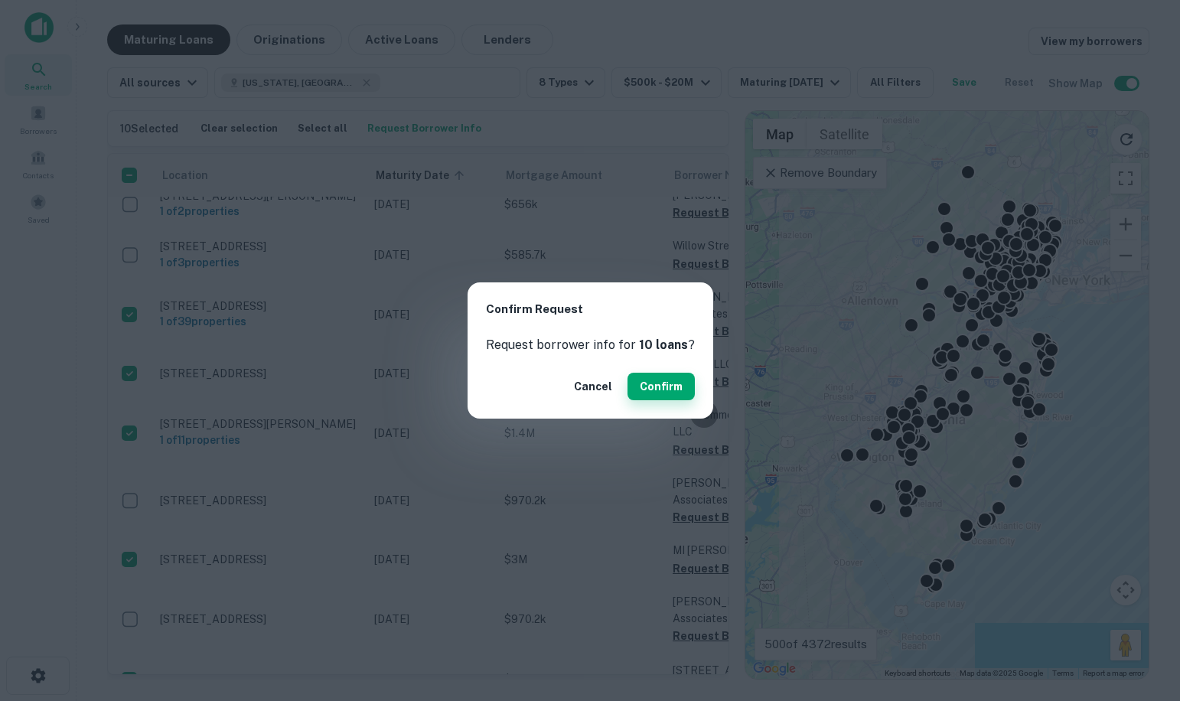
click at [653, 390] on button "Confirm" at bounding box center [661, 387] width 67 height 28
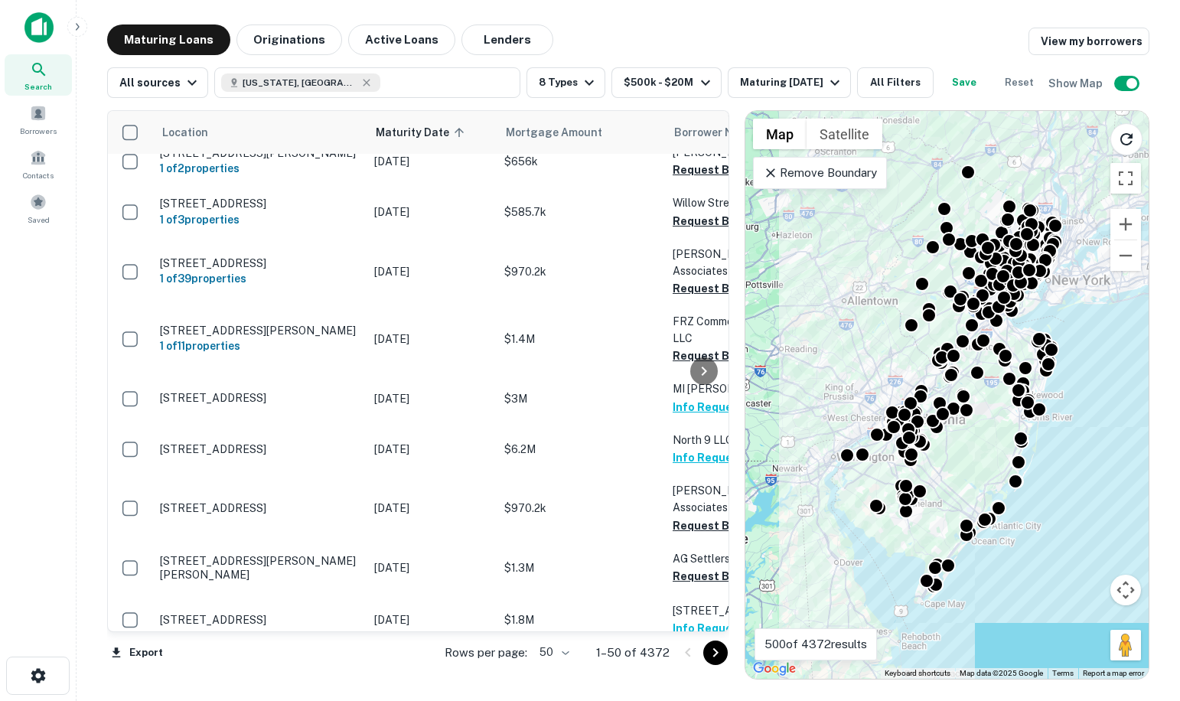
click at [714, 651] on icon "Go to next page" at bounding box center [715, 653] width 18 height 18
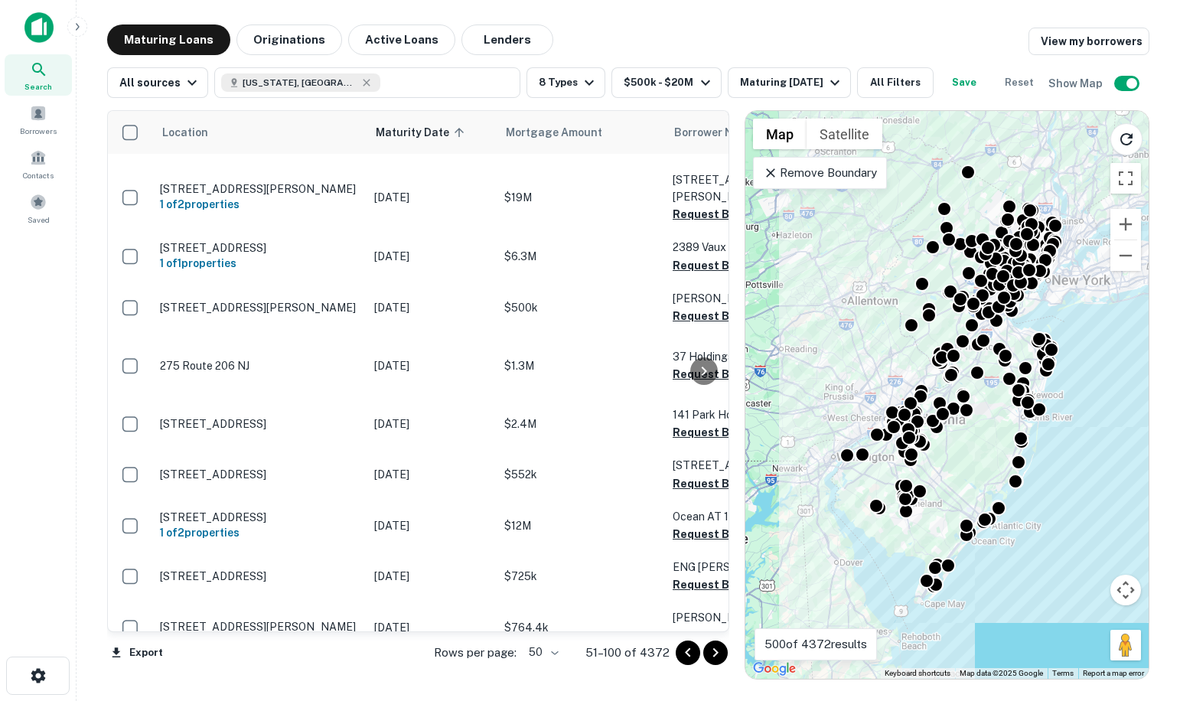
scroll to position [2386, 0]
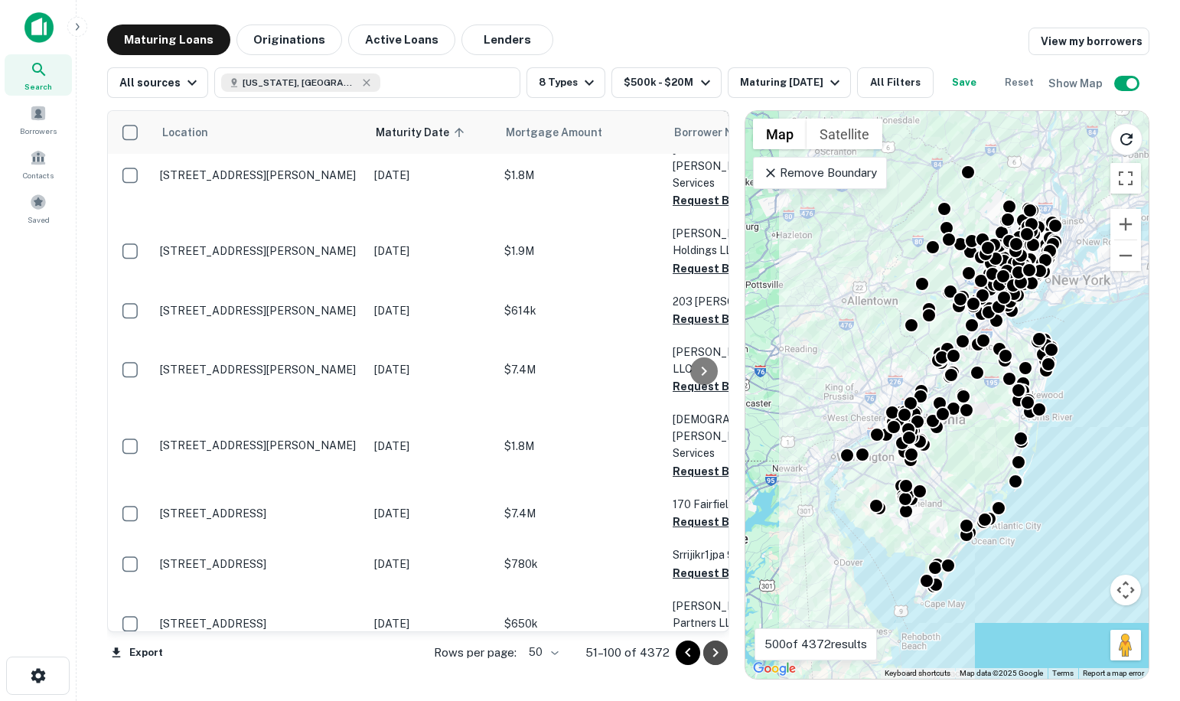
click at [712, 652] on icon "Go to next page" at bounding box center [715, 653] width 18 height 18
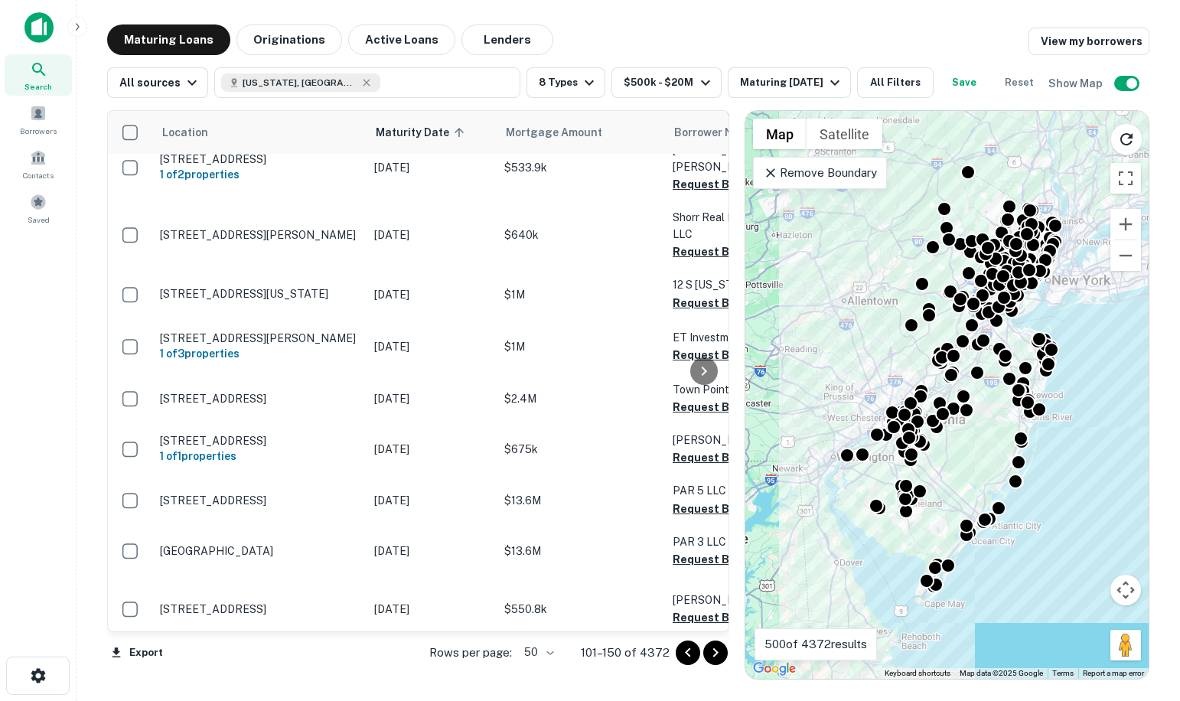
click at [715, 655] on icon "Go to next page" at bounding box center [715, 652] width 5 height 9
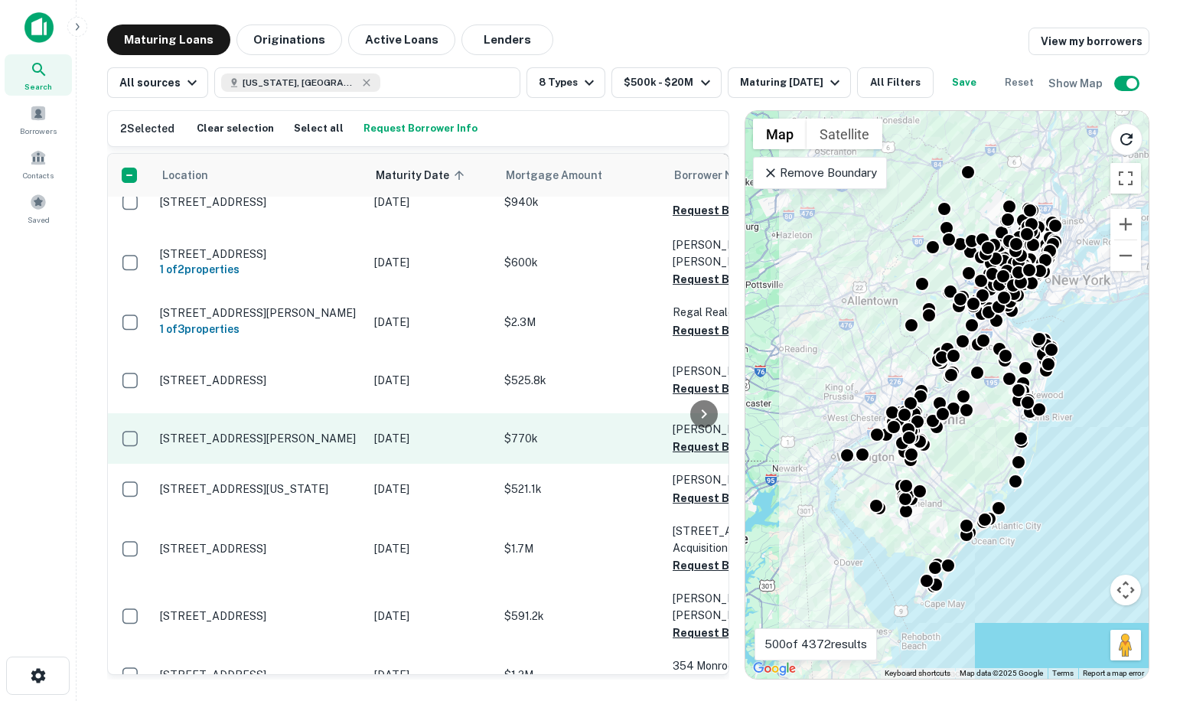
scroll to position [380, 0]
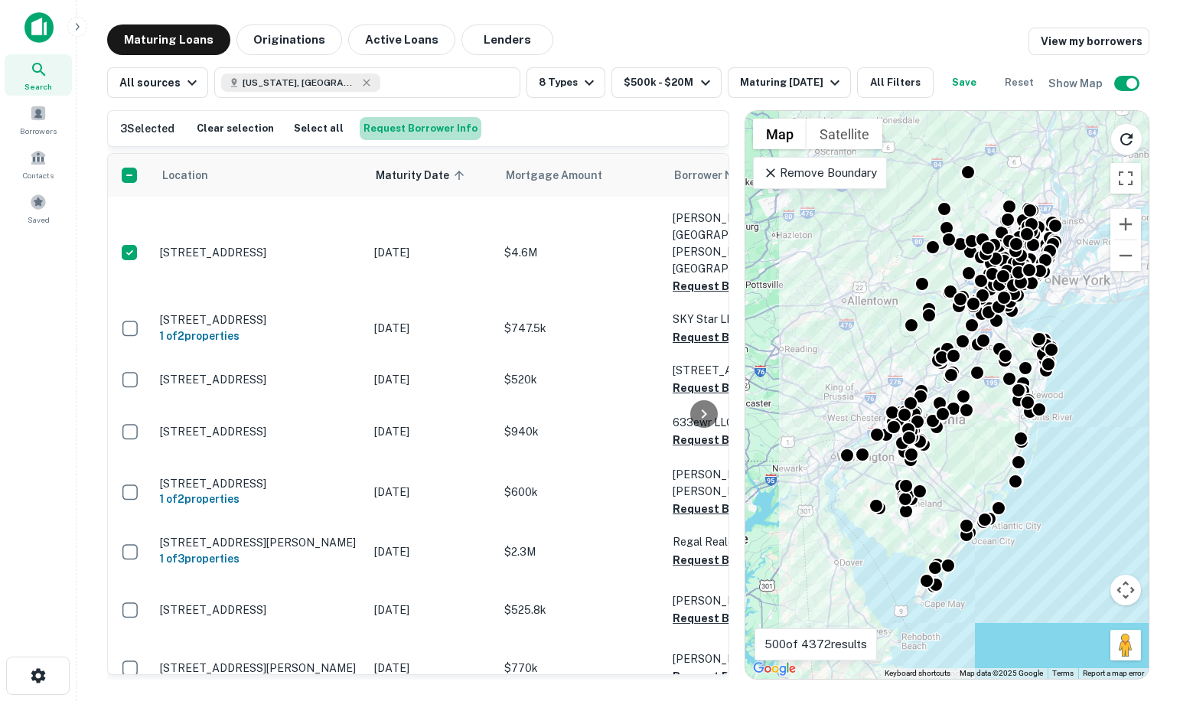
click at [421, 131] on button "Request Borrower Info" at bounding box center [421, 128] width 122 height 23
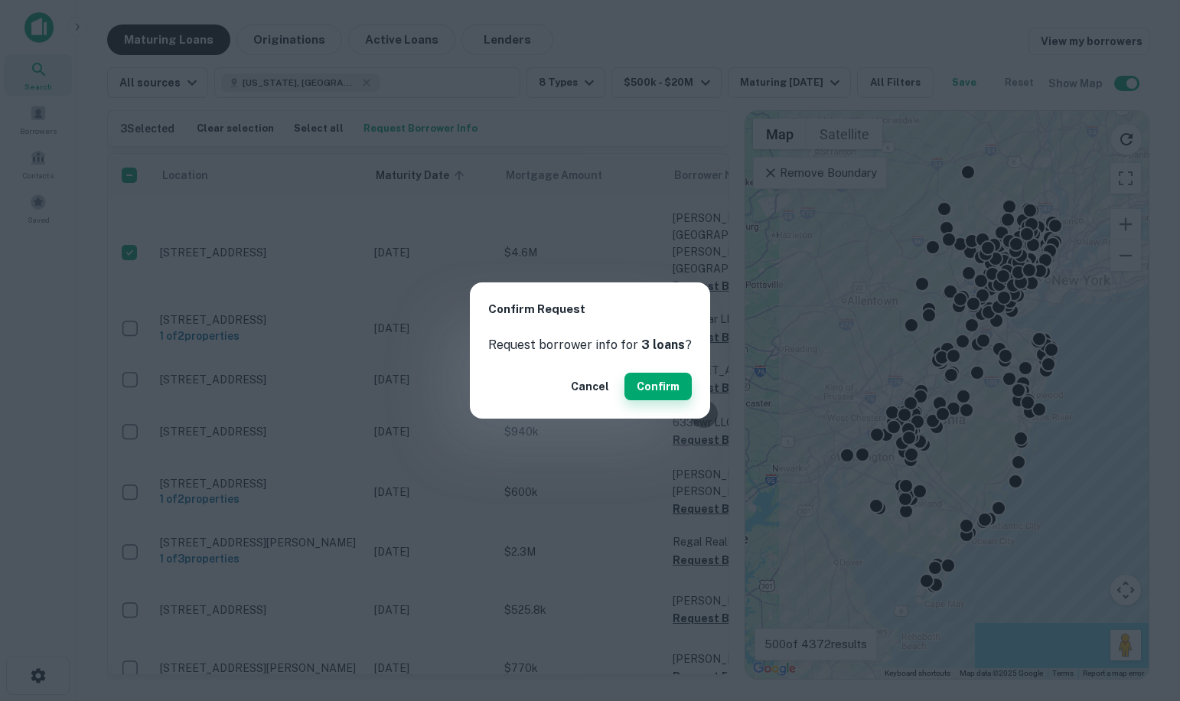
click at [651, 393] on button "Confirm" at bounding box center [658, 387] width 67 height 28
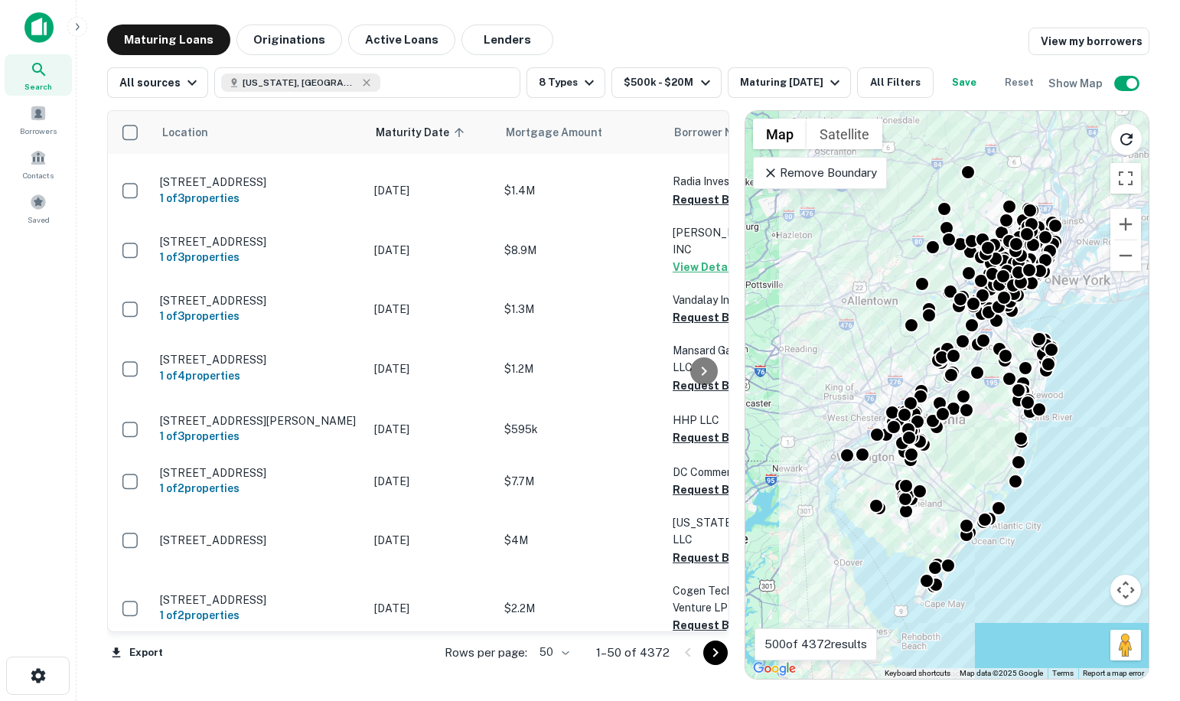
click at [713, 655] on icon "Go to next page" at bounding box center [715, 653] width 18 height 18
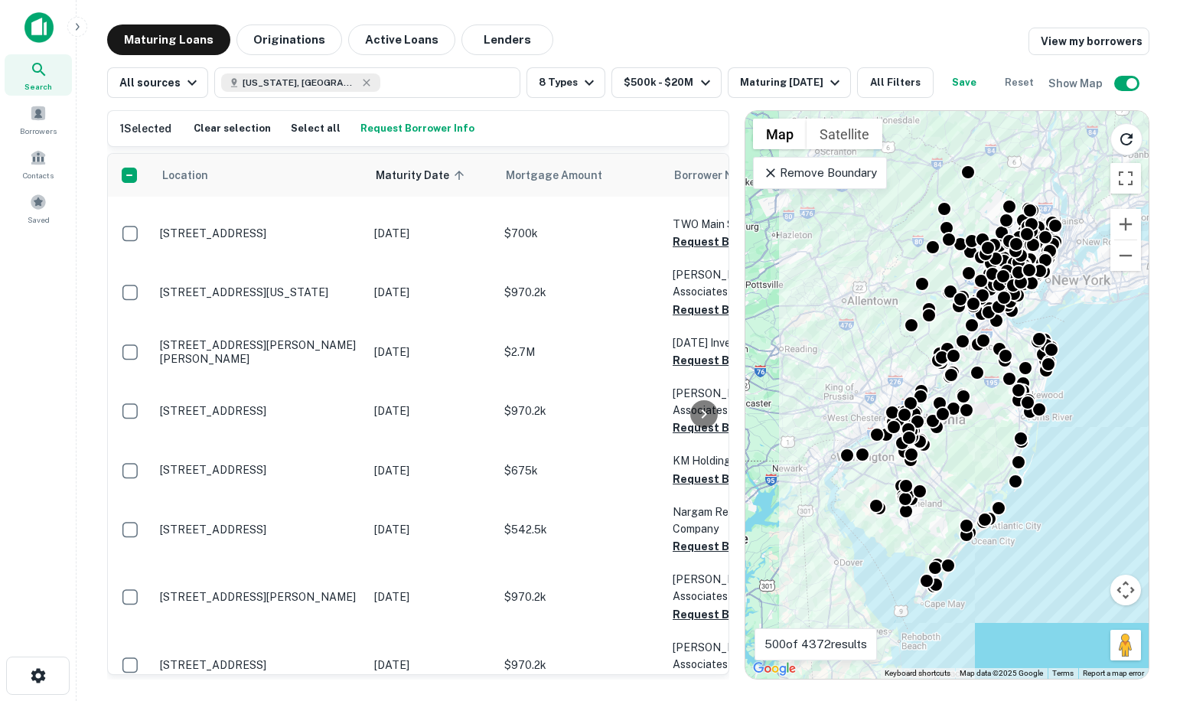
scroll to position [763, 0]
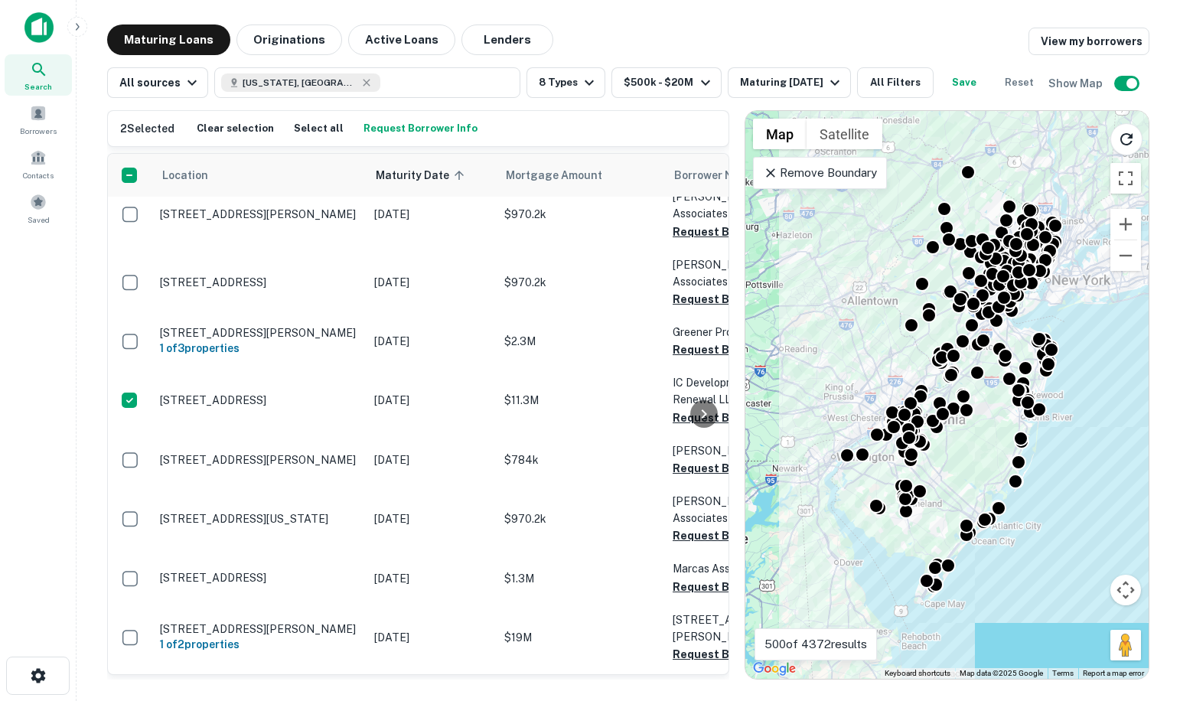
click at [424, 133] on button "Request Borrower Info" at bounding box center [421, 128] width 122 height 23
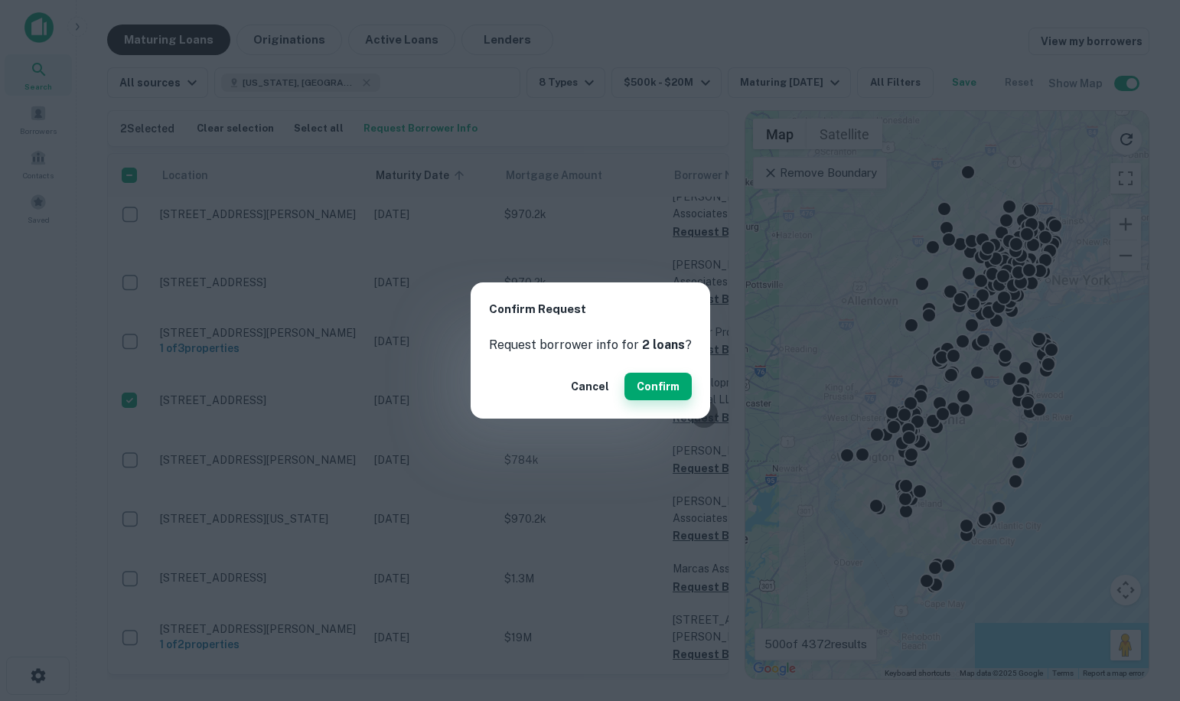
click at [671, 388] on button "Confirm" at bounding box center [658, 387] width 67 height 28
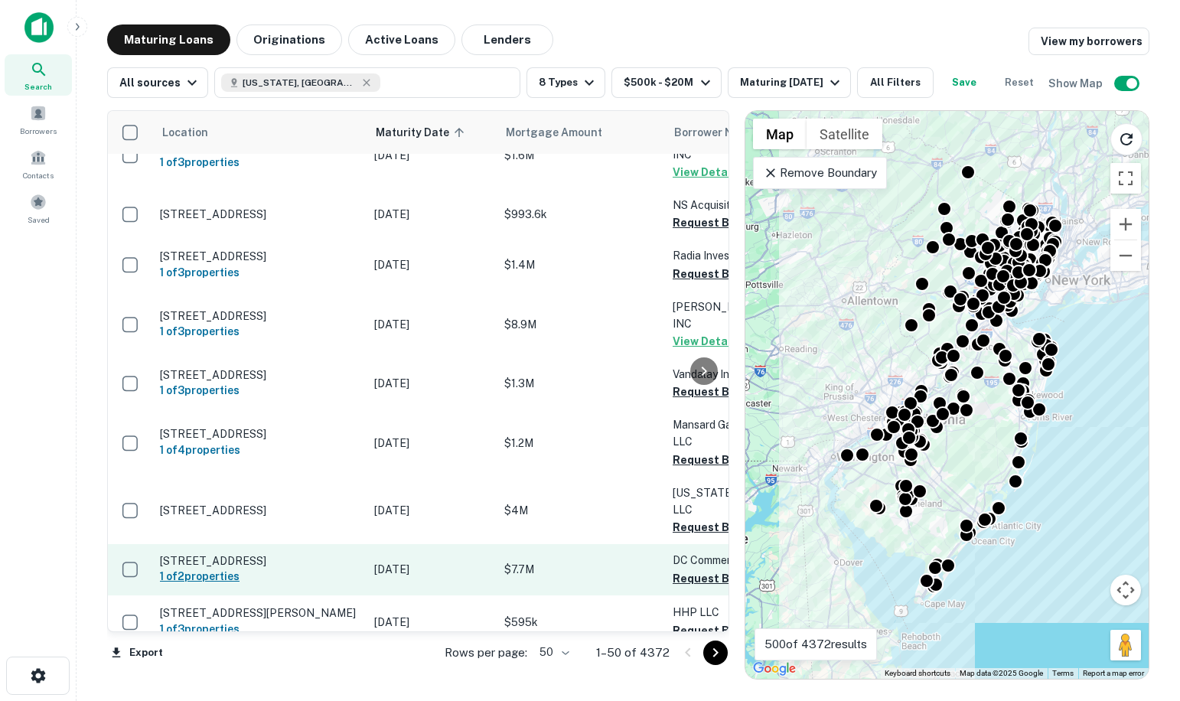
scroll to position [383, 0]
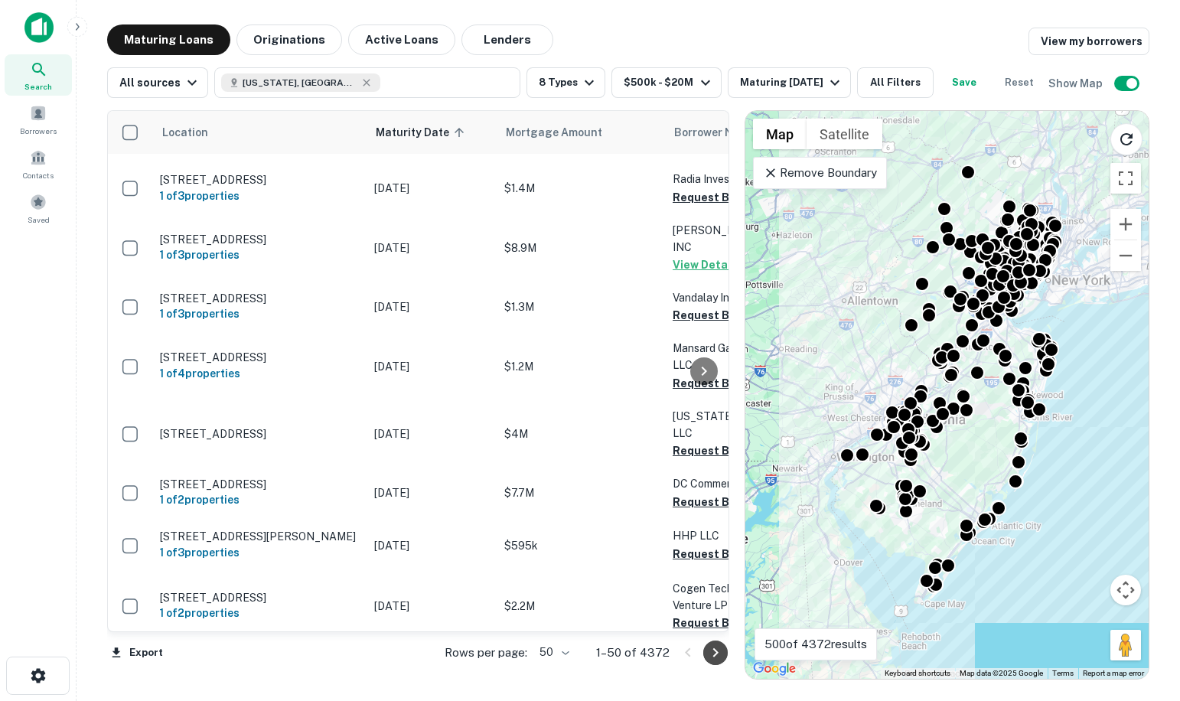
click at [709, 657] on icon "Go to next page" at bounding box center [715, 653] width 18 height 18
